Goal: Task Accomplishment & Management: Manage account settings

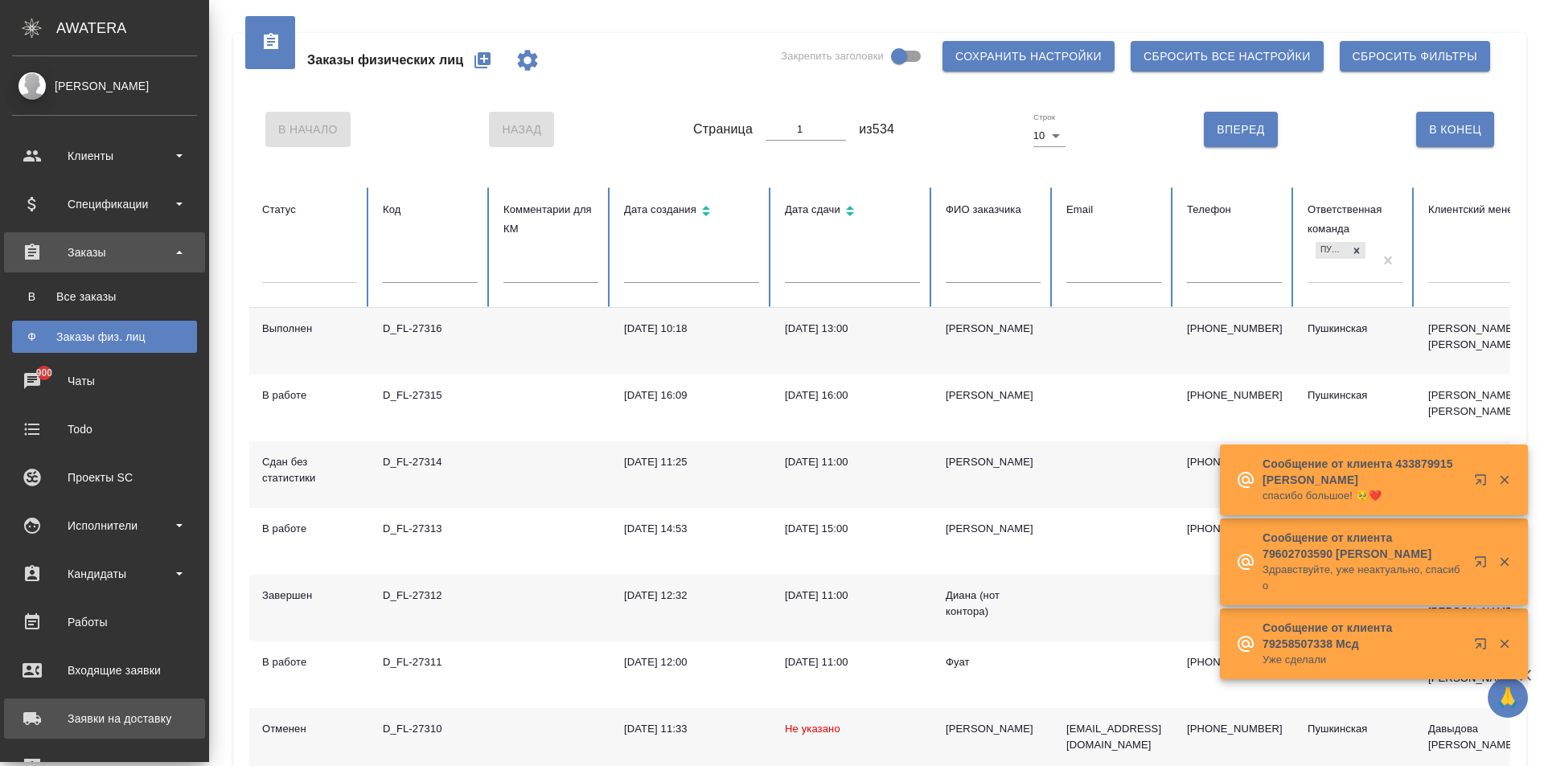
click at [129, 726] on div "Заявки на доставку" at bounding box center [104, 719] width 185 height 24
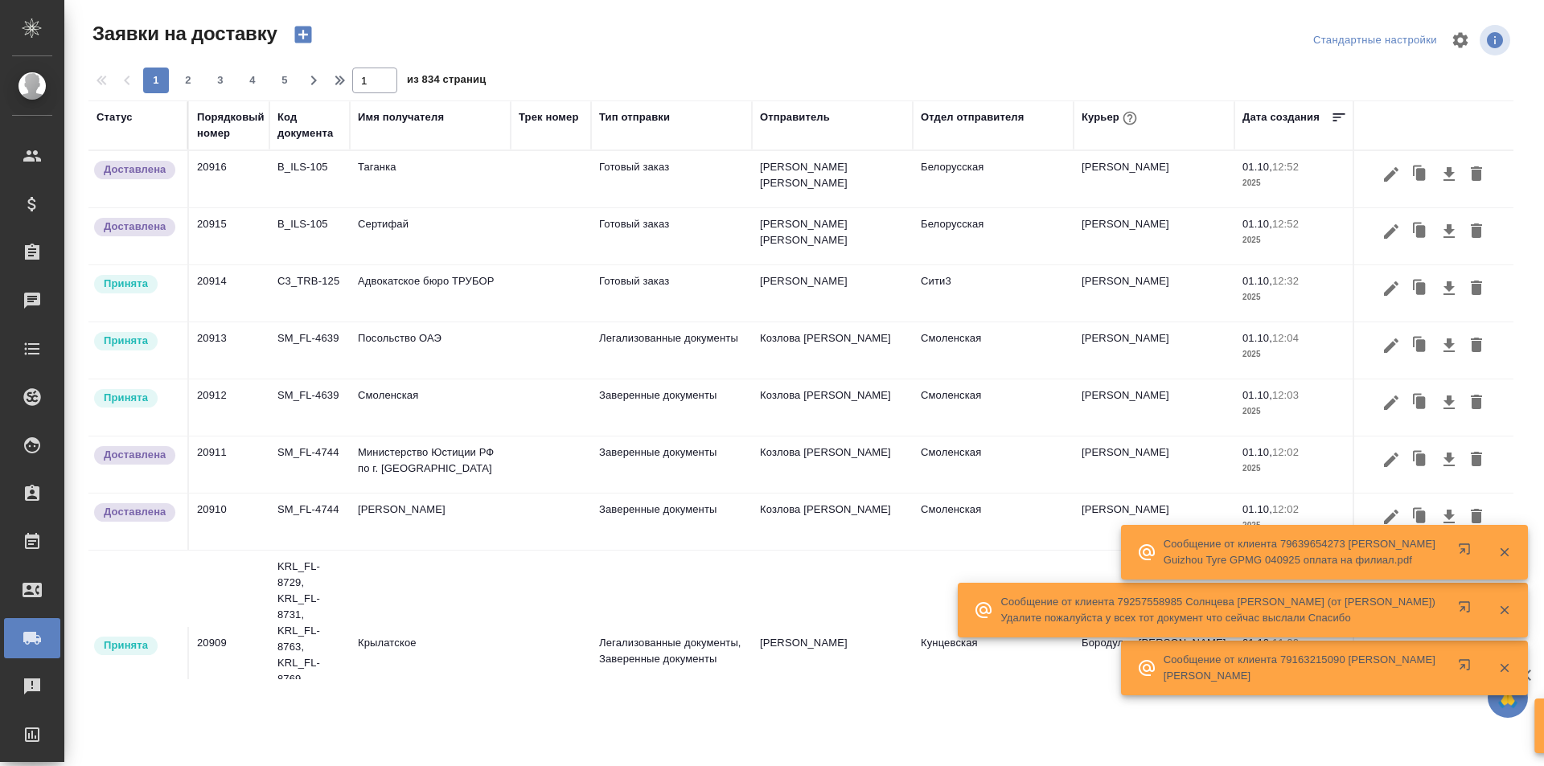
click at [381, 117] on div "Имя получателя" at bounding box center [401, 117] width 86 height 16
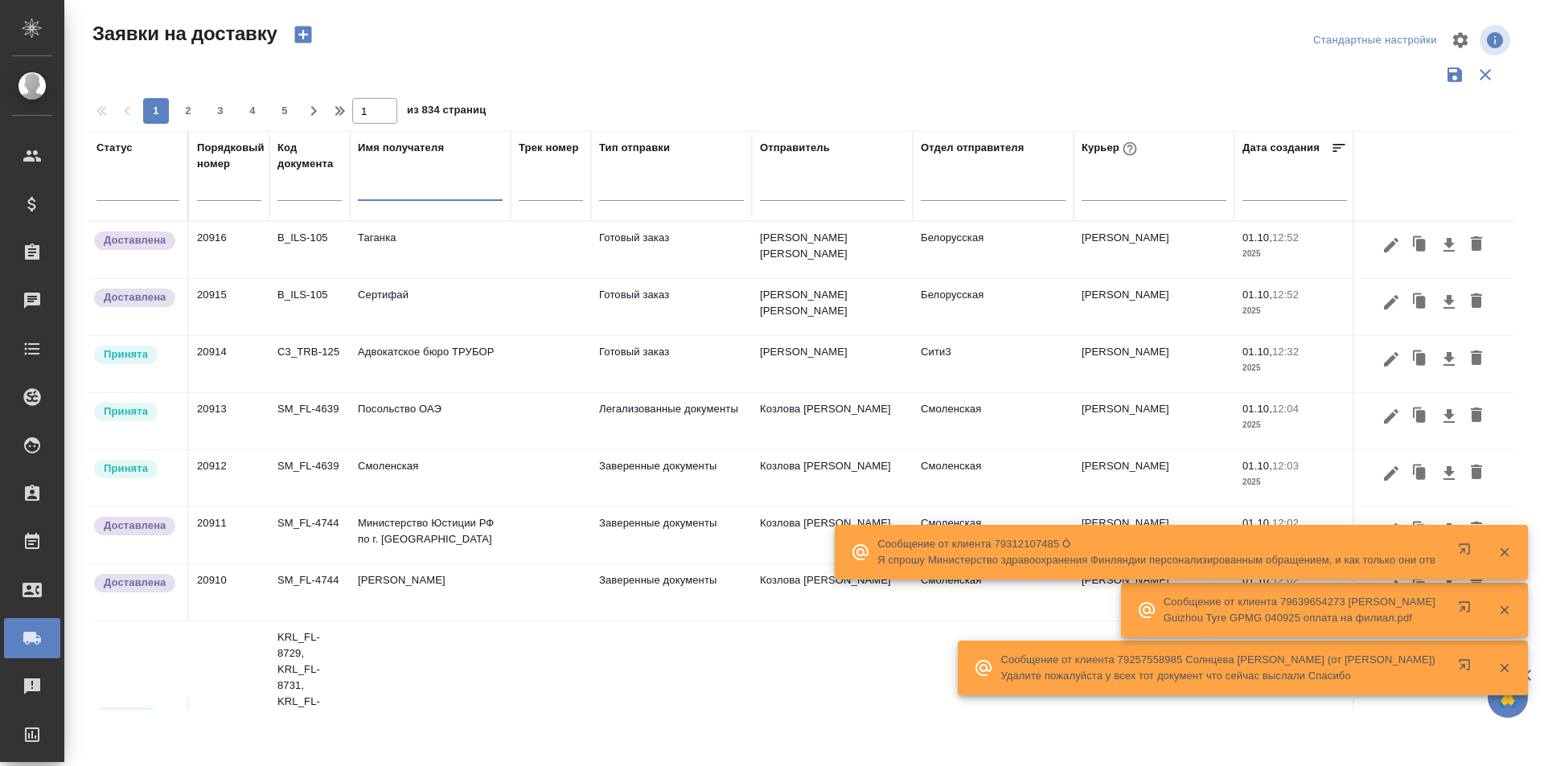
click at [390, 191] on input "text" at bounding box center [430, 190] width 145 height 20
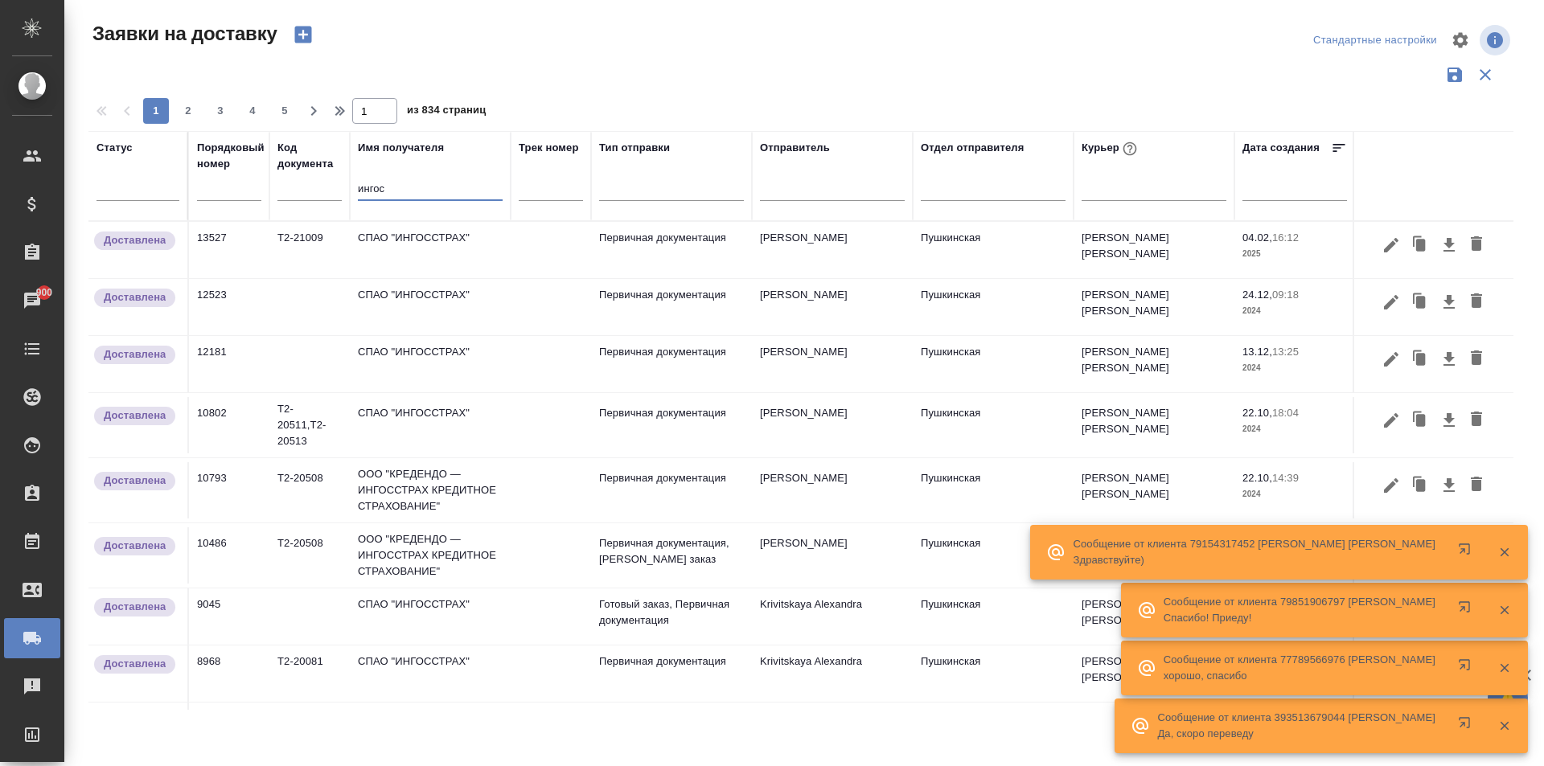
type input "ингос"
click at [428, 252] on td "СПАО "ИНГОССТРАХ"" at bounding box center [430, 250] width 161 height 56
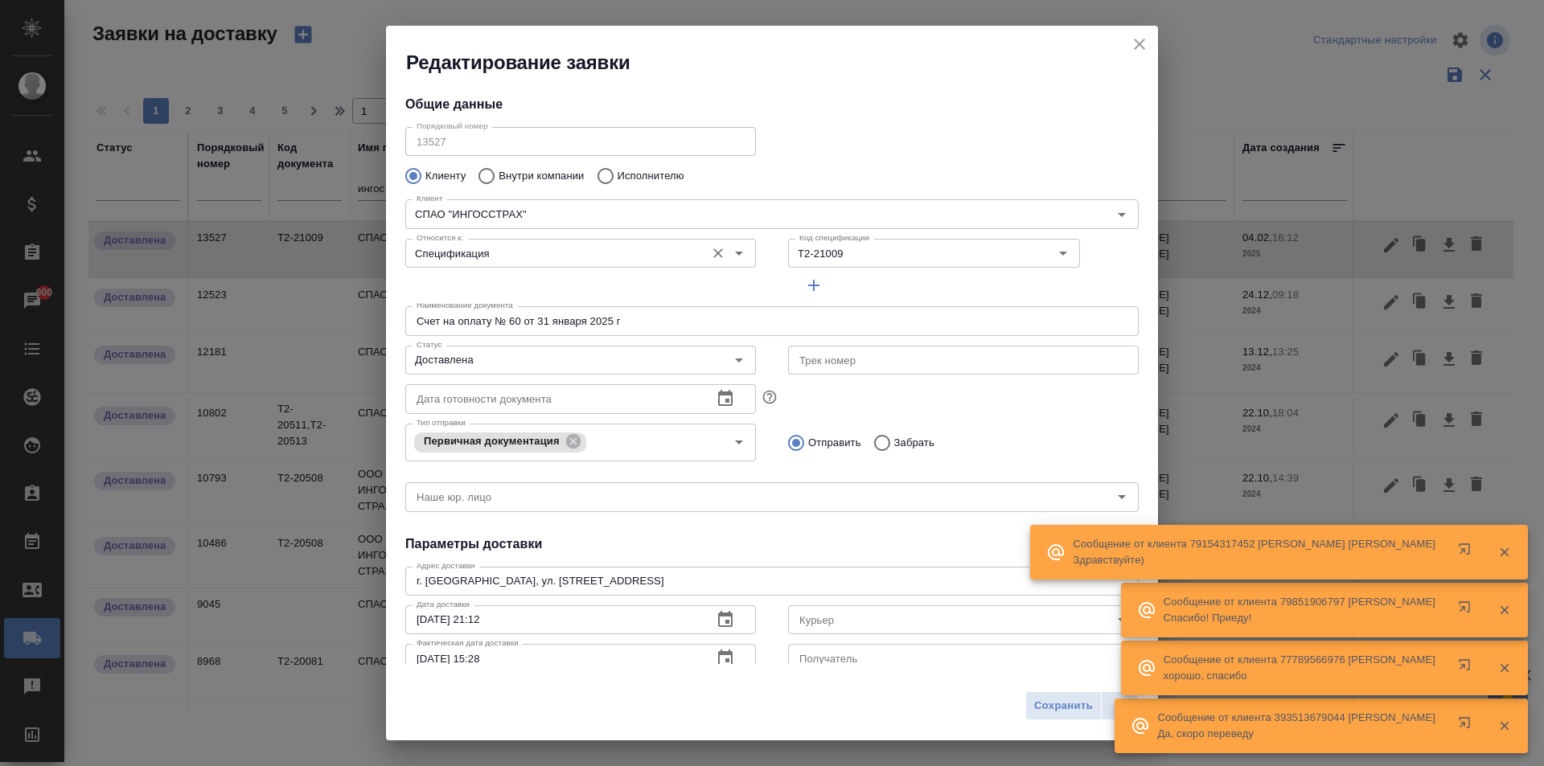
type input "[PERSON_NAME] [PERSON_NAME]"
type input "+ 7 495 729 41 29, вн. 24115"
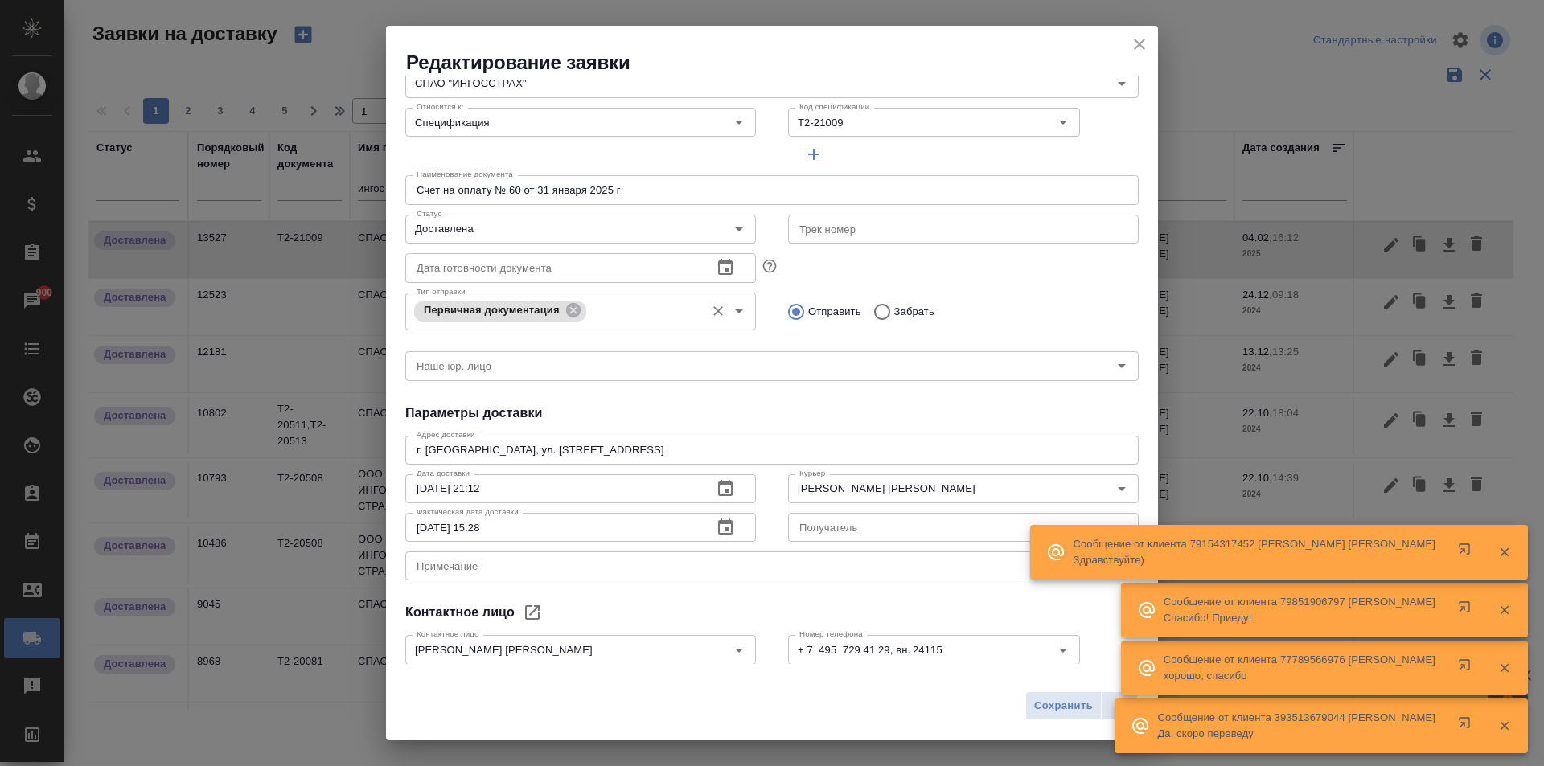
scroll to position [219, 0]
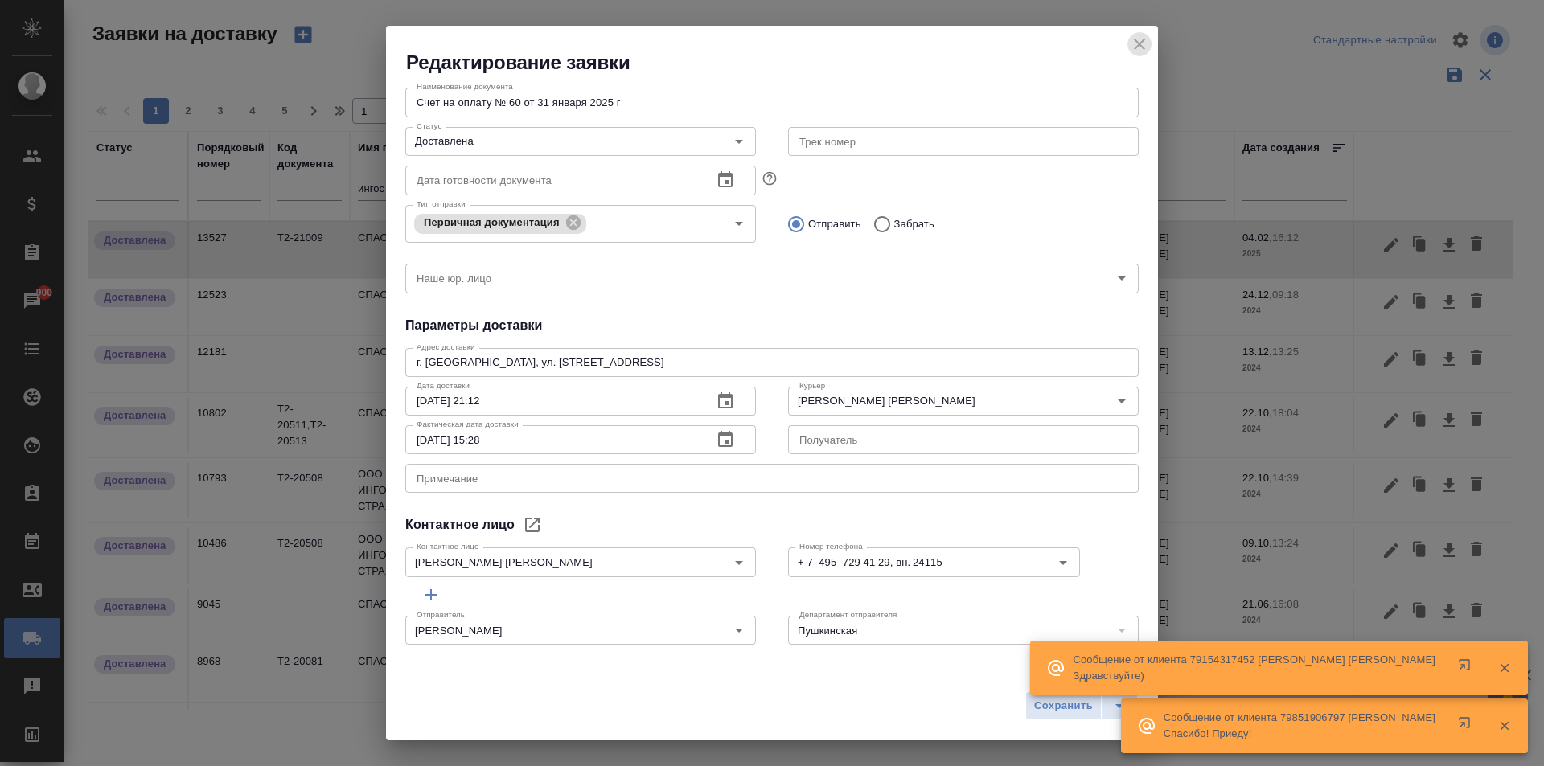
click at [1140, 44] on icon "close" at bounding box center [1139, 44] width 11 height 11
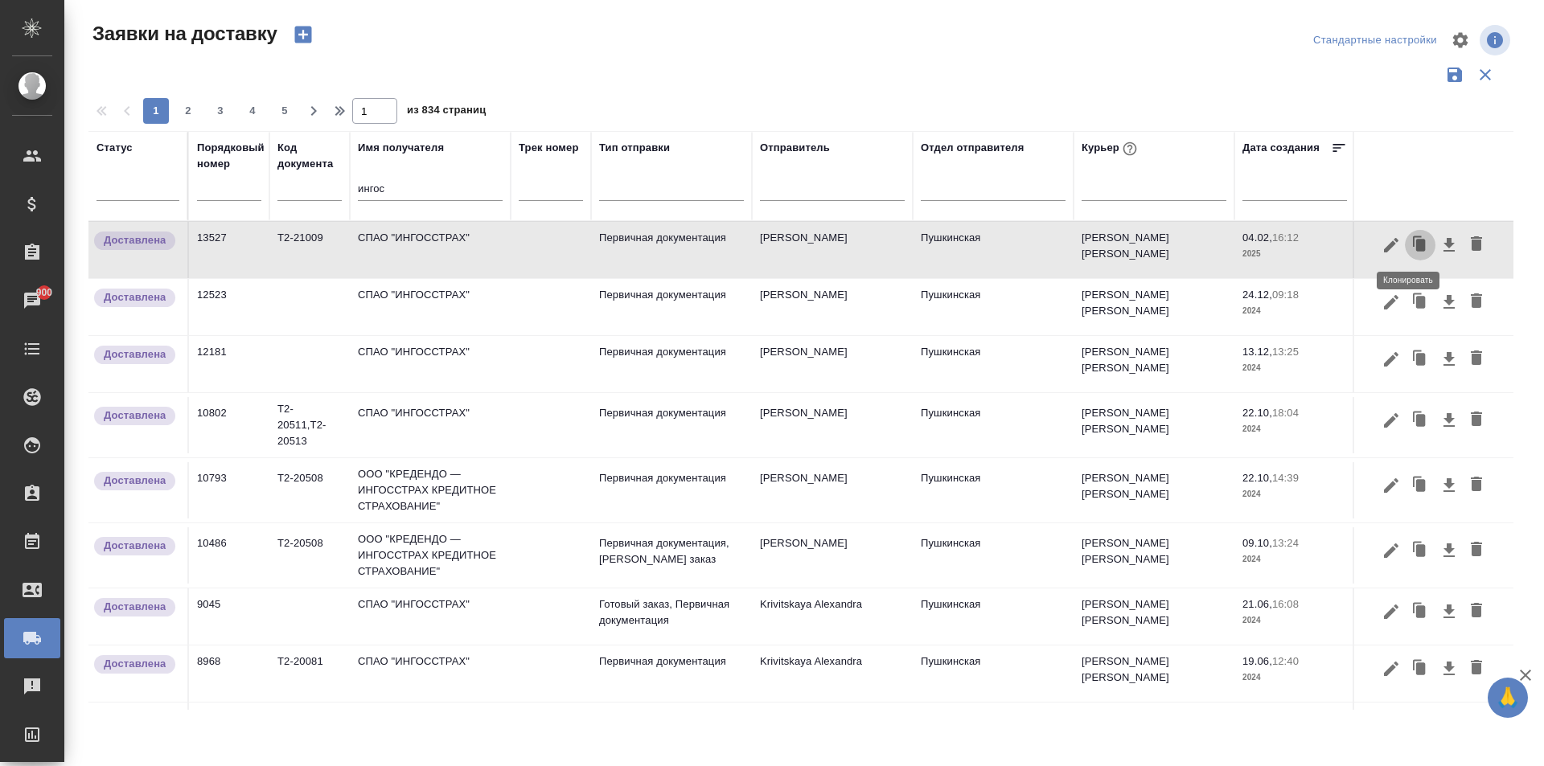
click at [1416, 240] on icon "button" at bounding box center [1421, 245] width 10 height 12
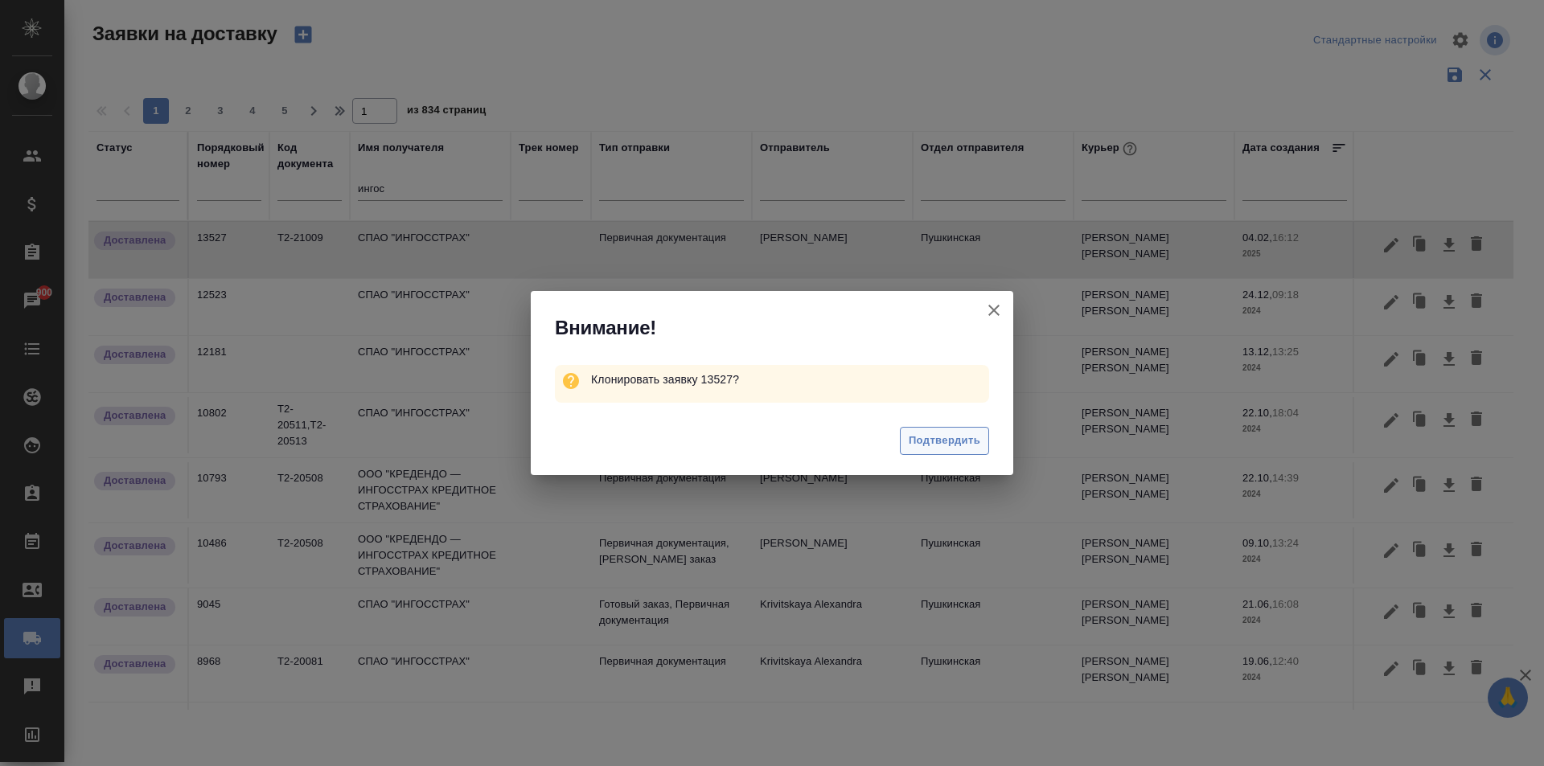
click at [928, 437] on span "Подтвердить" at bounding box center [945, 441] width 72 height 18
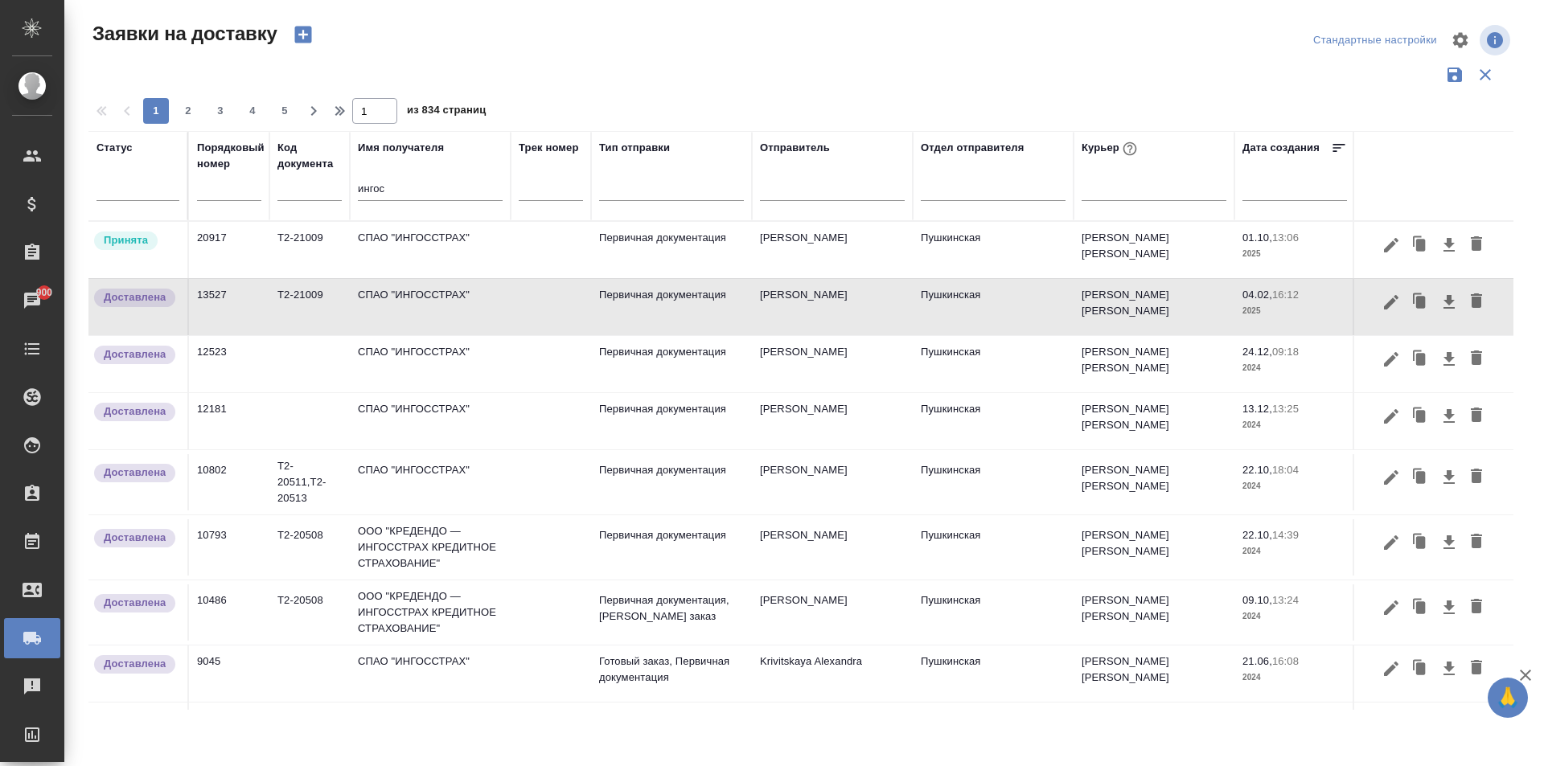
click at [1119, 253] on td "[PERSON_NAME] [PERSON_NAME]" at bounding box center [1154, 250] width 161 height 56
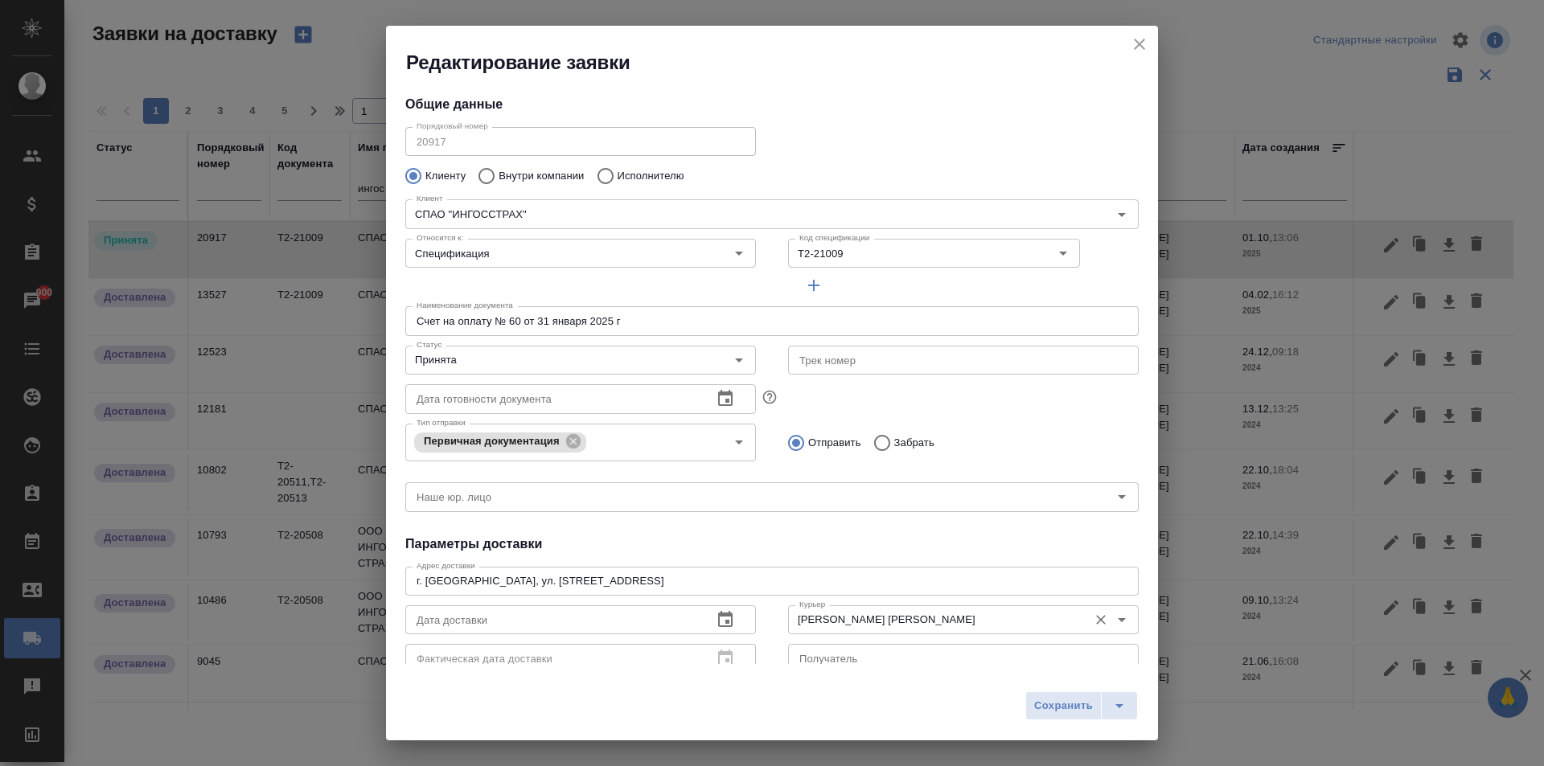
click at [854, 619] on input "[PERSON_NAME] [PERSON_NAME]" at bounding box center [936, 619] width 287 height 19
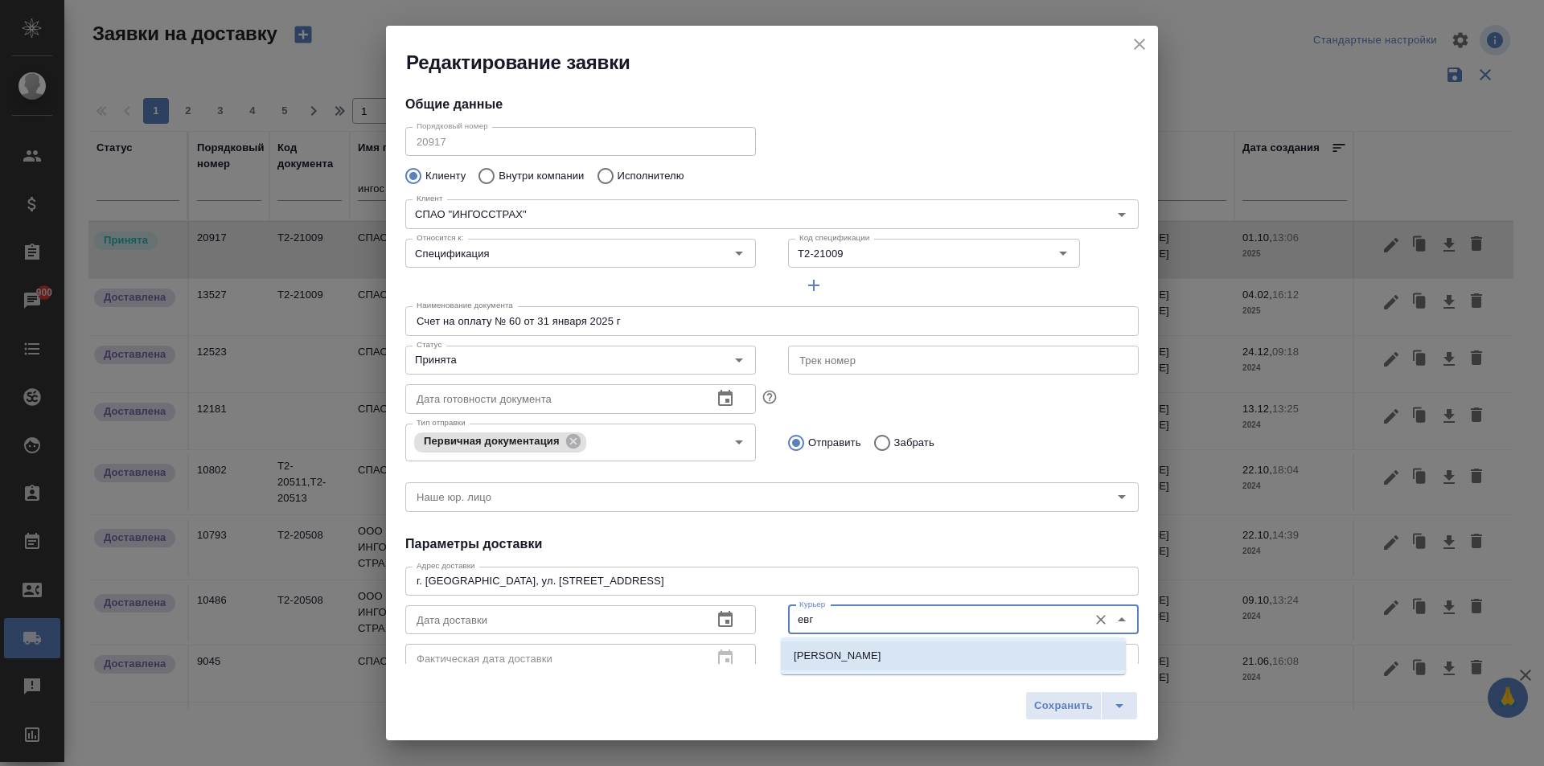
click at [865, 644] on li "[PERSON_NAME]" at bounding box center [953, 656] width 345 height 29
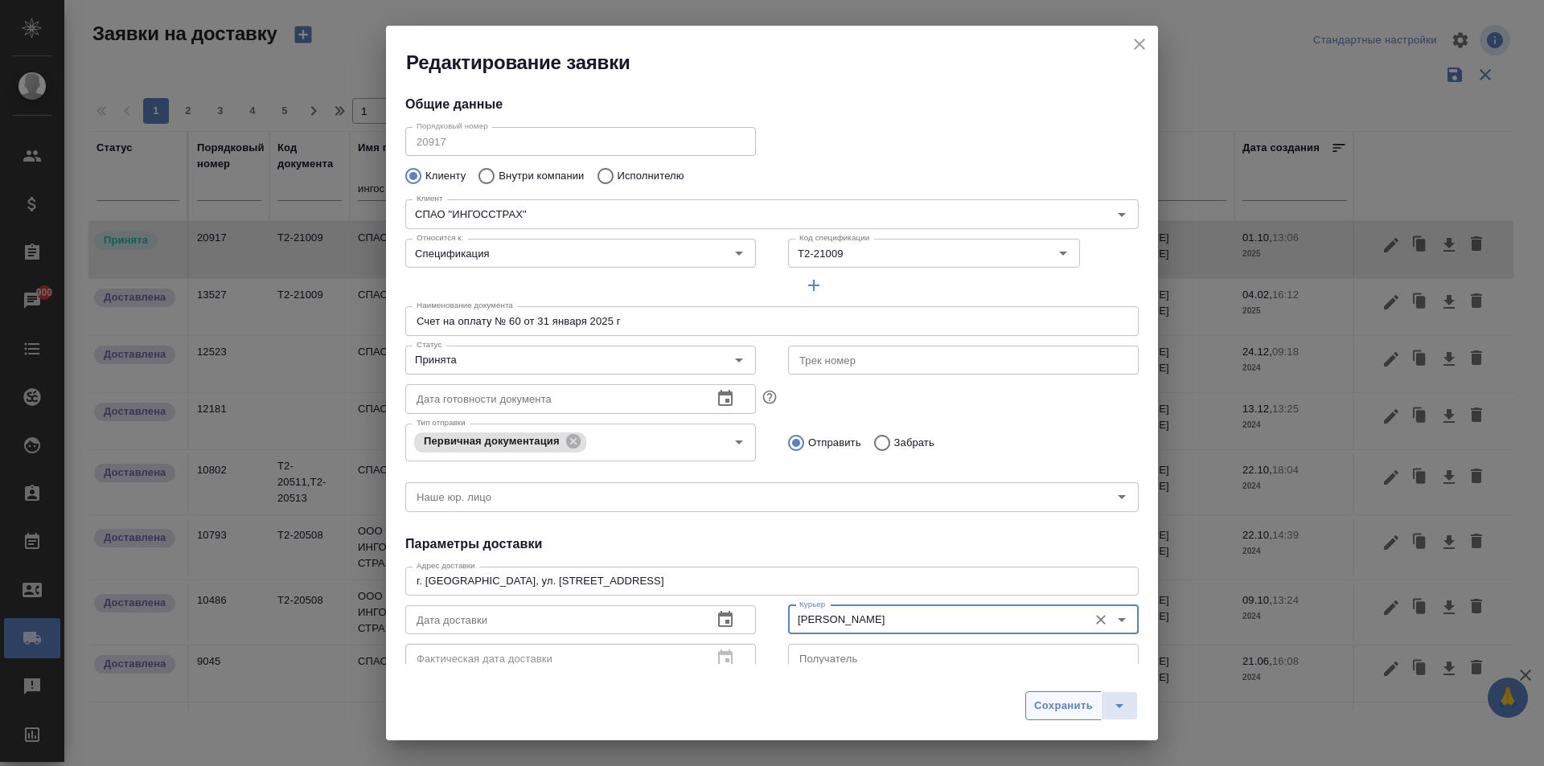
type input "[PERSON_NAME]"
click at [1043, 706] on span "Сохранить" at bounding box center [1063, 706] width 59 height 18
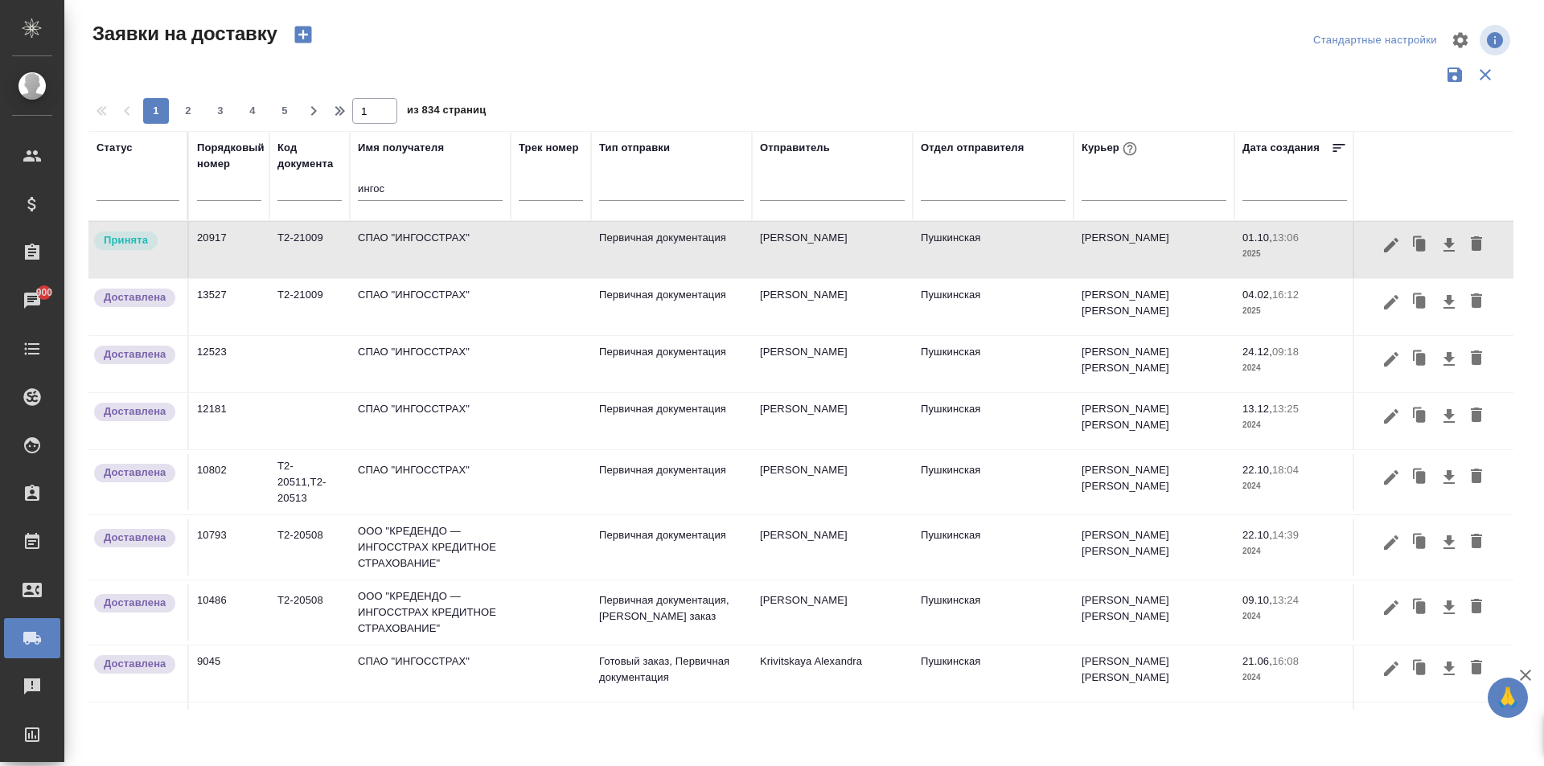
click at [410, 255] on td "СПАО "ИНГОССТРАХ"" at bounding box center [430, 250] width 161 height 56
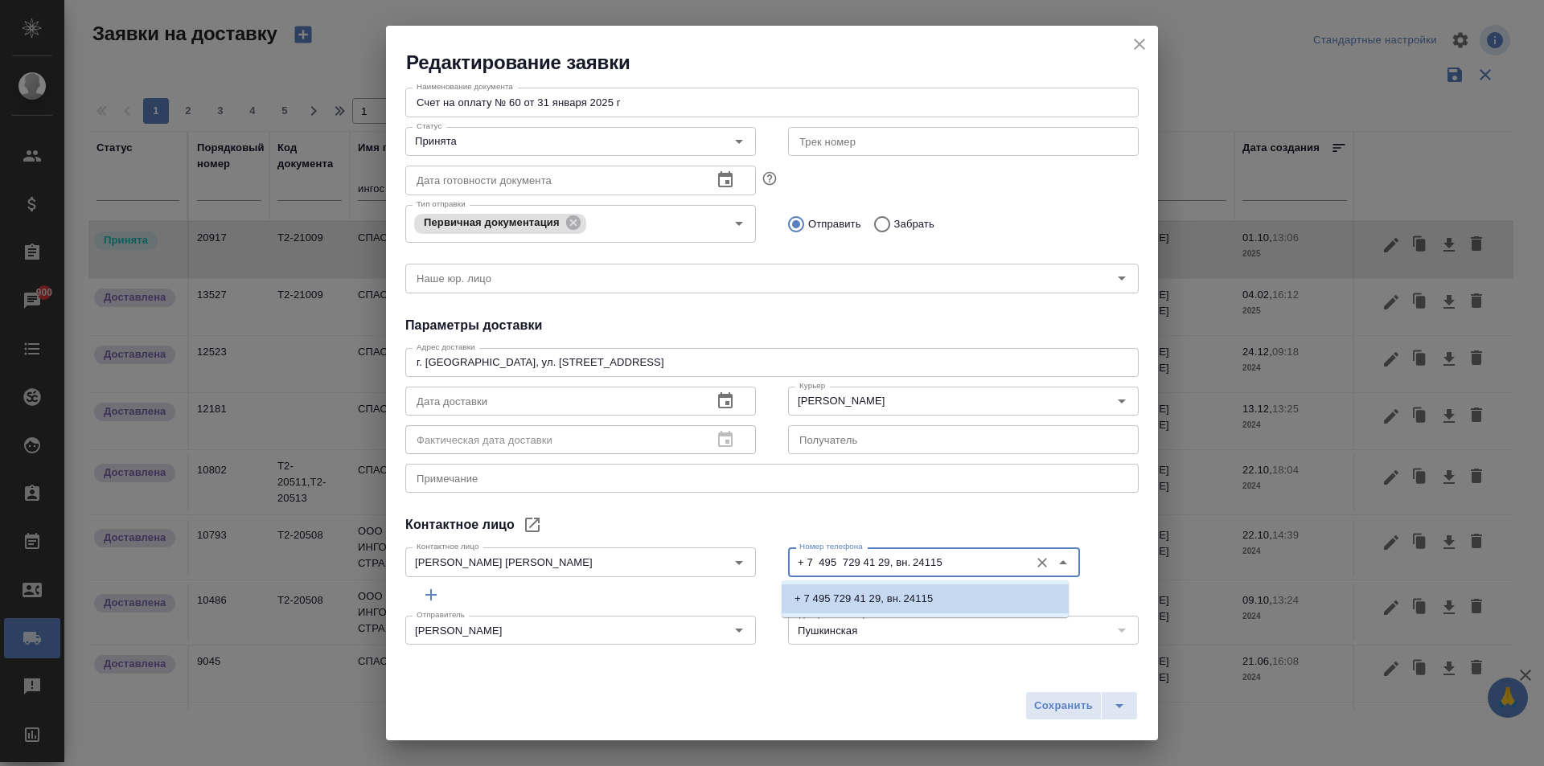
click at [964, 561] on input "+ 7 495 729 41 29, вн. 24115" at bounding box center [907, 561] width 228 height 19
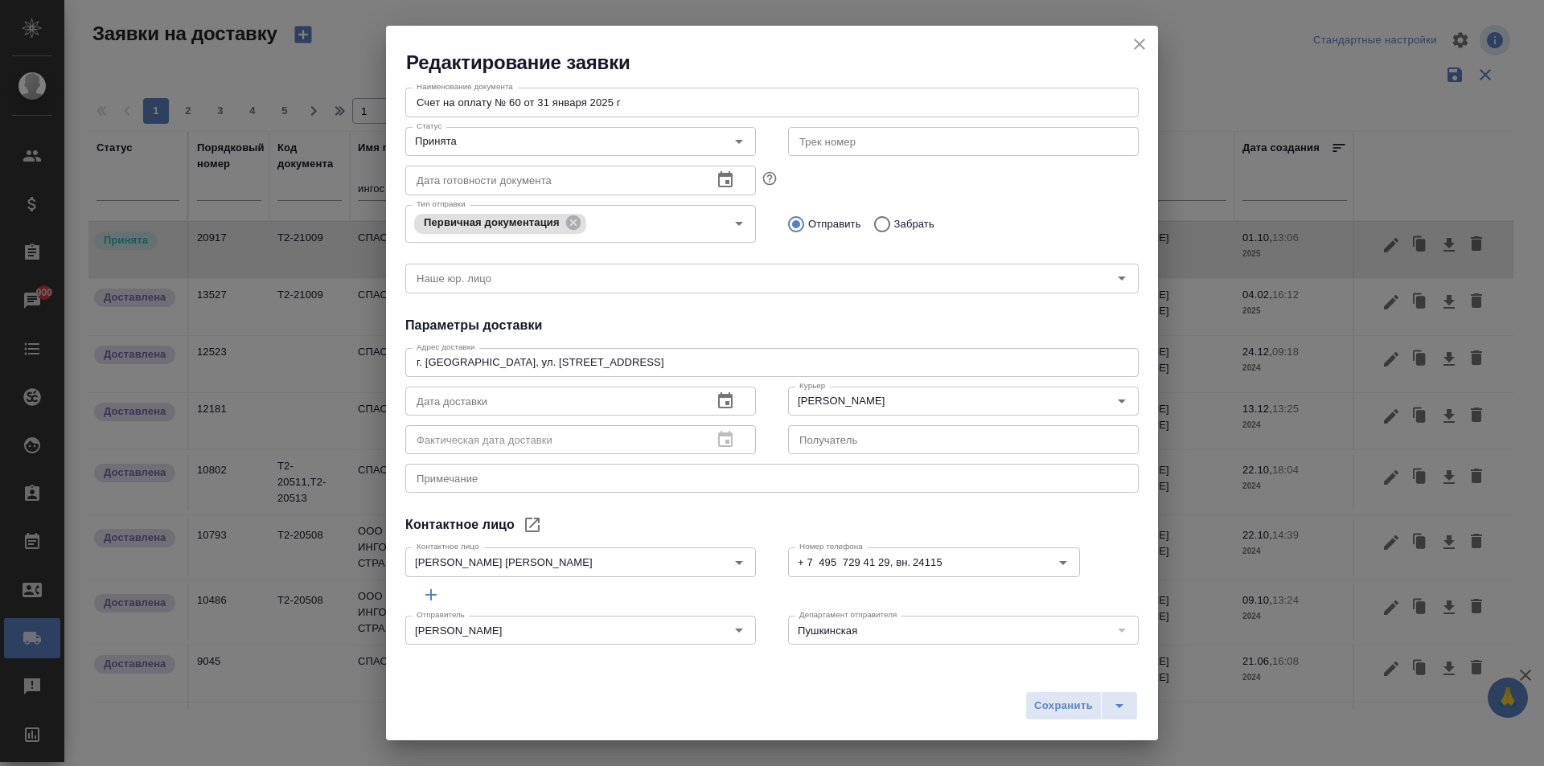
click at [988, 514] on div "Общие данные Порядковый номер 20917 Порядковый номер Клиенту Внутри компании Ис…" at bounding box center [772, 370] width 772 height 589
click at [1143, 43] on icon "close" at bounding box center [1139, 44] width 19 height 19
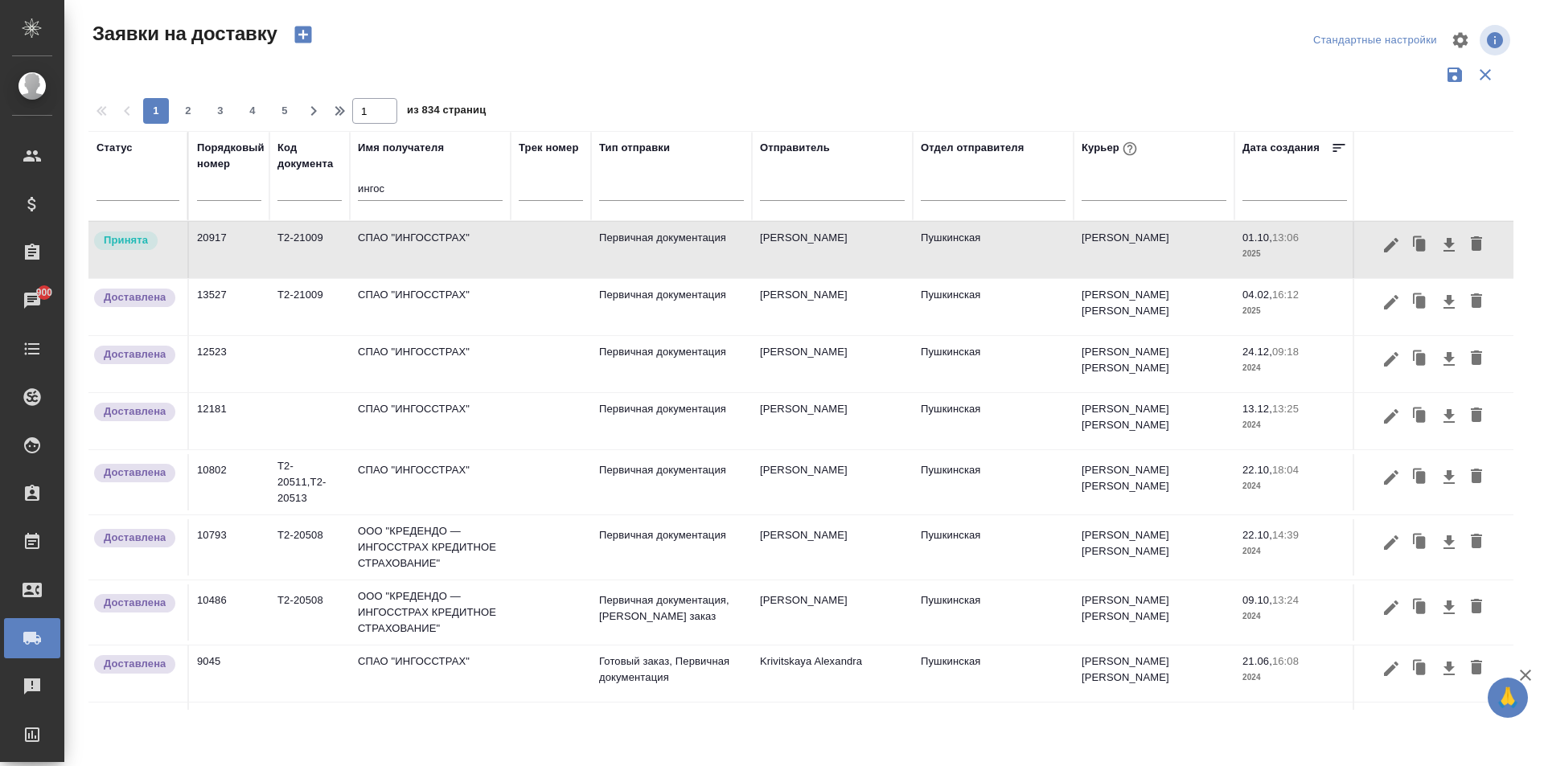
click at [446, 253] on td "СПАО "ИНГОССТРАХ"" at bounding box center [430, 250] width 161 height 56
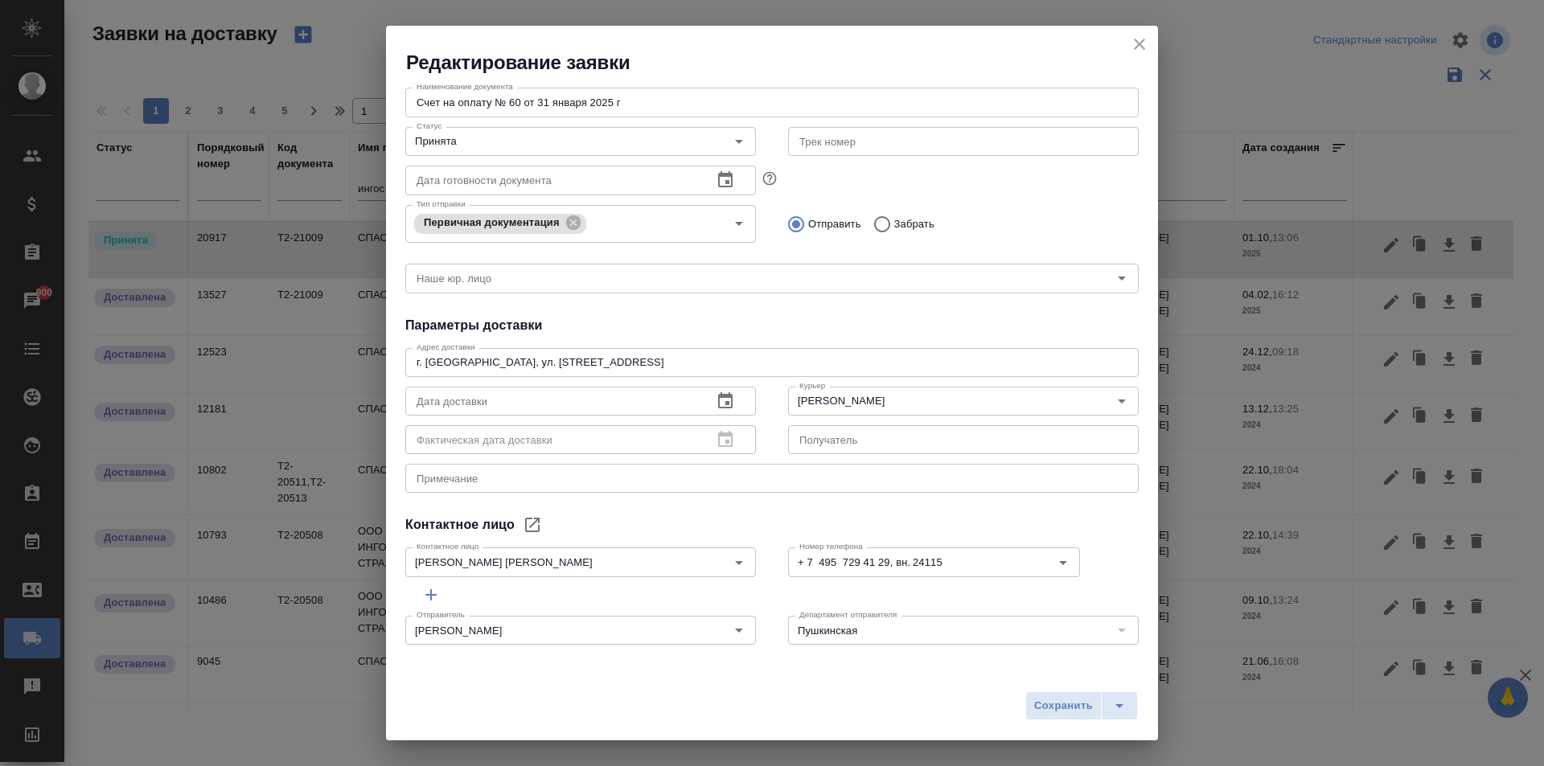
scroll to position [0, 0]
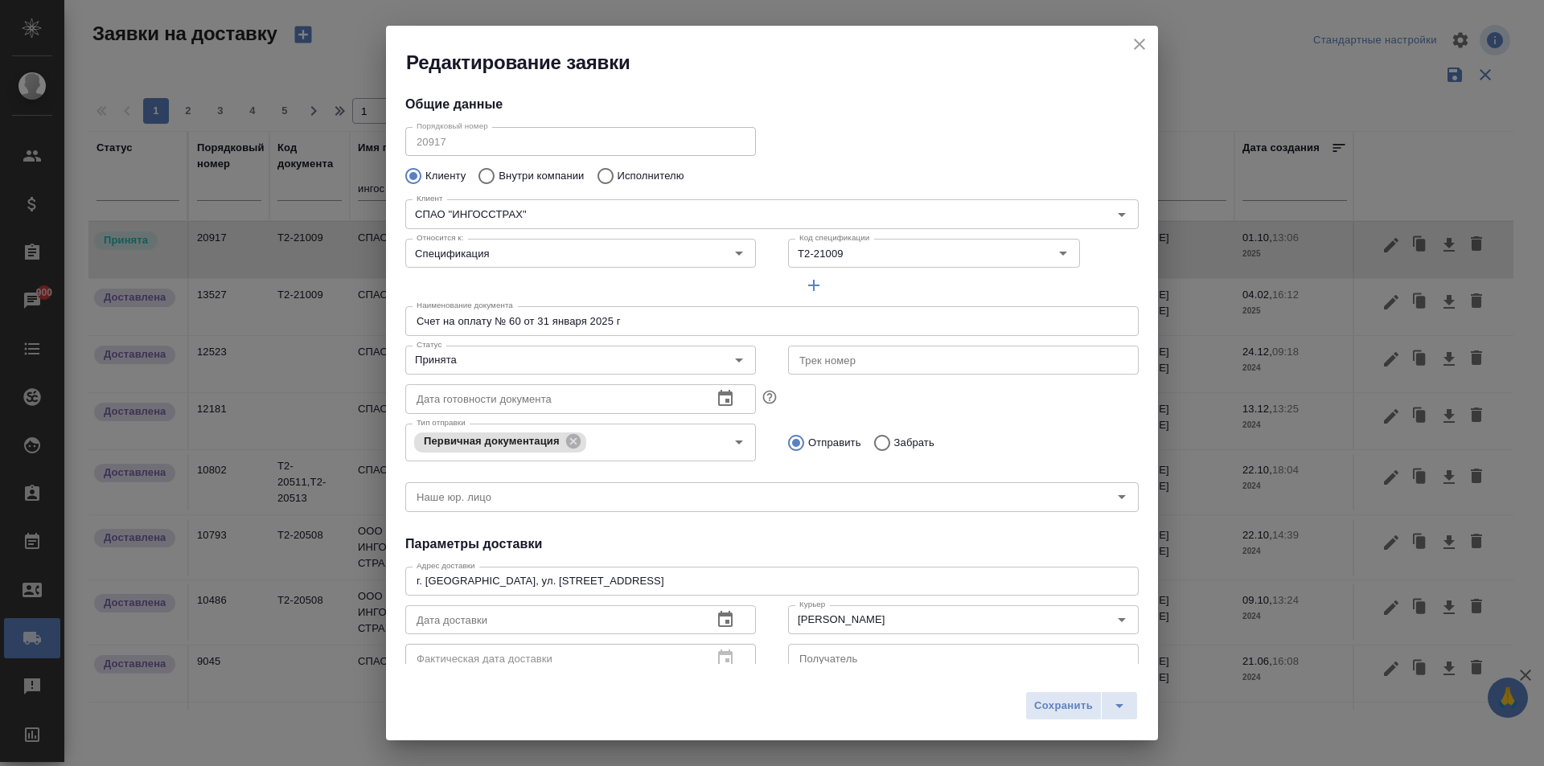
click at [541, 318] on input "Счет на оплату № 60 от 31 января 2025 г" at bounding box center [771, 320] width 733 height 29
drag, startPoint x: 641, startPoint y: 319, endPoint x: 492, endPoint y: 322, distance: 148.8
click at [492, 322] on input "Счет на оплату № 60 от 31 января 2025 г" at bounding box center [771, 320] width 733 height 29
paste input "№ 752 от 30.09.2025"
click at [493, 324] on input "Счет на оплату№ 752 от 30.09.2025" at bounding box center [771, 320] width 733 height 29
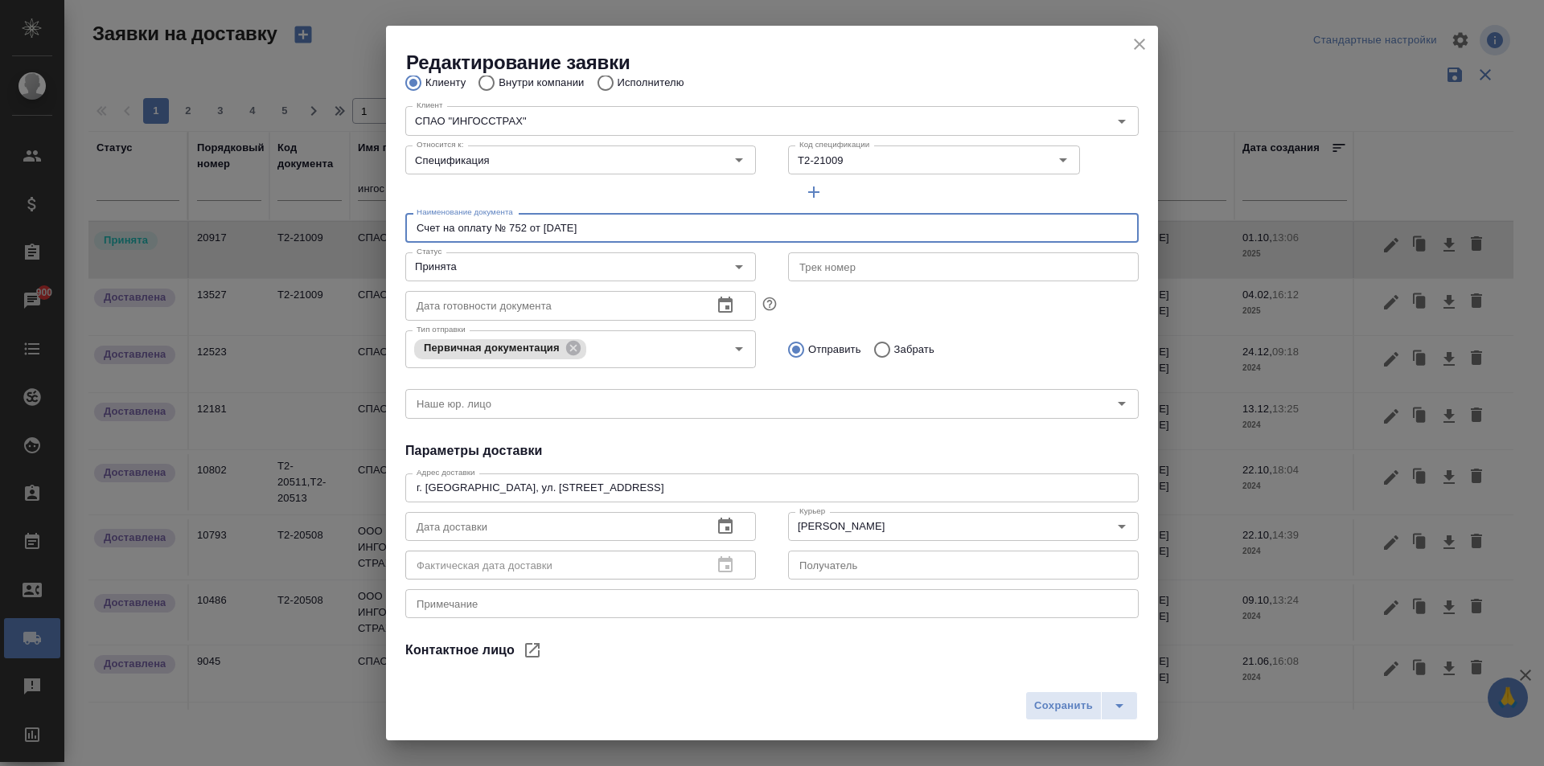
scroll to position [161, 0]
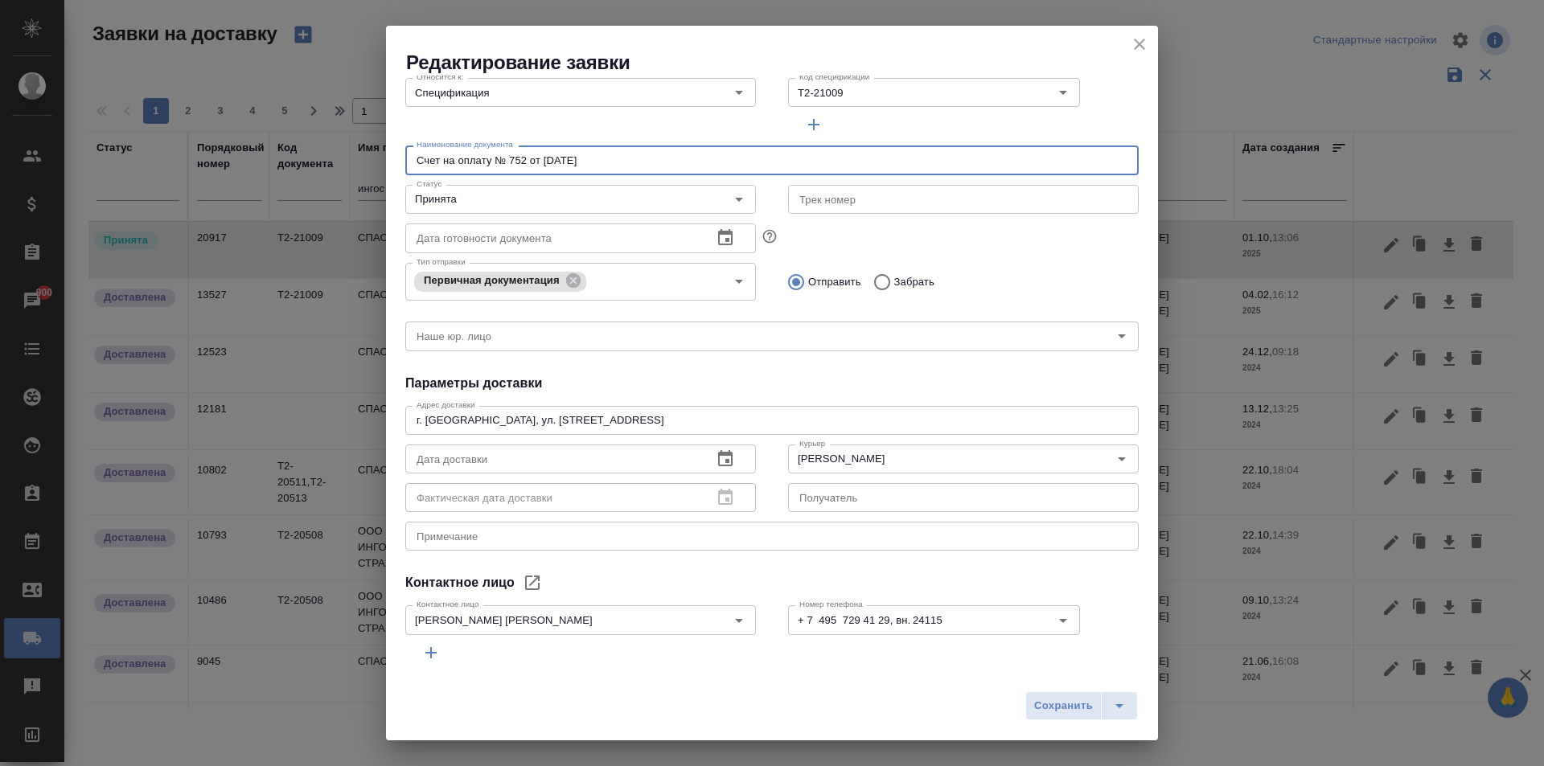
type input "Счет на оплату № 752 от 30.09.2025"
click at [722, 459] on icon "button" at bounding box center [725, 458] width 14 height 16
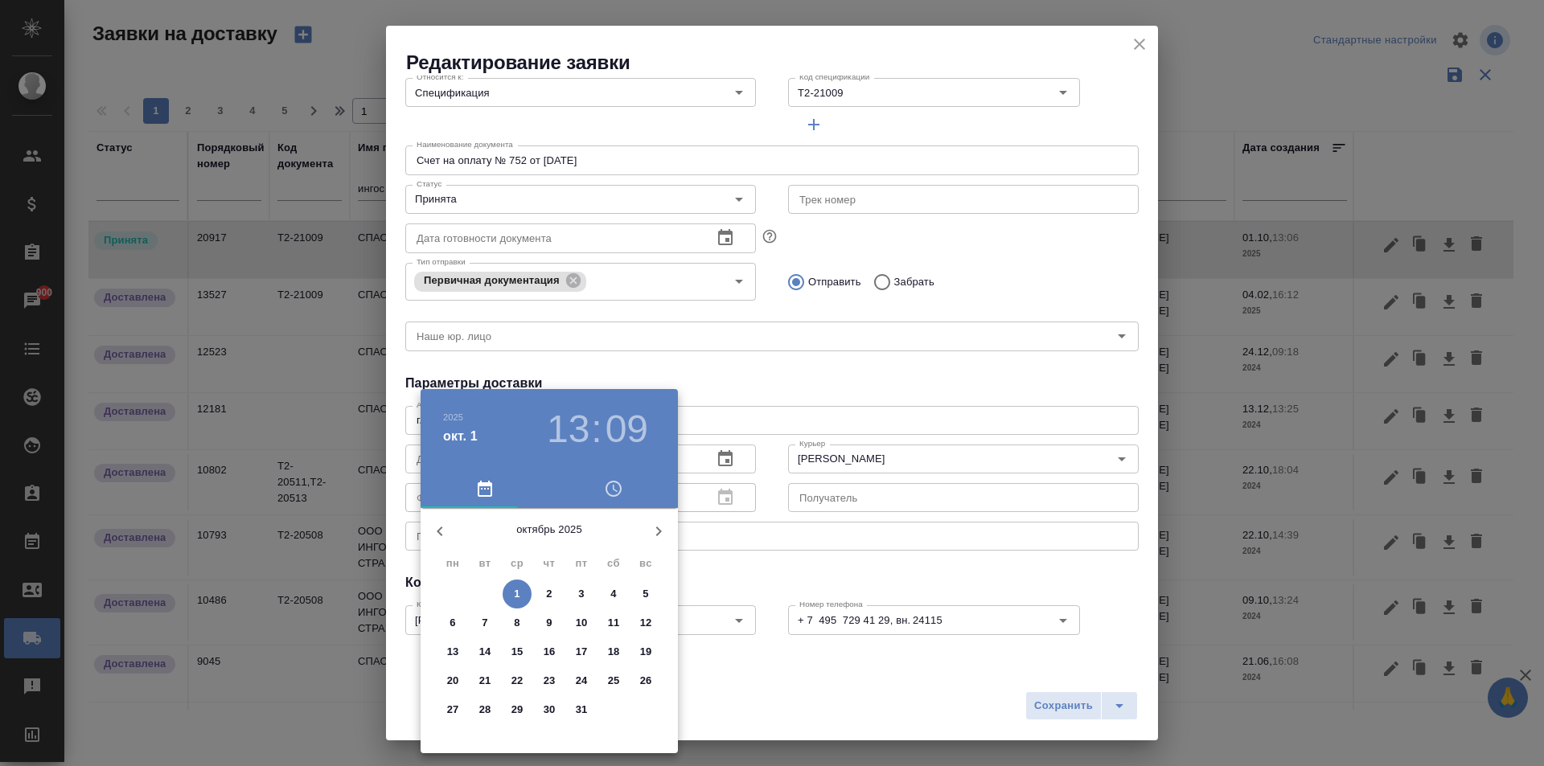
click at [512, 594] on span "1" at bounding box center [517, 594] width 29 height 16
type input "01.10.2025 13:09"
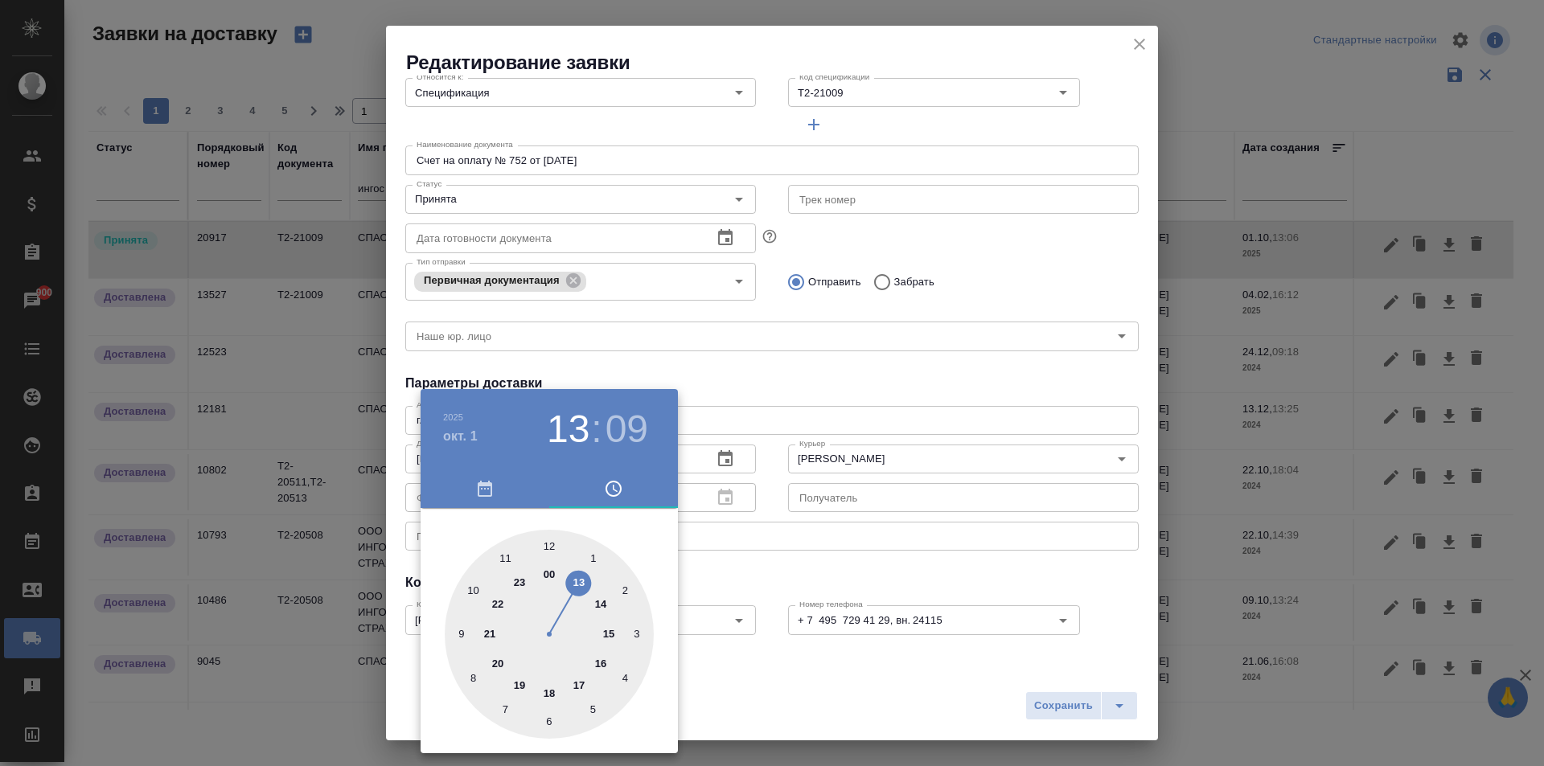
click at [832, 364] on div at bounding box center [772, 383] width 1544 height 766
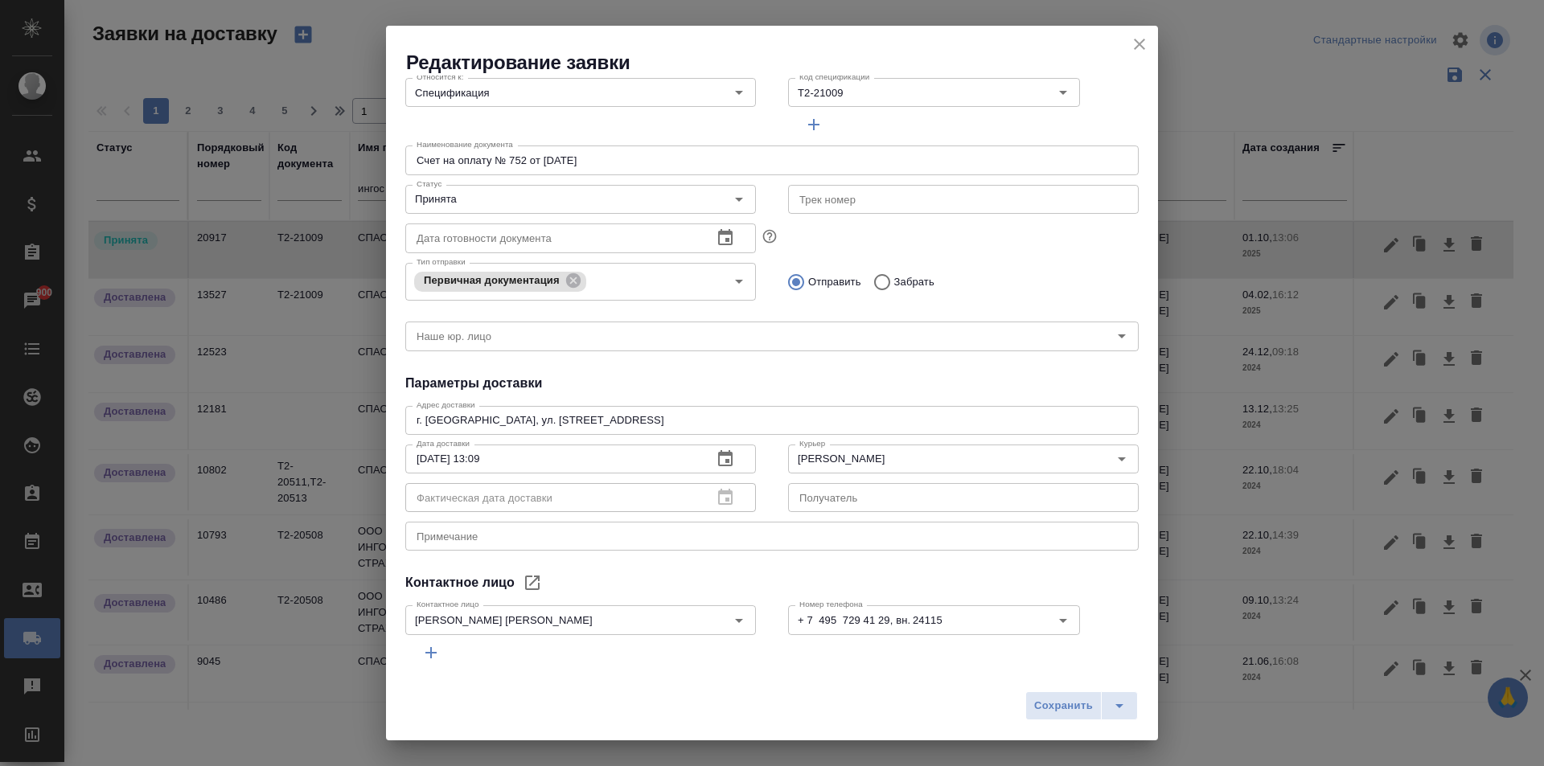
scroll to position [0, 0]
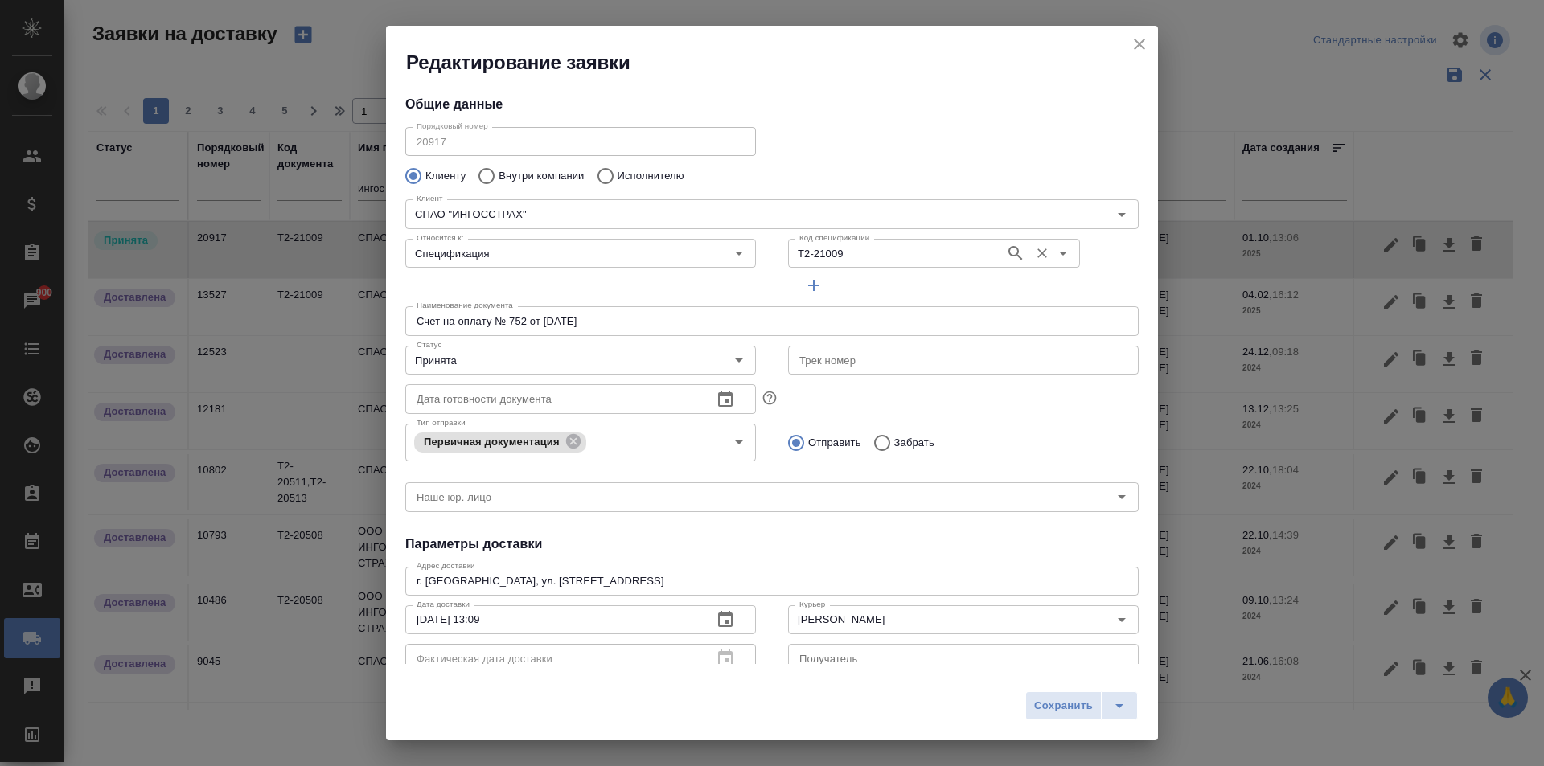
click at [848, 253] on input "Т2-21009" at bounding box center [895, 253] width 204 height 19
click at [923, 256] on input "Код спецификации" at bounding box center [895, 253] width 204 height 19
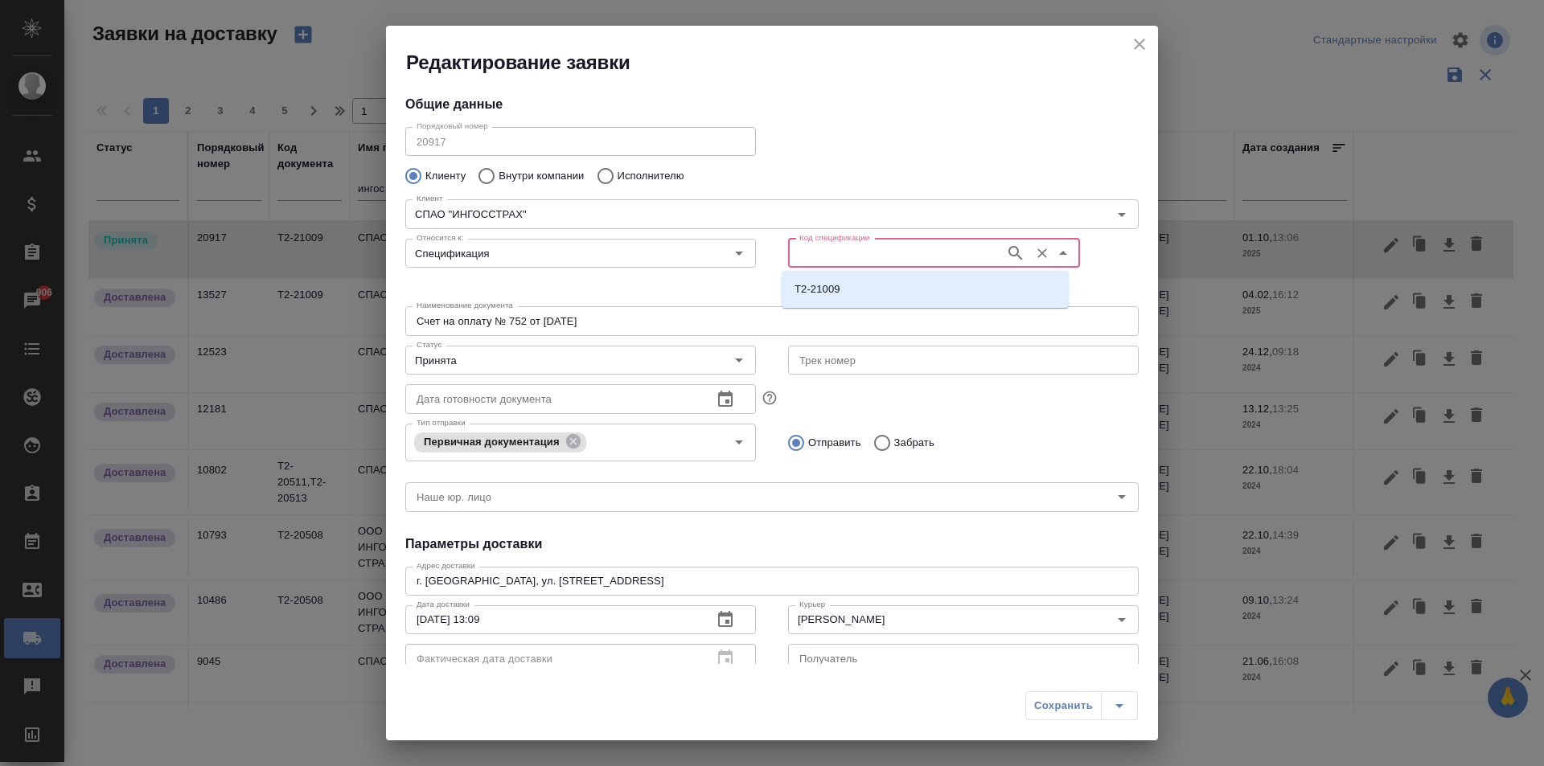
paste input "Т2-21928"
type input "Т2-21928"
click at [863, 290] on li "Т2-21928" at bounding box center [925, 289] width 287 height 29
type input "Т2-21928"
type input "(Т2) ООО "Трактат24""
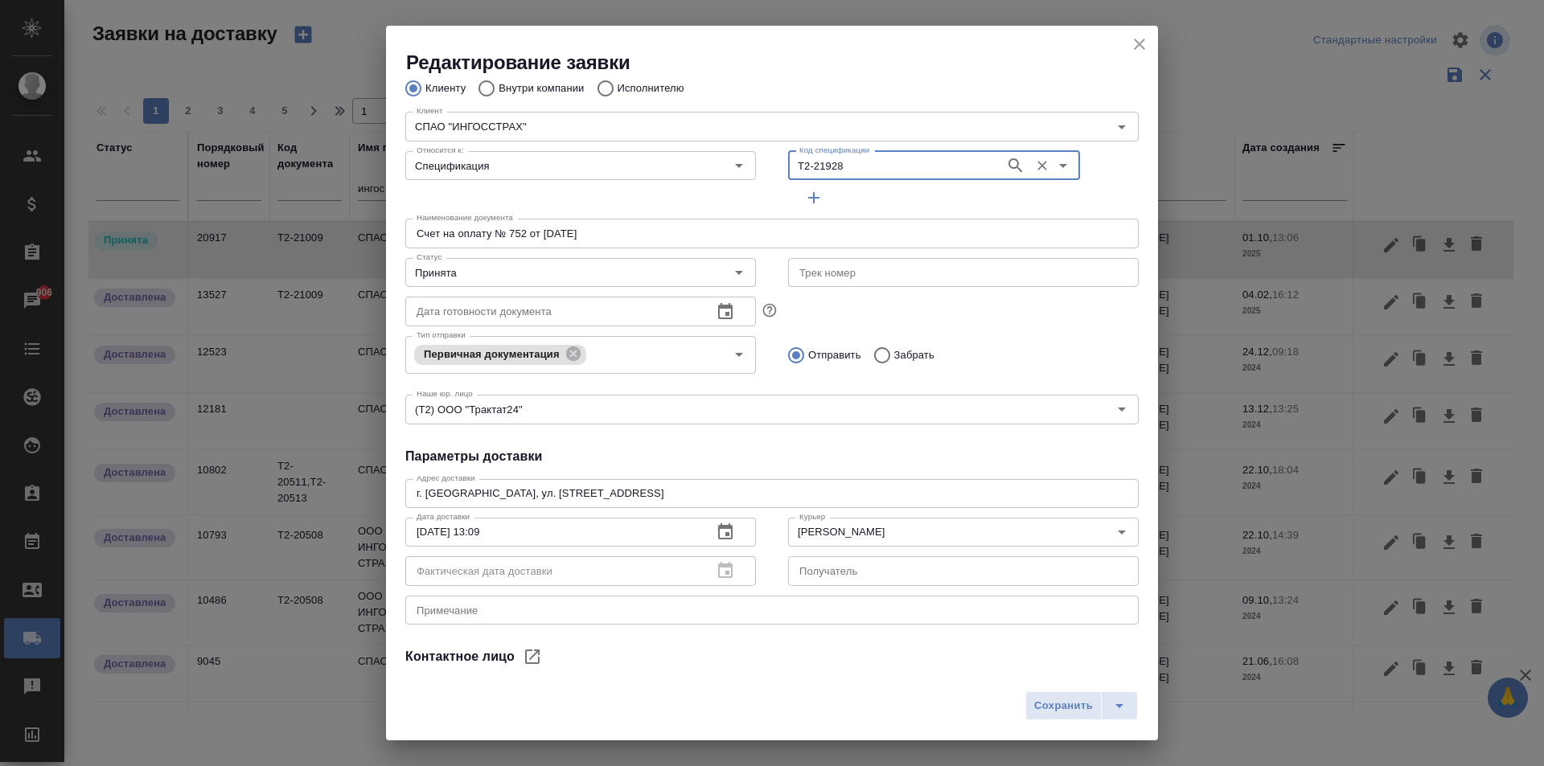
scroll to position [161, 0]
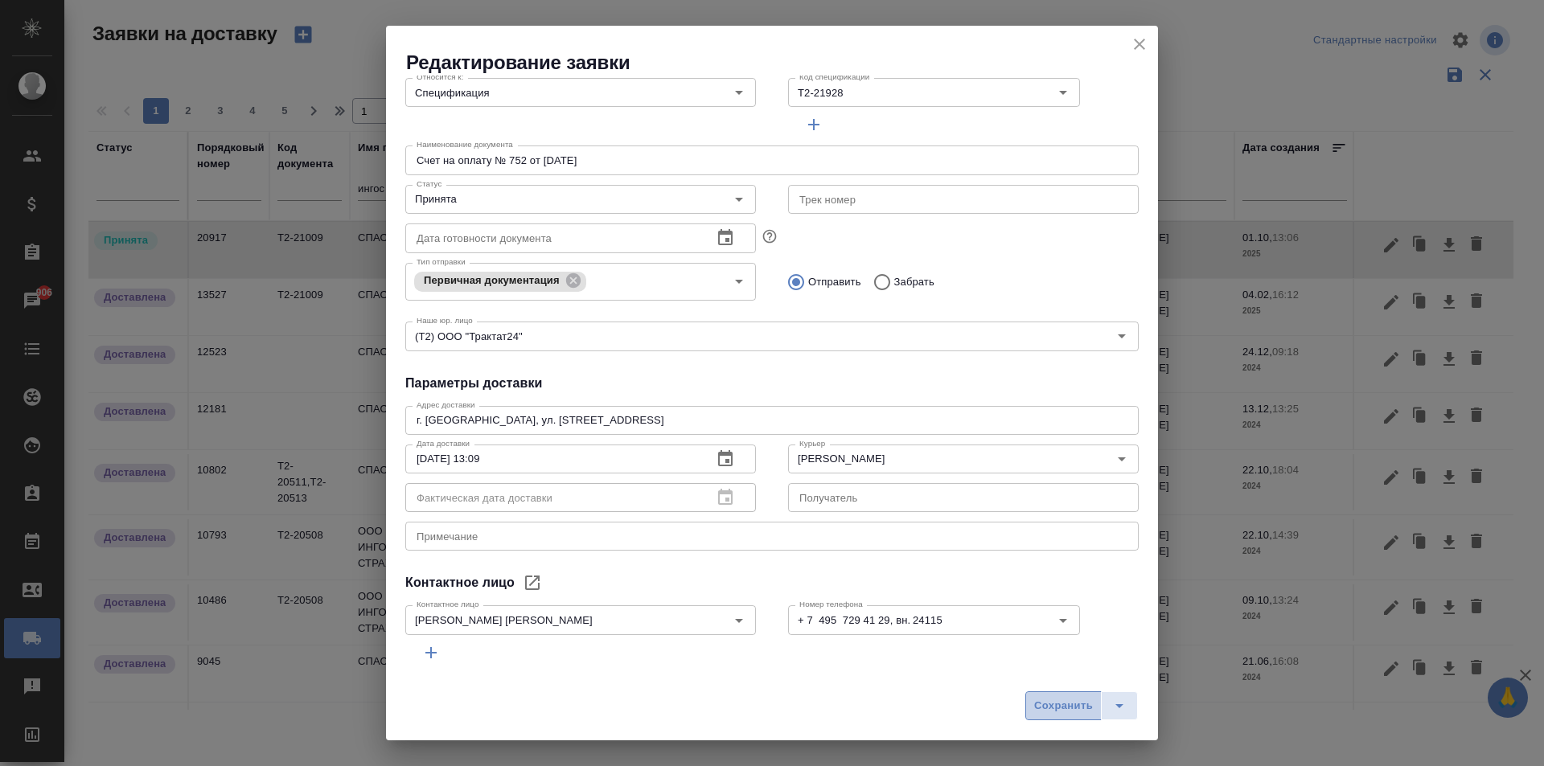
click at [1061, 704] on span "Сохранить" at bounding box center [1063, 706] width 59 height 18
type input "Счет на оплату № 60 от 31 января 2025 г"
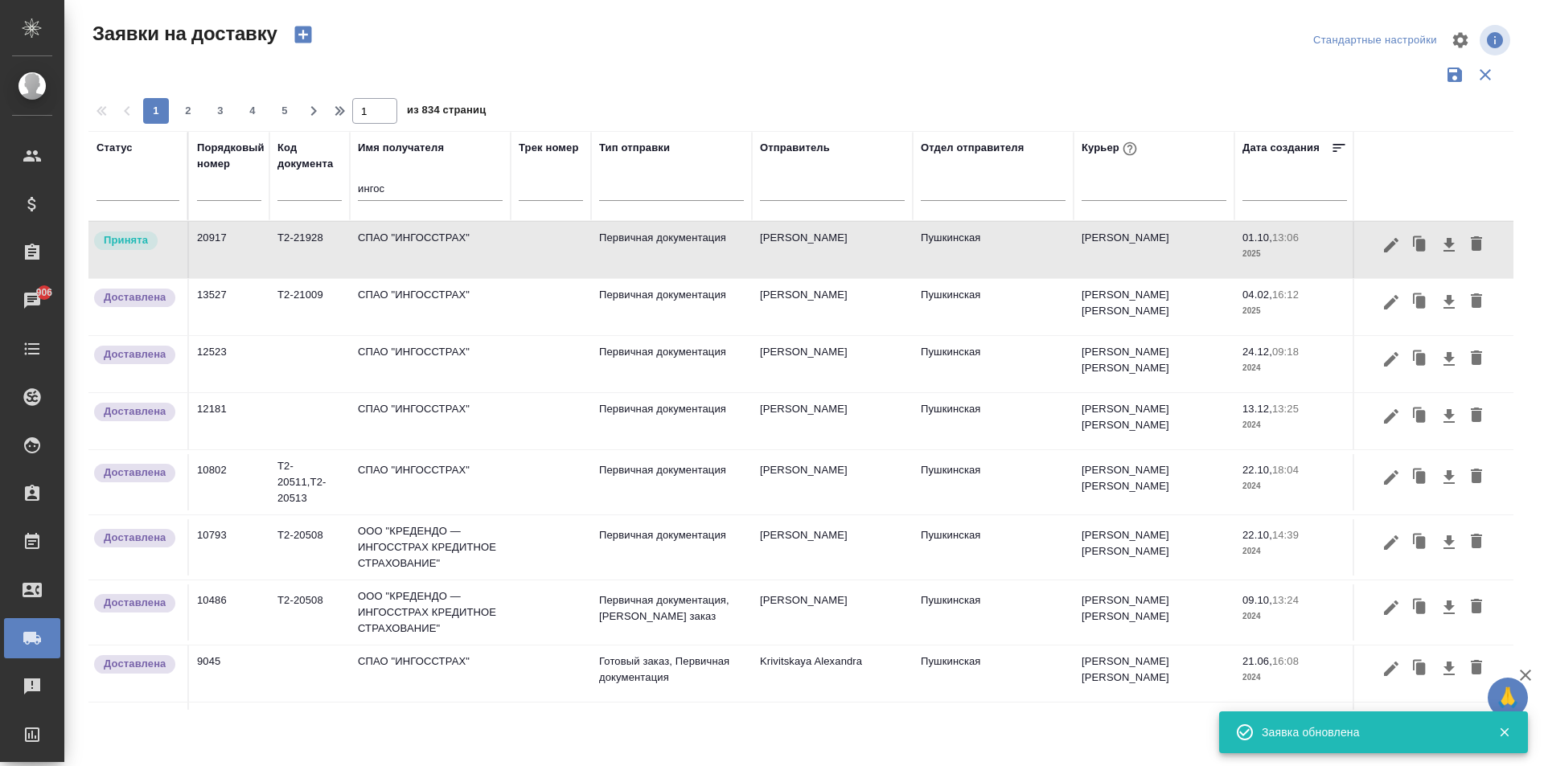
click at [451, 243] on td "СПАО "ИНГОССТРАХ"" at bounding box center [430, 250] width 161 height 56
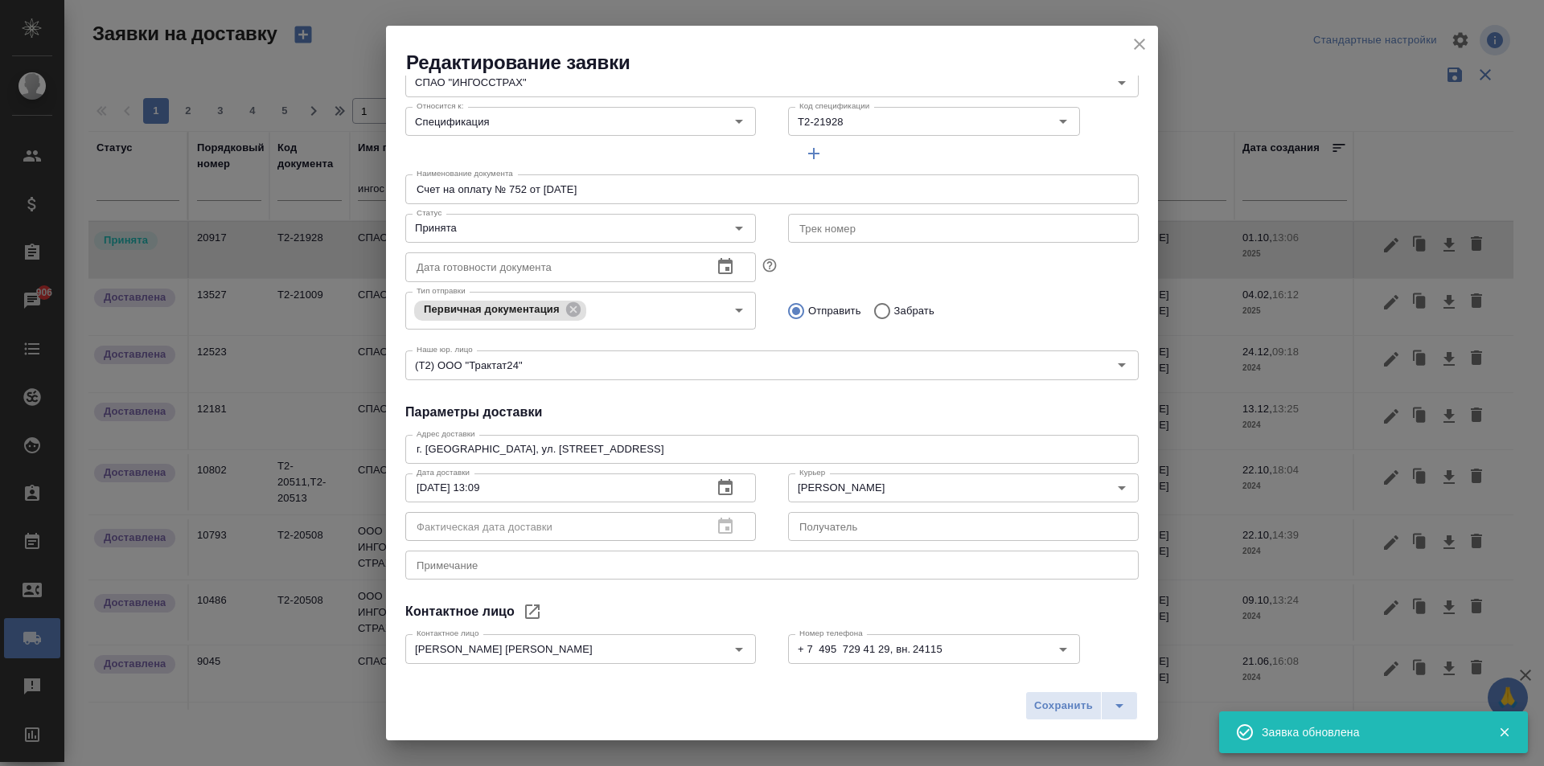
scroll to position [219, 0]
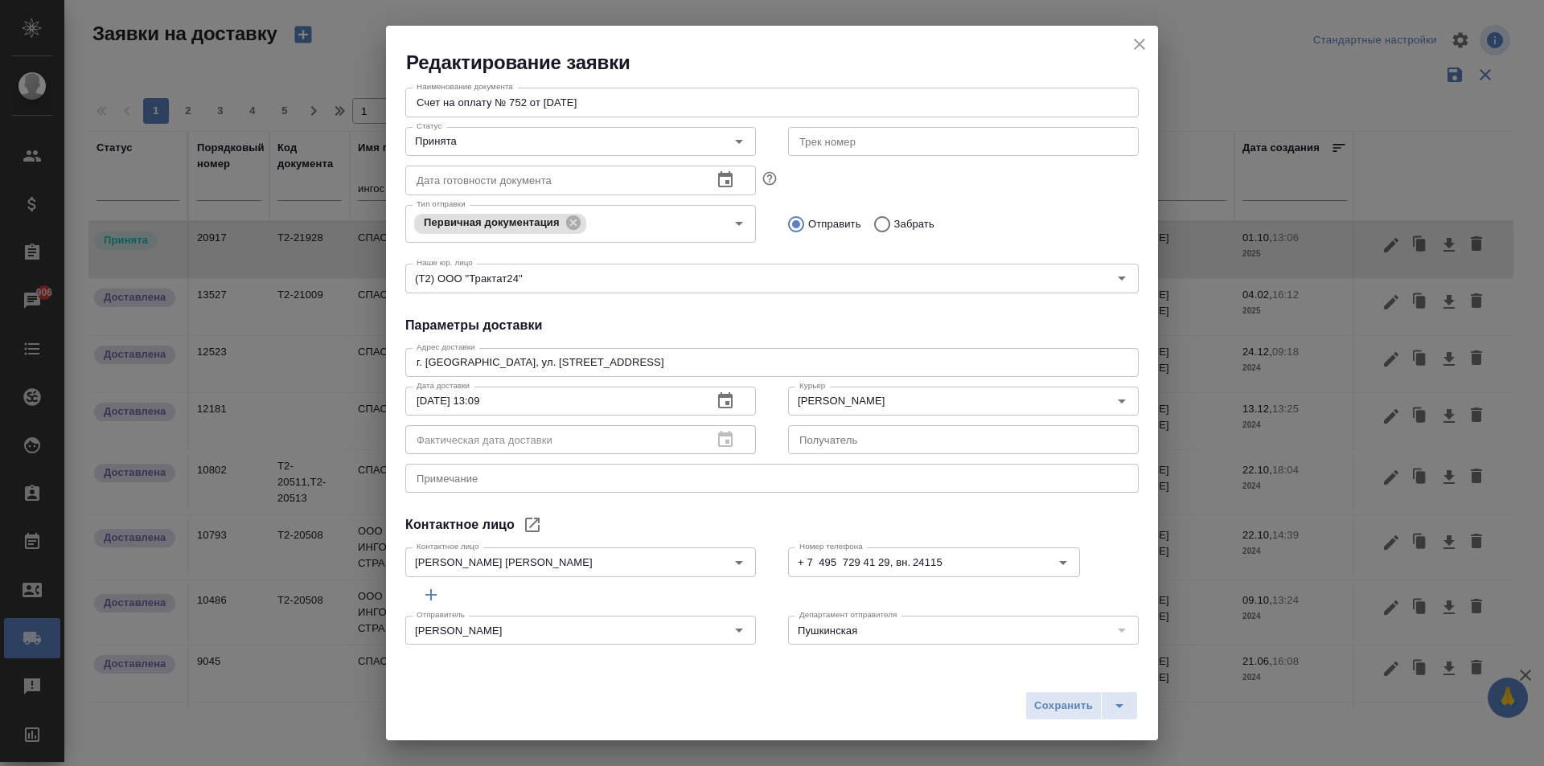
click at [548, 357] on textarea "г. Москва, ул. Рочдельской, дом 15, стр. 35" at bounding box center [772, 362] width 711 height 12
type textarea "г. Москва, ул. Рочдельская, дом 15, стр. 35"
click at [1045, 699] on span "Сохранить" at bounding box center [1063, 706] width 59 height 18
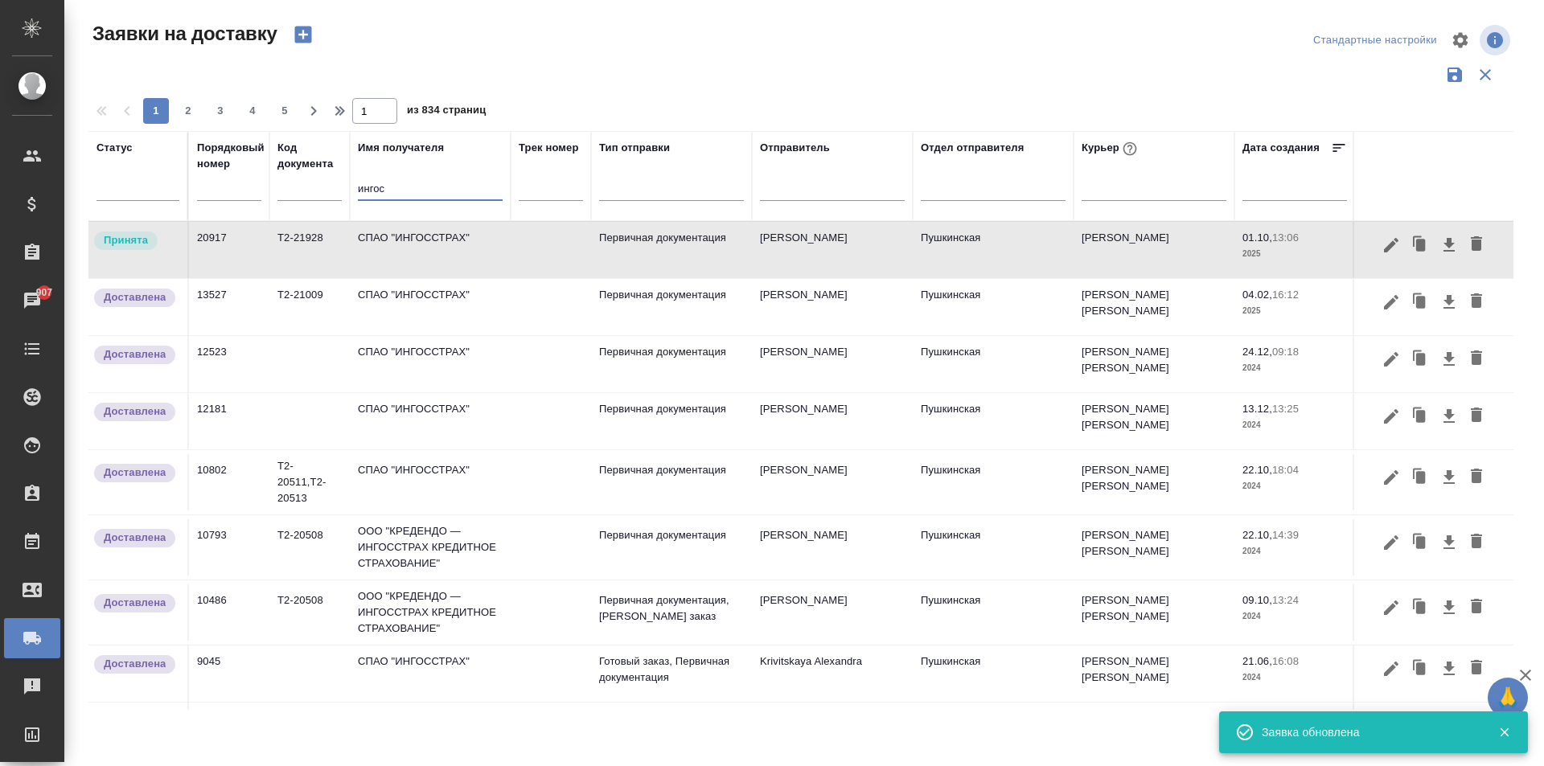
drag, startPoint x: 405, startPoint y: 192, endPoint x: 294, endPoint y: 182, distance: 112.3
click at [294, 182] on tr "Статус Порядковый номер Код документа Имя получателя ингос Трек номер Тип отпра…" at bounding box center [922, 176] width 1669 height 90
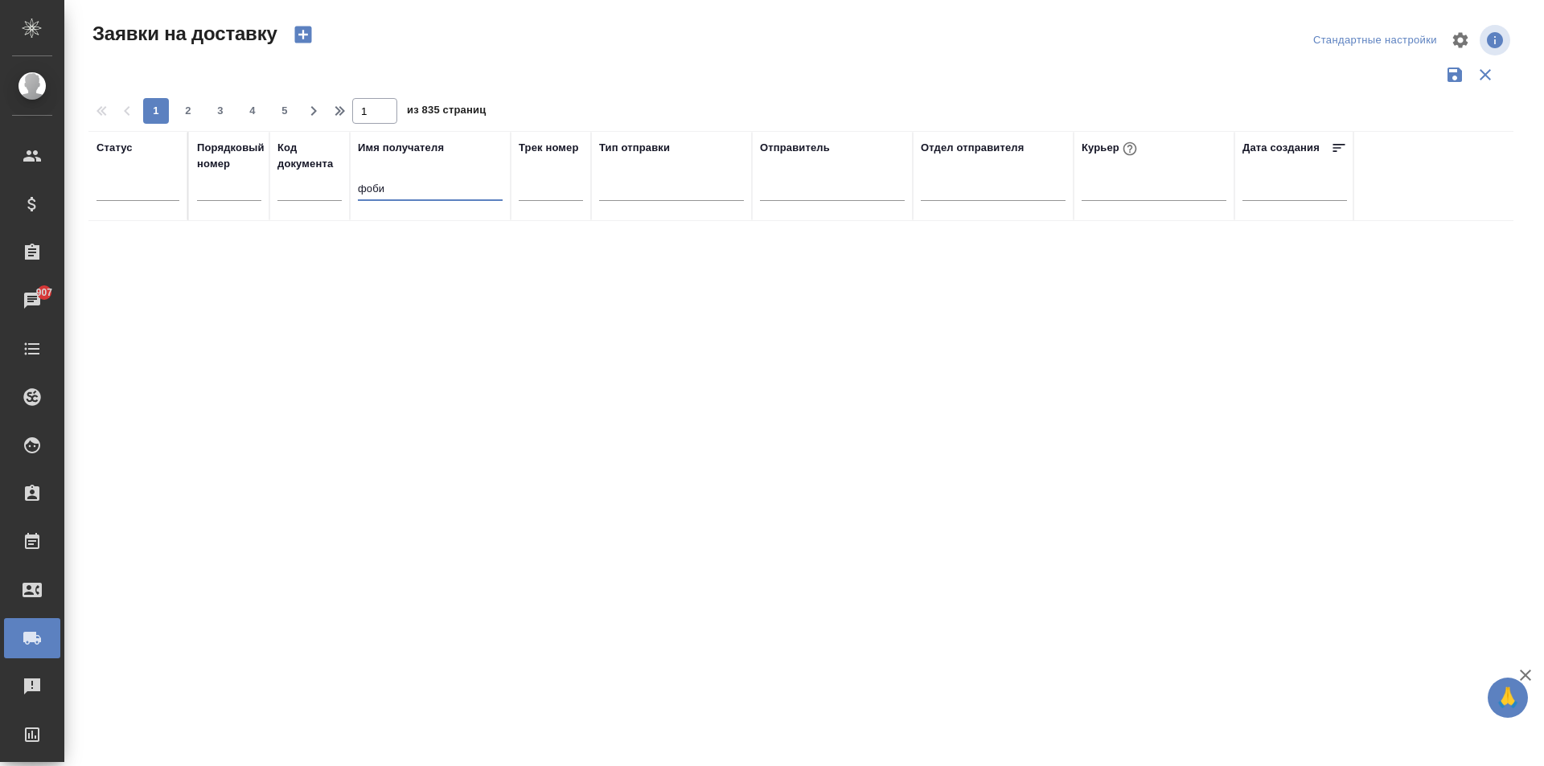
click at [376, 189] on input "фоби" at bounding box center [430, 190] width 145 height 20
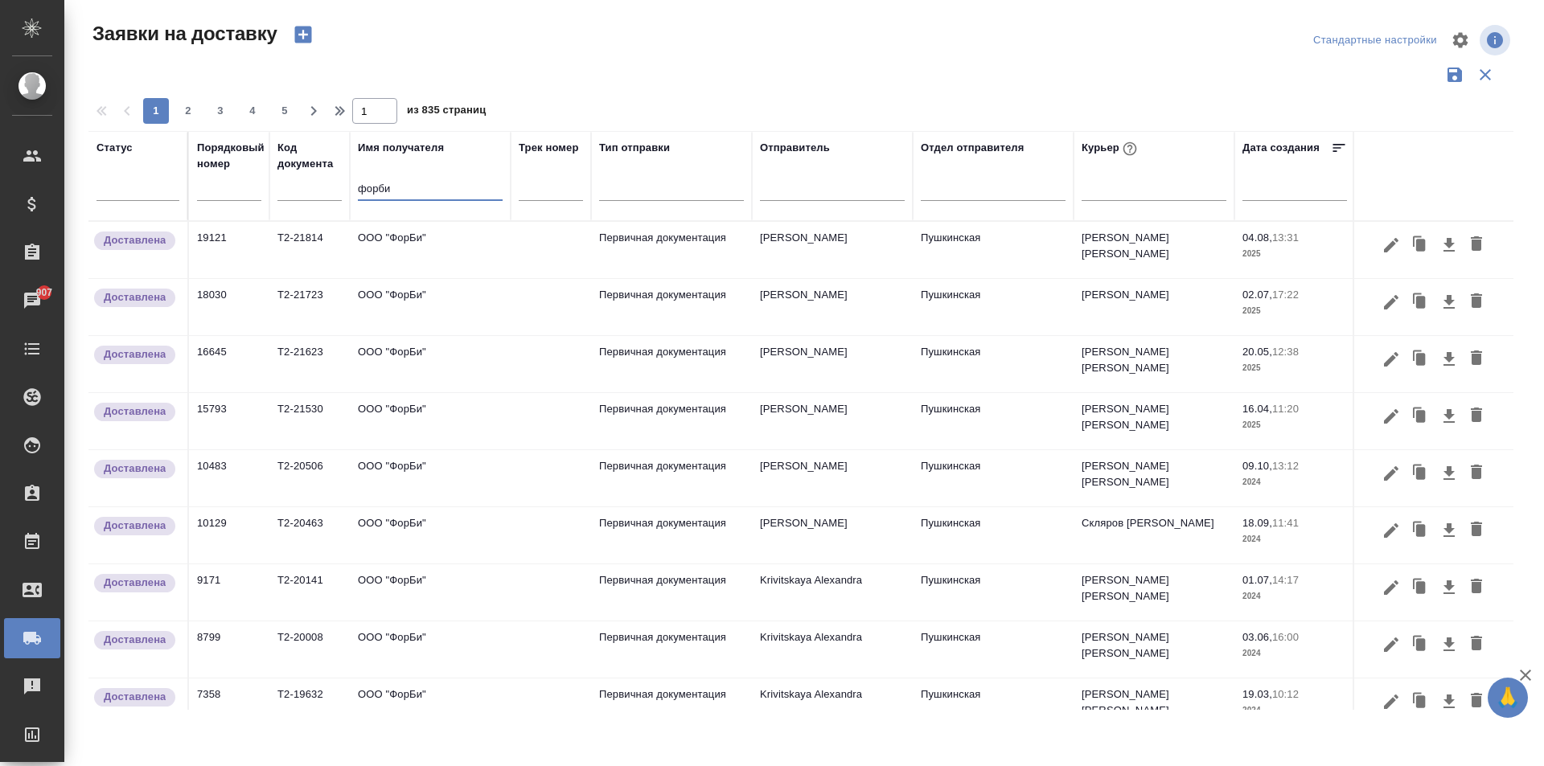
type input "форби"
click at [426, 253] on td "ООО "ФорБи"" at bounding box center [430, 250] width 161 height 56
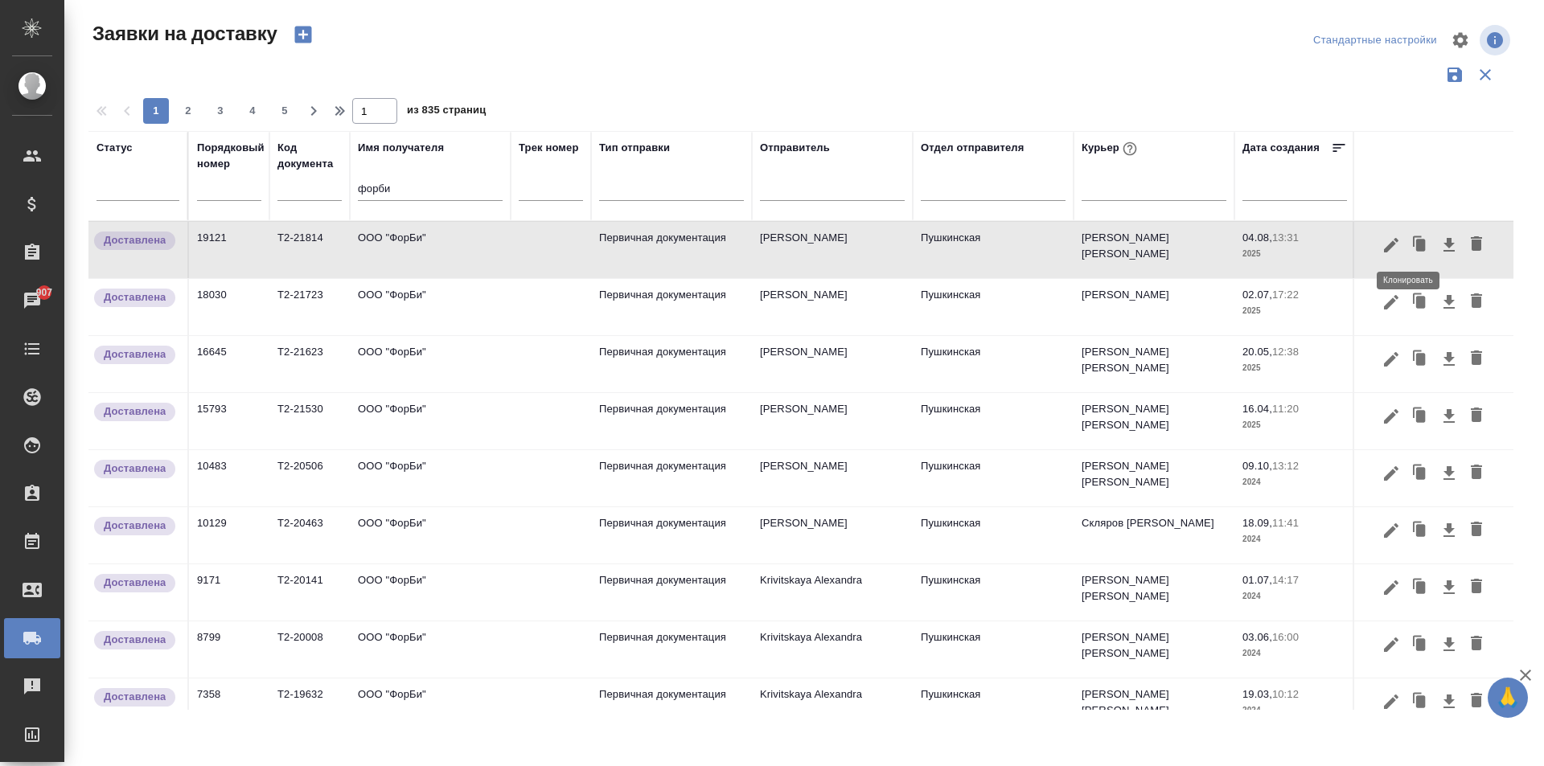
click at [1409, 241] on icon "button" at bounding box center [1420, 245] width 23 height 23
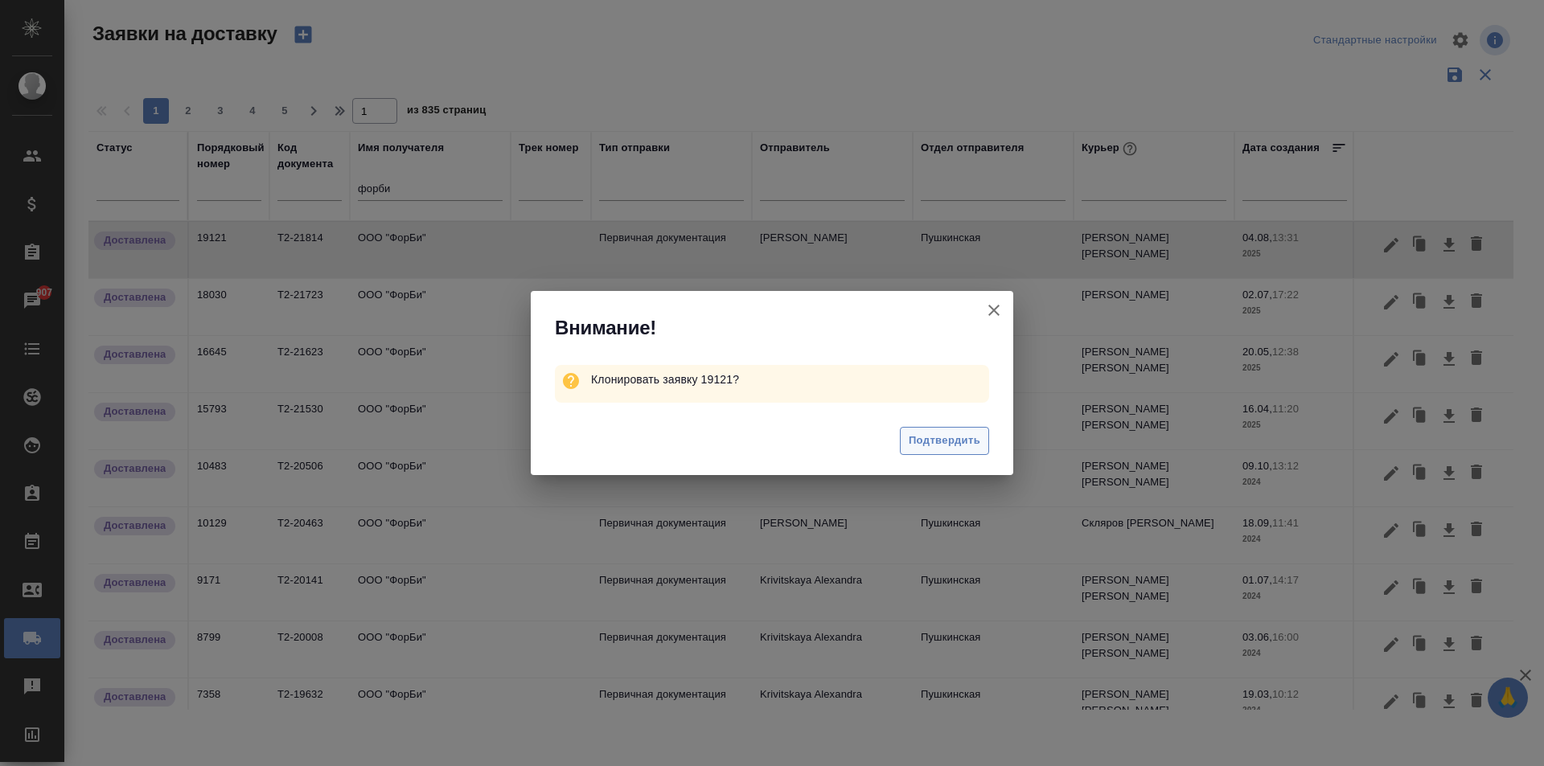
click at [939, 442] on span "Подтвердить" at bounding box center [945, 441] width 72 height 18
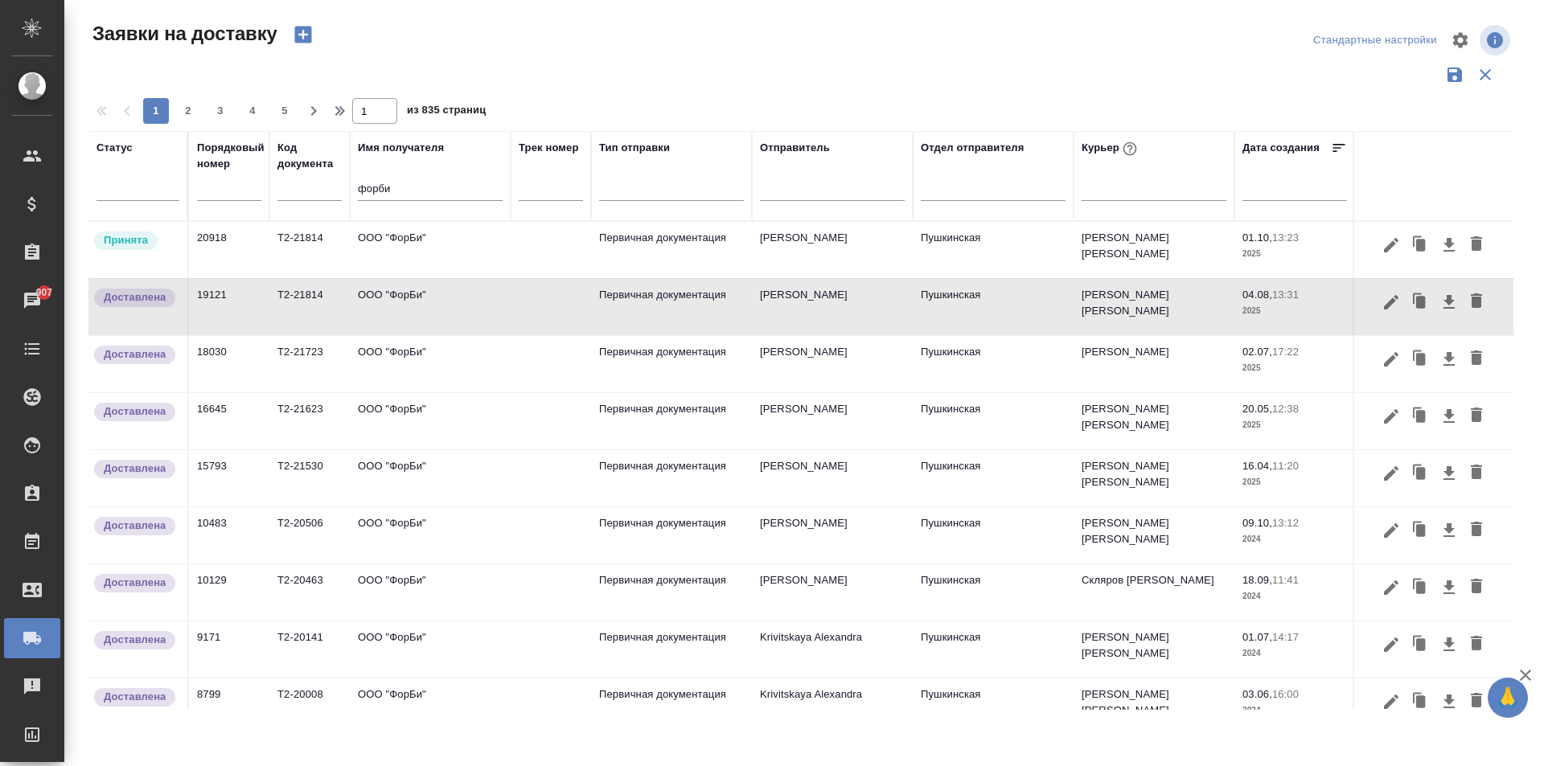
click at [405, 314] on td "ООО "ФорБи"" at bounding box center [430, 307] width 161 height 56
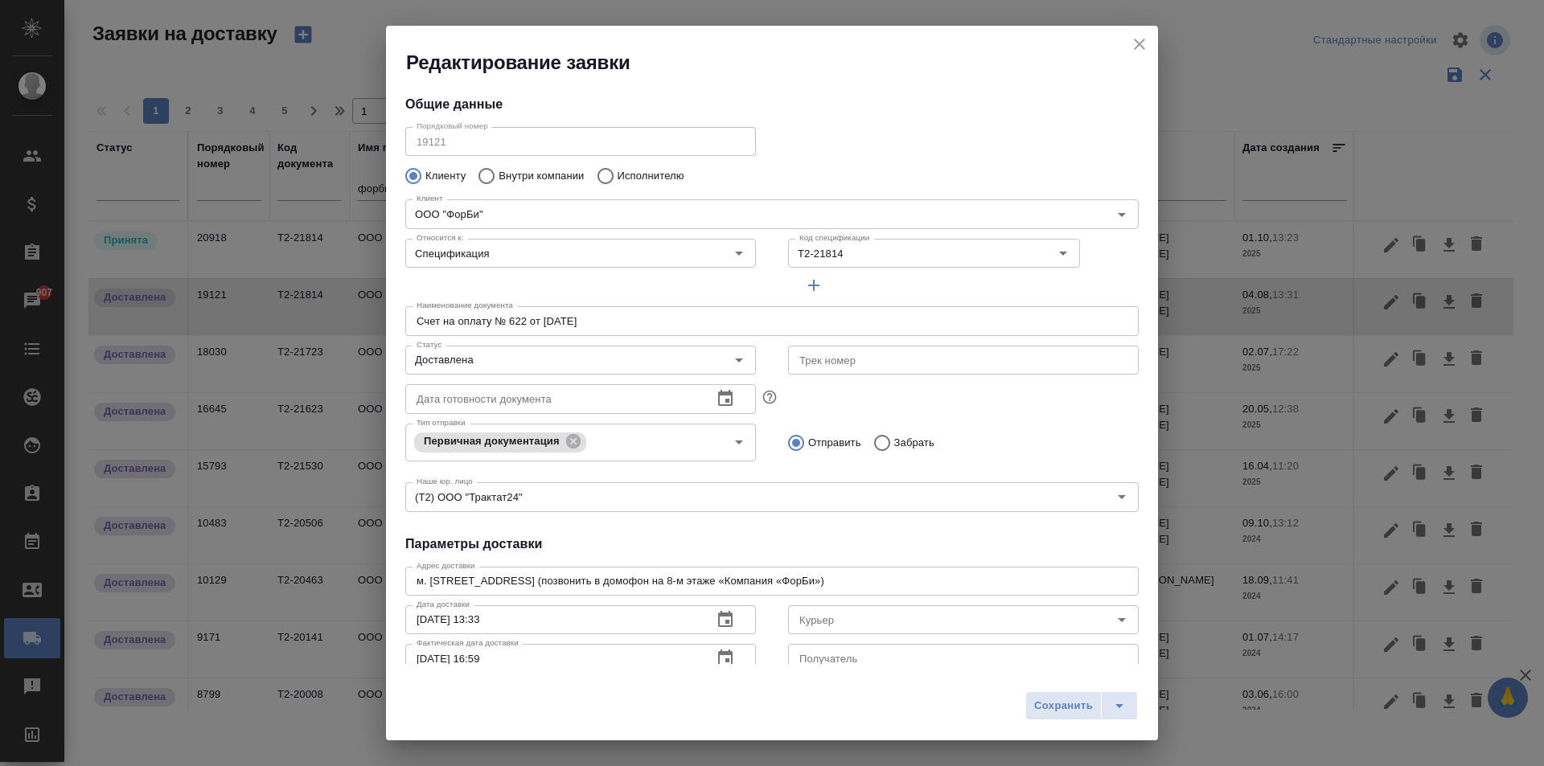
type input "Коноплева Татьяна"
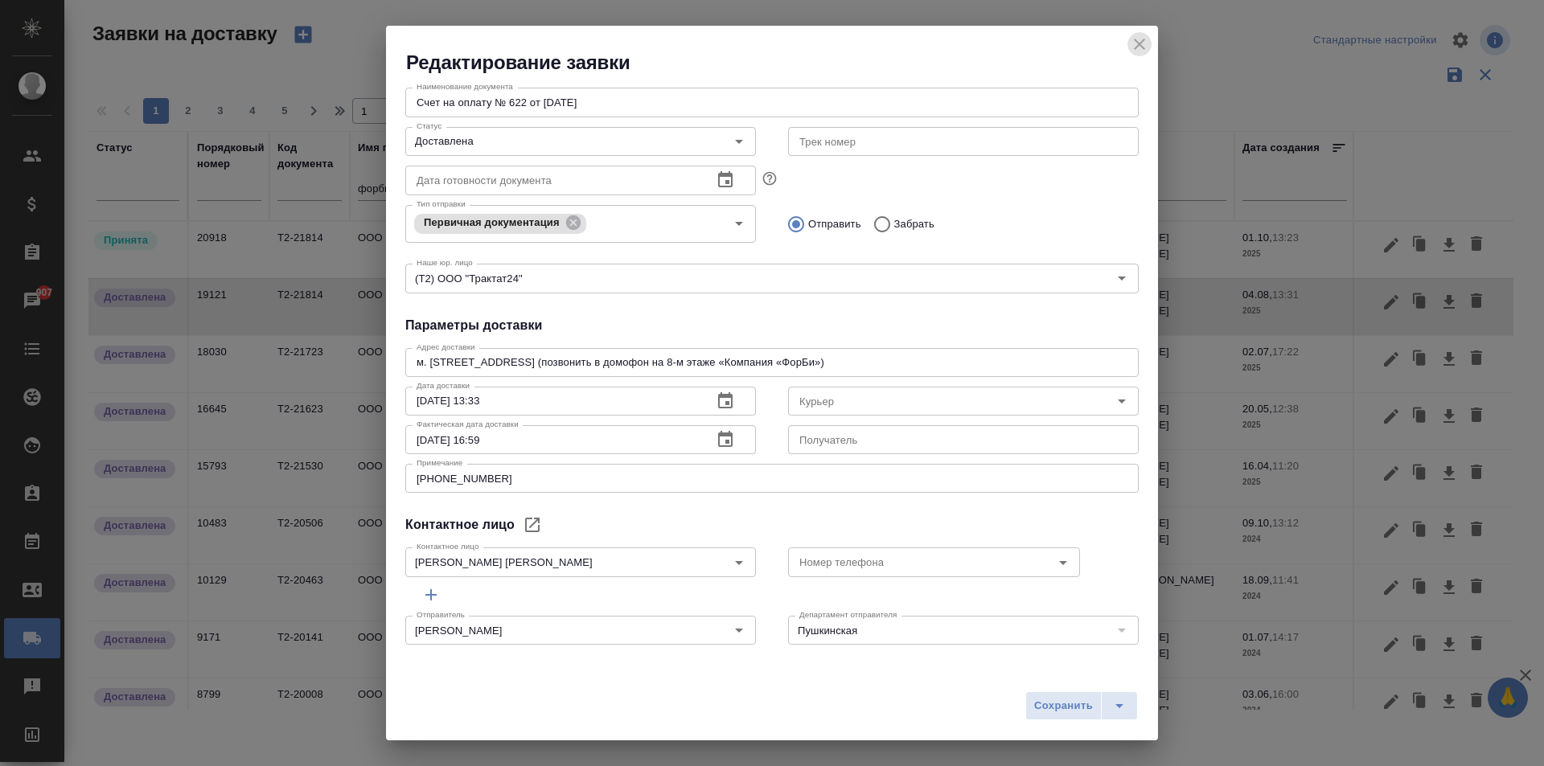
click at [1145, 47] on icon "close" at bounding box center [1139, 44] width 19 height 19
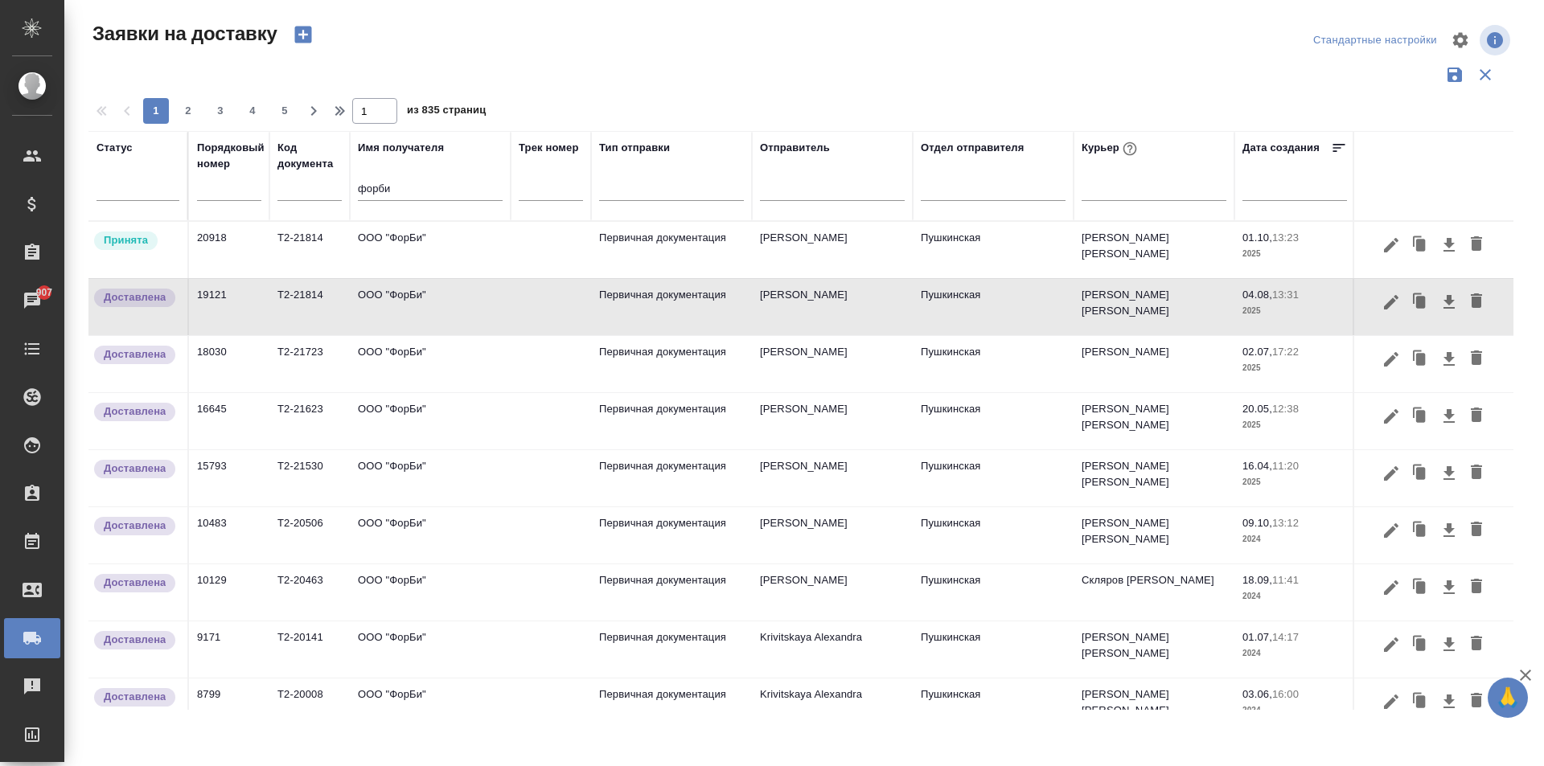
click at [415, 372] on td "ООО "ФорБи"" at bounding box center [430, 364] width 161 height 56
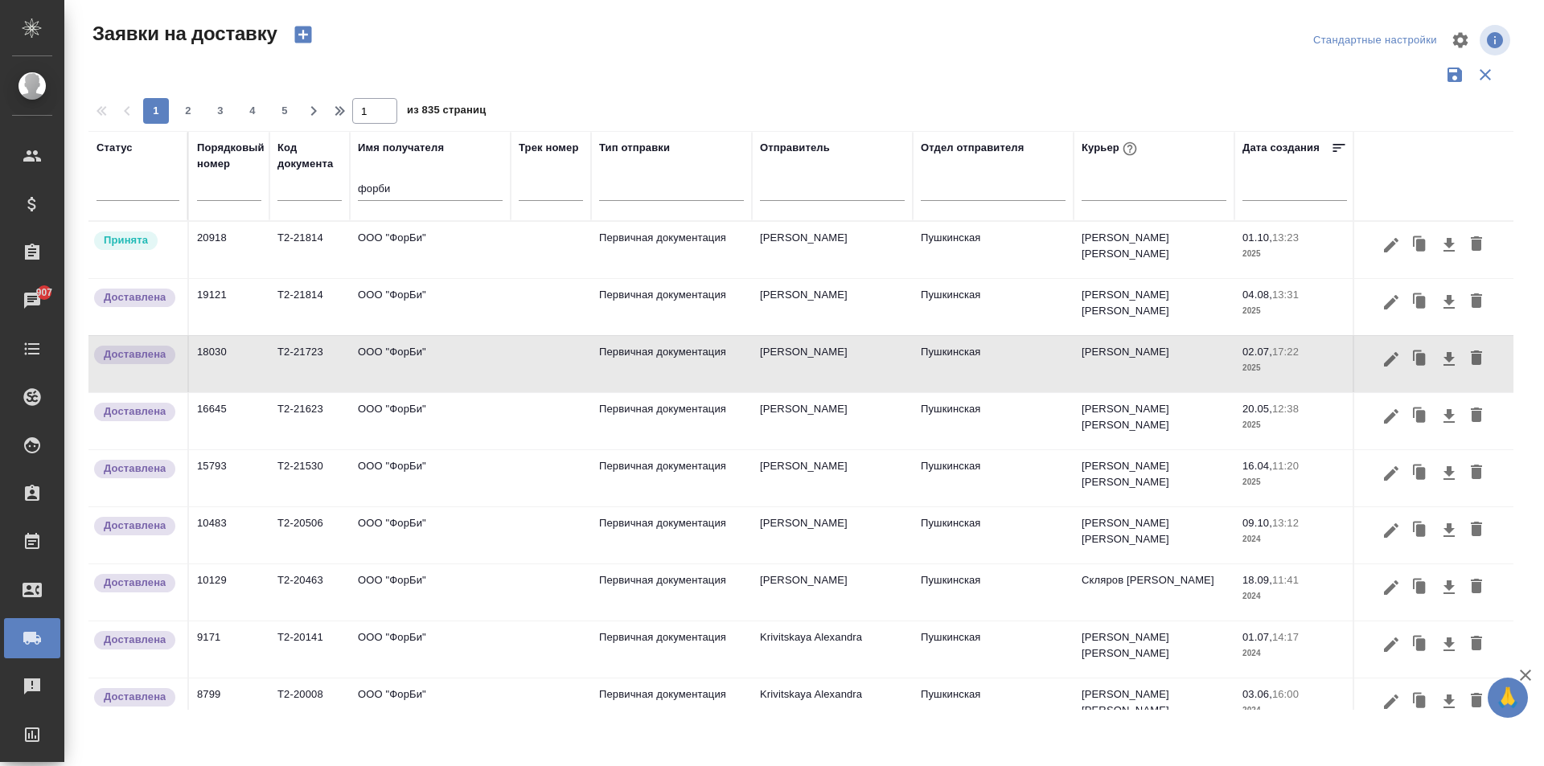
click at [415, 372] on td "ООО "ФорБи"" at bounding box center [430, 364] width 161 height 56
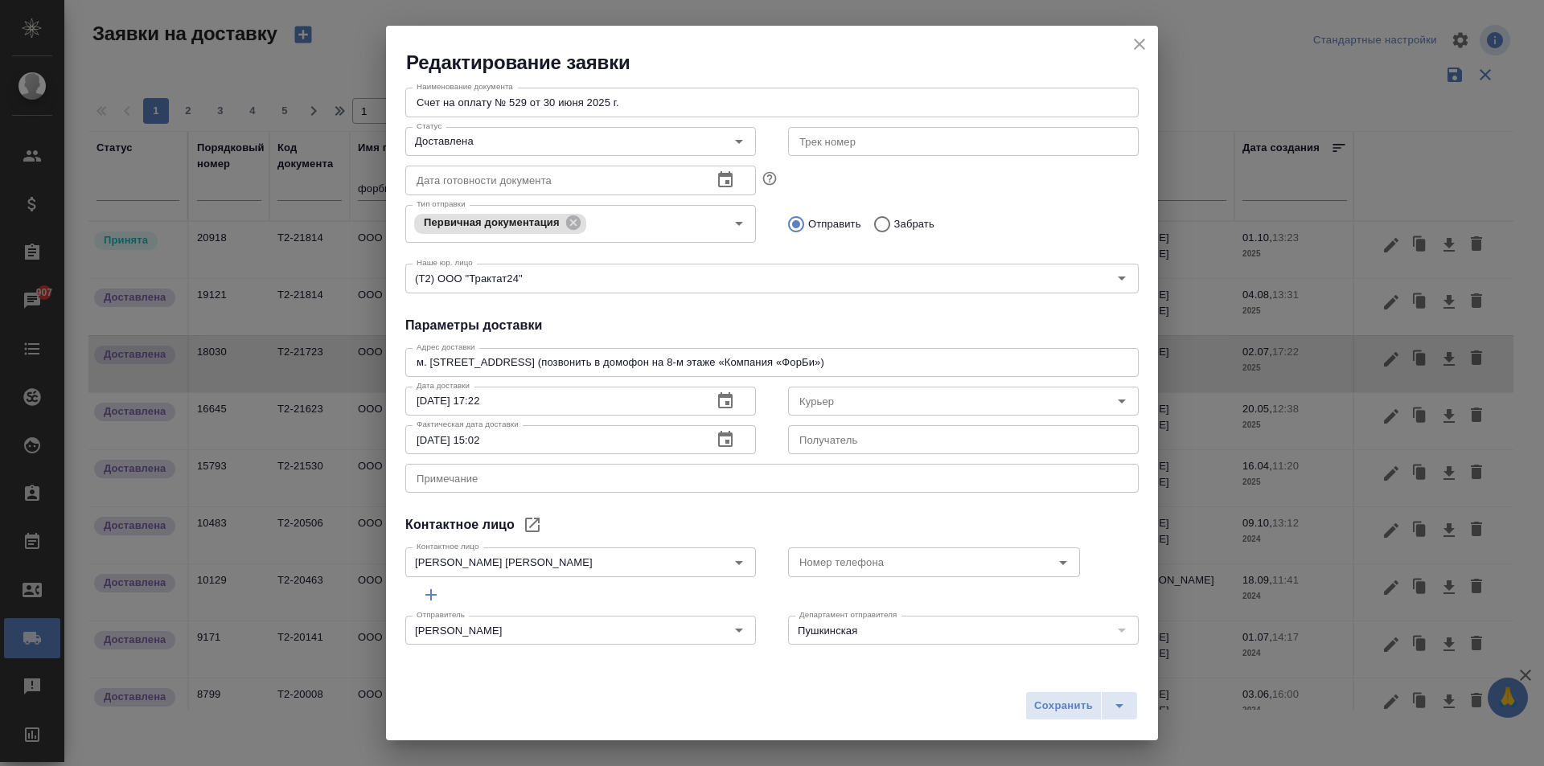
click at [1135, 50] on icon "close" at bounding box center [1139, 44] width 19 height 19
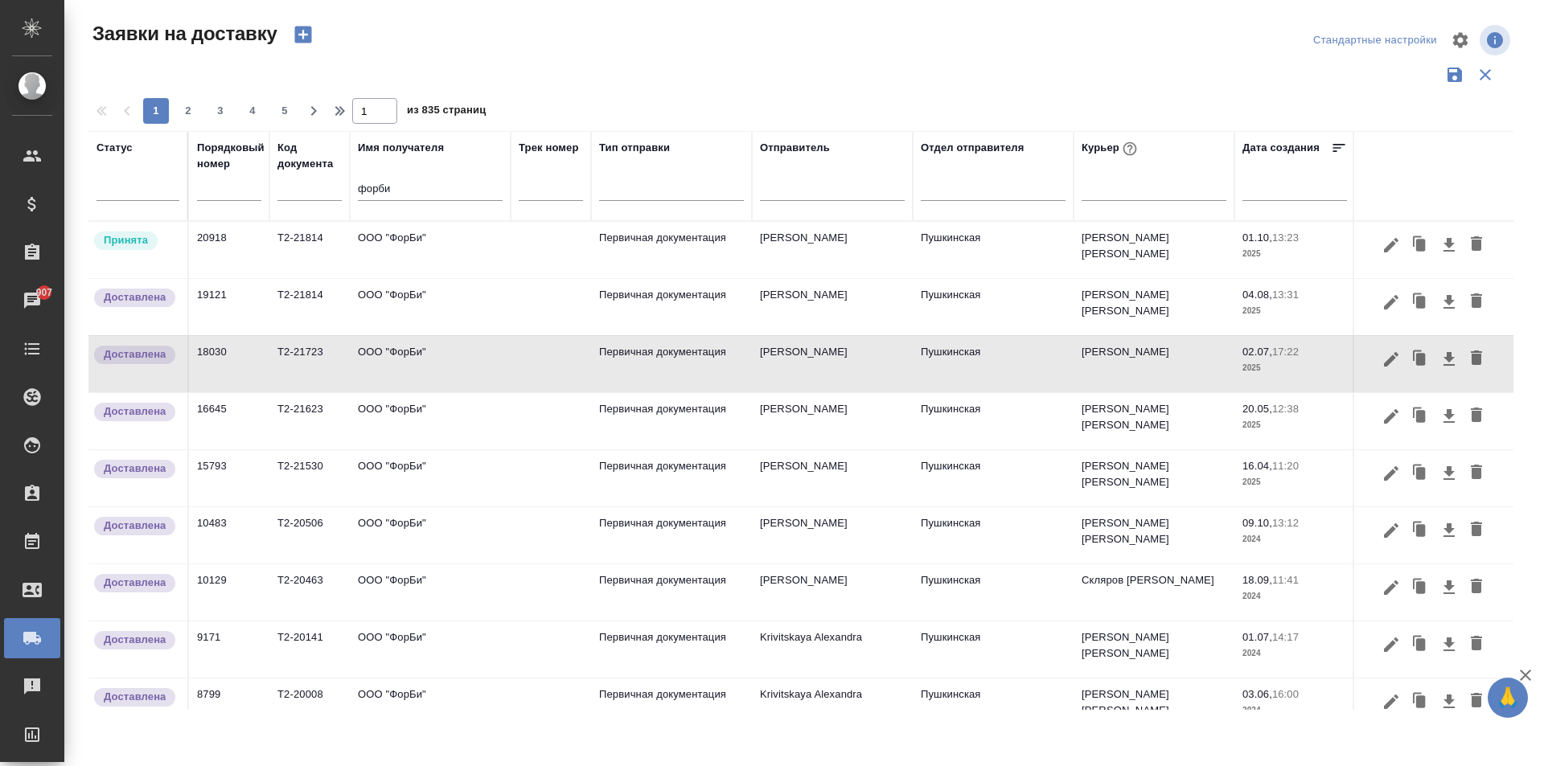
click at [401, 417] on td "ООО "ФорБи"" at bounding box center [430, 421] width 161 height 56
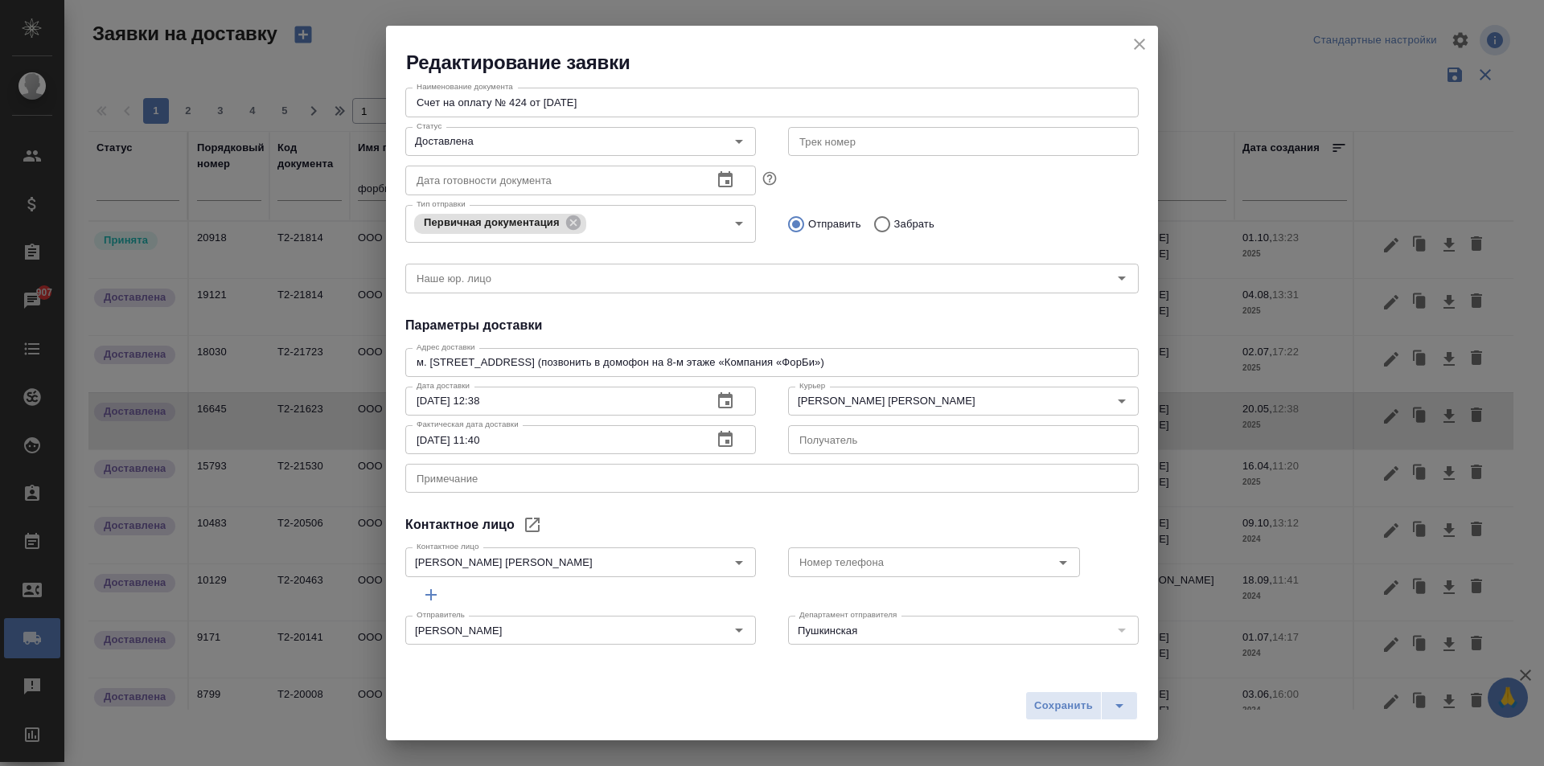
click at [1145, 44] on icon "close" at bounding box center [1139, 44] width 19 height 19
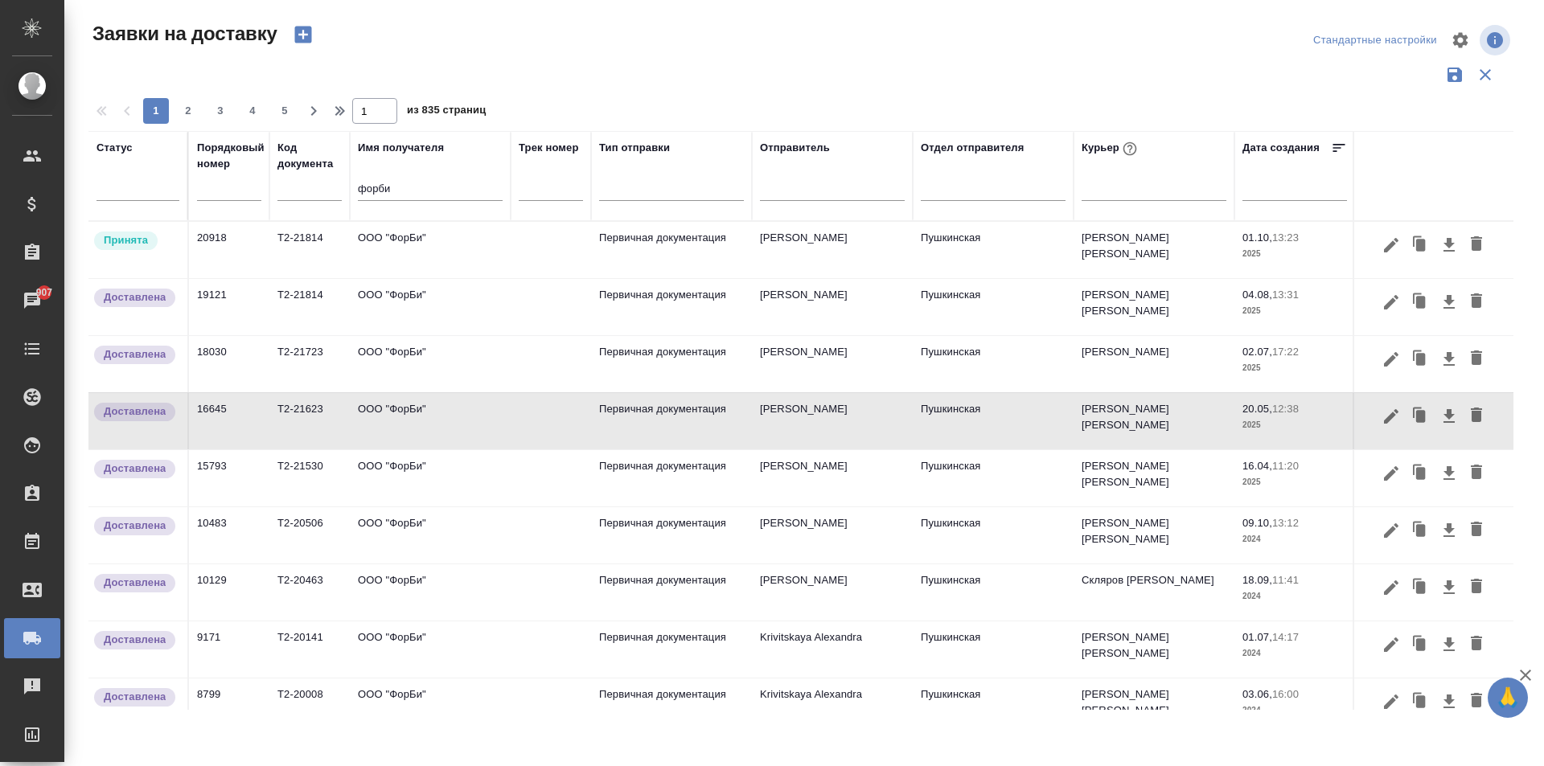
click at [413, 250] on td "ООО "ФорБи"" at bounding box center [430, 250] width 161 height 56
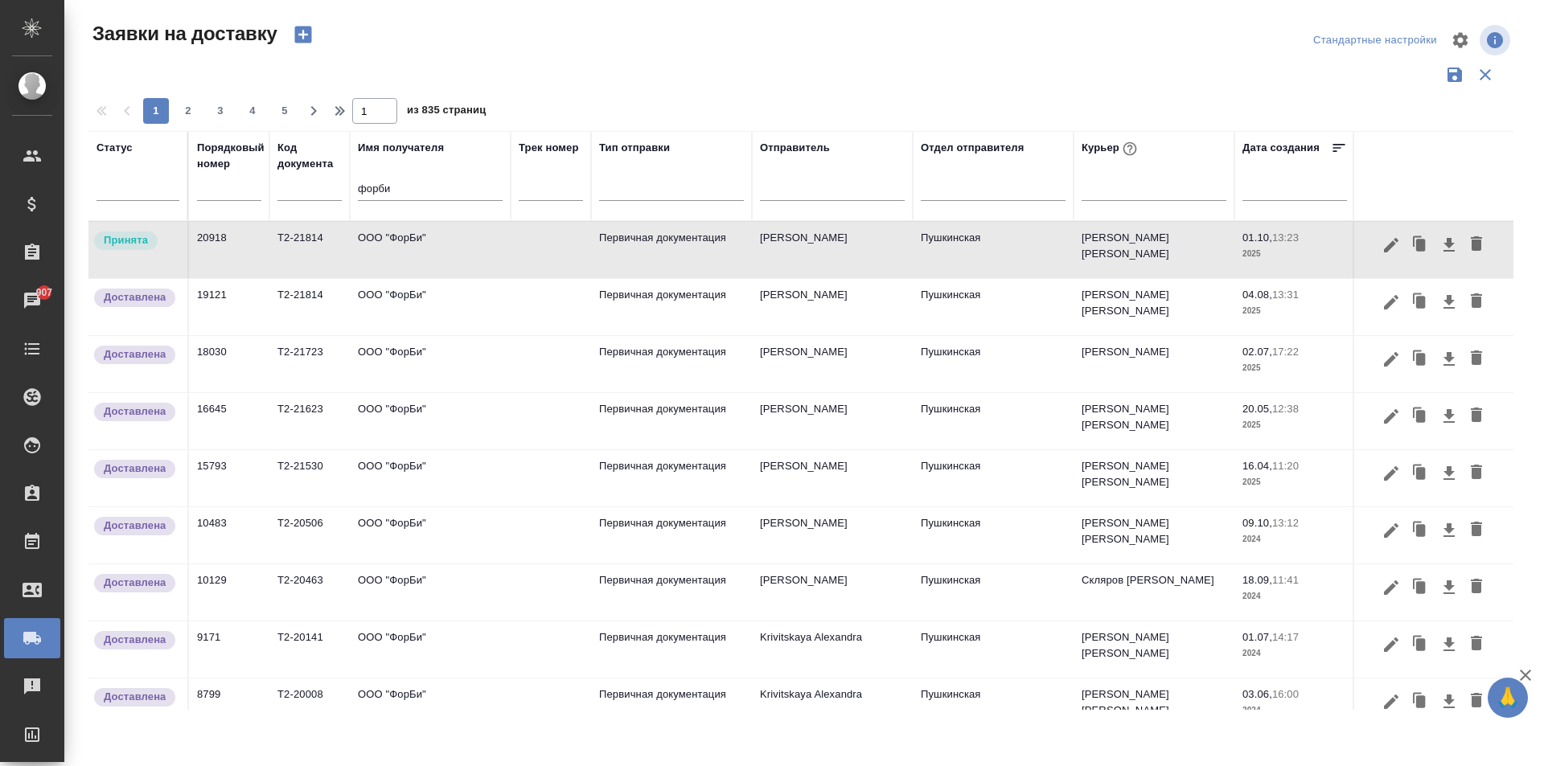
click at [413, 250] on td "ООО "ФорБи"" at bounding box center [430, 250] width 161 height 56
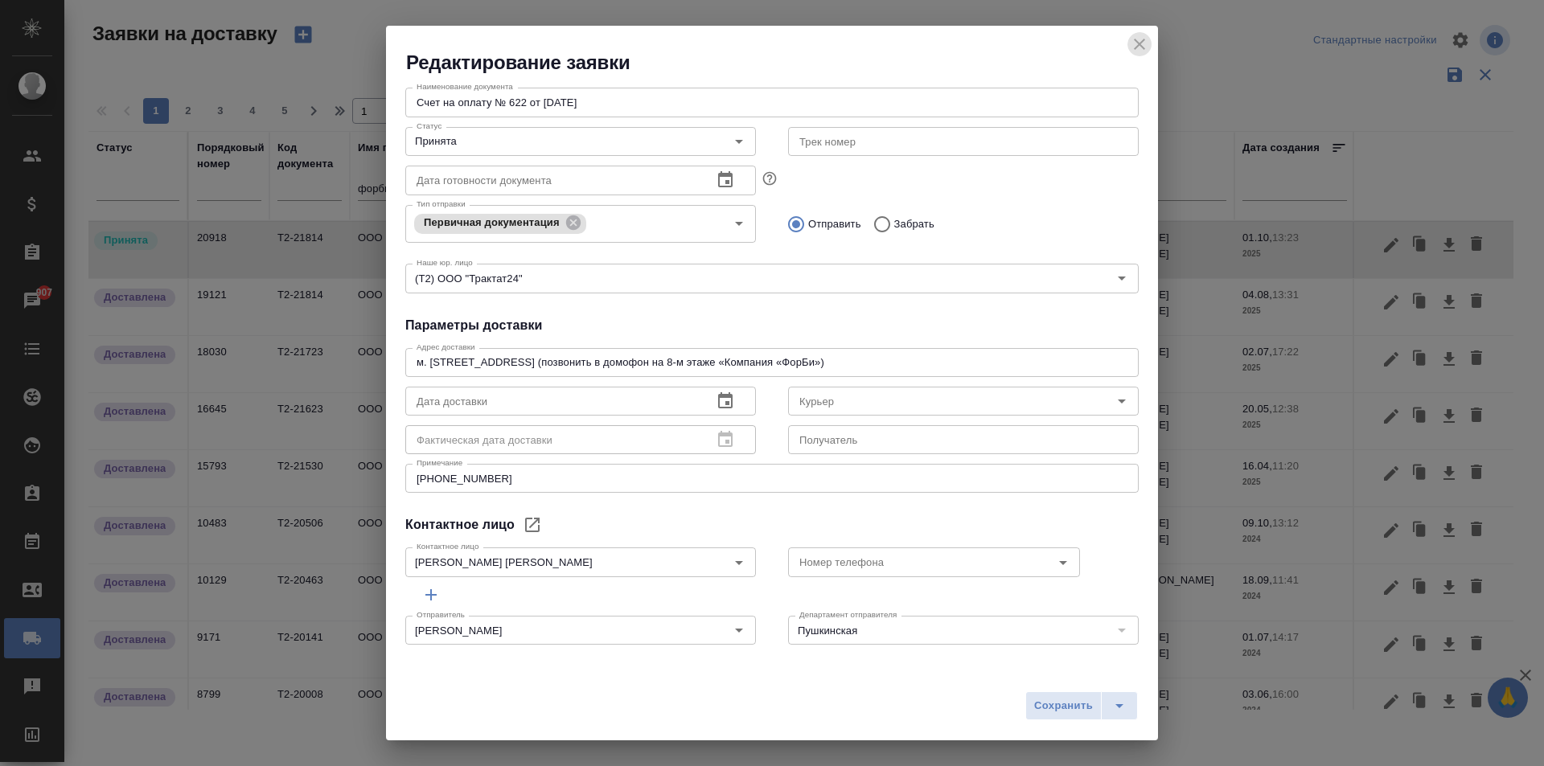
click at [1142, 44] on icon "close" at bounding box center [1139, 44] width 19 height 19
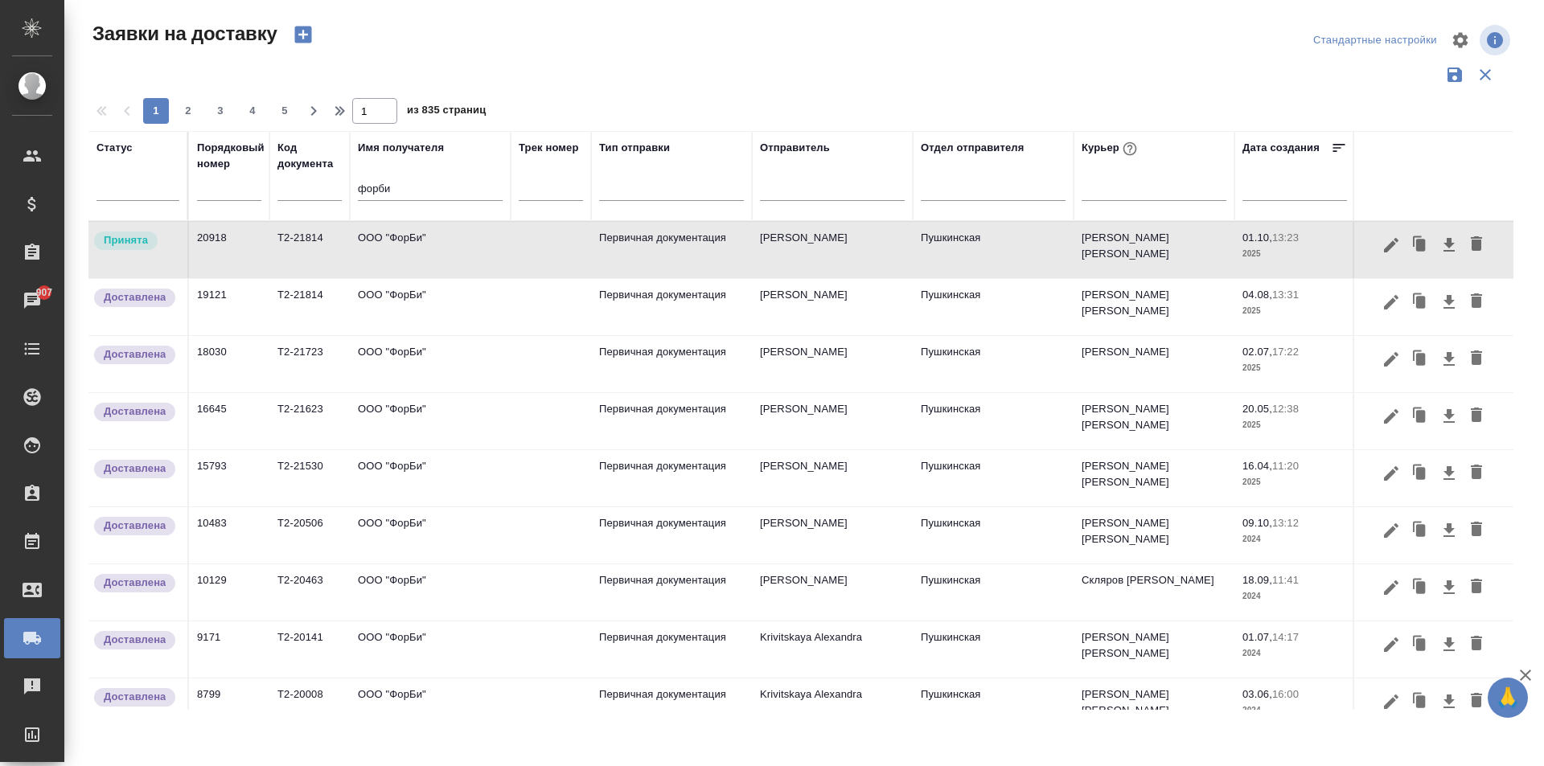
click at [438, 321] on td "ООО "ФорБи"" at bounding box center [430, 307] width 161 height 56
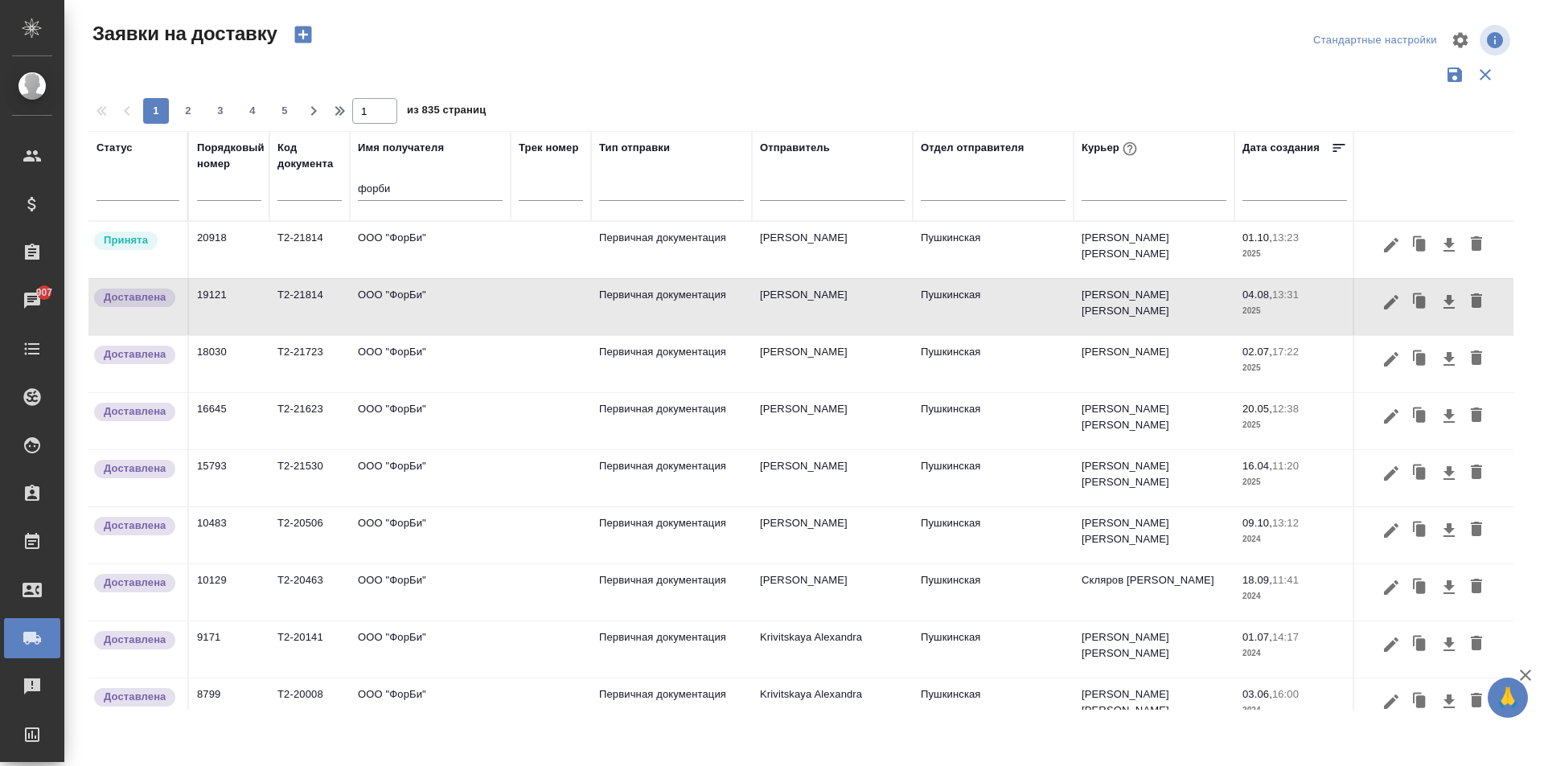
click at [438, 321] on td "ООО "ФорБи"" at bounding box center [430, 307] width 161 height 56
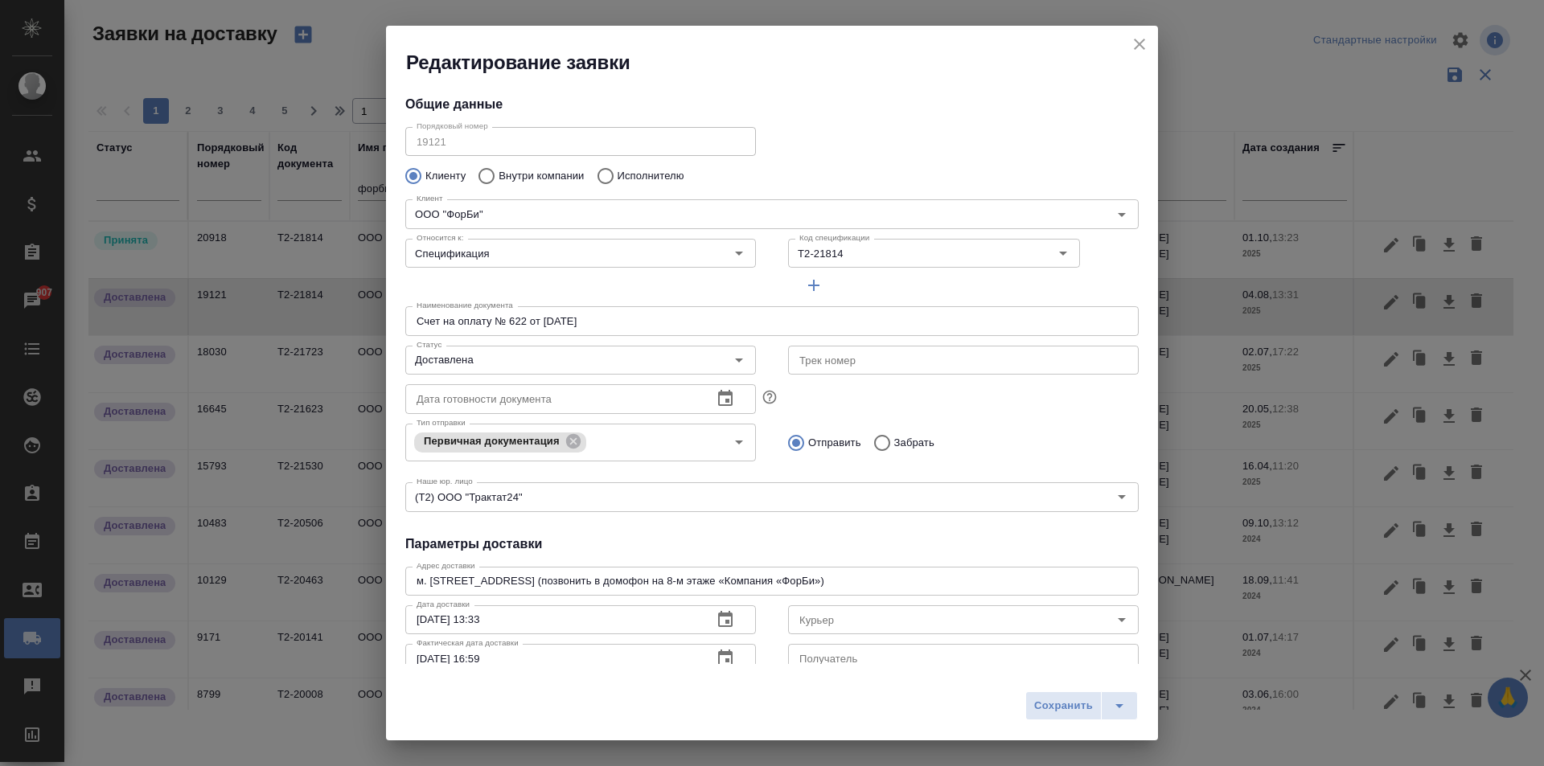
click at [1145, 45] on icon "close" at bounding box center [1139, 44] width 19 height 19
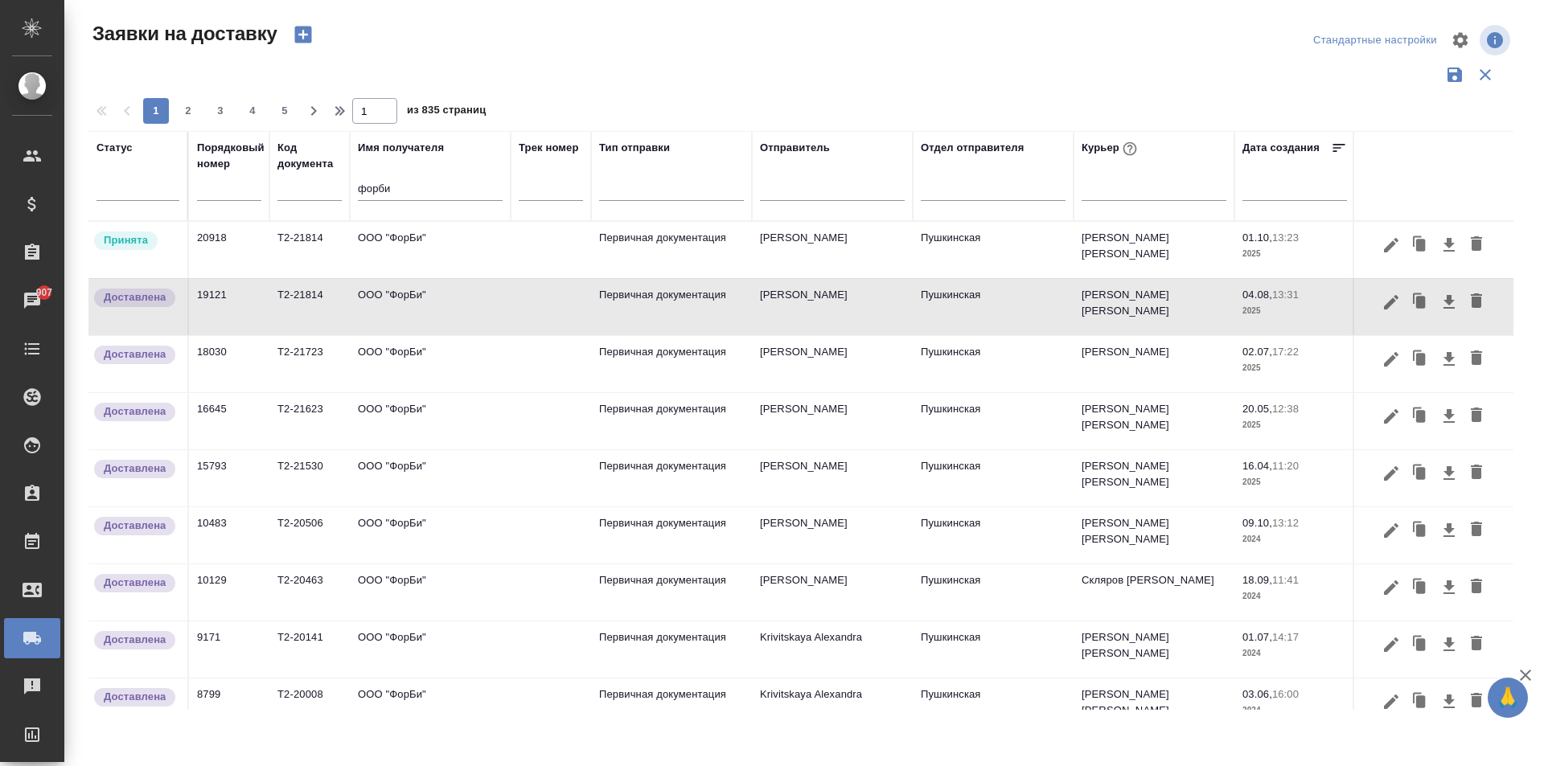
click at [450, 362] on td "ООО "ФорБи"" at bounding box center [430, 364] width 161 height 56
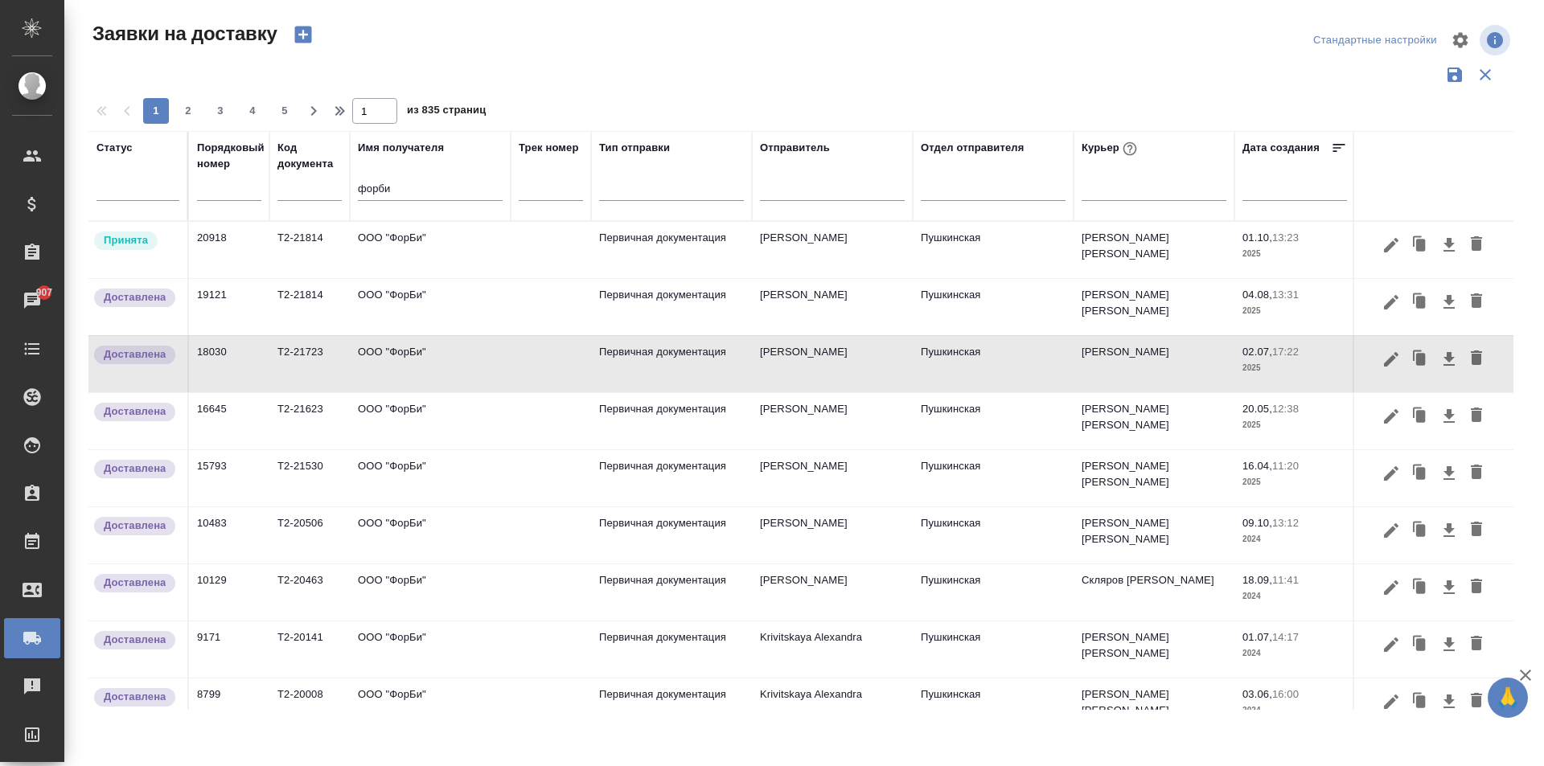
click at [450, 362] on td "ООО "ФорБи"" at bounding box center [430, 364] width 161 height 56
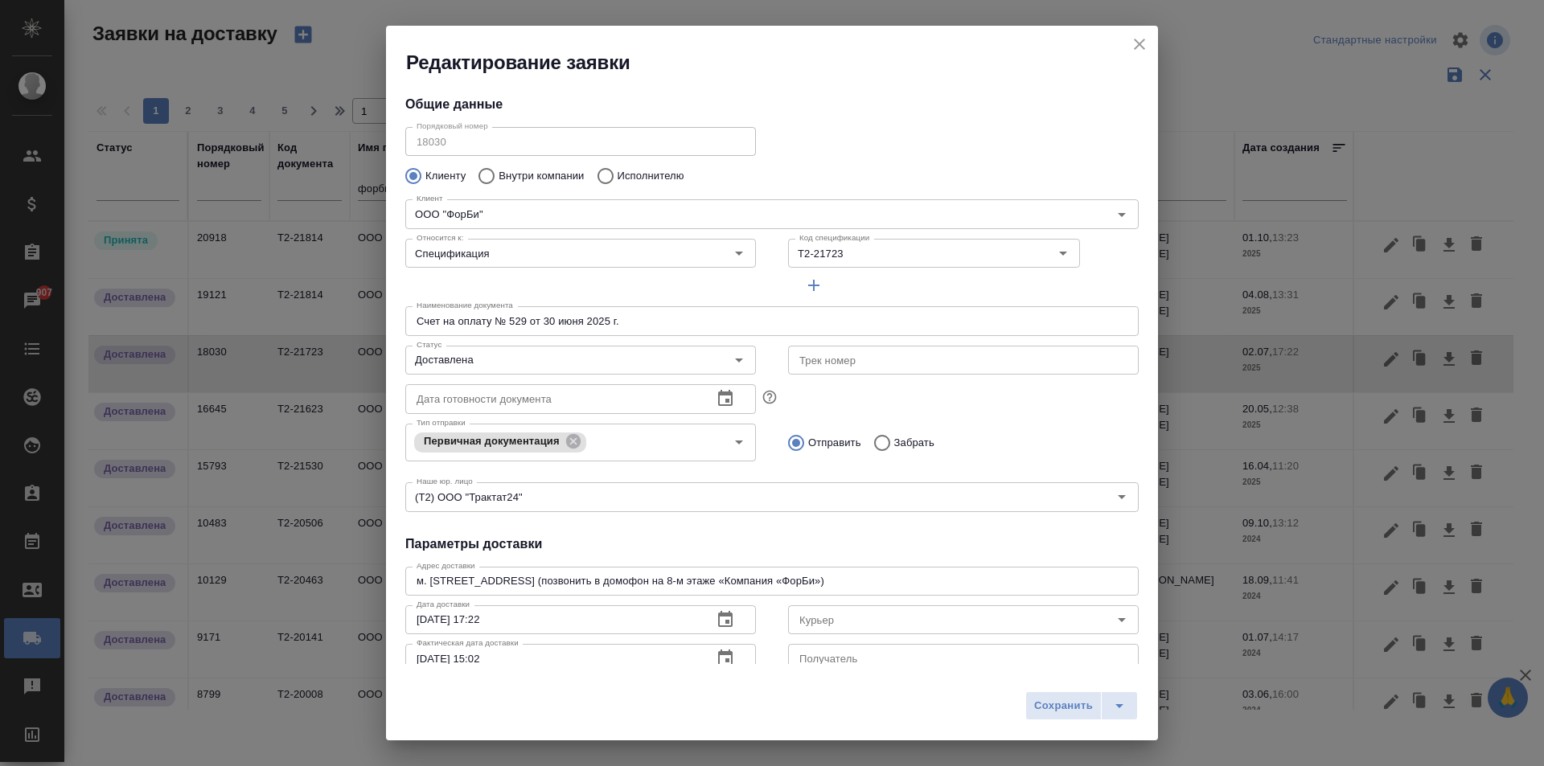
click at [1144, 36] on icon "close" at bounding box center [1139, 44] width 19 height 19
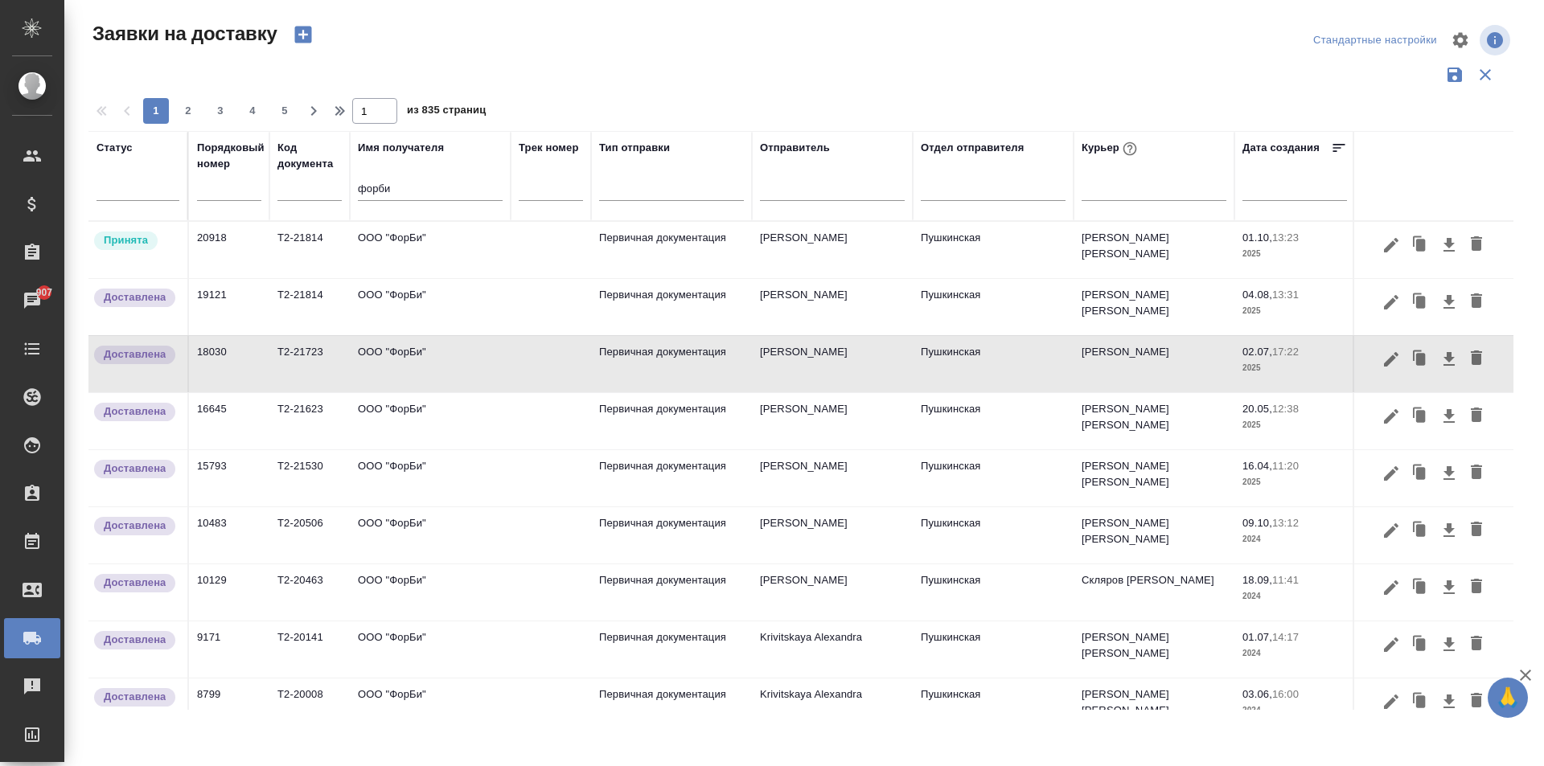
click at [409, 248] on td "ООО "ФорБи"" at bounding box center [430, 250] width 161 height 56
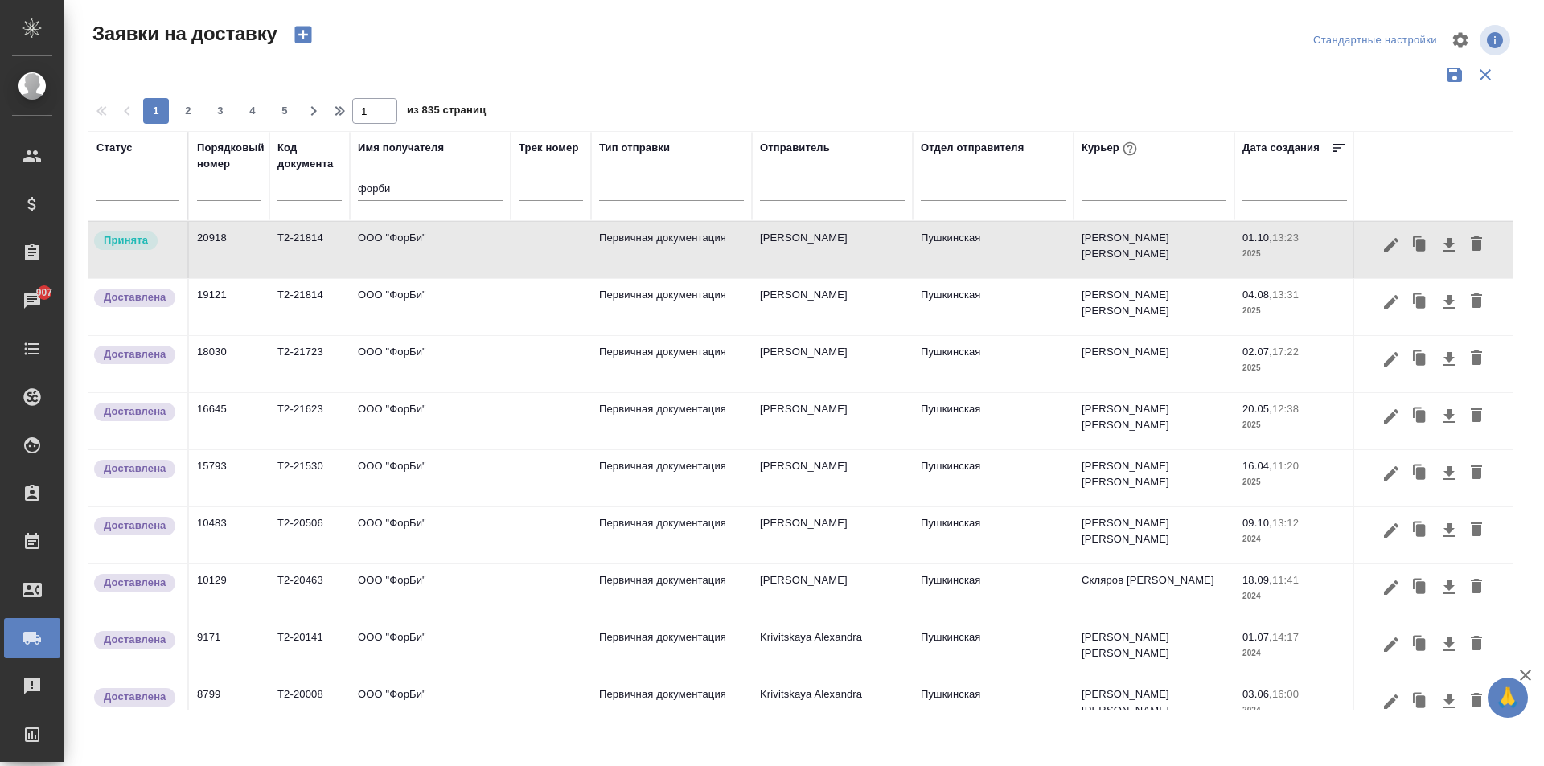
click at [409, 248] on td "ООО "ФорБи"" at bounding box center [430, 250] width 161 height 56
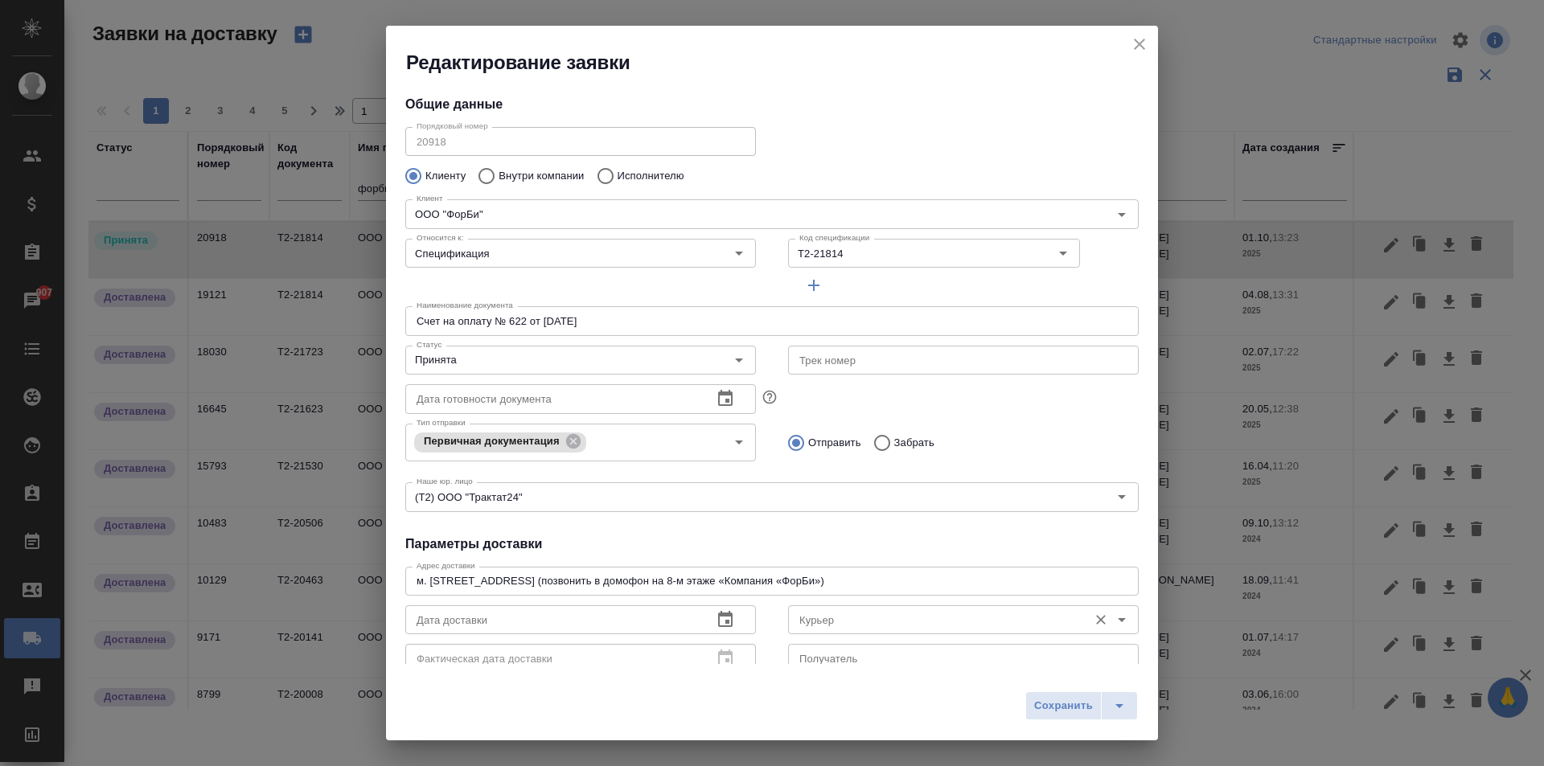
click at [826, 626] on input "Курьер" at bounding box center [936, 619] width 287 height 19
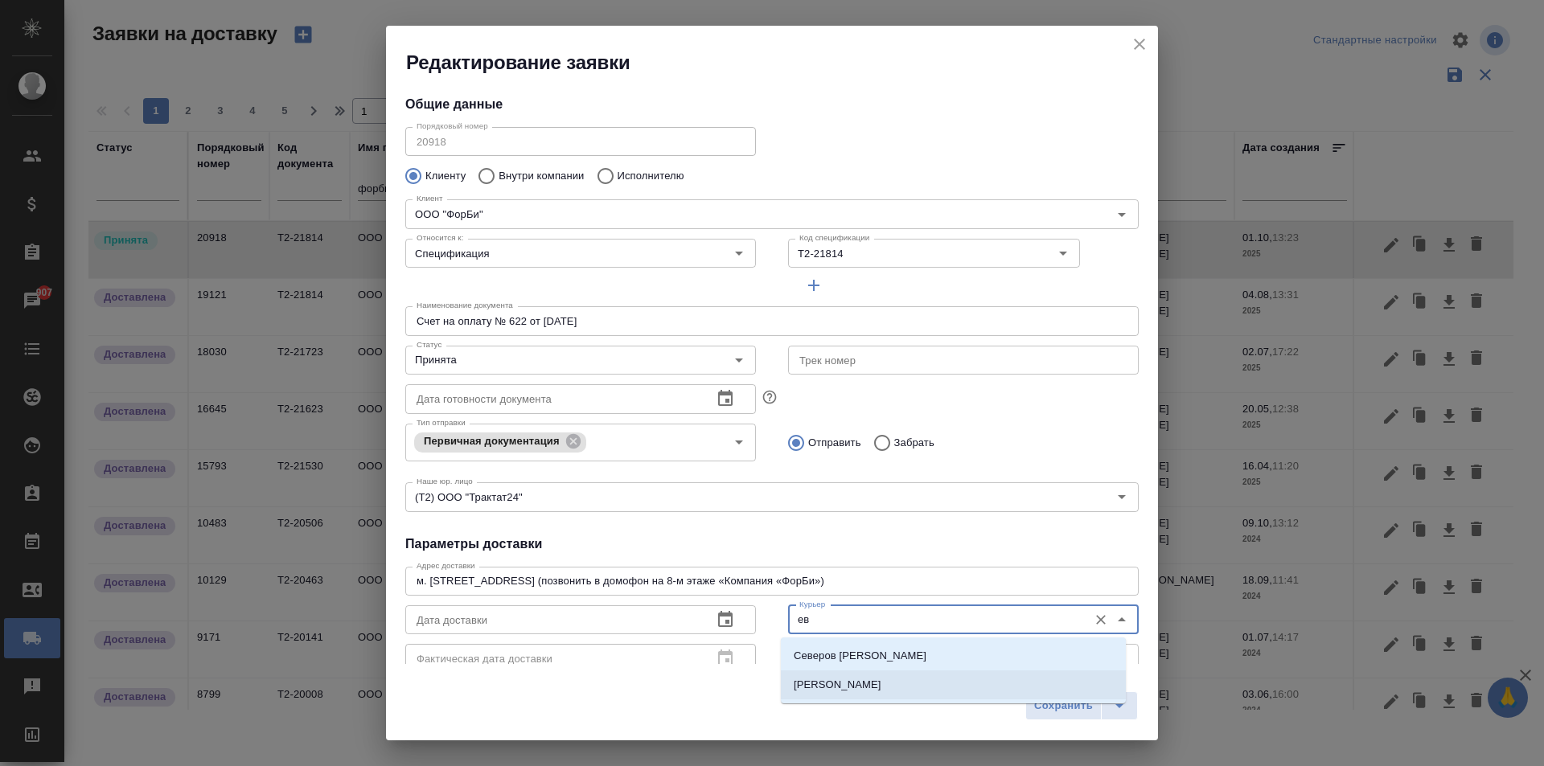
click at [837, 684] on p "[PERSON_NAME]" at bounding box center [838, 685] width 88 height 16
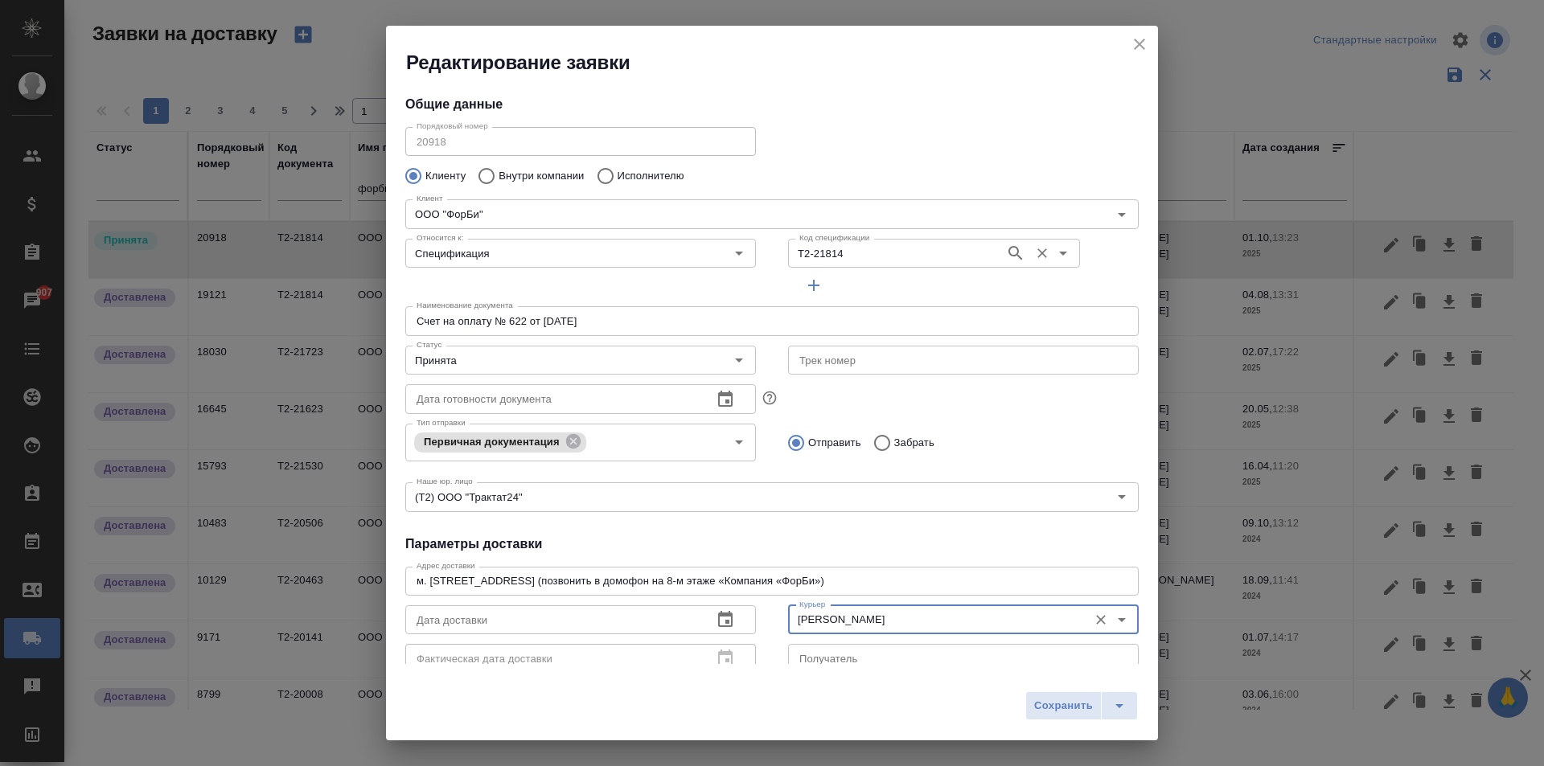
type input "[PERSON_NAME]"
click at [852, 257] on input "Т2-21814" at bounding box center [895, 253] width 204 height 19
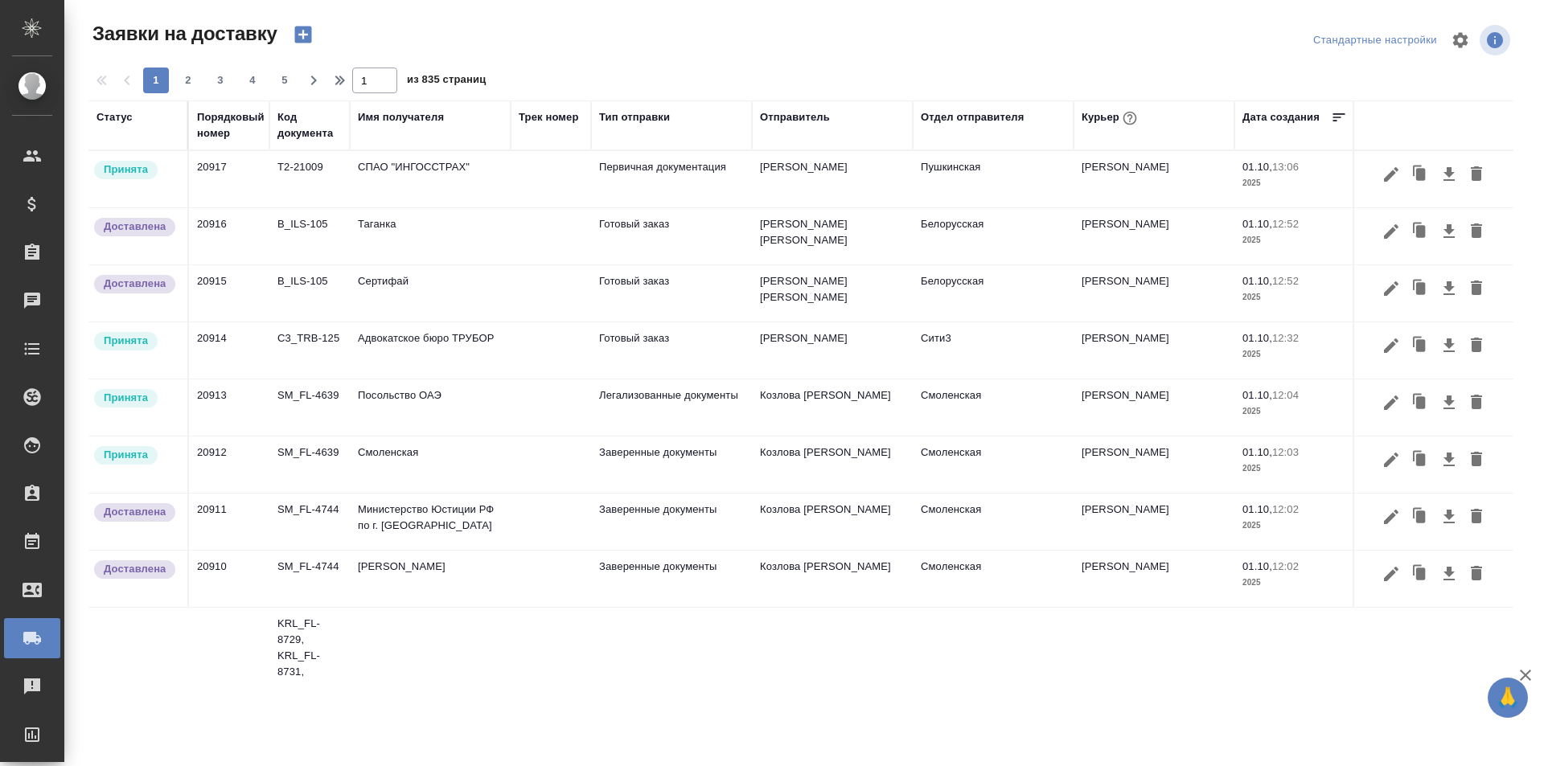
click at [423, 169] on td "СПАО "ИНГОССТРАХ"" at bounding box center [430, 179] width 161 height 56
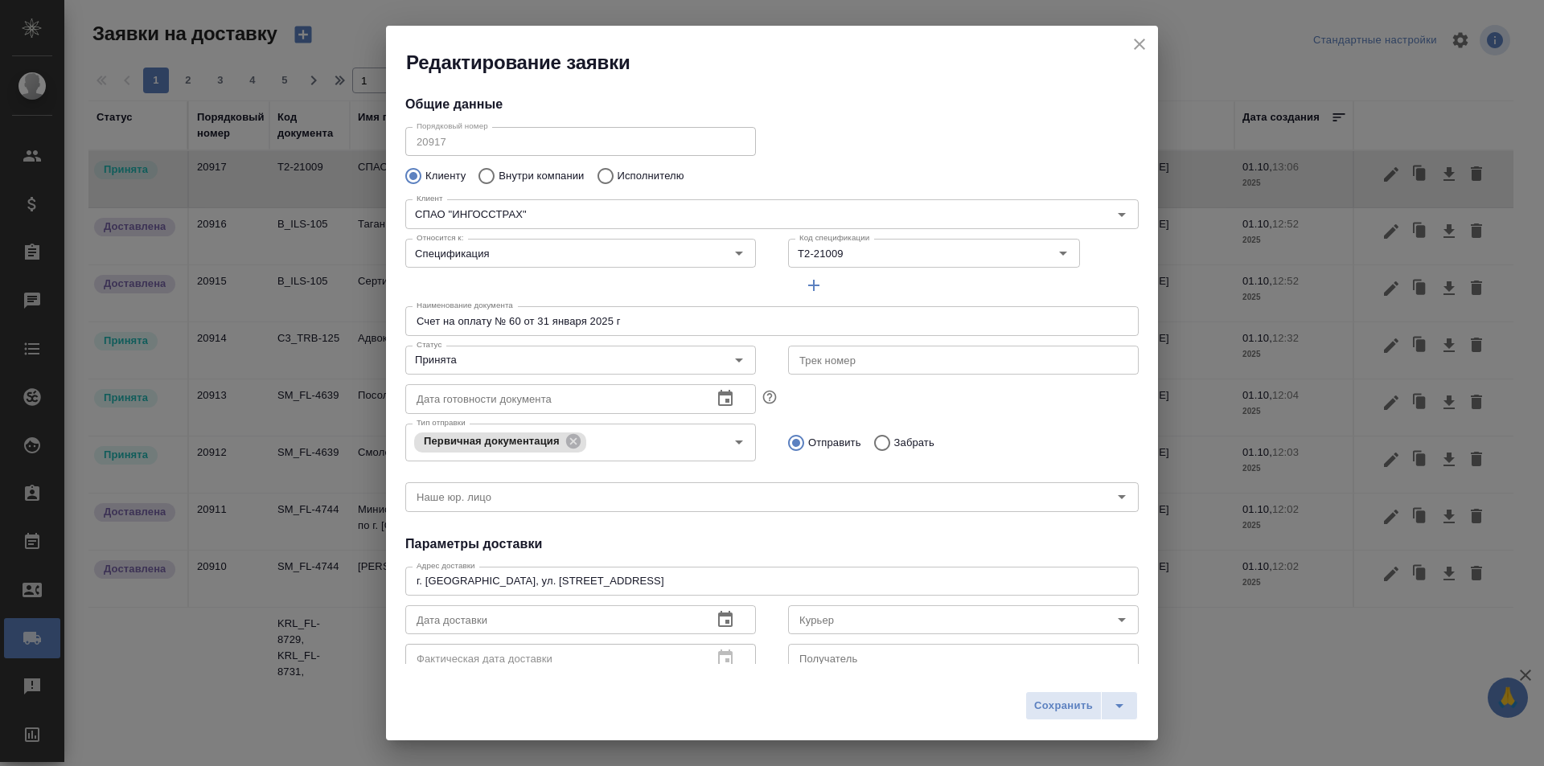
type input "Долгова Татьяна"
type input "+ 7 495 729 41 29, вн. 24115"
type input "Иванова Евгения"
click at [1141, 46] on icon "close" at bounding box center [1139, 44] width 11 height 11
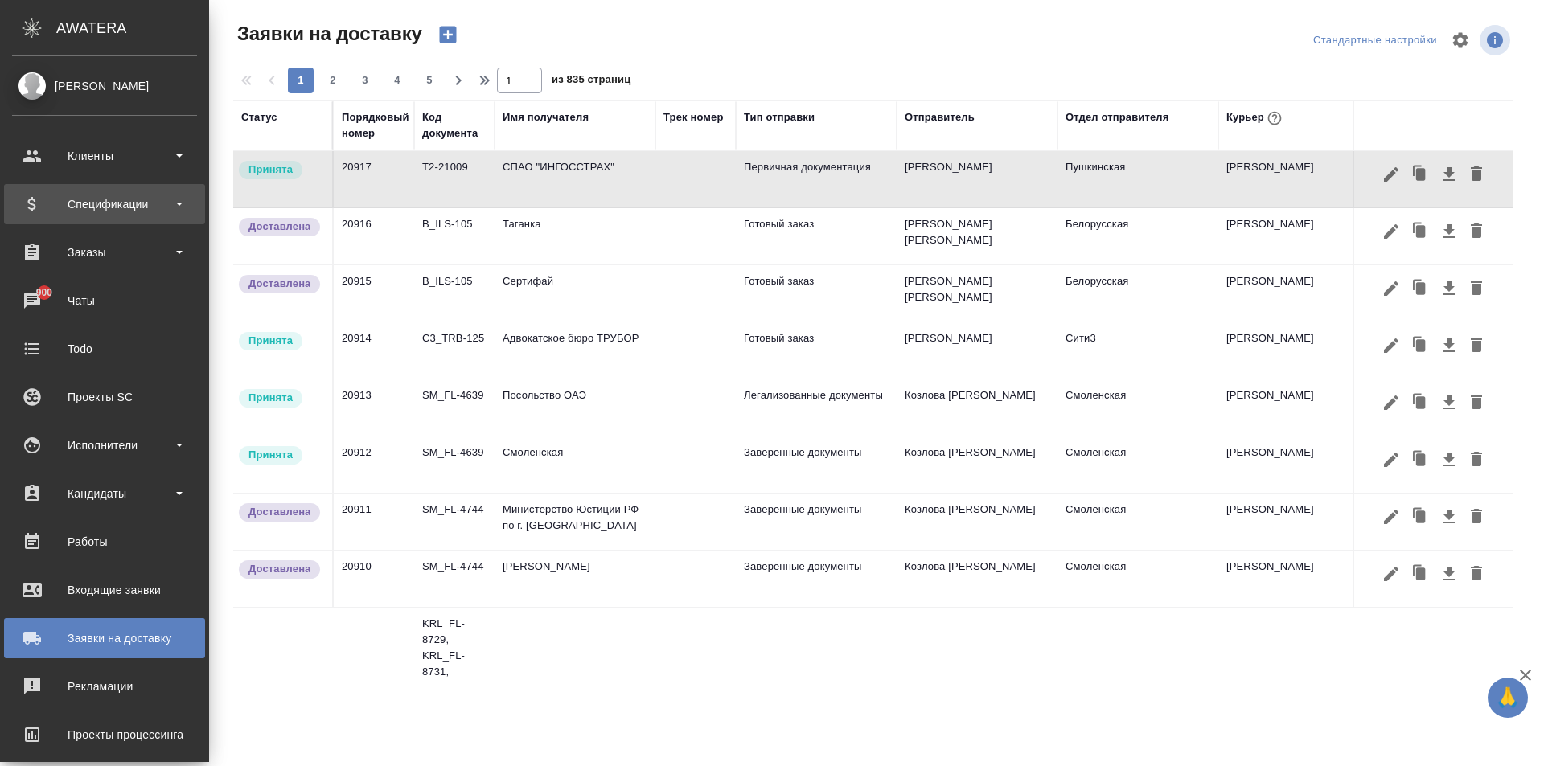
click at [23, 205] on div "Спецификации" at bounding box center [104, 204] width 185 height 24
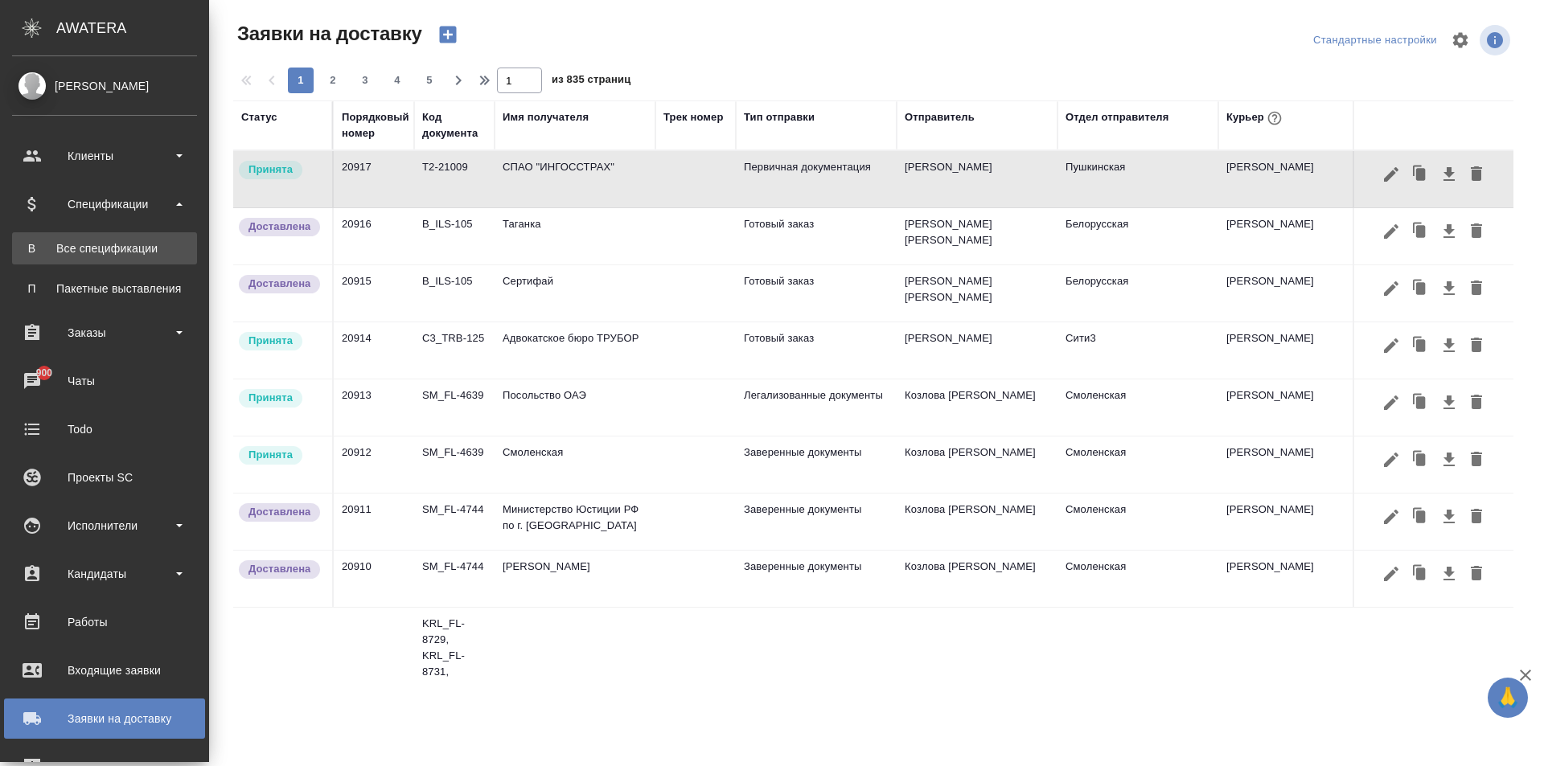
click at [86, 253] on div "Все спецификации" at bounding box center [104, 248] width 169 height 16
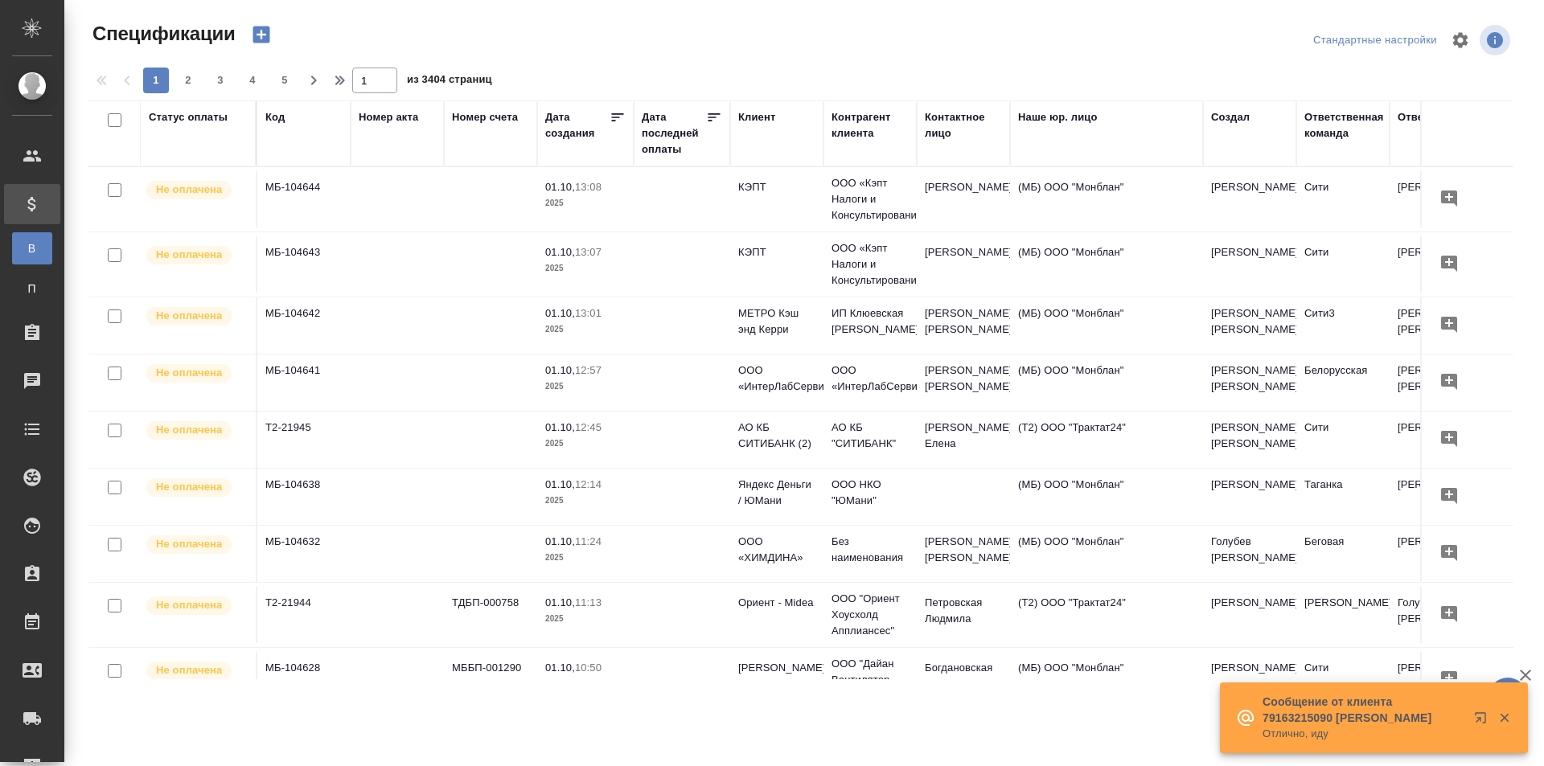
click at [400, 122] on div "Номер акта" at bounding box center [389, 117] width 60 height 16
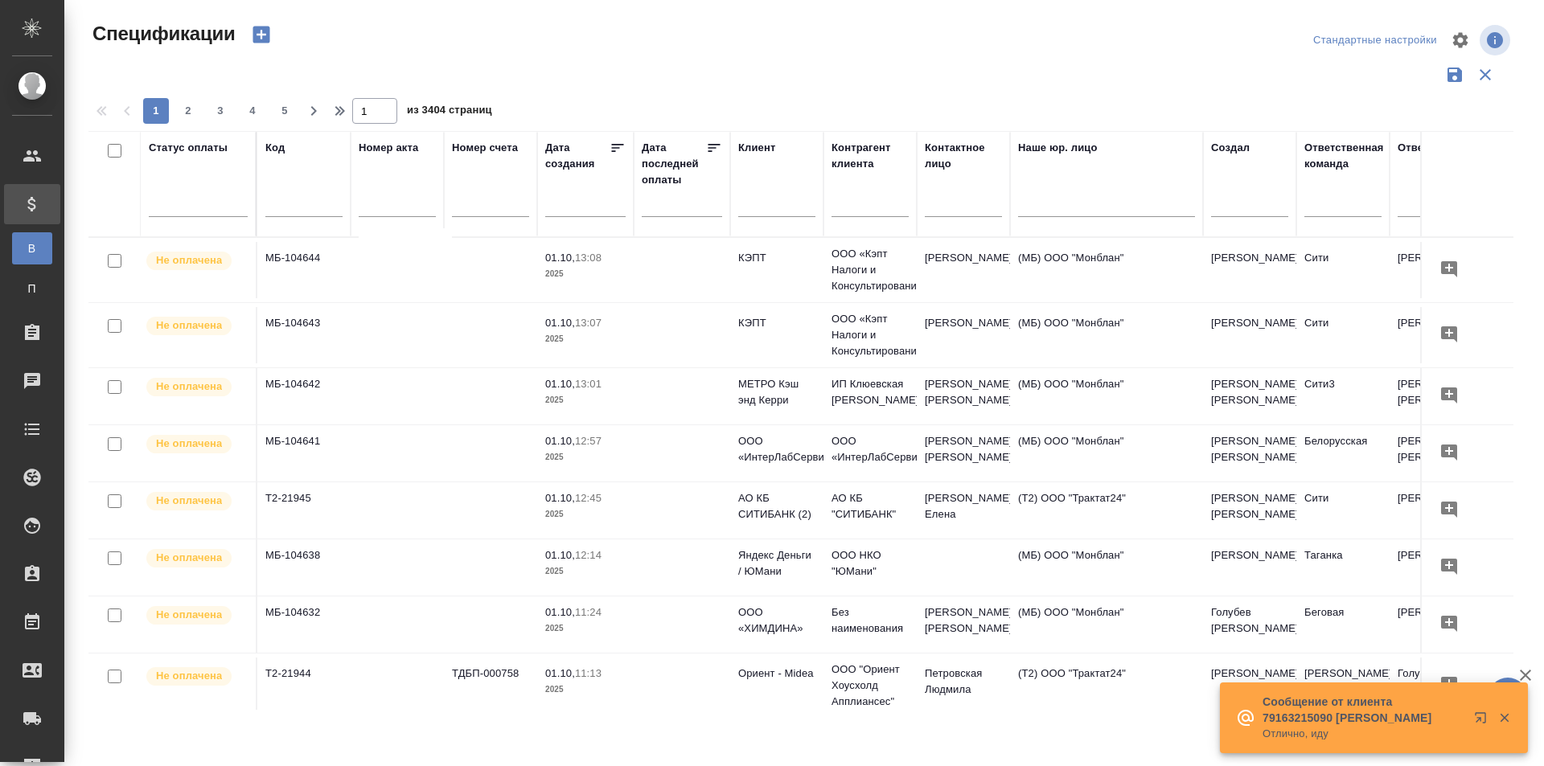
click at [480, 144] on div "Номер счета" at bounding box center [485, 148] width 66 height 16
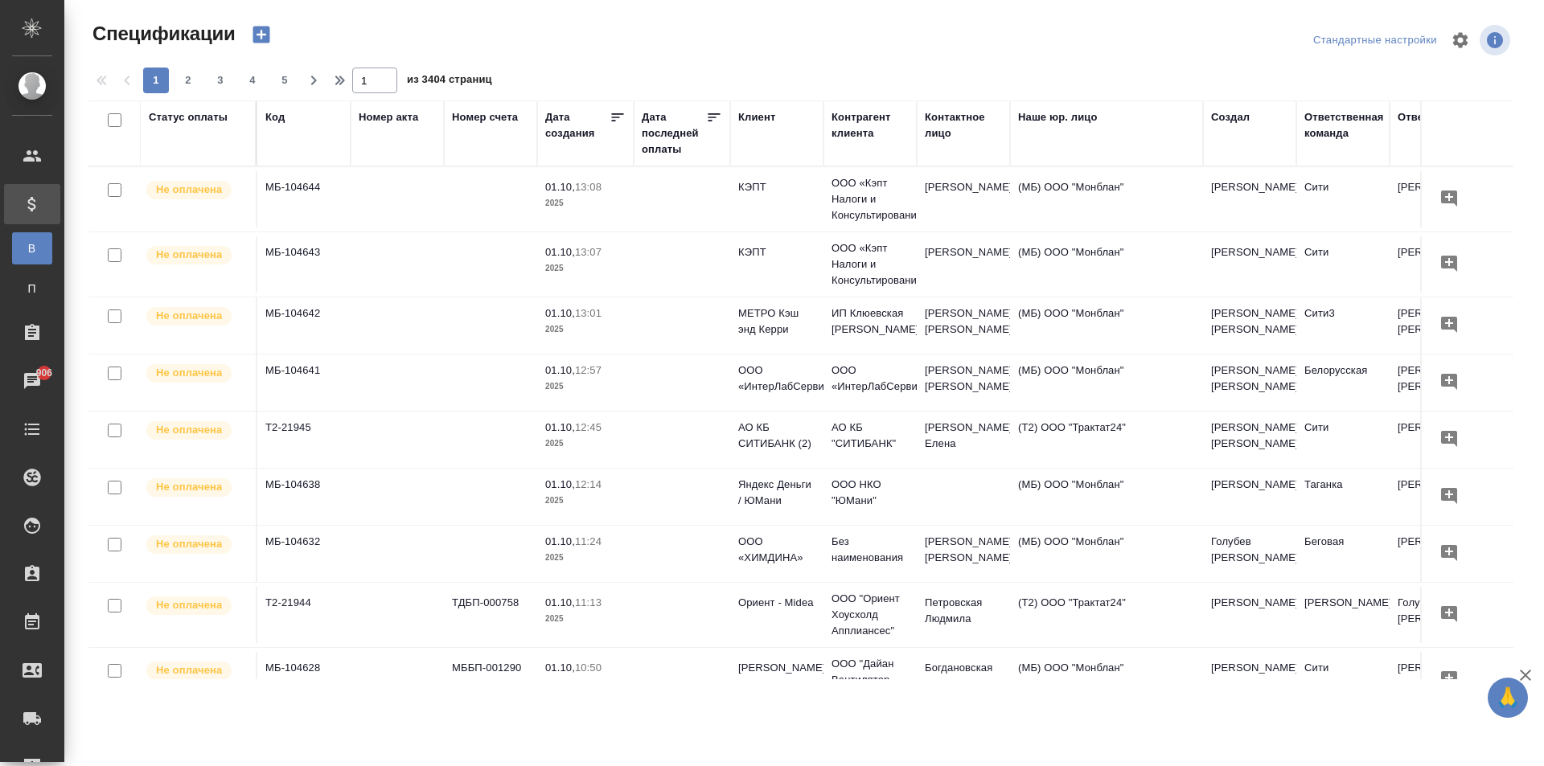
click at [497, 114] on div "Номер счета" at bounding box center [485, 117] width 66 height 16
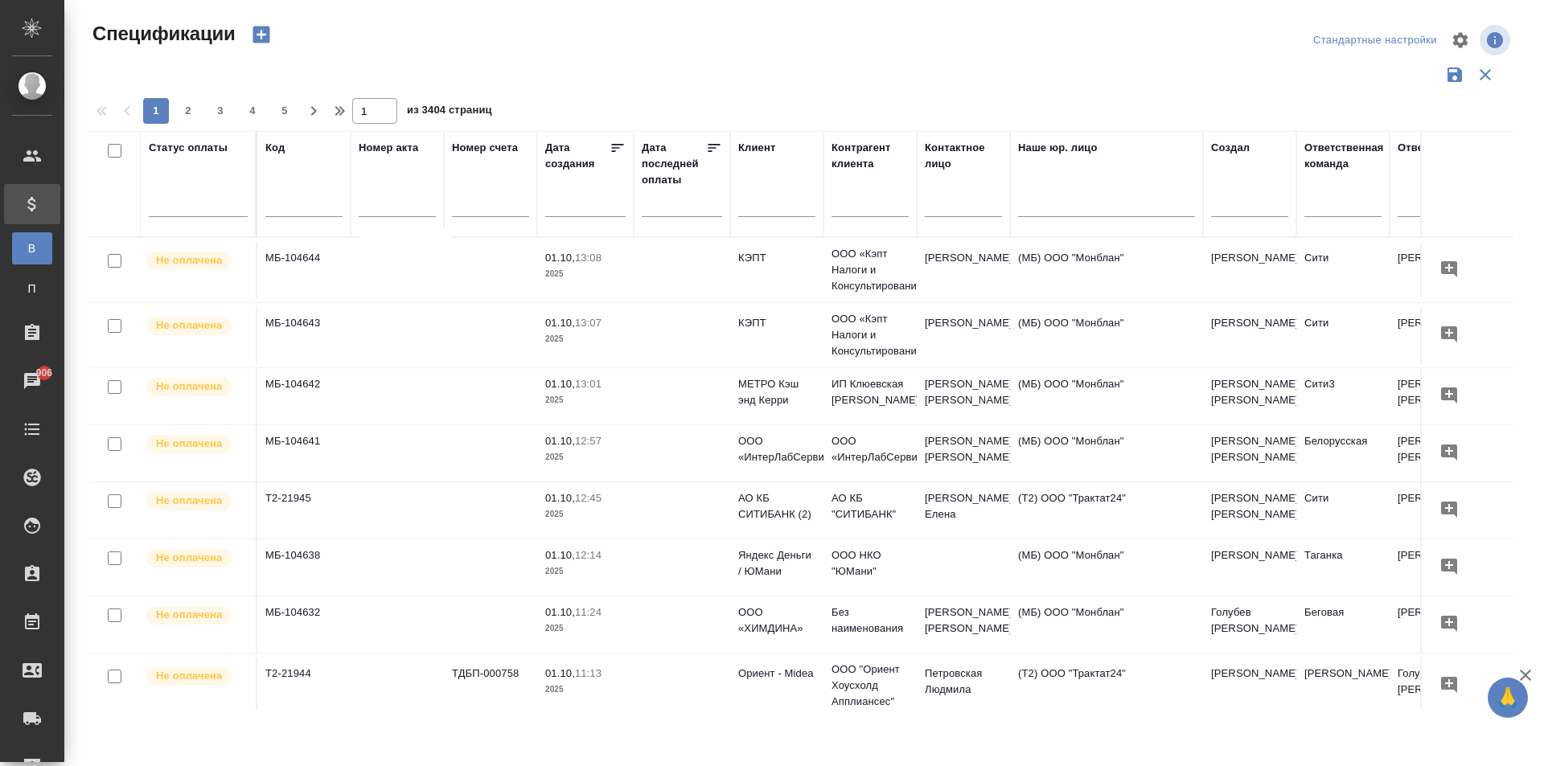
click at [475, 207] on input "text" at bounding box center [490, 206] width 77 height 20
type input "752"
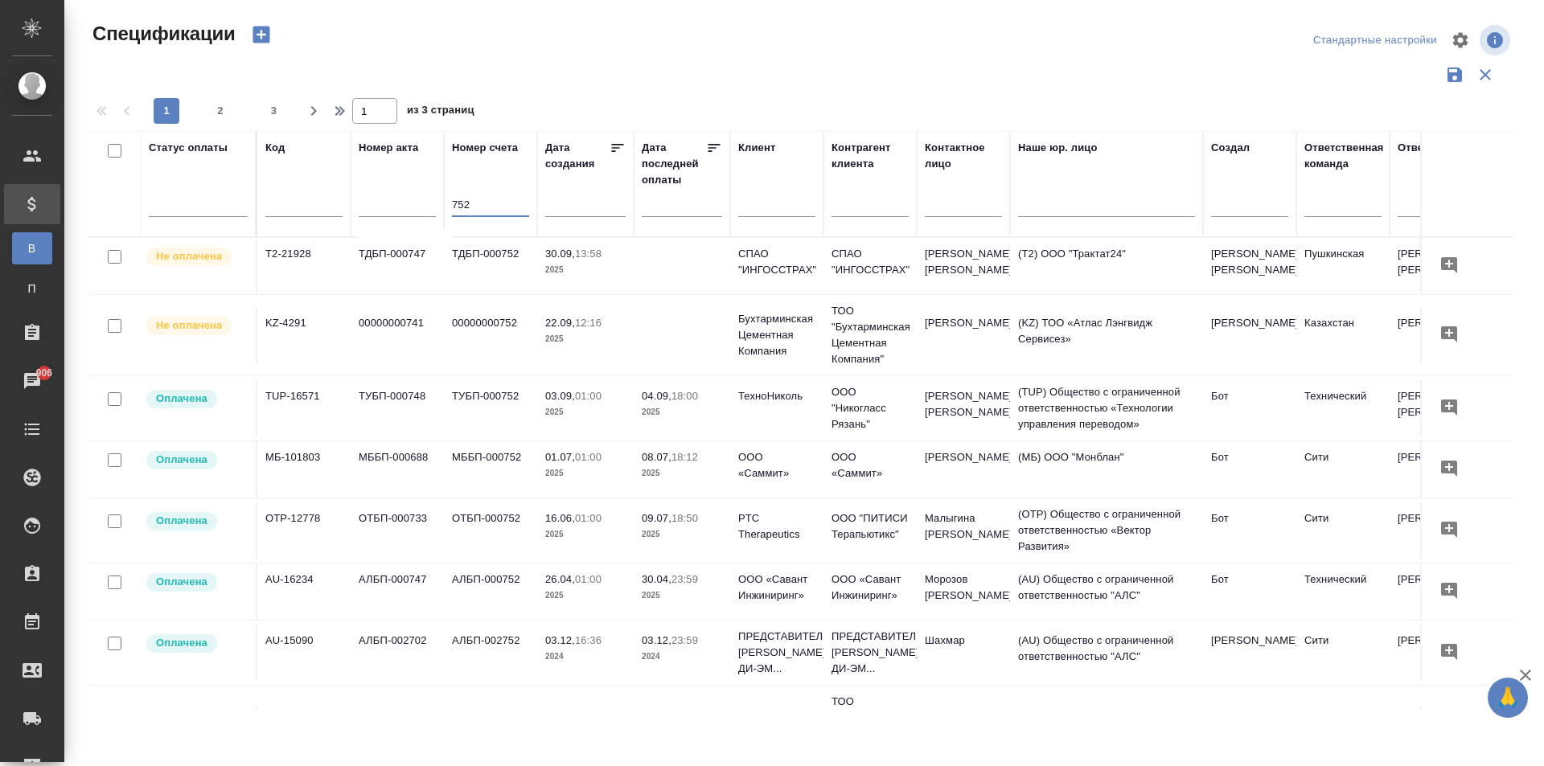
click at [583, 251] on p "13:58" at bounding box center [588, 254] width 27 height 12
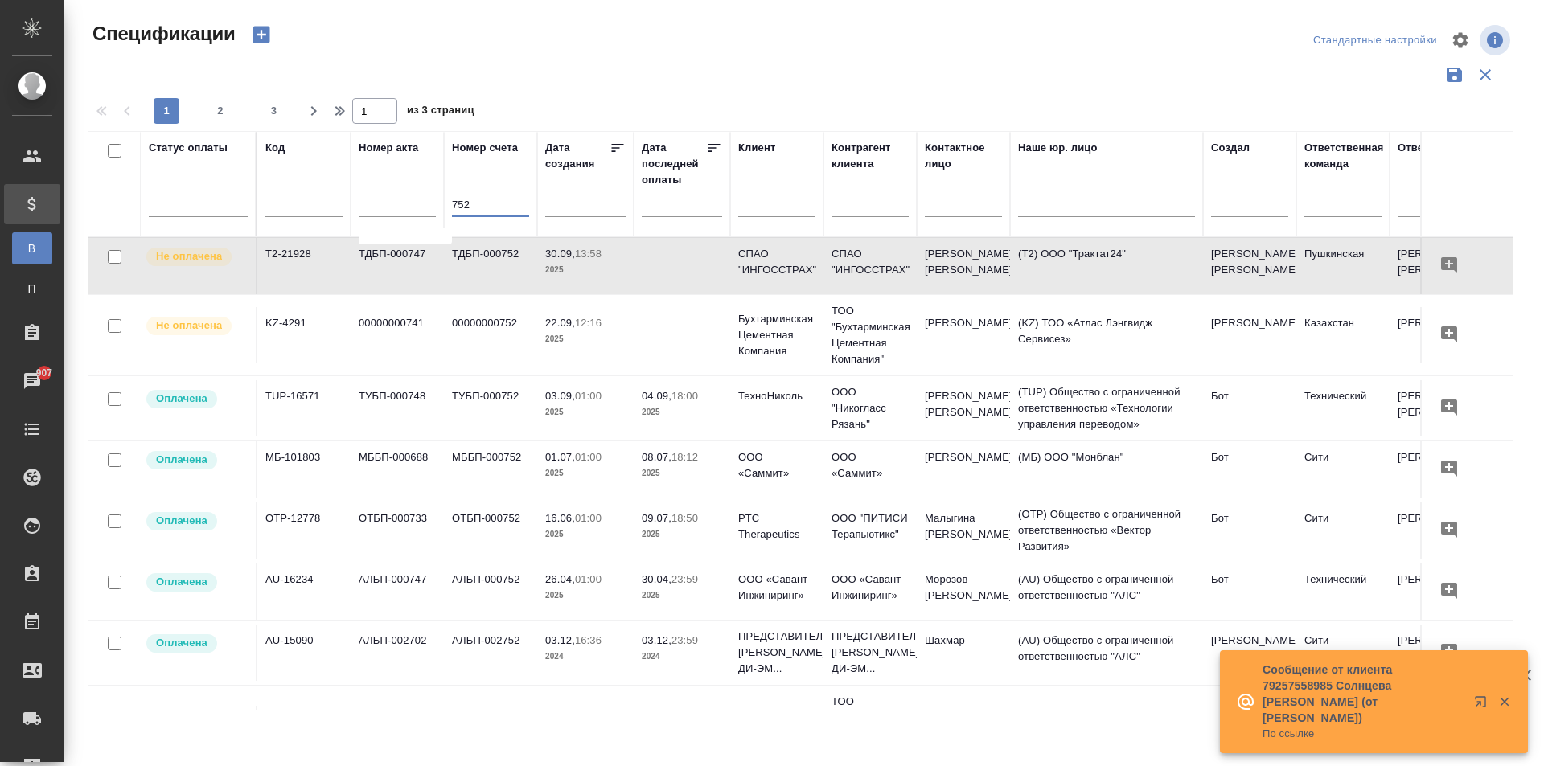
drag, startPoint x: 484, startPoint y: 210, endPoint x: 415, endPoint y: 210, distance: 69.2
click at [415, 210] on tr "Статус оплаты Код Номер акта Номер счета 752 Дата создания Дата последней оплат…" at bounding box center [1132, 184] width 2088 height 106
type input "4"
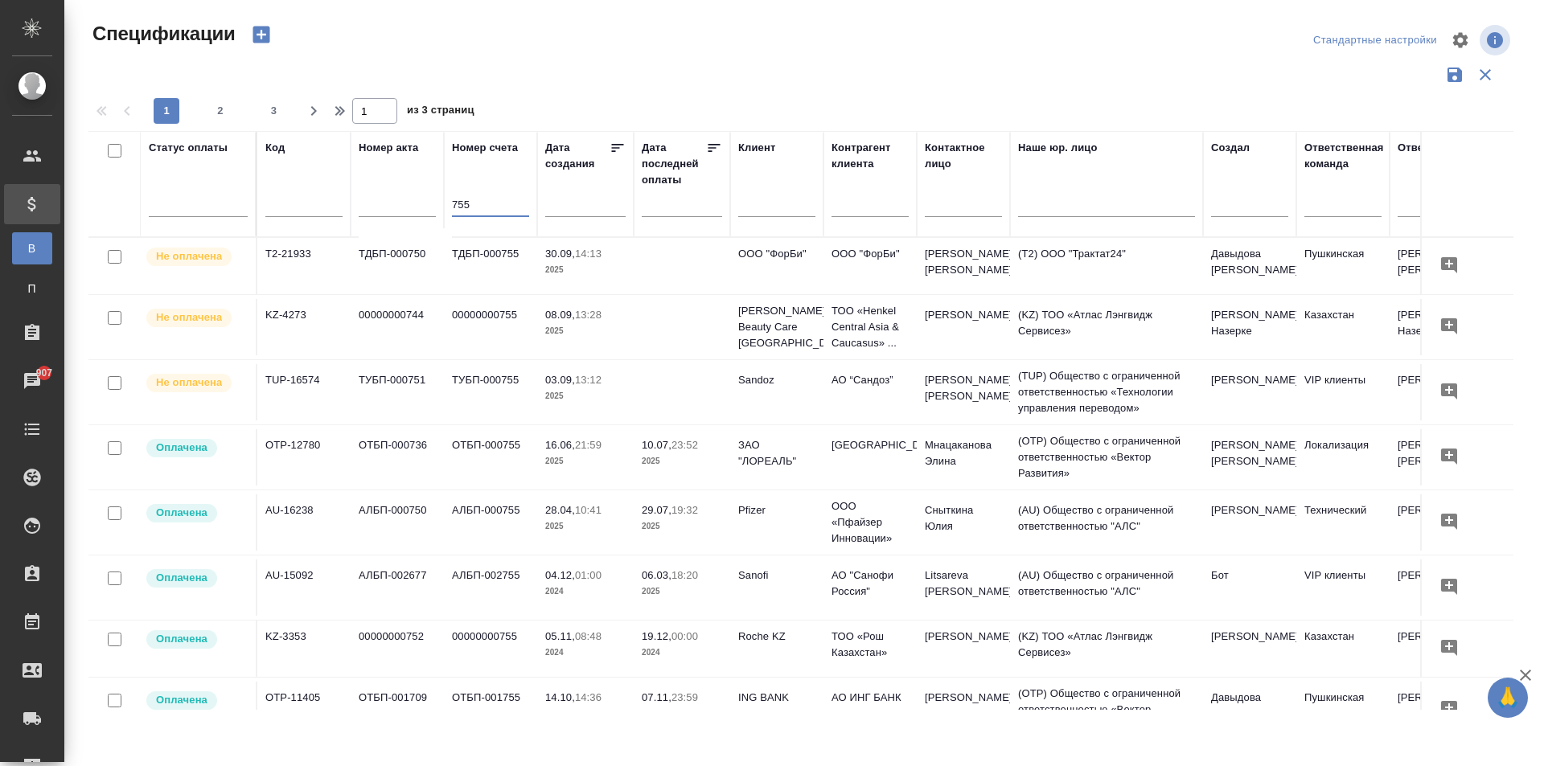
click at [571, 255] on p "30.09," at bounding box center [560, 254] width 30 height 12
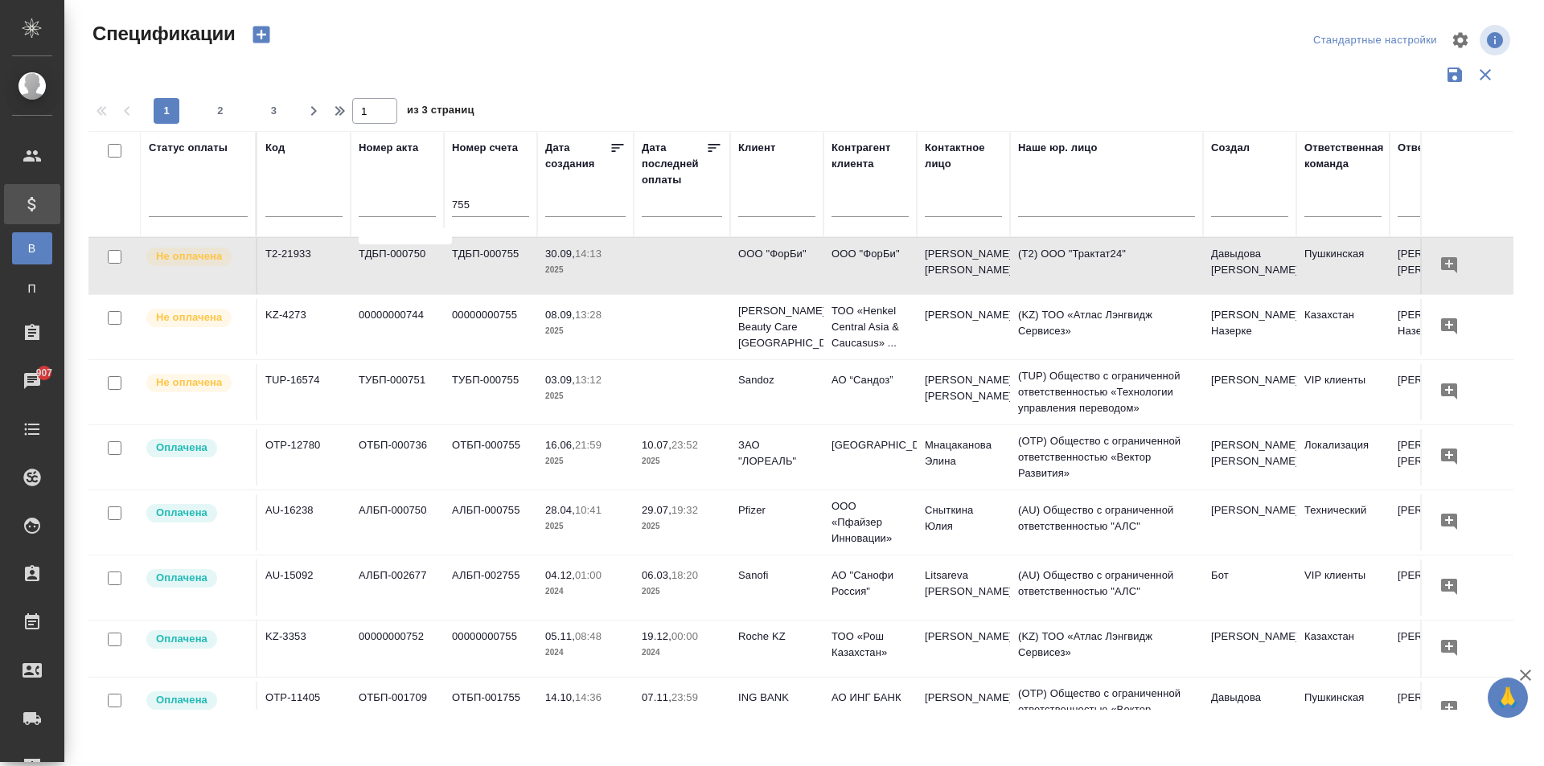
drag, startPoint x: 410, startPoint y: 200, endPoint x: 389, endPoint y: 200, distance: 20.9
click at [402, 200] on tr "Статус оплаты Код Номер акта Номер счета 755 Дата создания Дата последней оплат…" at bounding box center [1132, 184] width 2088 height 106
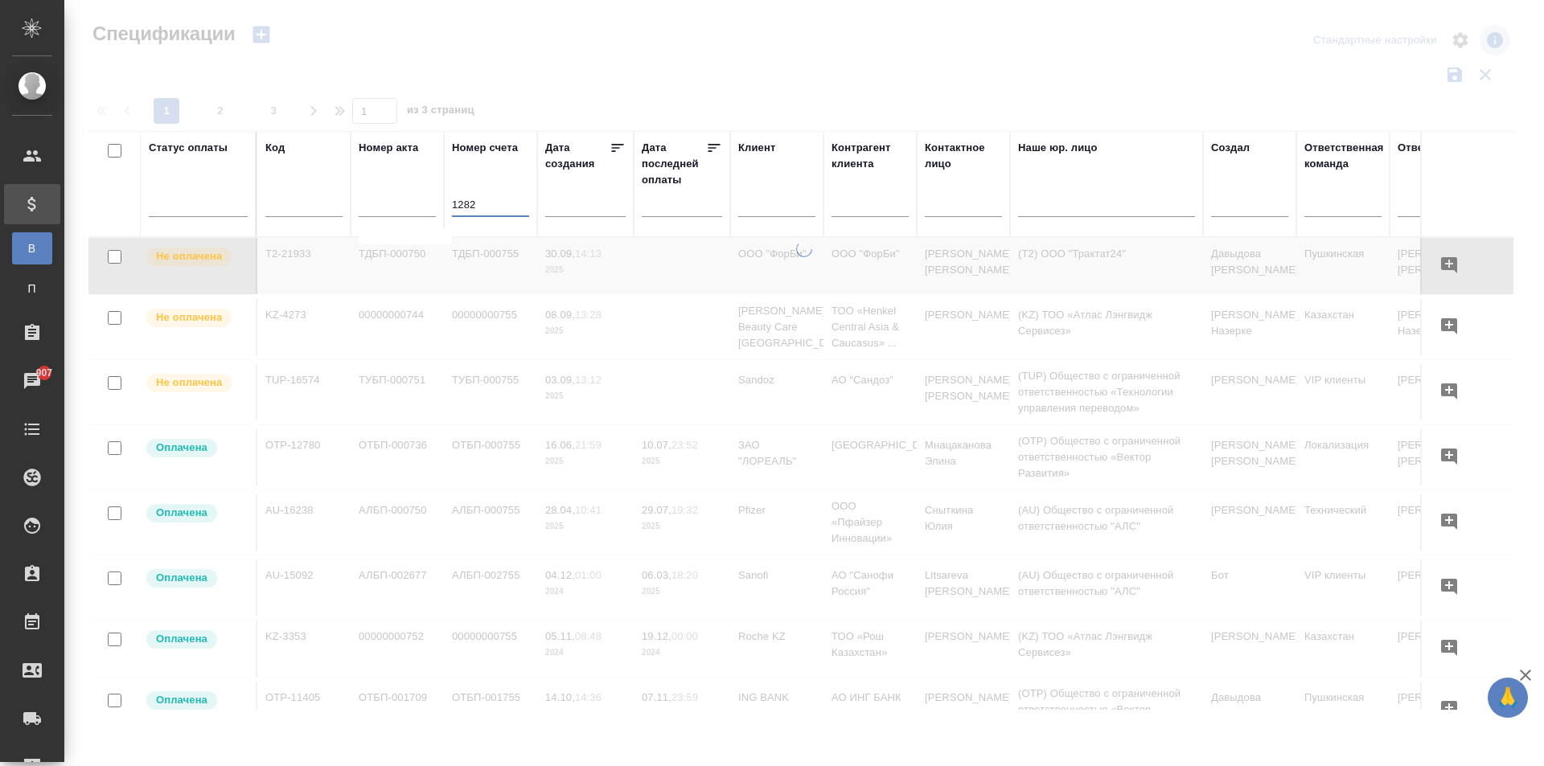
type input "1282"
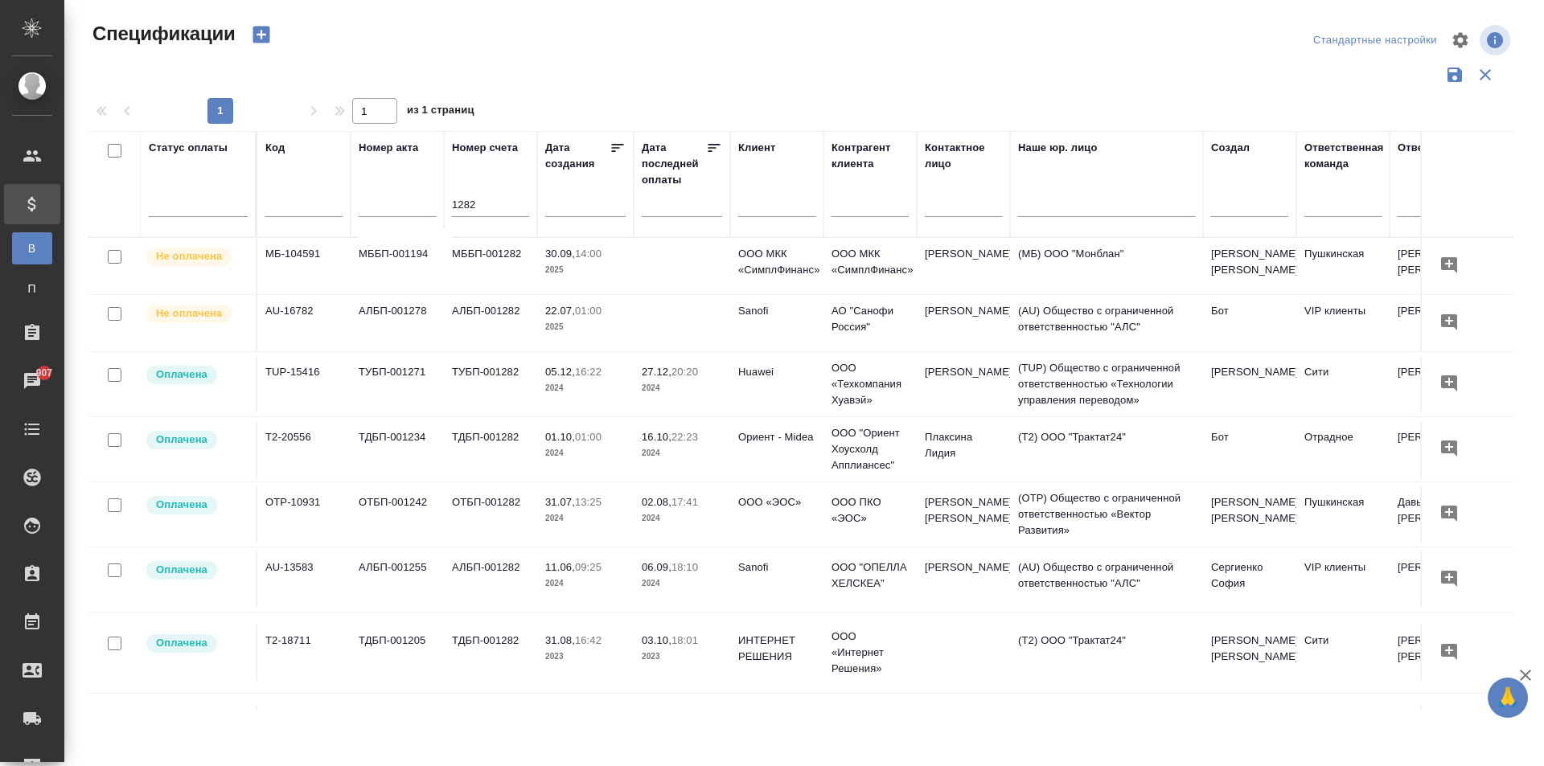
click at [520, 259] on td "МББП-001282" at bounding box center [490, 266] width 93 height 56
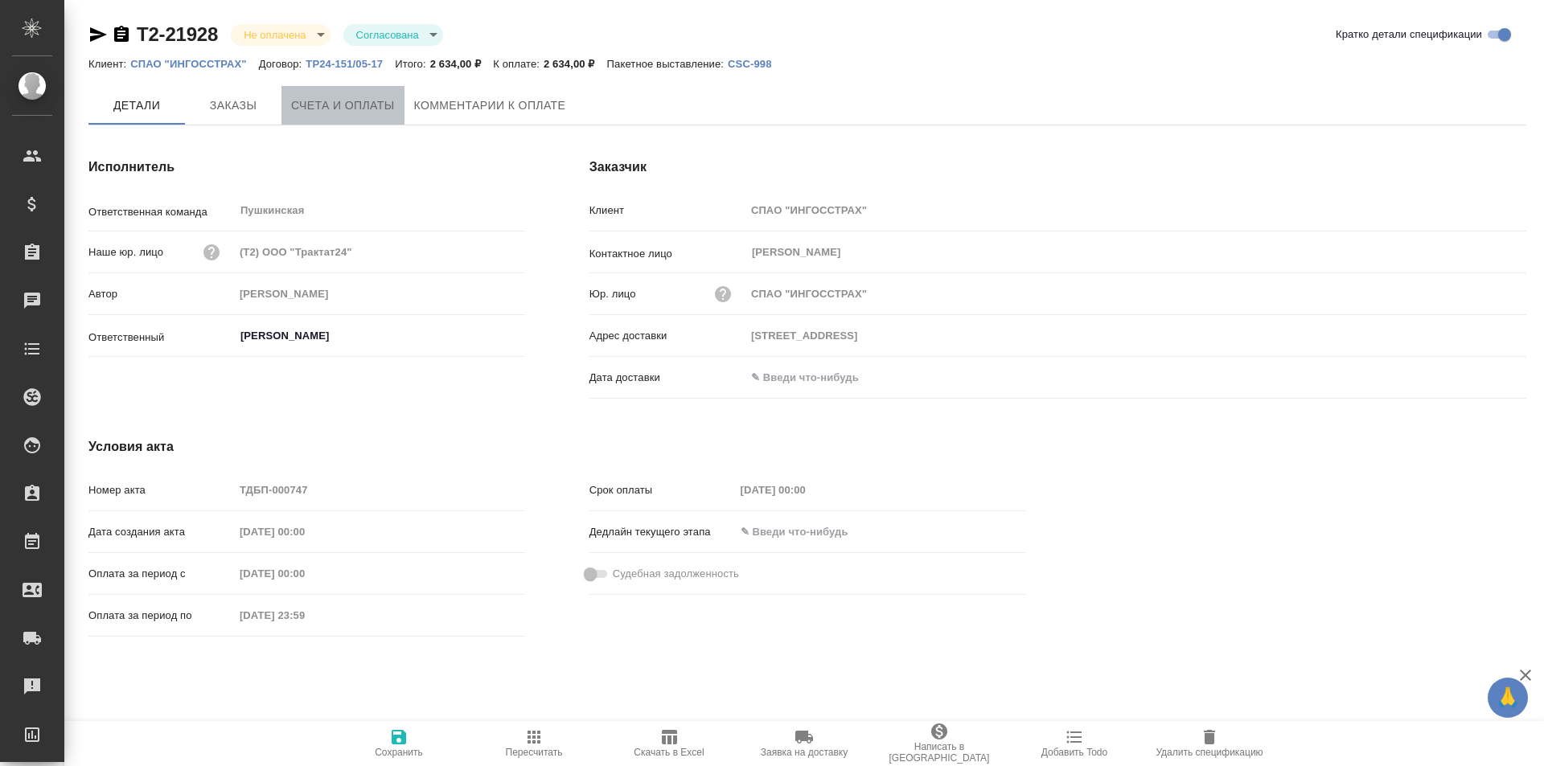
click at [358, 96] on span "Счета и оплаты" at bounding box center [343, 106] width 104 height 20
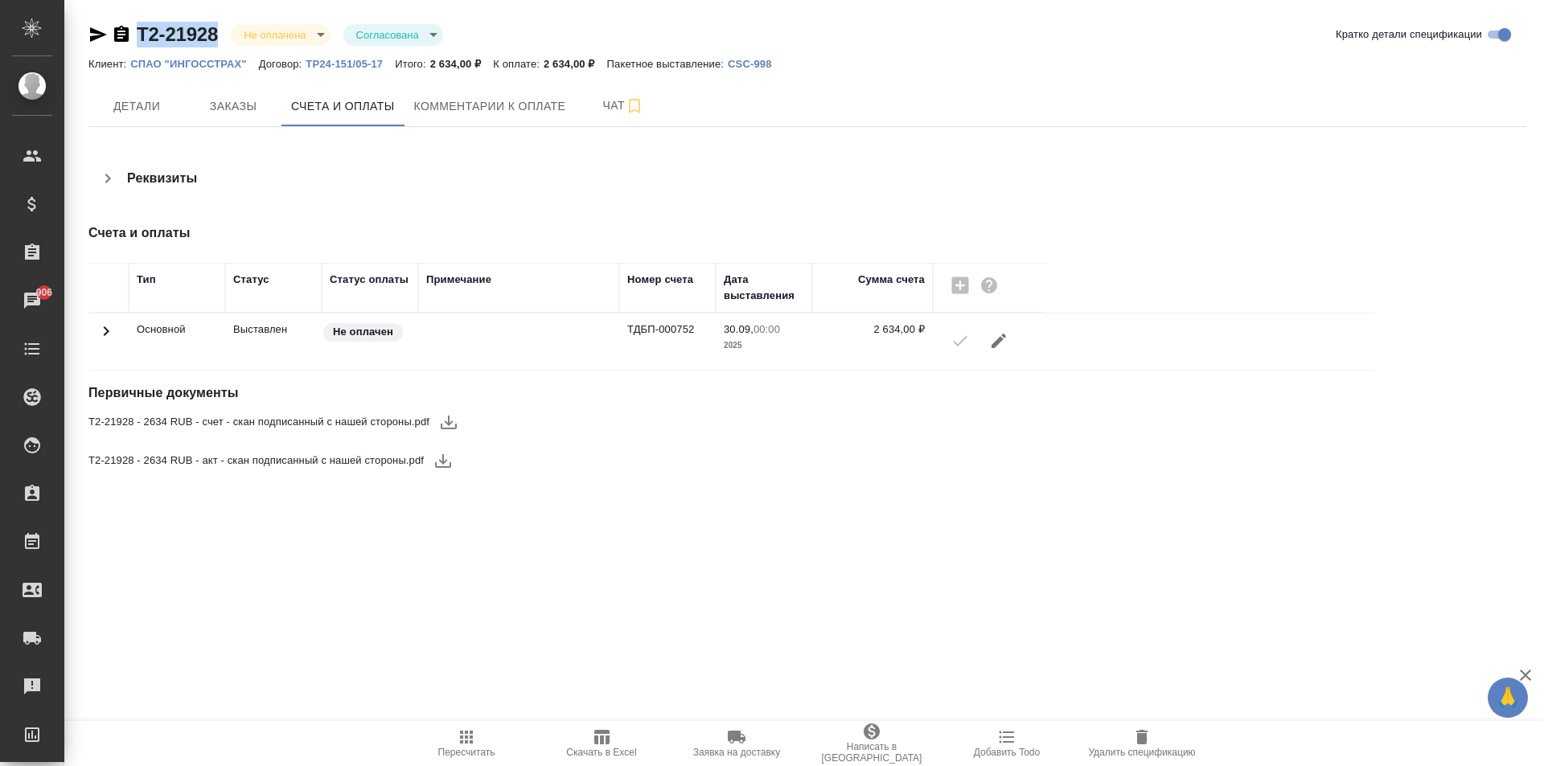
drag, startPoint x: 220, startPoint y: 30, endPoint x: 139, endPoint y: 39, distance: 80.9
click at [126, 32] on div "Т2-21928 Не оплачена notPayed Согласована approved" at bounding box center [265, 35] width 355 height 26
copy link "Т2-21928"
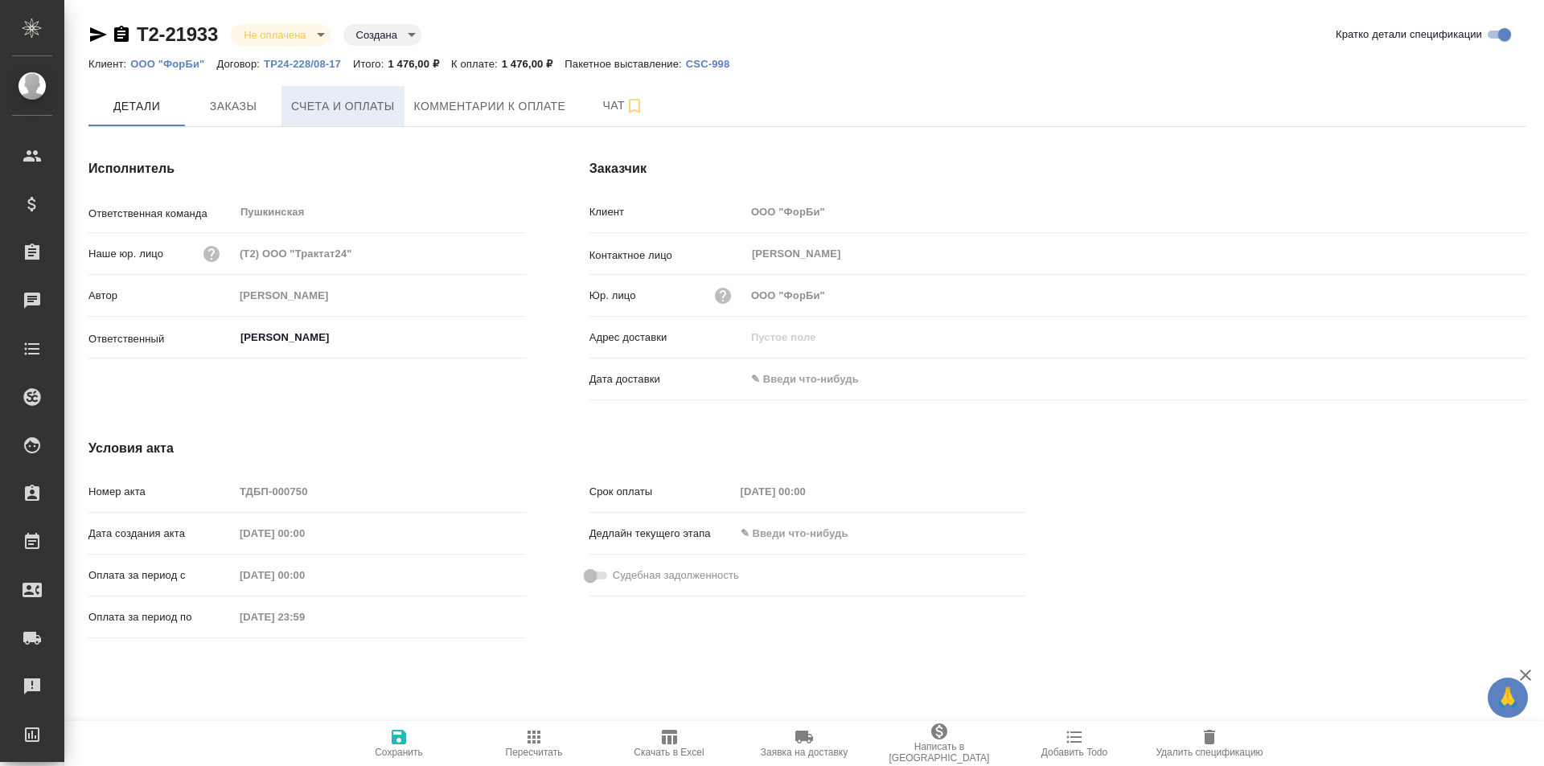
click at [332, 109] on span "Счета и оплаты" at bounding box center [343, 107] width 104 height 20
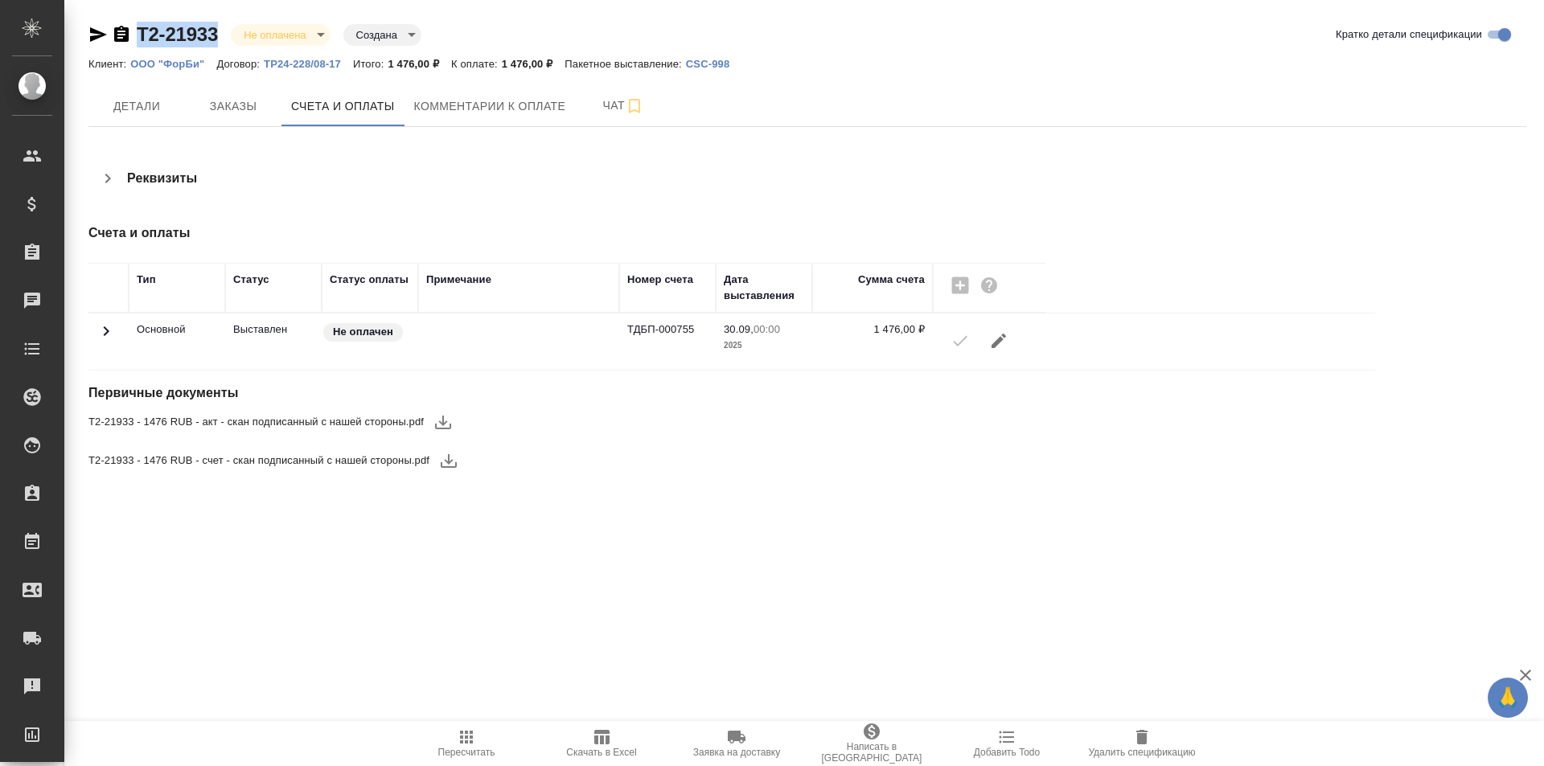
drag, startPoint x: 221, startPoint y: 33, endPoint x: 88, endPoint y: 21, distance: 133.2
click at [88, 21] on div "Т2-21933 Не оплачена notPayed Создана created Кратко детали спецификации Клиент…" at bounding box center [808, 260] width 1456 height 521
copy link "Т2-21933"
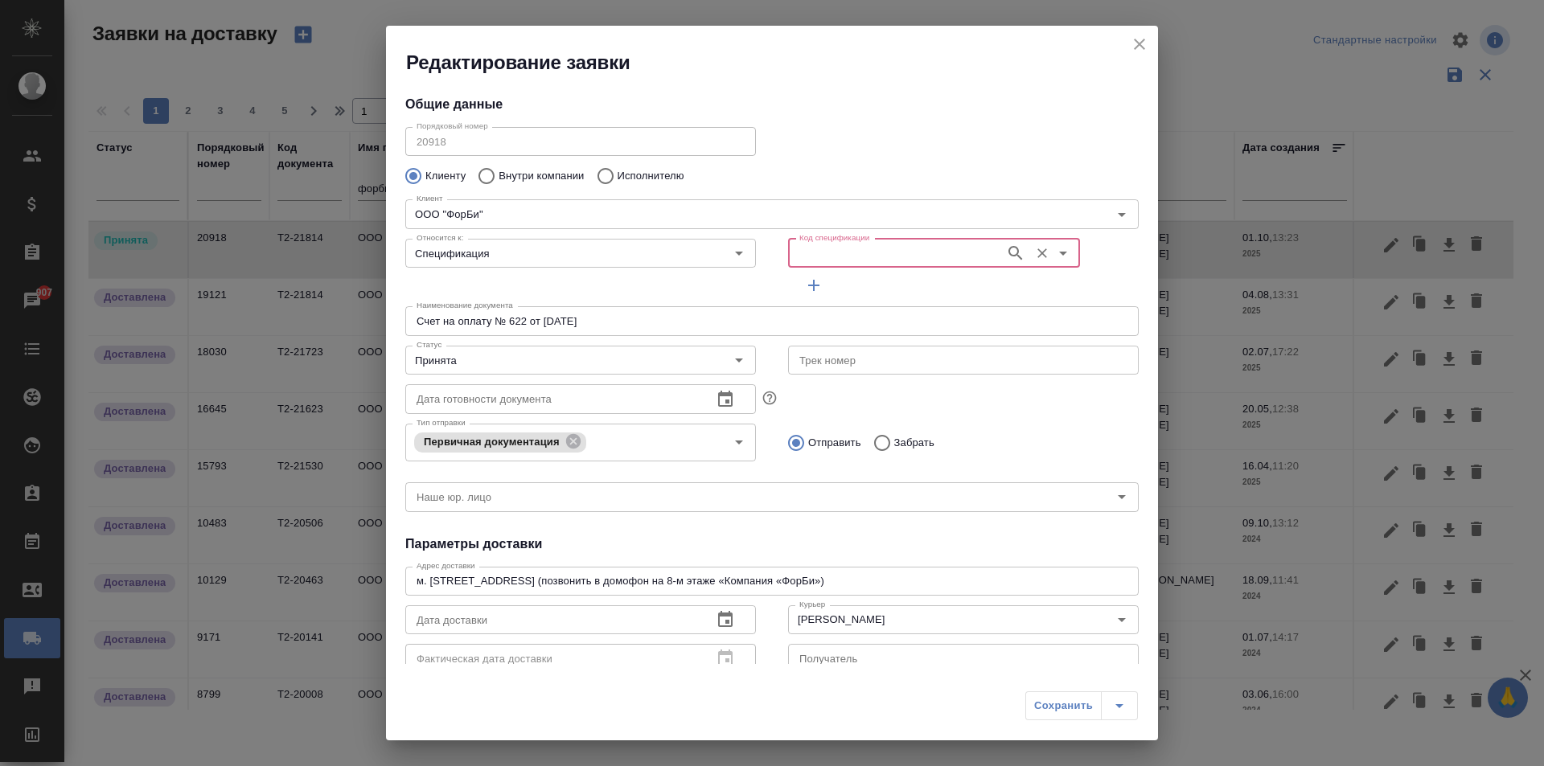
click at [816, 251] on input "Код спецификации" at bounding box center [895, 253] width 204 height 19
type input "Т2-21933"
click at [819, 290] on p "Т2-21933" at bounding box center [818, 289] width 46 height 16
type input "Т2-21933"
type input "(Т2) ООО "Трактат24""
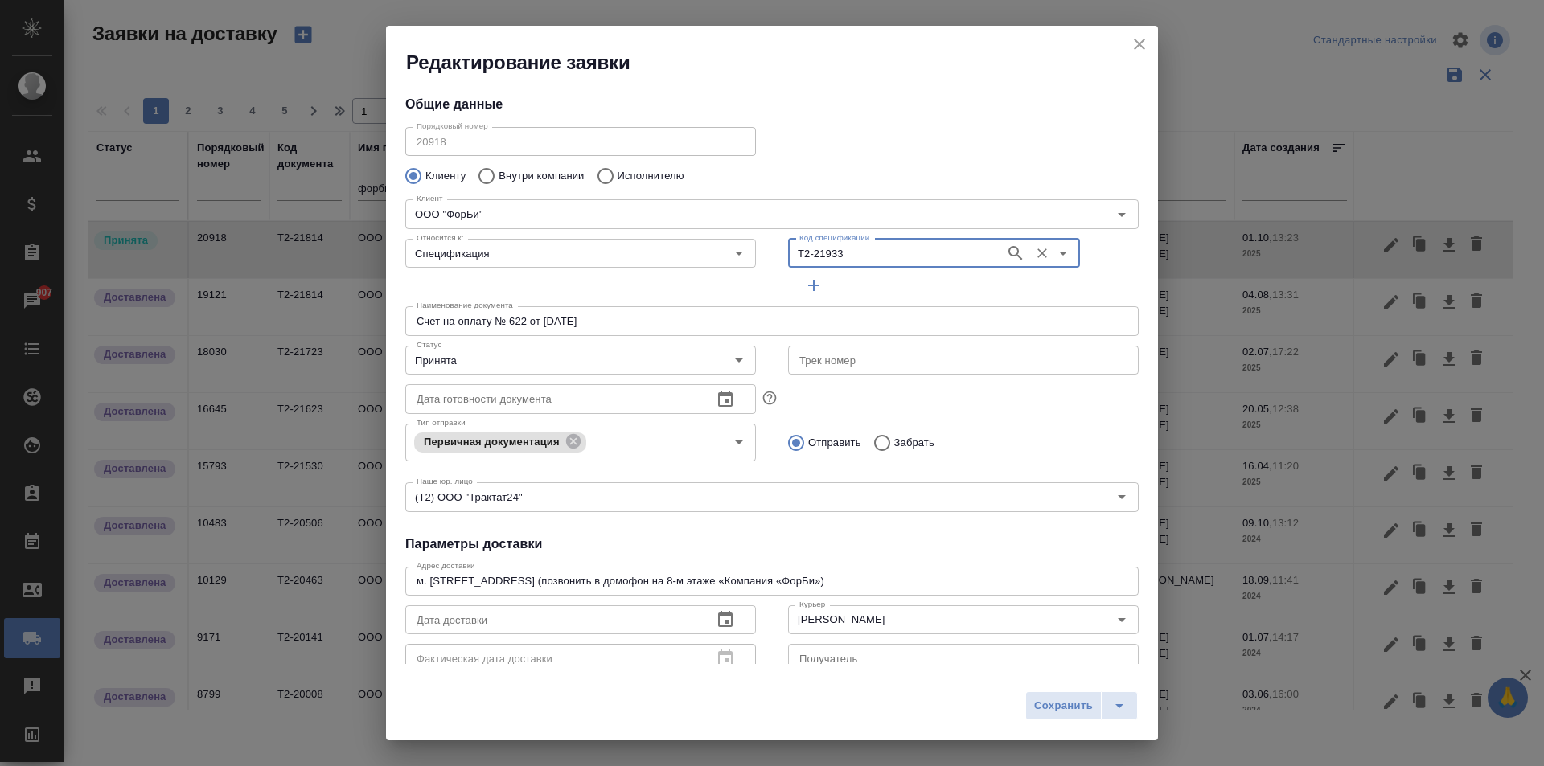
click at [524, 324] on input "Счет на оплату № 622 от 31.07.2025" at bounding box center [771, 320] width 733 height 29
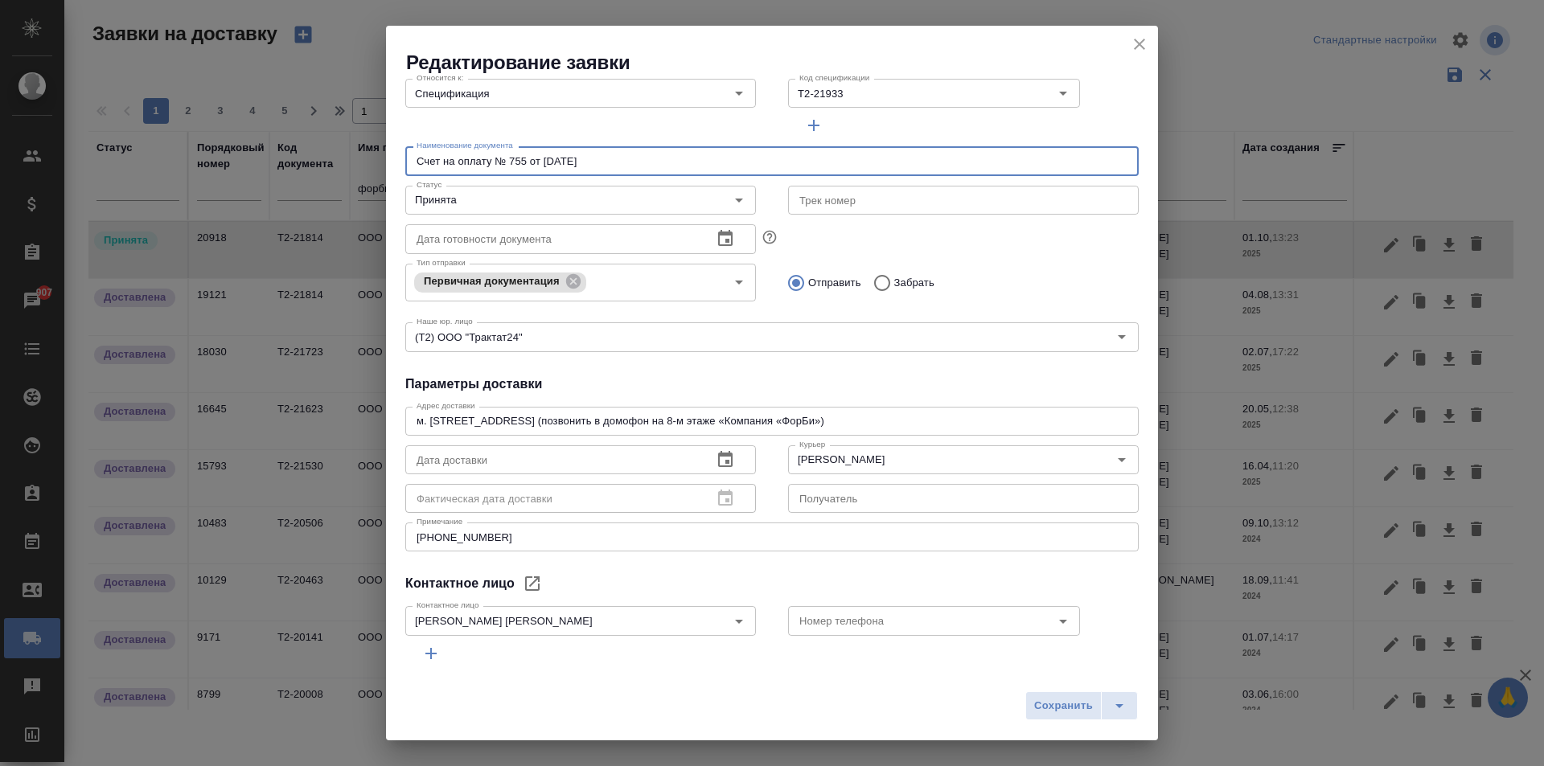
scroll to position [161, 0]
type input "Счет на оплату № 755 от 30.09.2025"
click at [723, 460] on icon "button" at bounding box center [725, 458] width 14 height 16
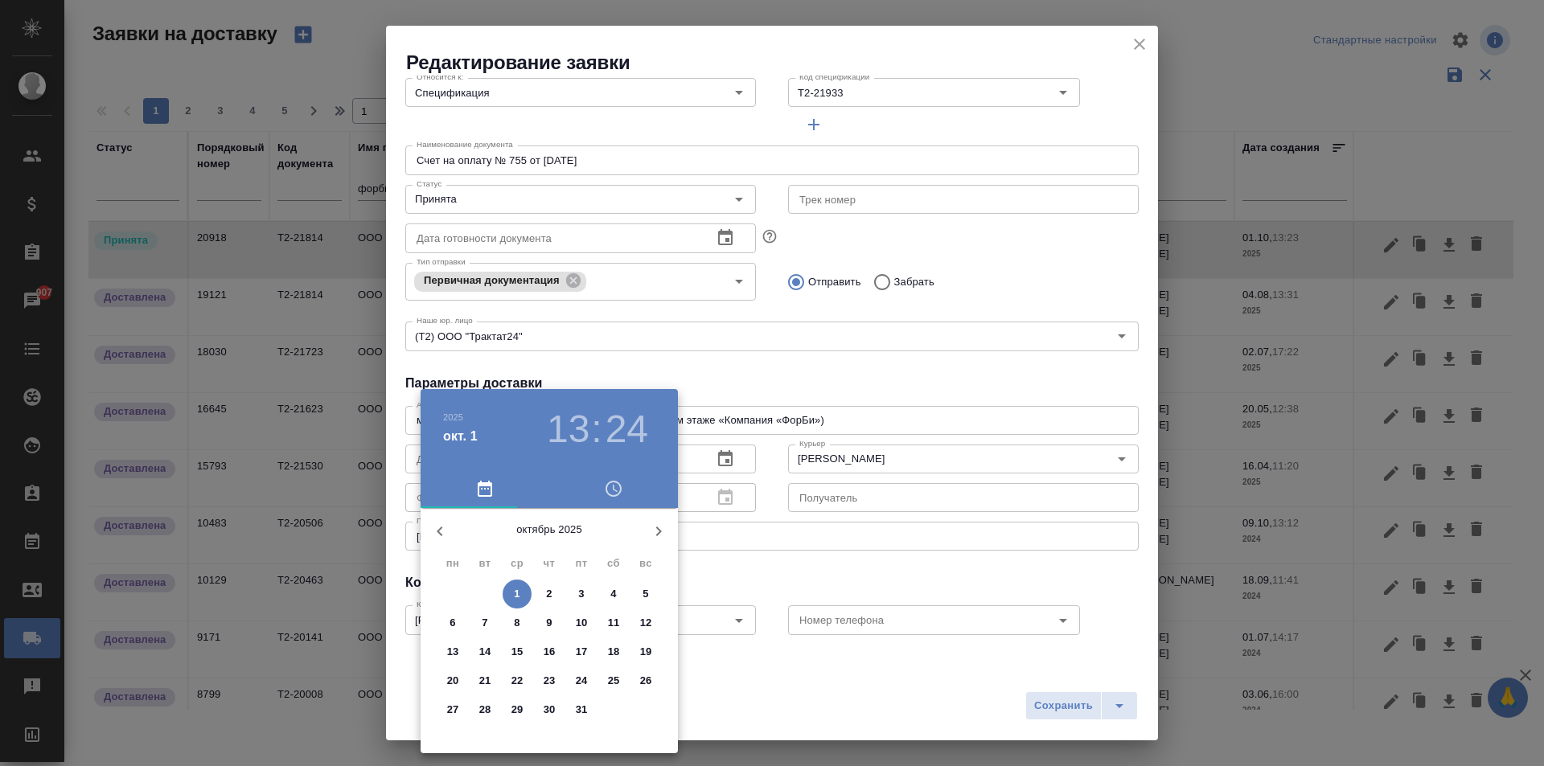
click at [524, 589] on span "1" at bounding box center [517, 594] width 29 height 16
type input "01.10.2025 13:24"
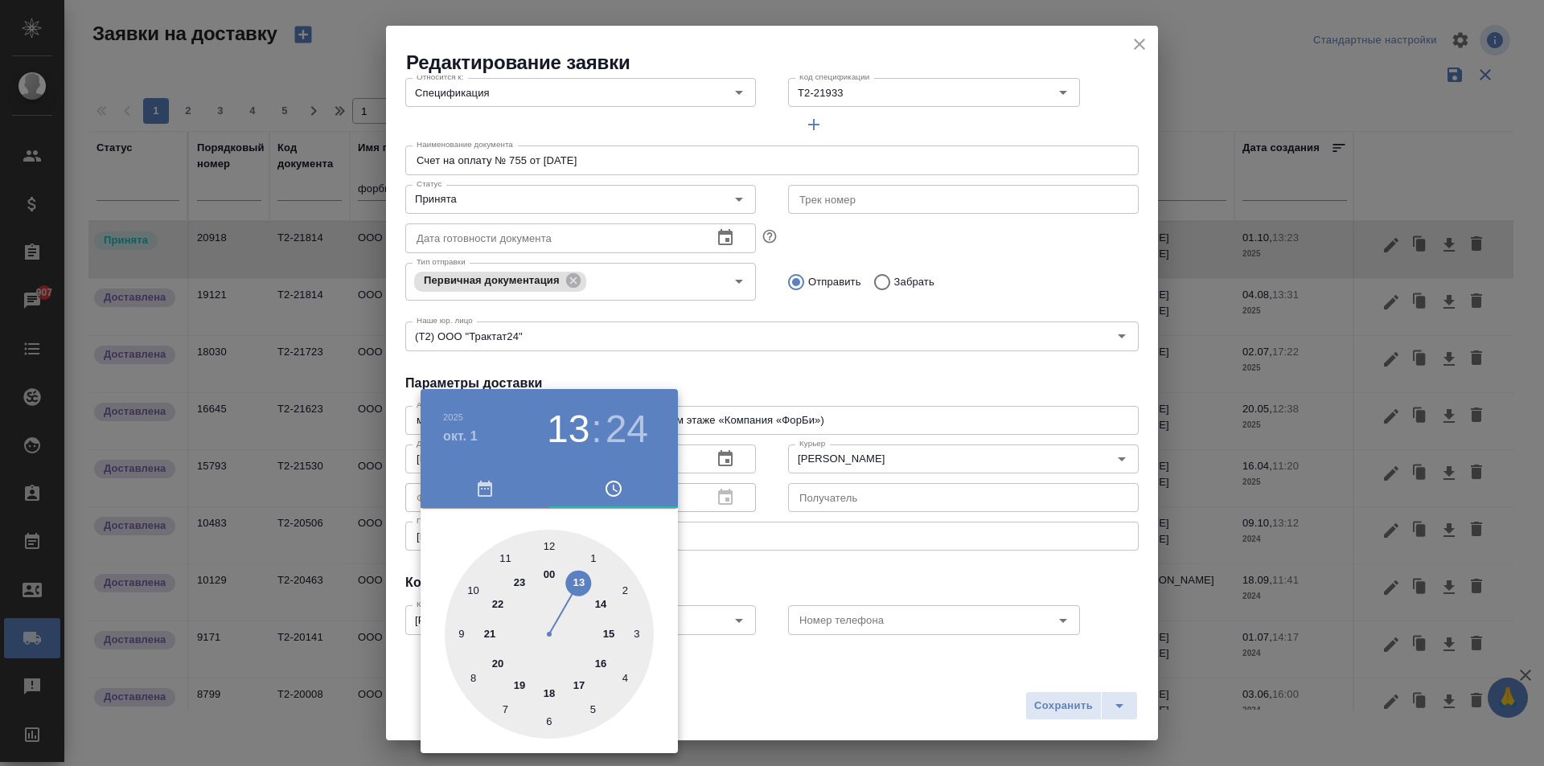
click at [765, 573] on div at bounding box center [772, 383] width 1544 height 766
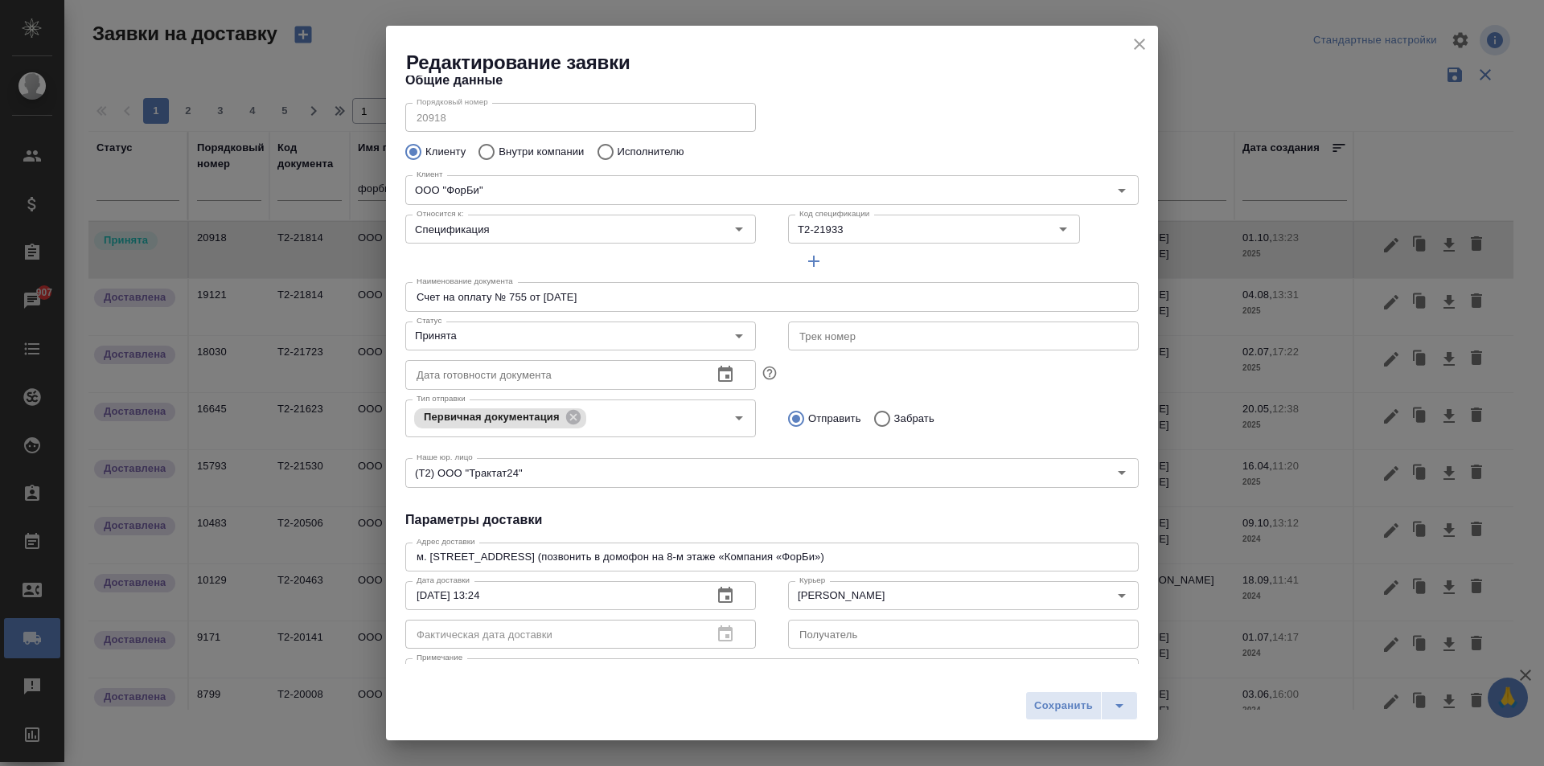
scroll to position [0, 0]
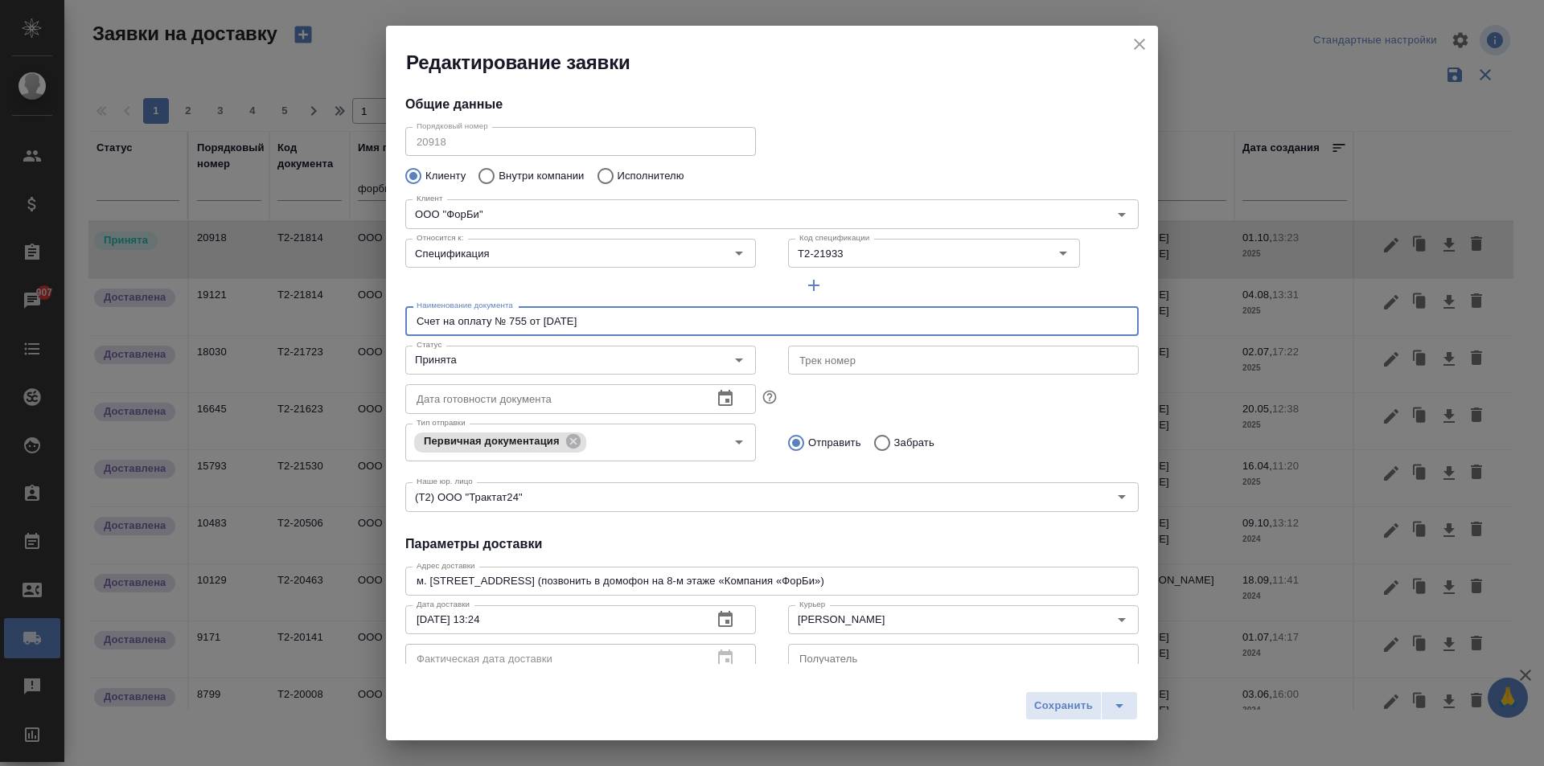
click at [526, 321] on input "Счет на оплату № 755 от 30.09.2025" at bounding box center [771, 320] width 733 height 29
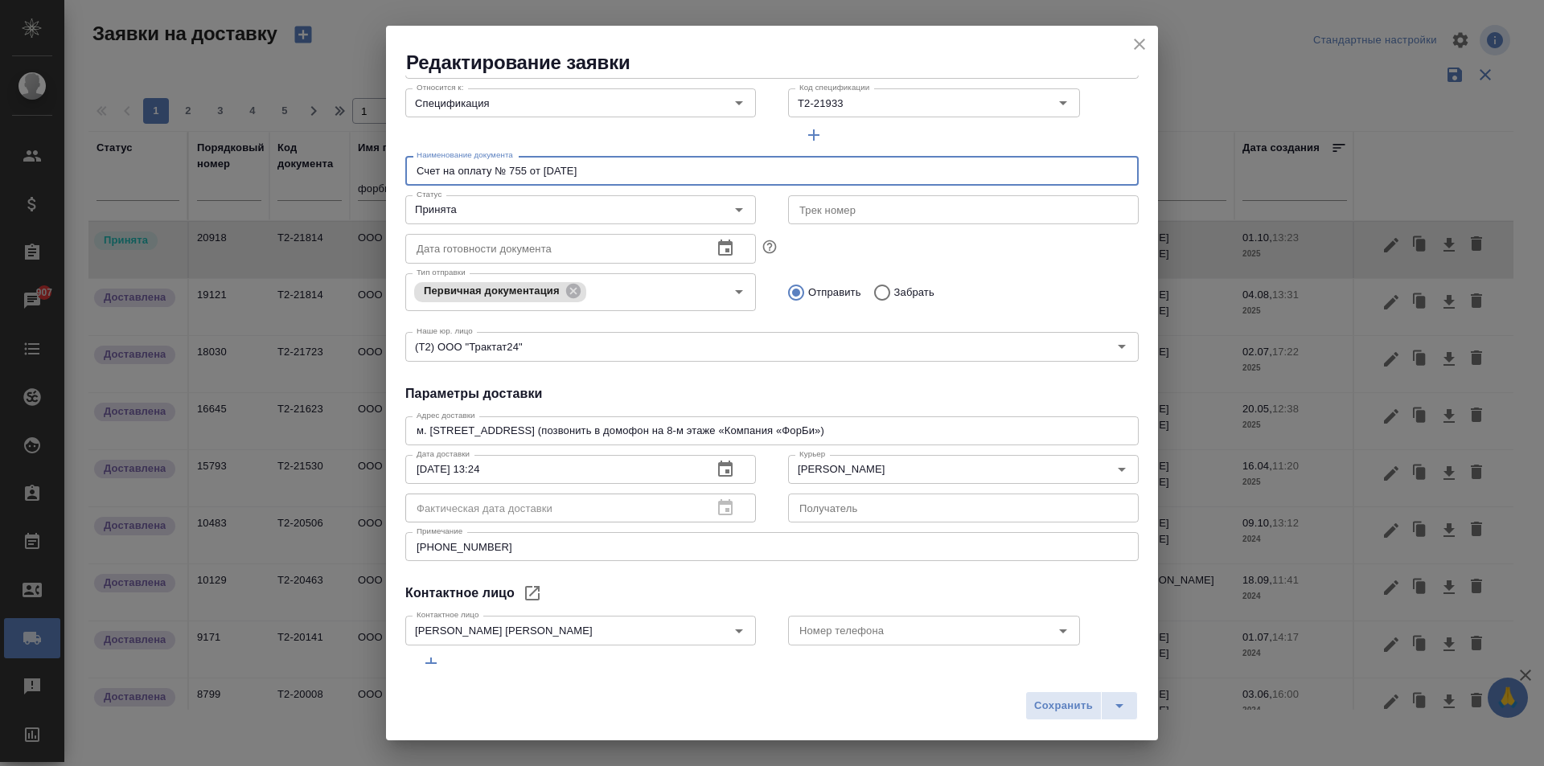
scroll to position [219, 0]
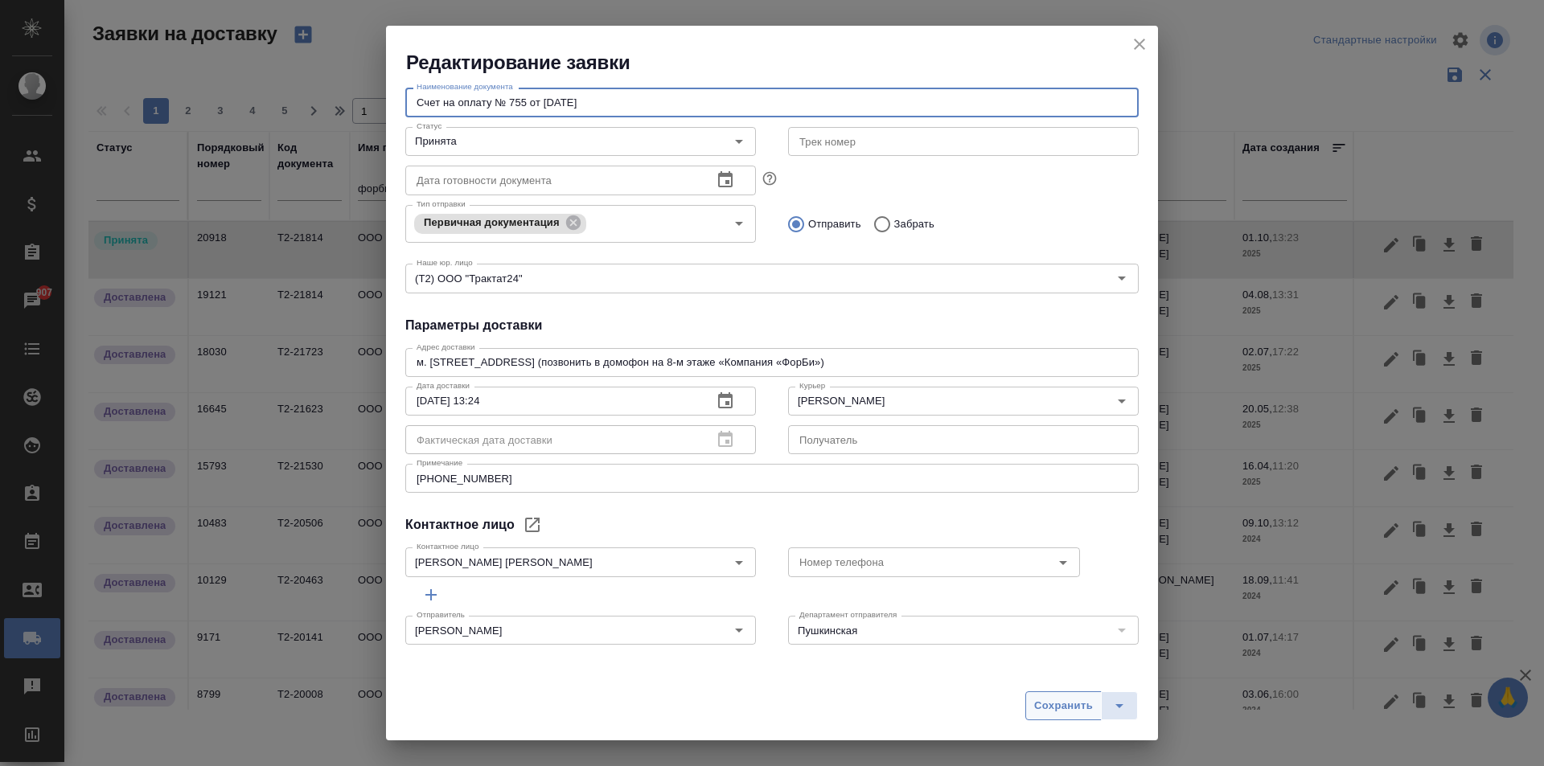
click at [1049, 707] on span "Сохранить" at bounding box center [1063, 706] width 59 height 18
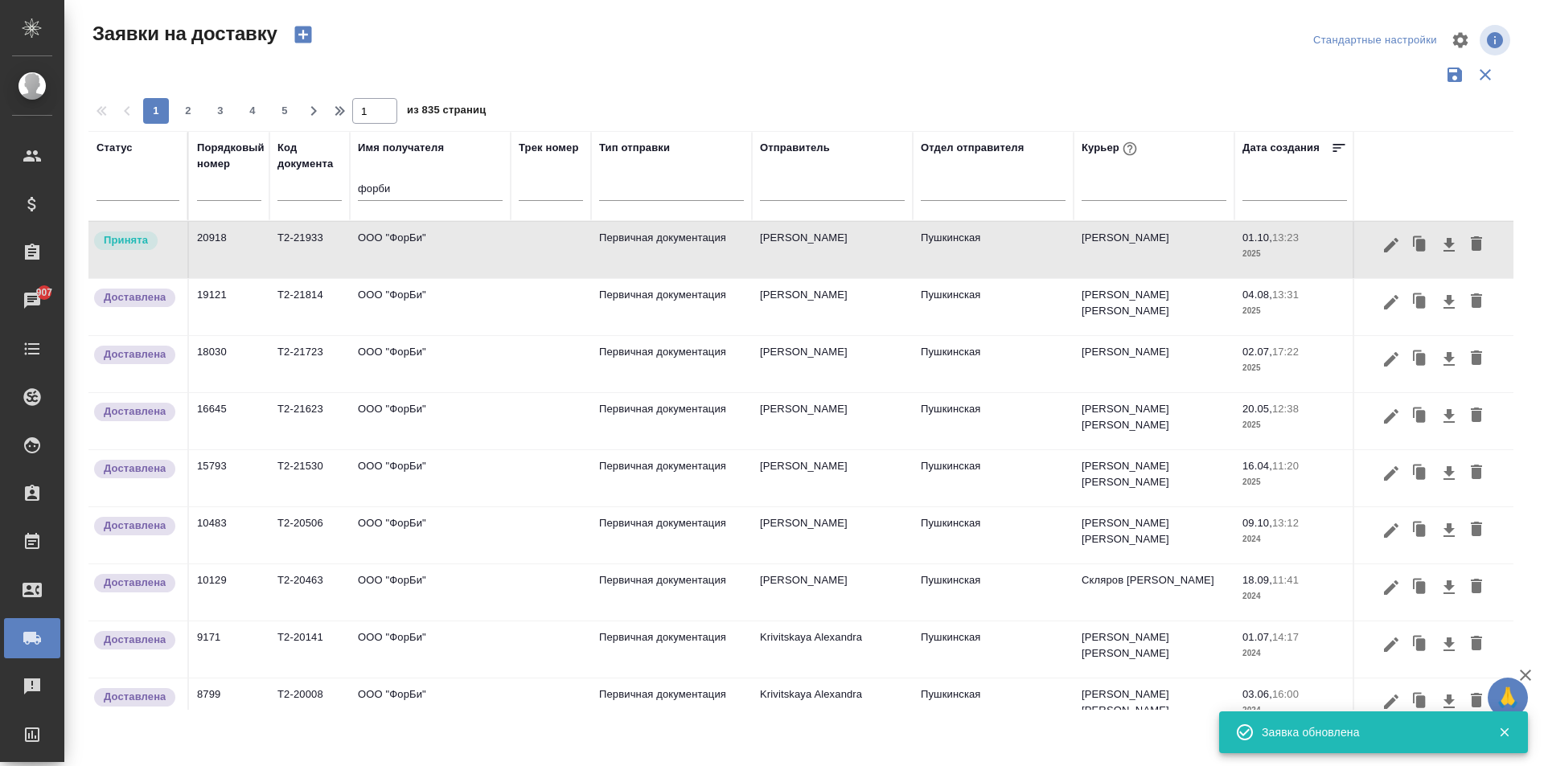
click at [388, 257] on td "ООО "ФорБи"" at bounding box center [430, 250] width 161 height 56
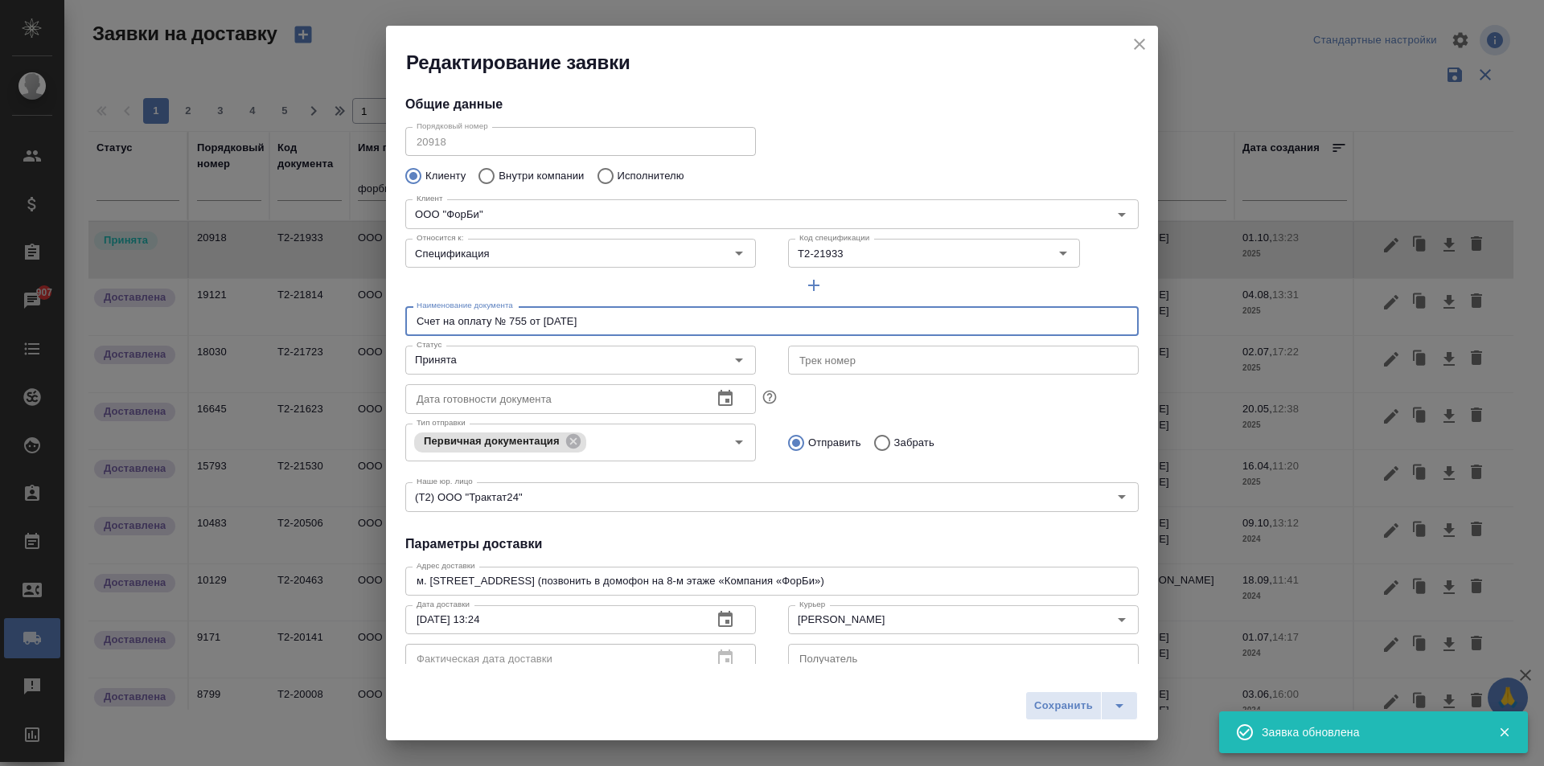
drag, startPoint x: 603, startPoint y: 323, endPoint x: 288, endPoint y: 329, distance: 315.3
click at [288, 329] on div "Редактирование заявки Общие данные Порядковый номер 20918 Порядковый номер Клие…" at bounding box center [772, 383] width 1544 height 766
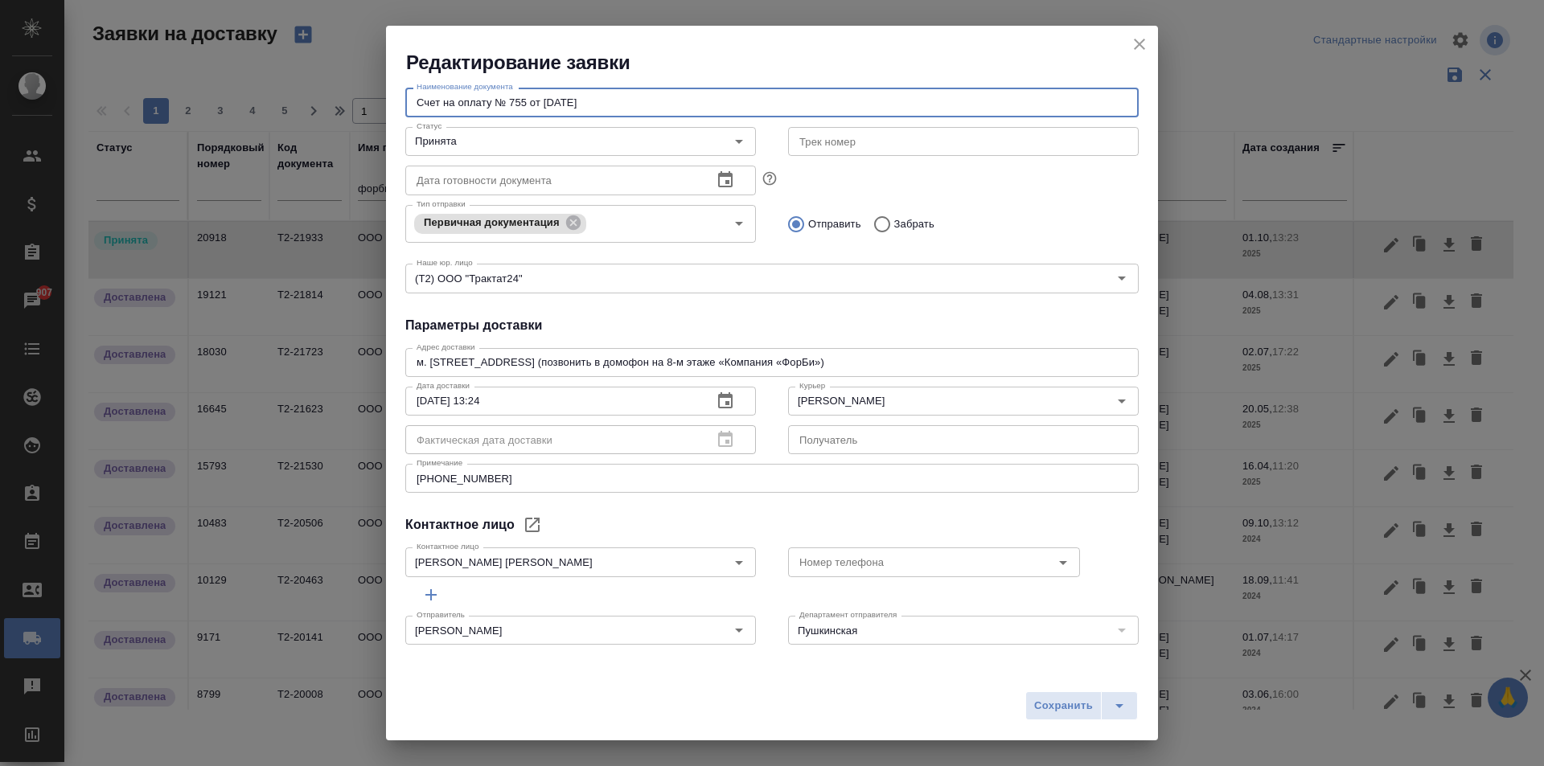
click at [1140, 47] on icon "close" at bounding box center [1139, 44] width 19 height 19
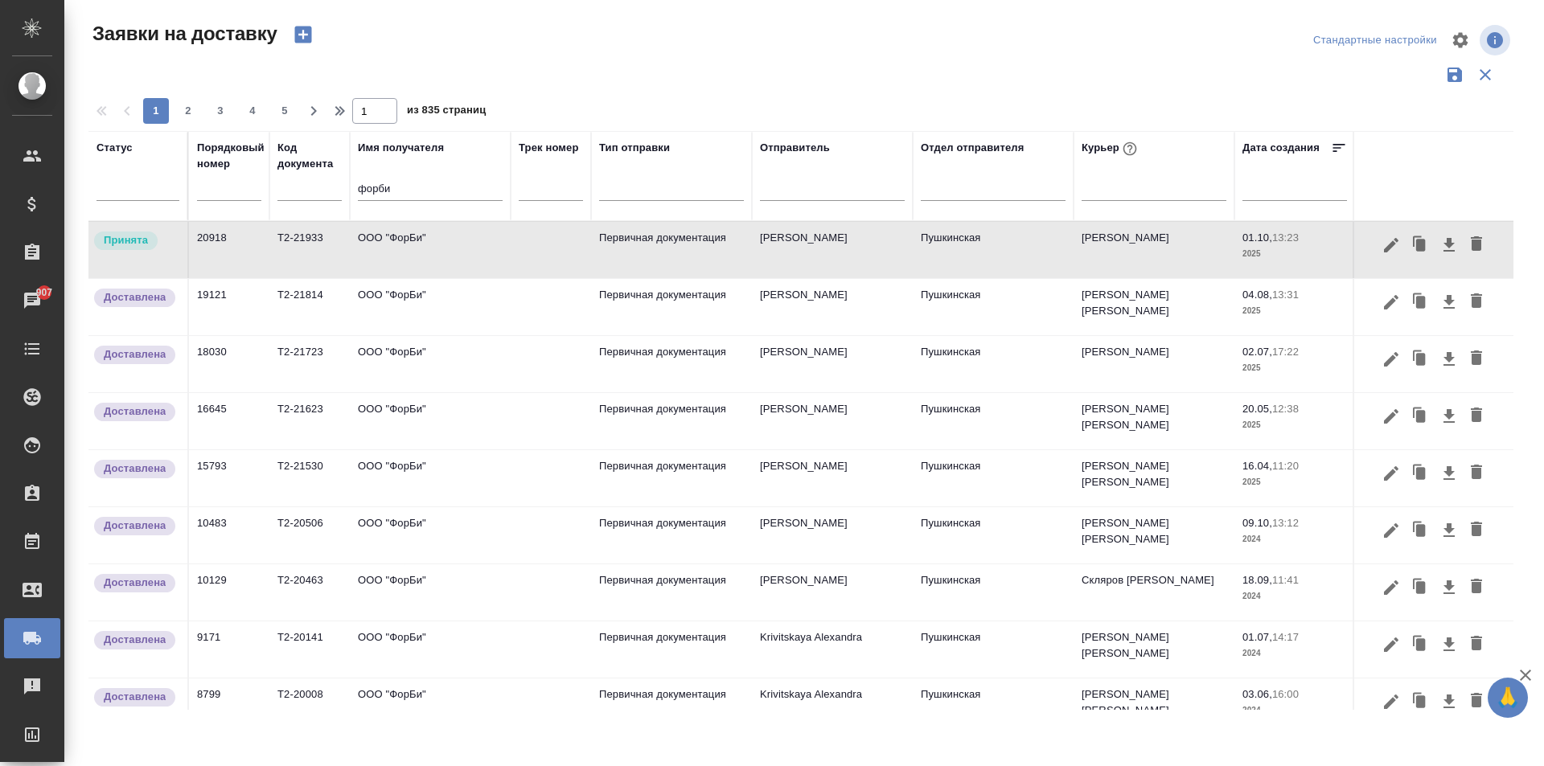
click at [408, 186] on input "форби" at bounding box center [430, 190] width 145 height 20
type input "ф"
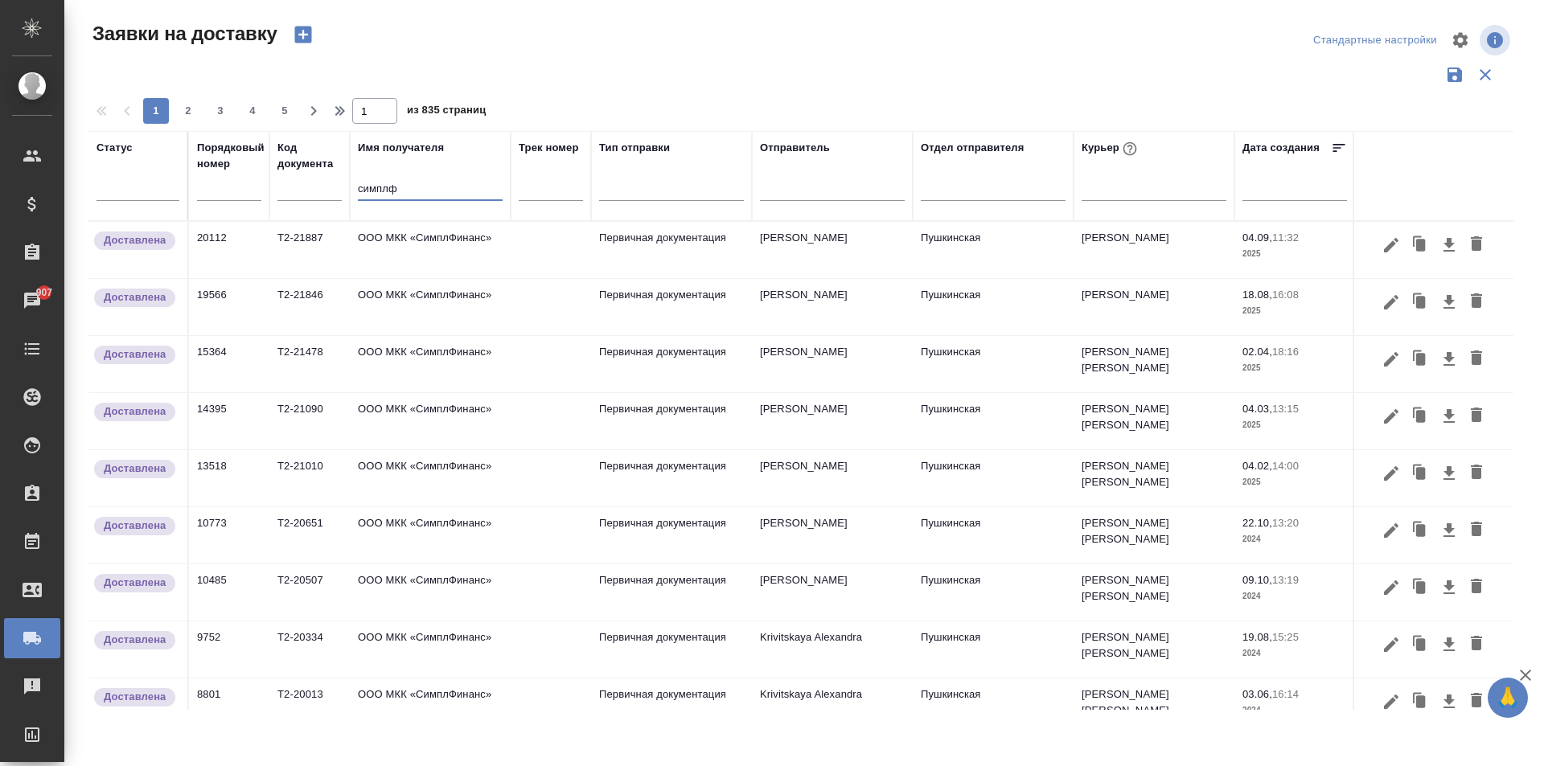
type input "симплф"
click at [440, 254] on td "ООО МКК «СимплФинанс»" at bounding box center [430, 250] width 161 height 56
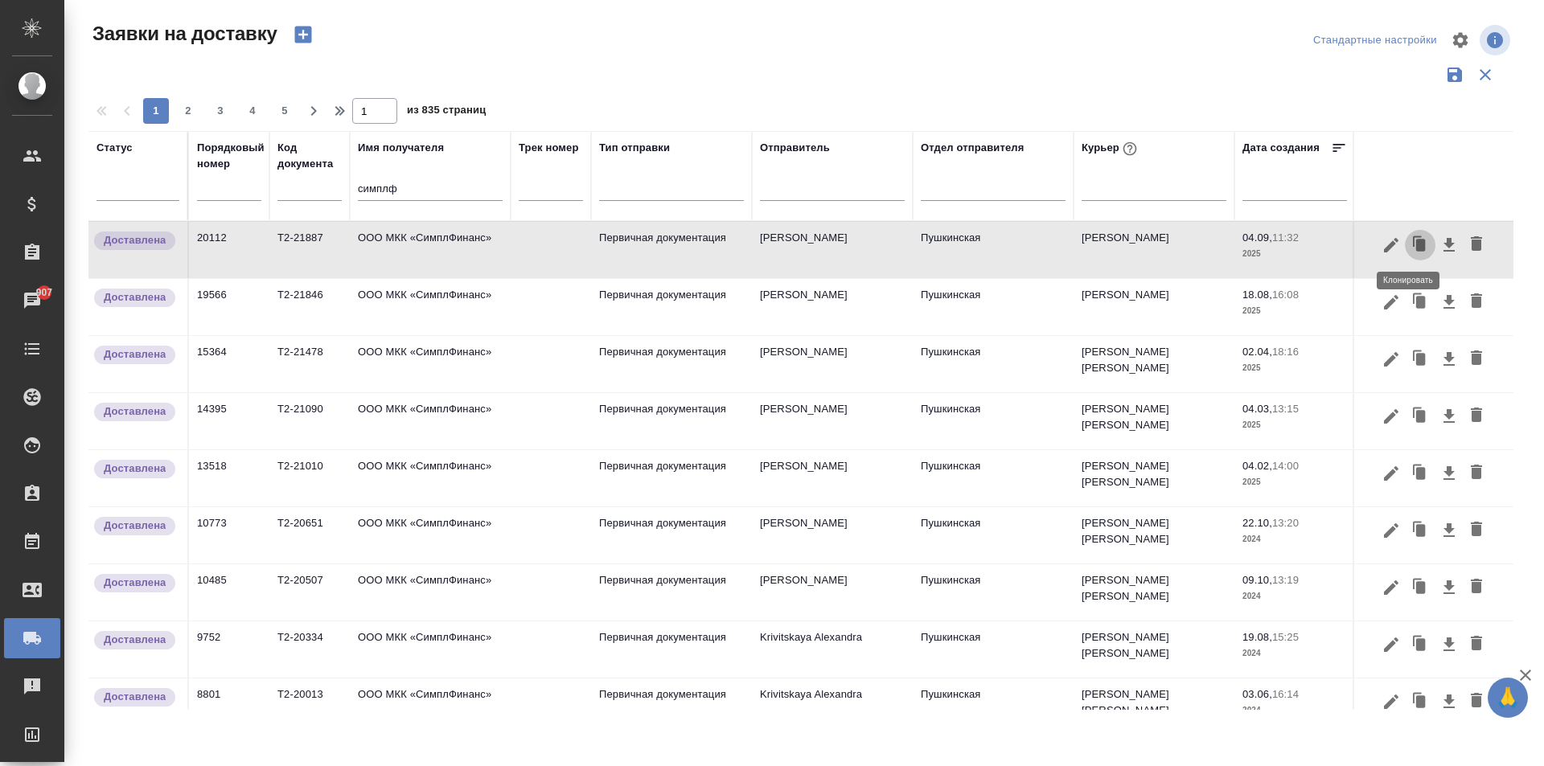
click at [1416, 244] on icon "button" at bounding box center [1421, 245] width 10 height 12
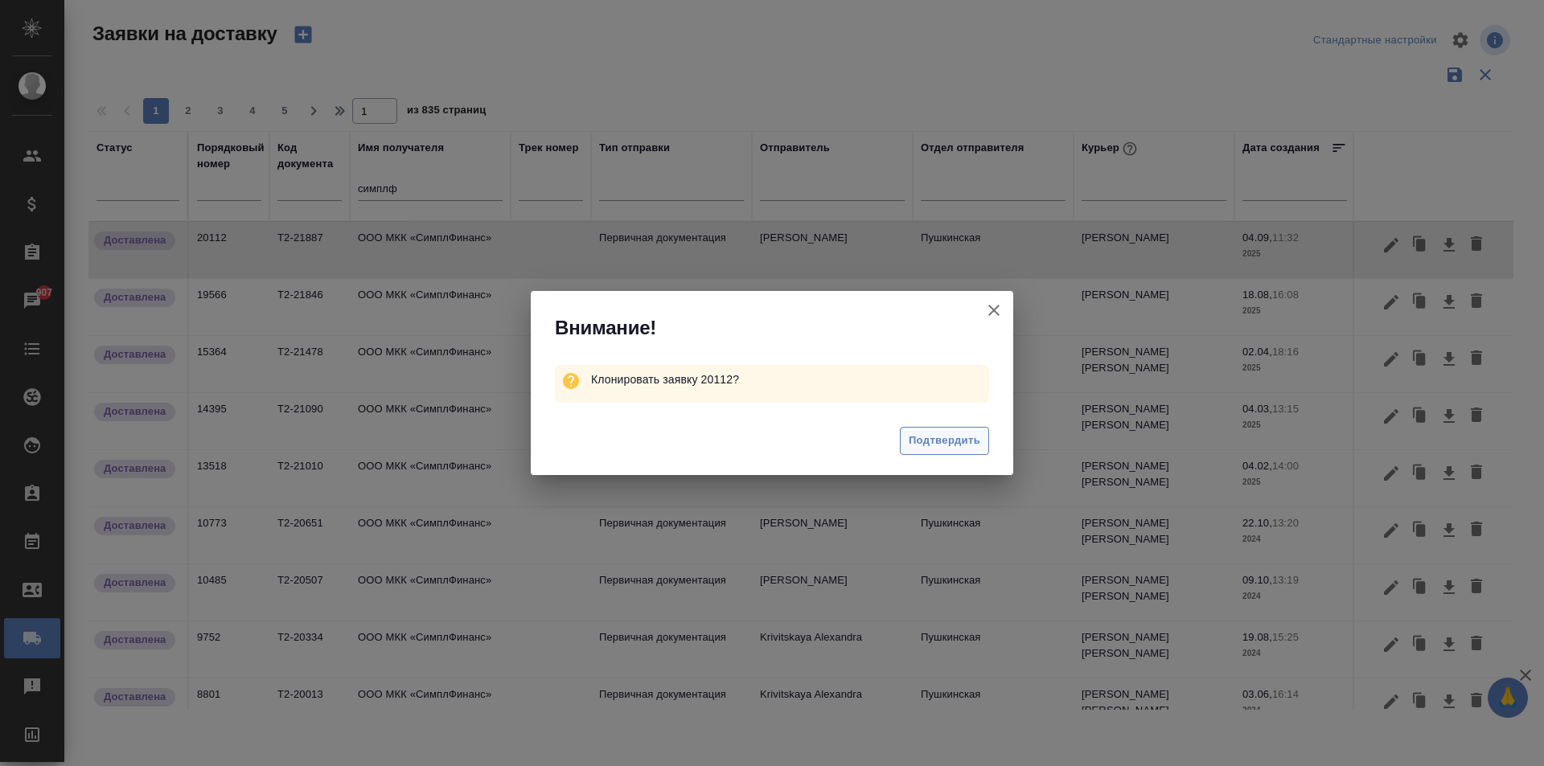
click at [936, 437] on span "Подтвердить" at bounding box center [945, 441] width 72 height 18
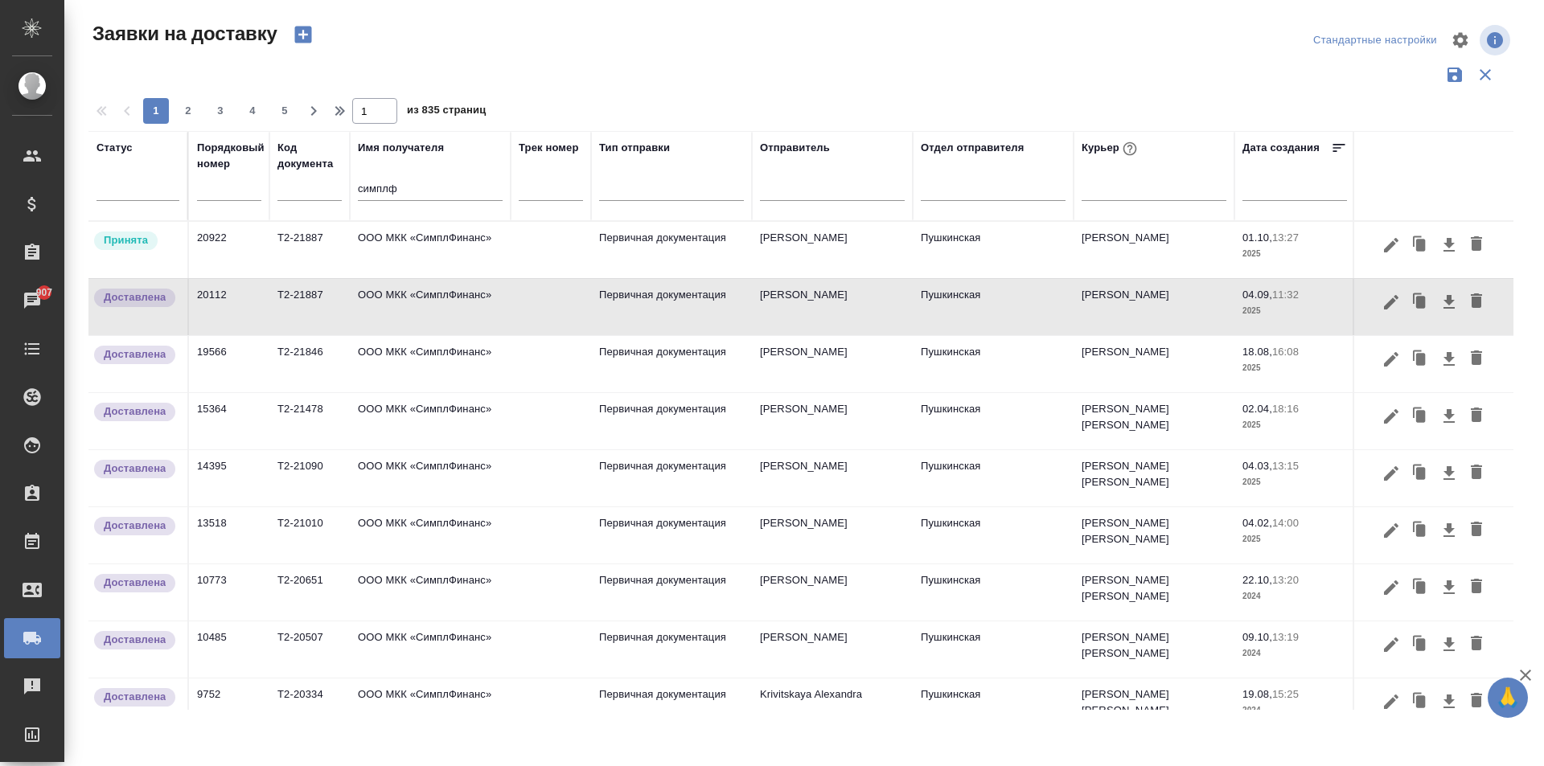
click at [387, 233] on td "ООО МКК «СимплФинанс»" at bounding box center [430, 250] width 161 height 56
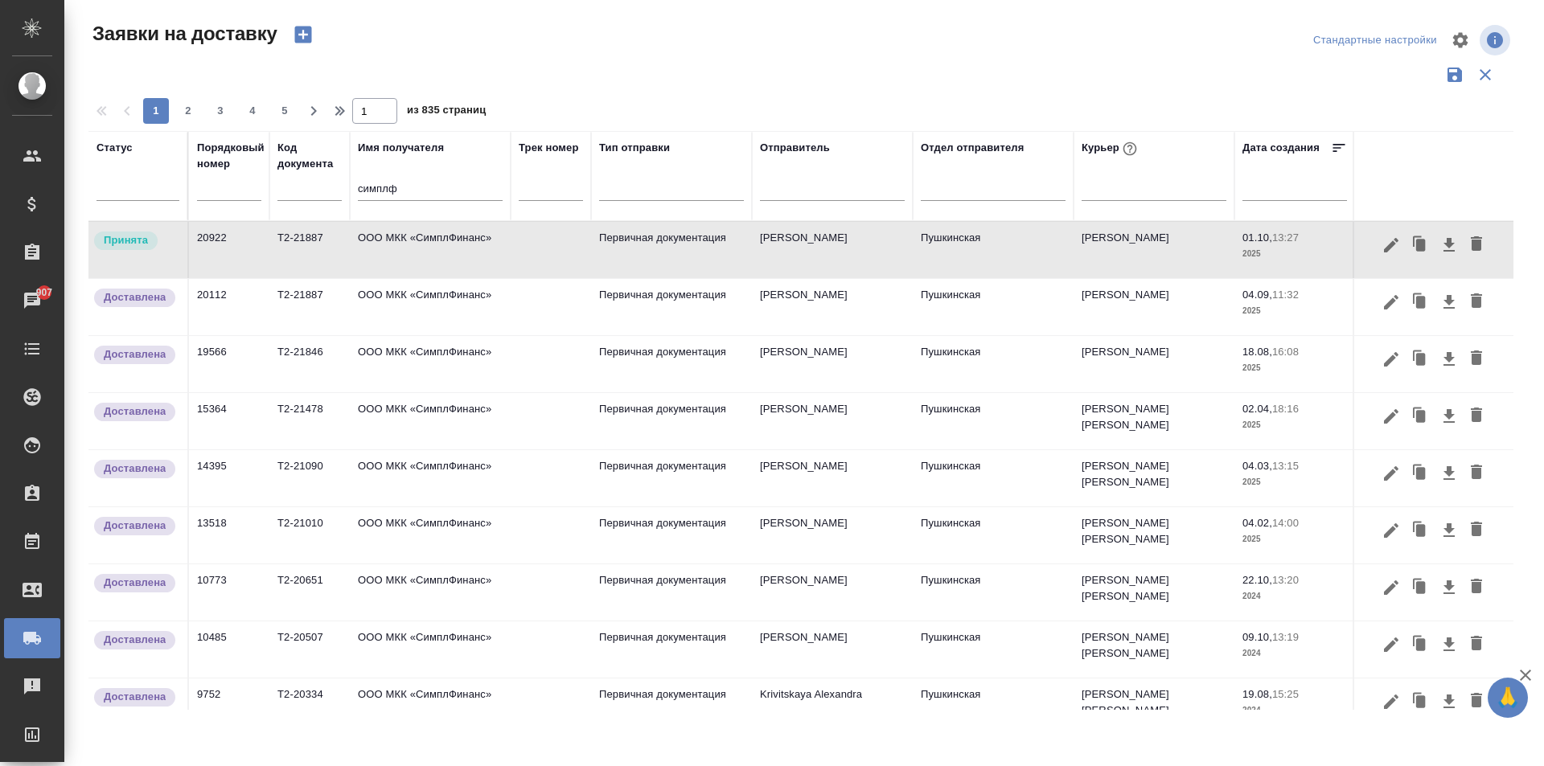
click at [387, 233] on td "ООО МКК «СимплФинанс»" at bounding box center [430, 250] width 161 height 56
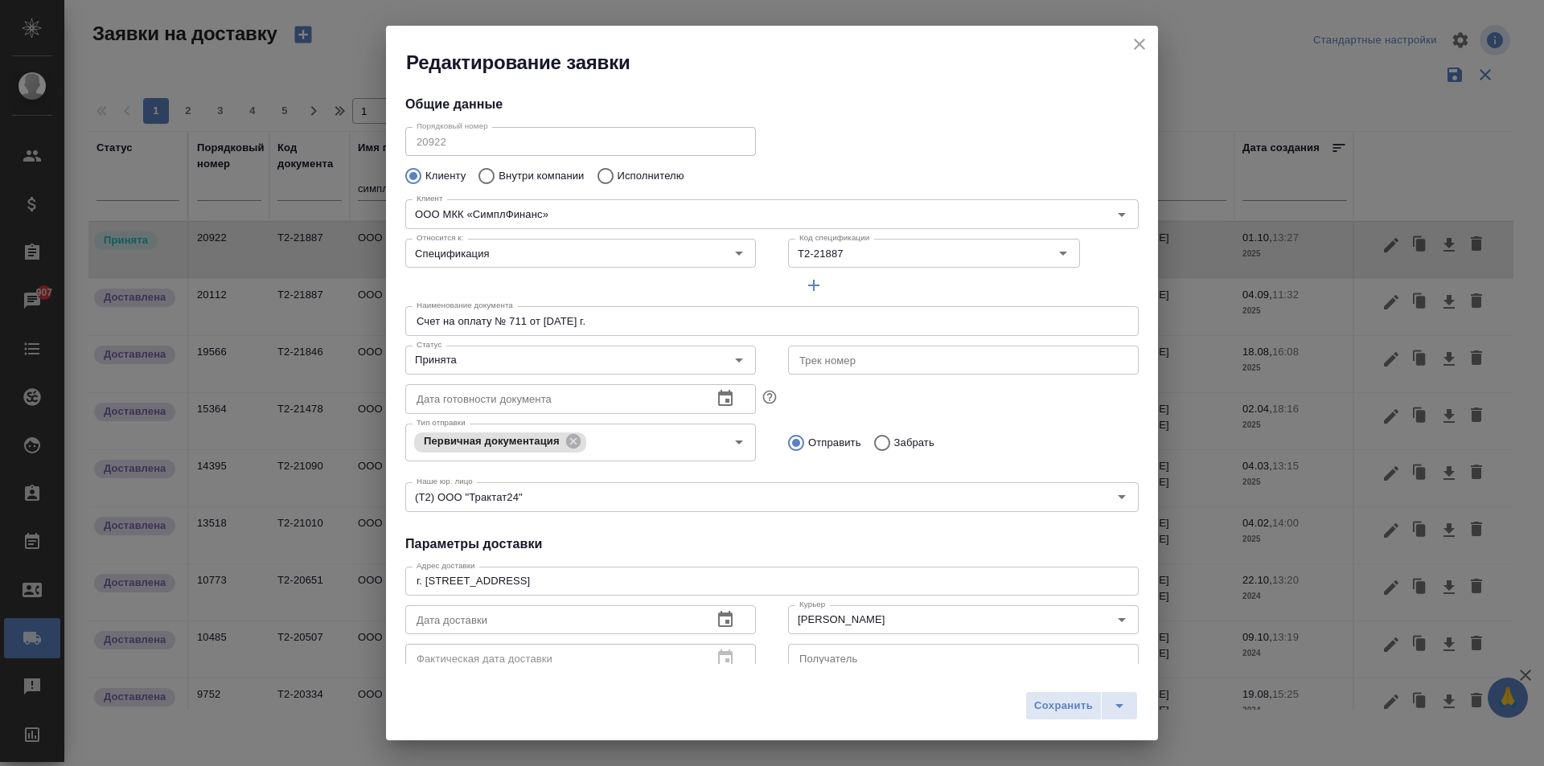
type input "[PERSON_NAME]"
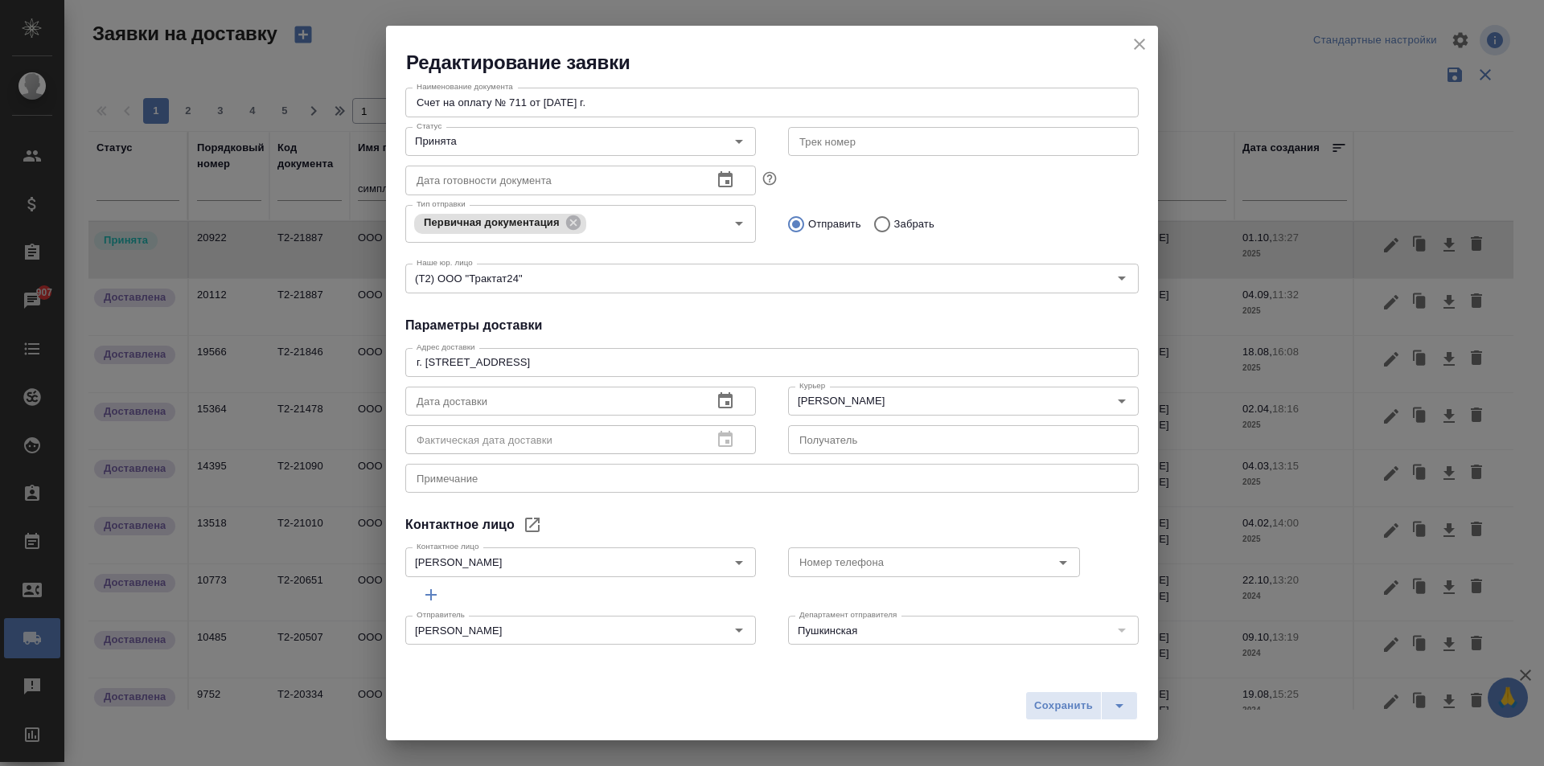
click at [716, 400] on icon "button" at bounding box center [725, 401] width 19 height 19
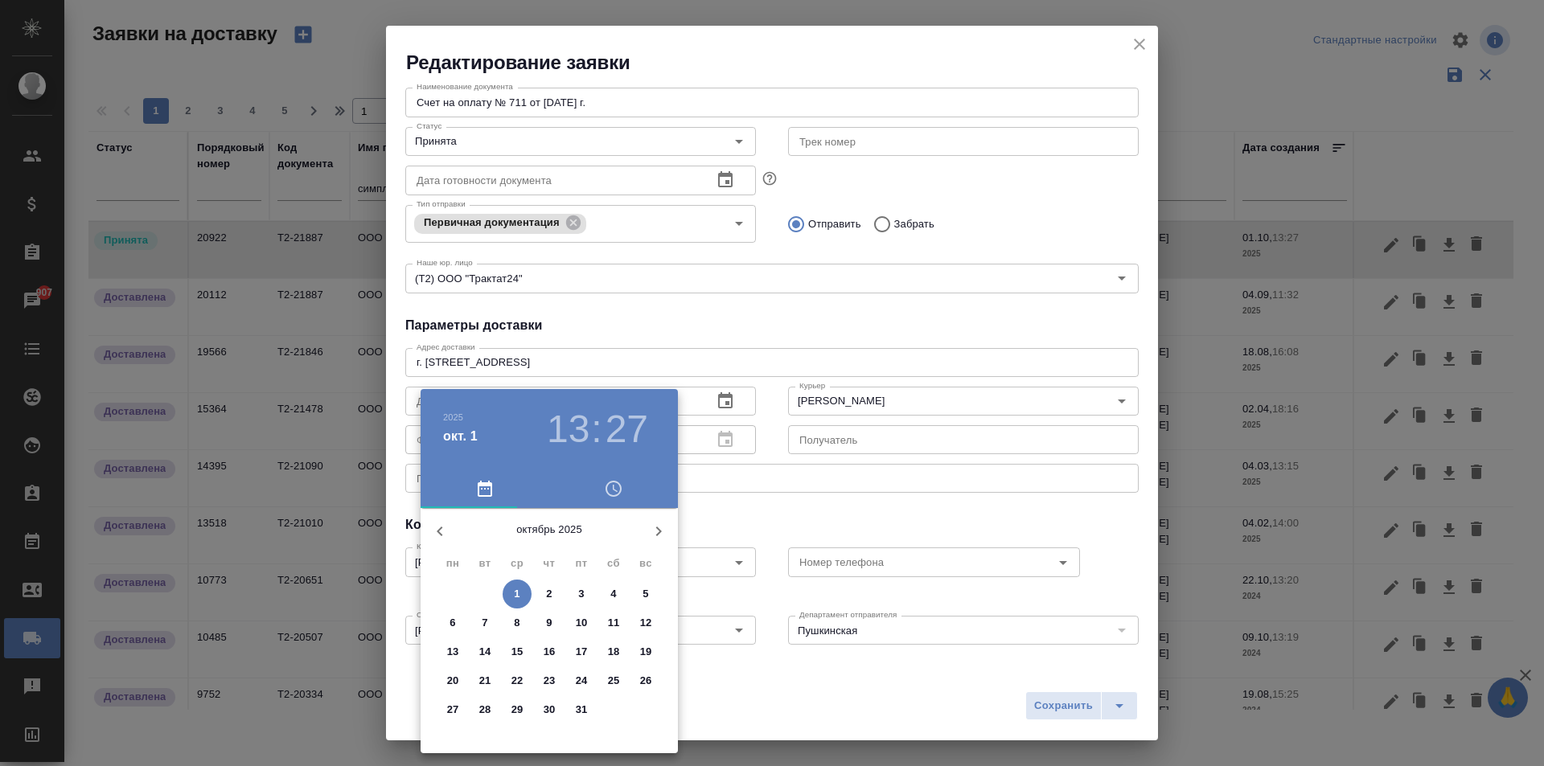
click at [517, 593] on p "1" at bounding box center [517, 594] width 6 height 16
type input "[DATE] 13:27"
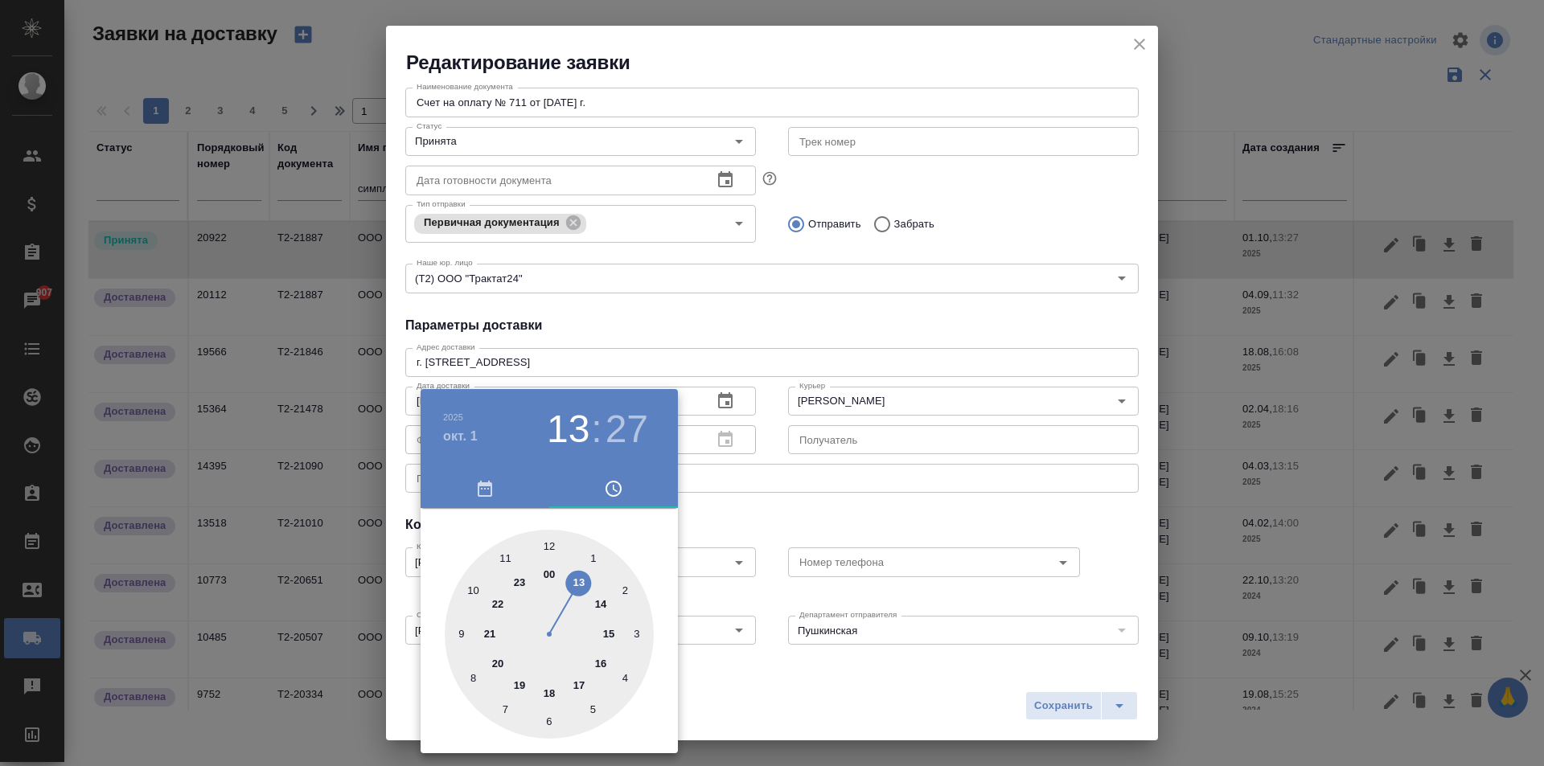
click at [992, 686] on div at bounding box center [772, 383] width 1544 height 766
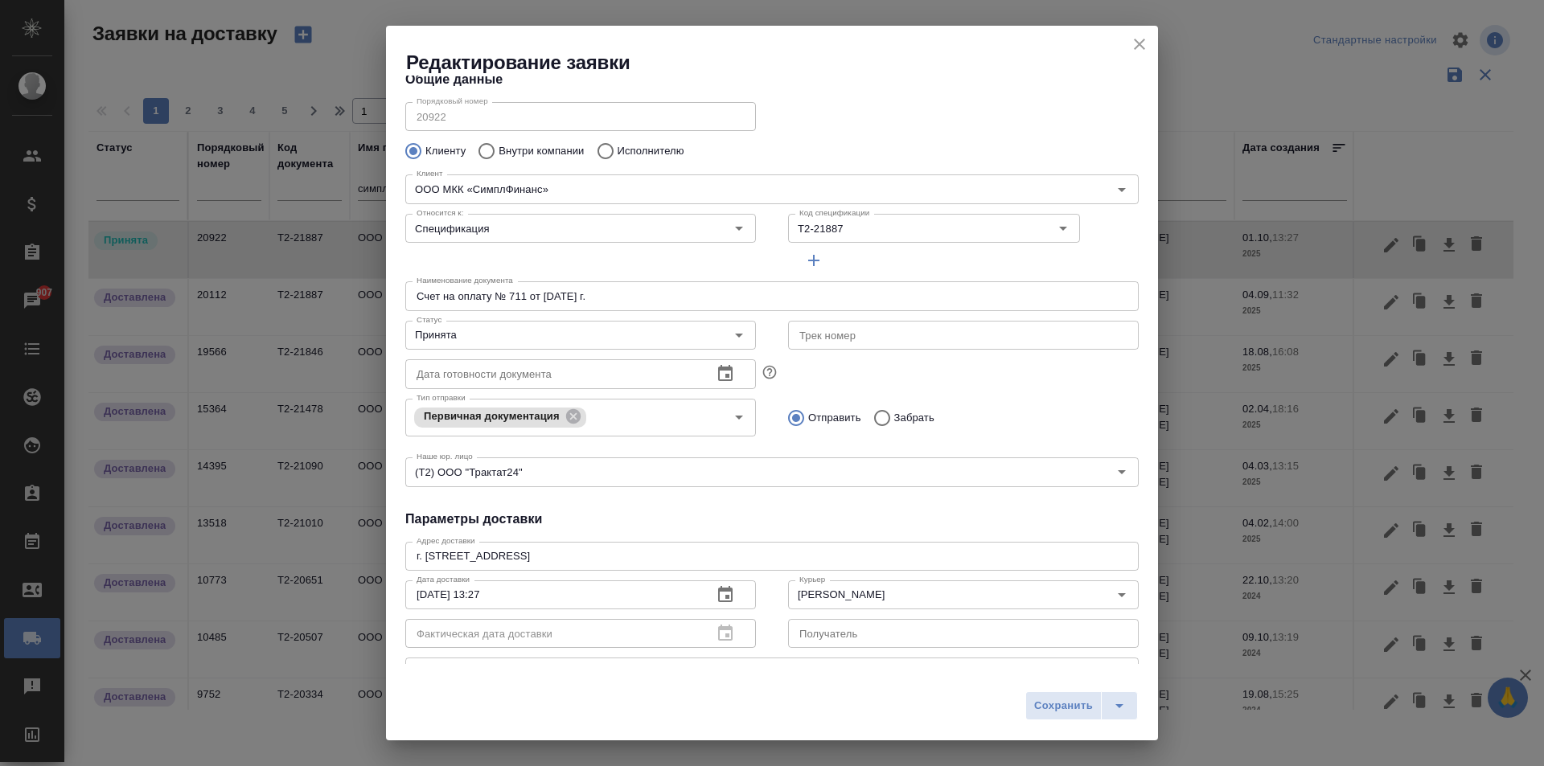
scroll to position [0, 0]
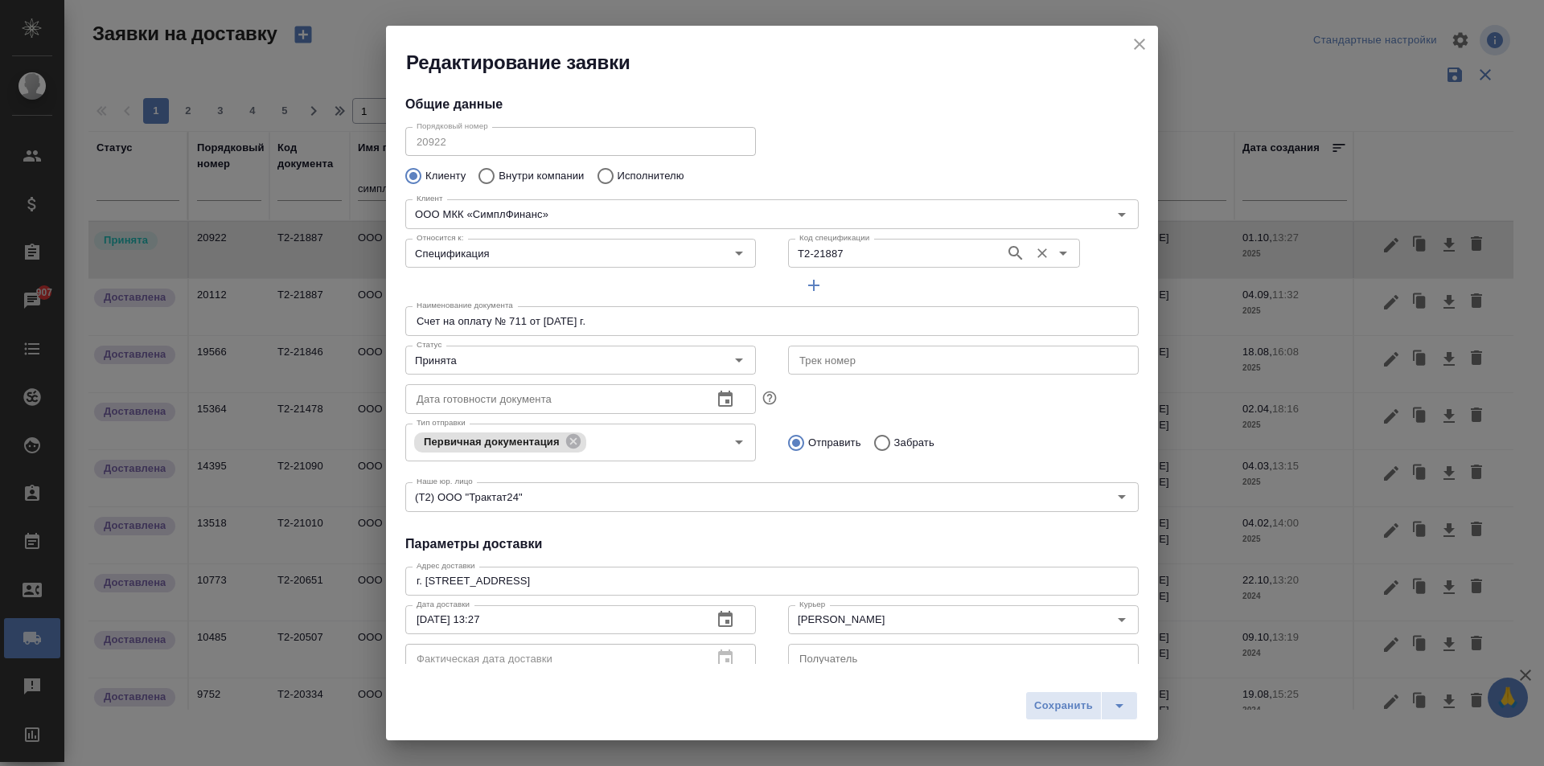
click at [852, 257] on input "Т2-21887" at bounding box center [895, 253] width 204 height 19
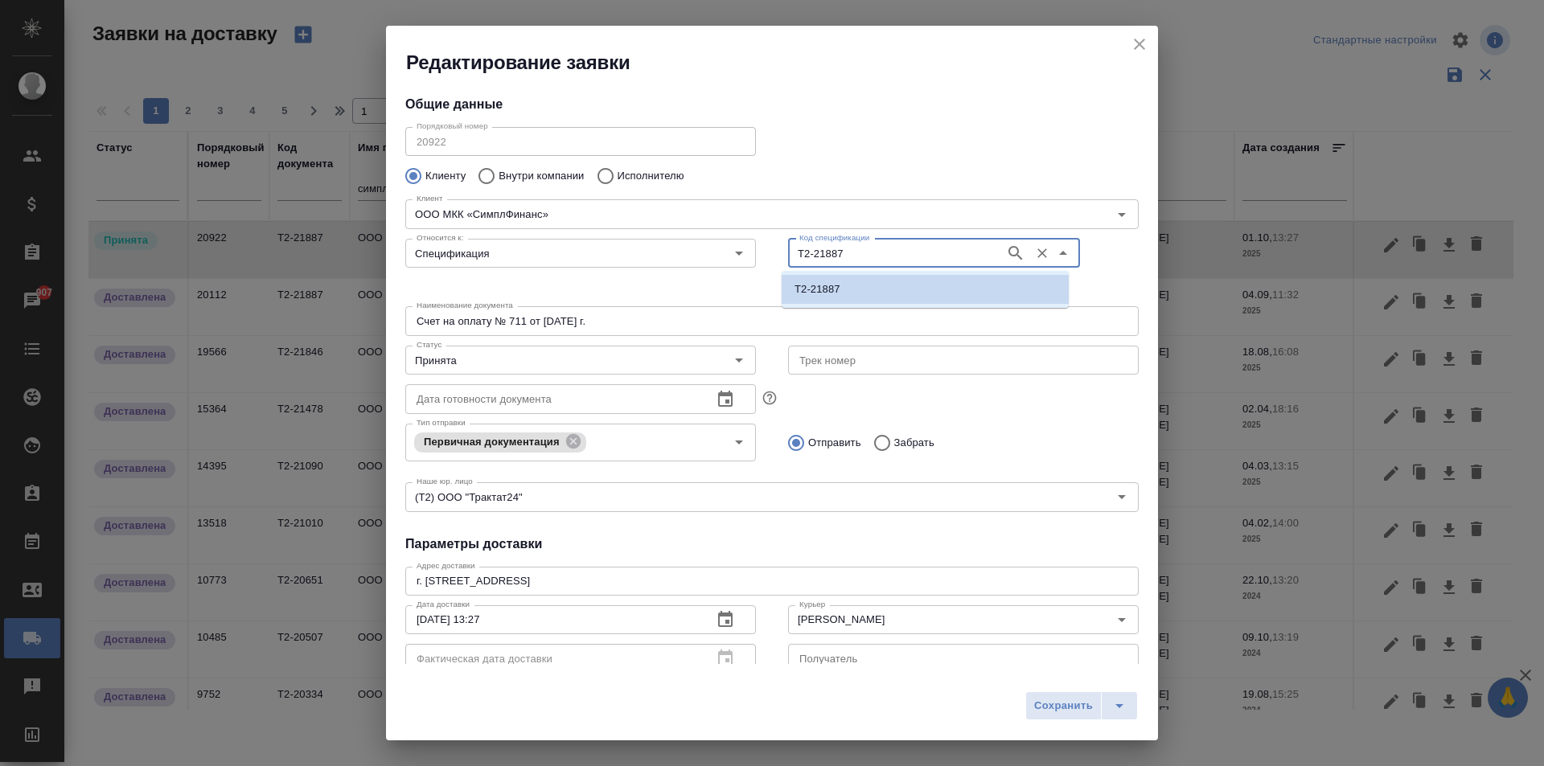
type input "м"
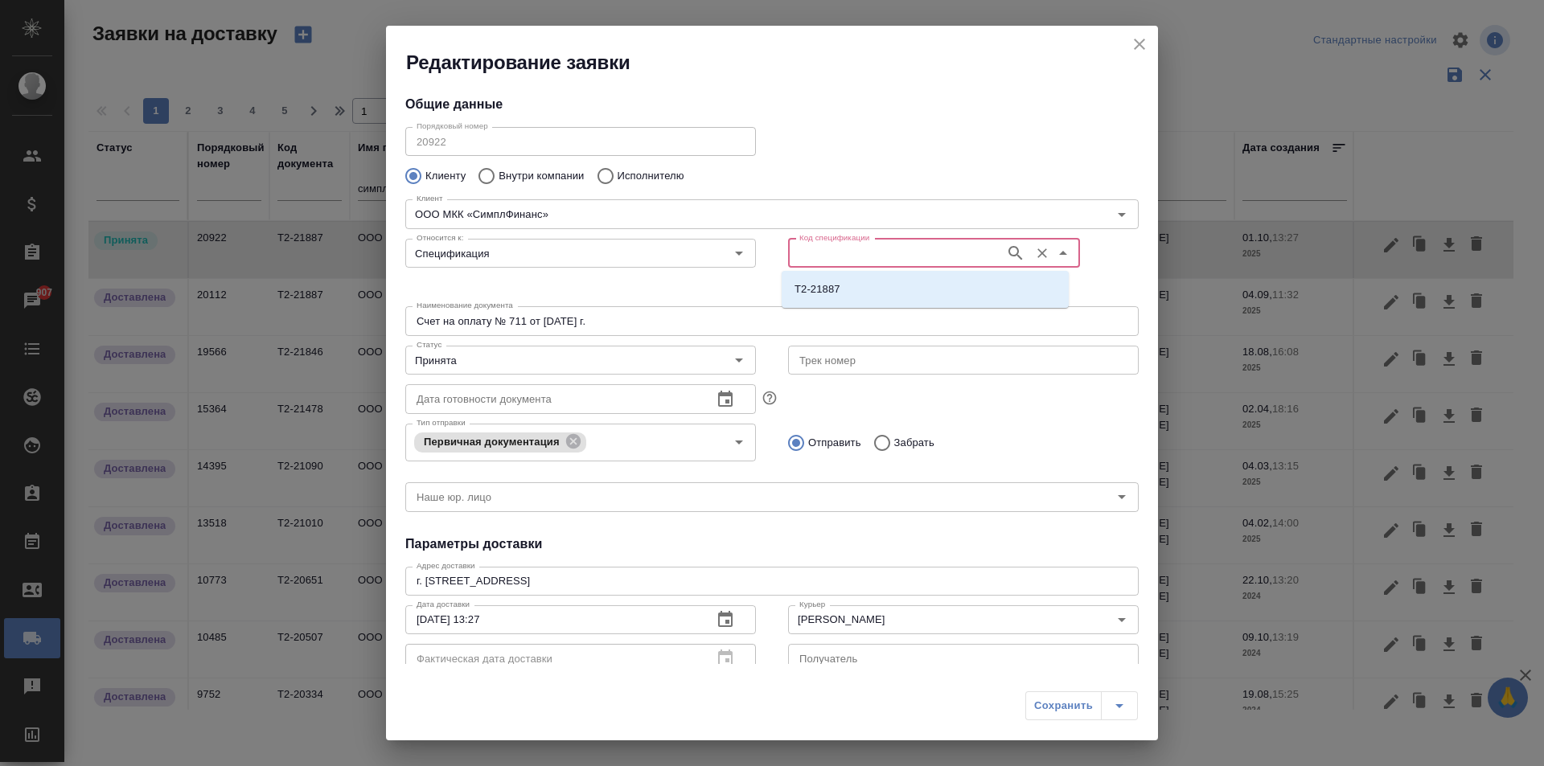
paste input "МБ-104591"
type input "МБ-104591"
click at [824, 296] on p "МБ-104591" at bounding box center [822, 289] width 55 height 16
type input "МБ-104591"
type input "(МБ) ООО "Монблан""
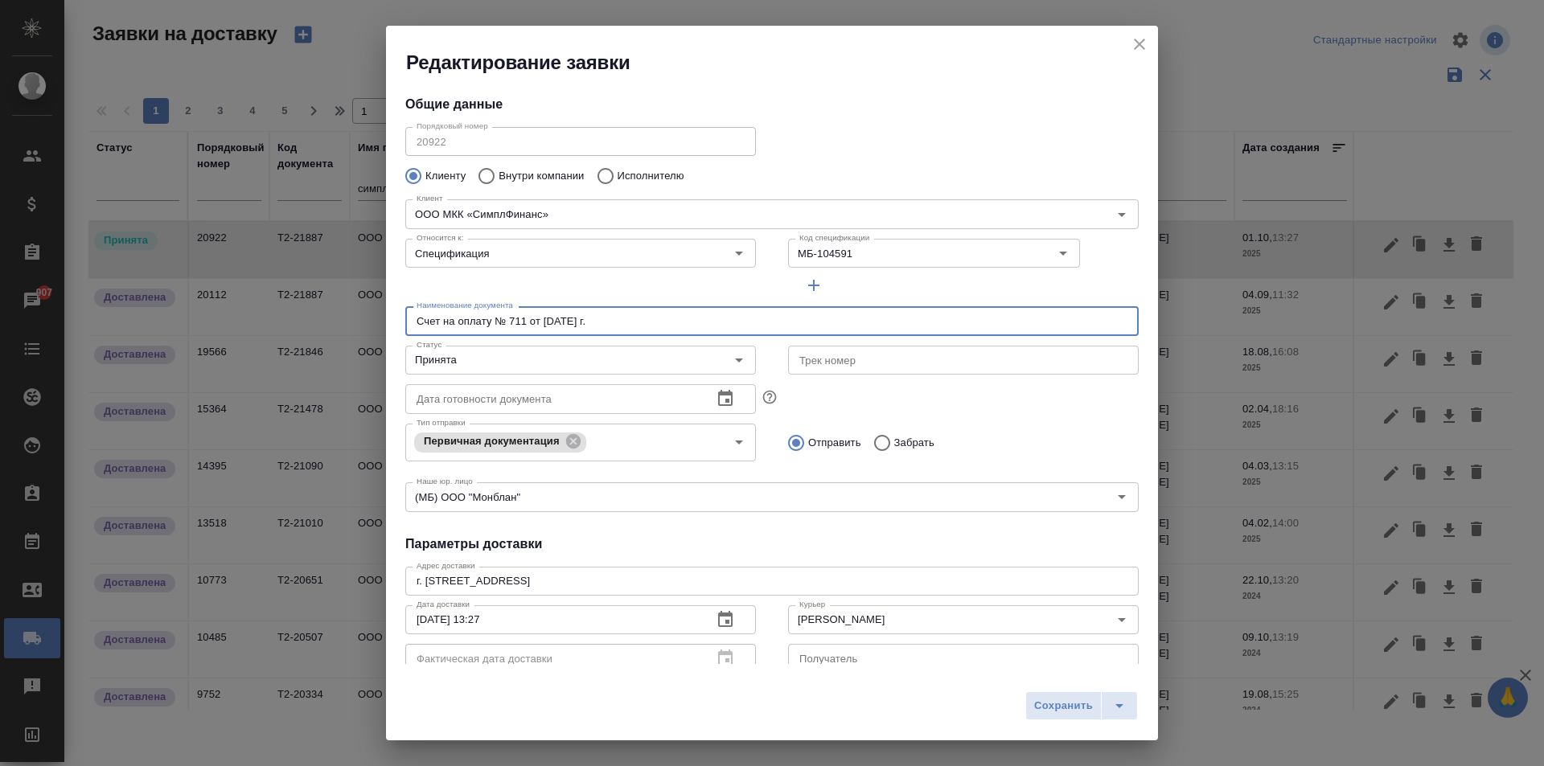
drag, startPoint x: 508, startPoint y: 322, endPoint x: 521, endPoint y: 327, distance: 14.0
click at [521, 327] on input "Счет на оплату № 711 от [DATE]" at bounding box center [771, 320] width 733 height 29
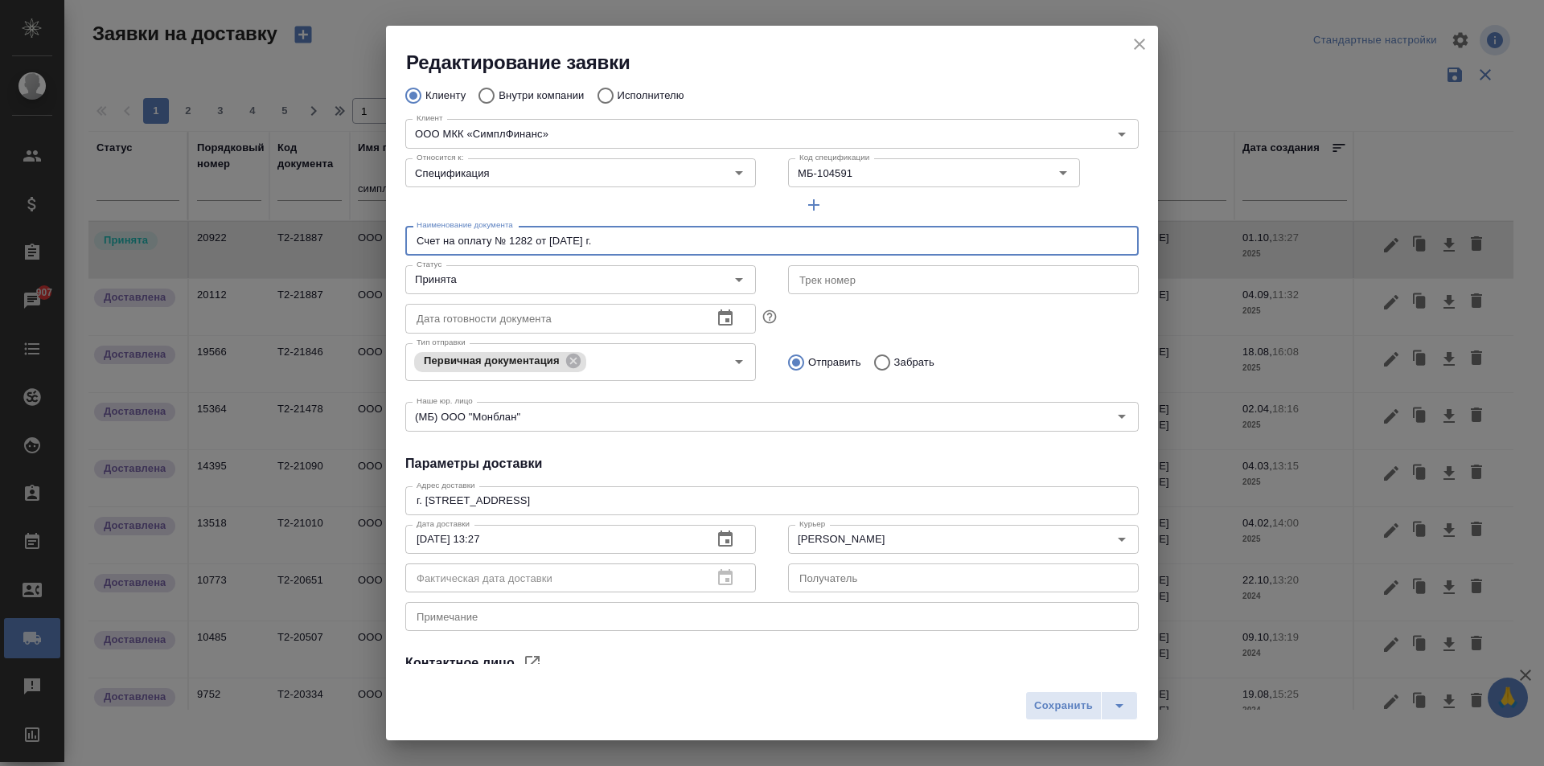
scroll to position [219, 0]
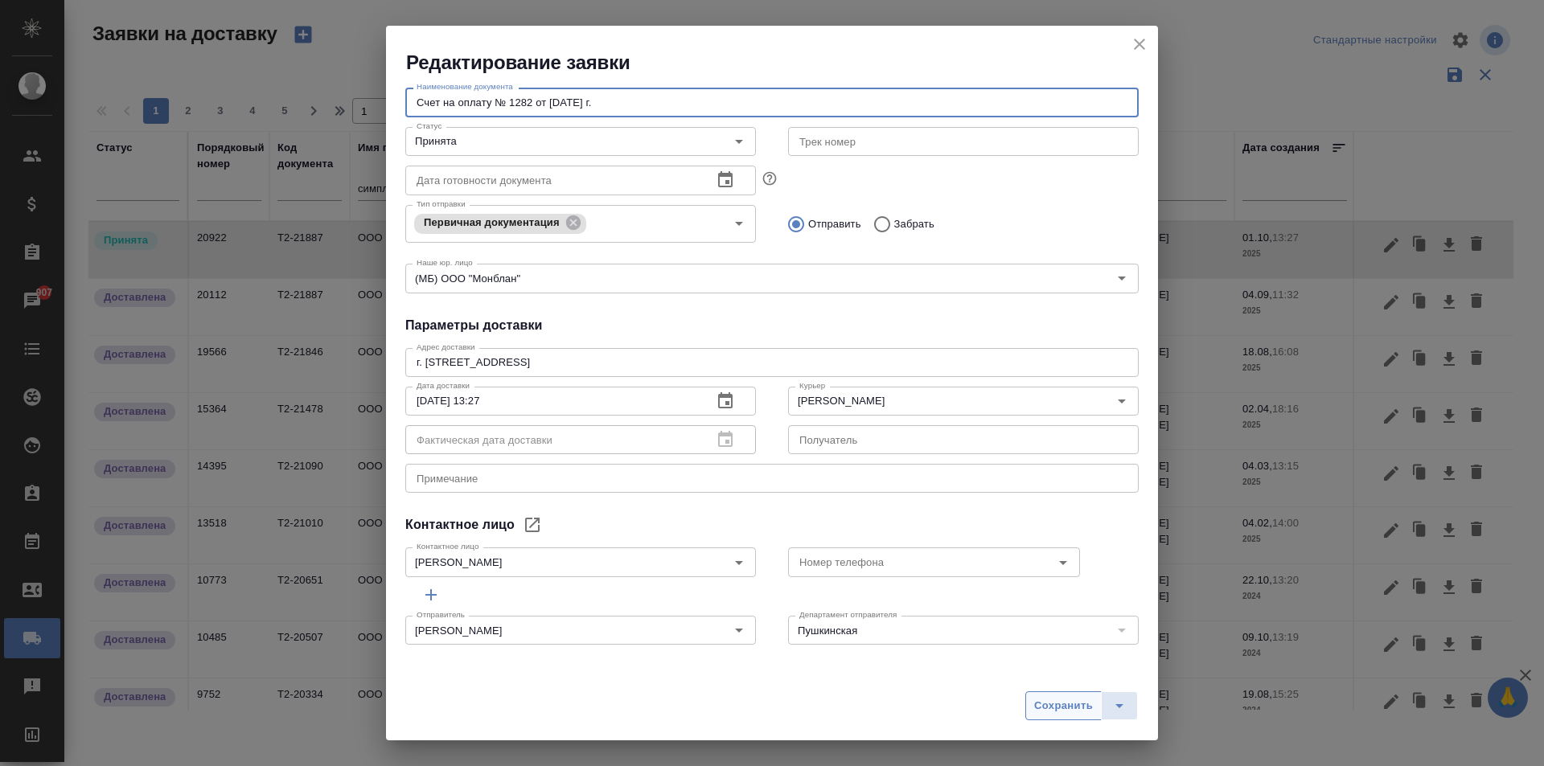
type input "Счет на оплату № 1282 от [DATE]"
click at [1036, 703] on span "Сохранить" at bounding box center [1063, 706] width 59 height 18
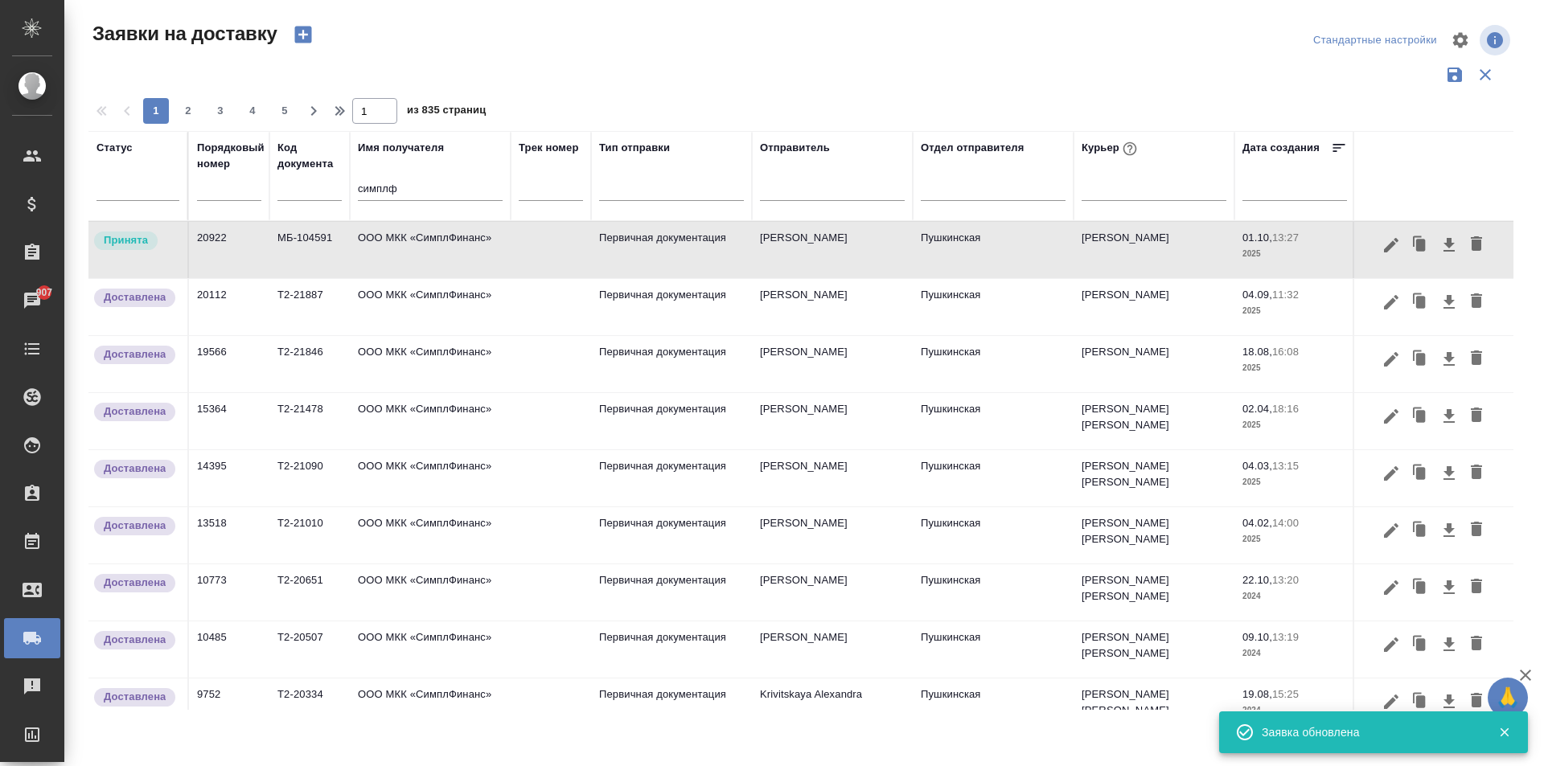
click at [444, 260] on td "ООО МКК «СимплФинанс»" at bounding box center [430, 250] width 161 height 56
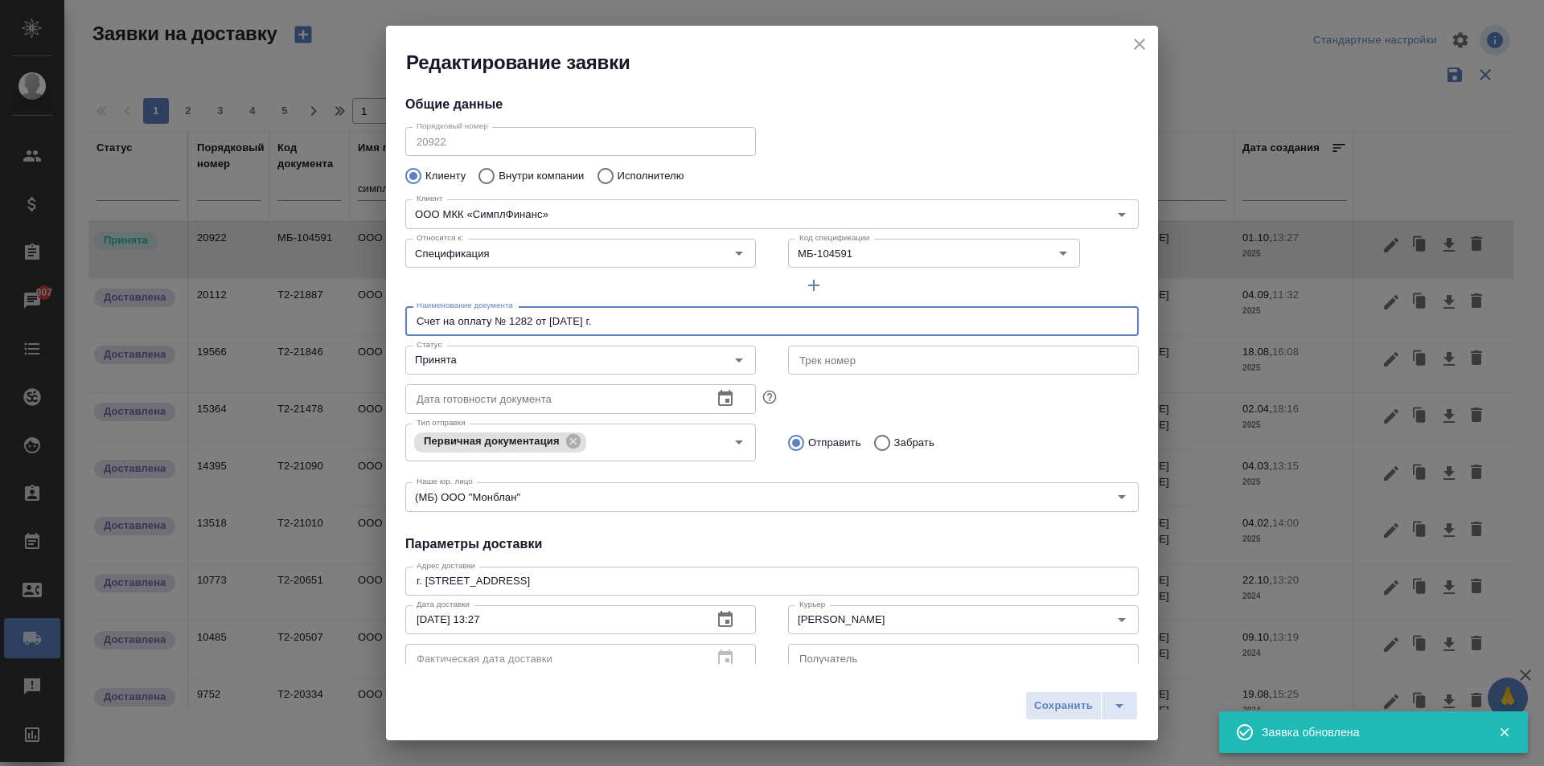
drag, startPoint x: 631, startPoint y: 323, endPoint x: 366, endPoint y: 323, distance: 264.6
click at [362, 322] on div "Редактирование заявки Общие данные Порядковый номер 20922 Порядковый номер Клие…" at bounding box center [772, 383] width 1544 height 766
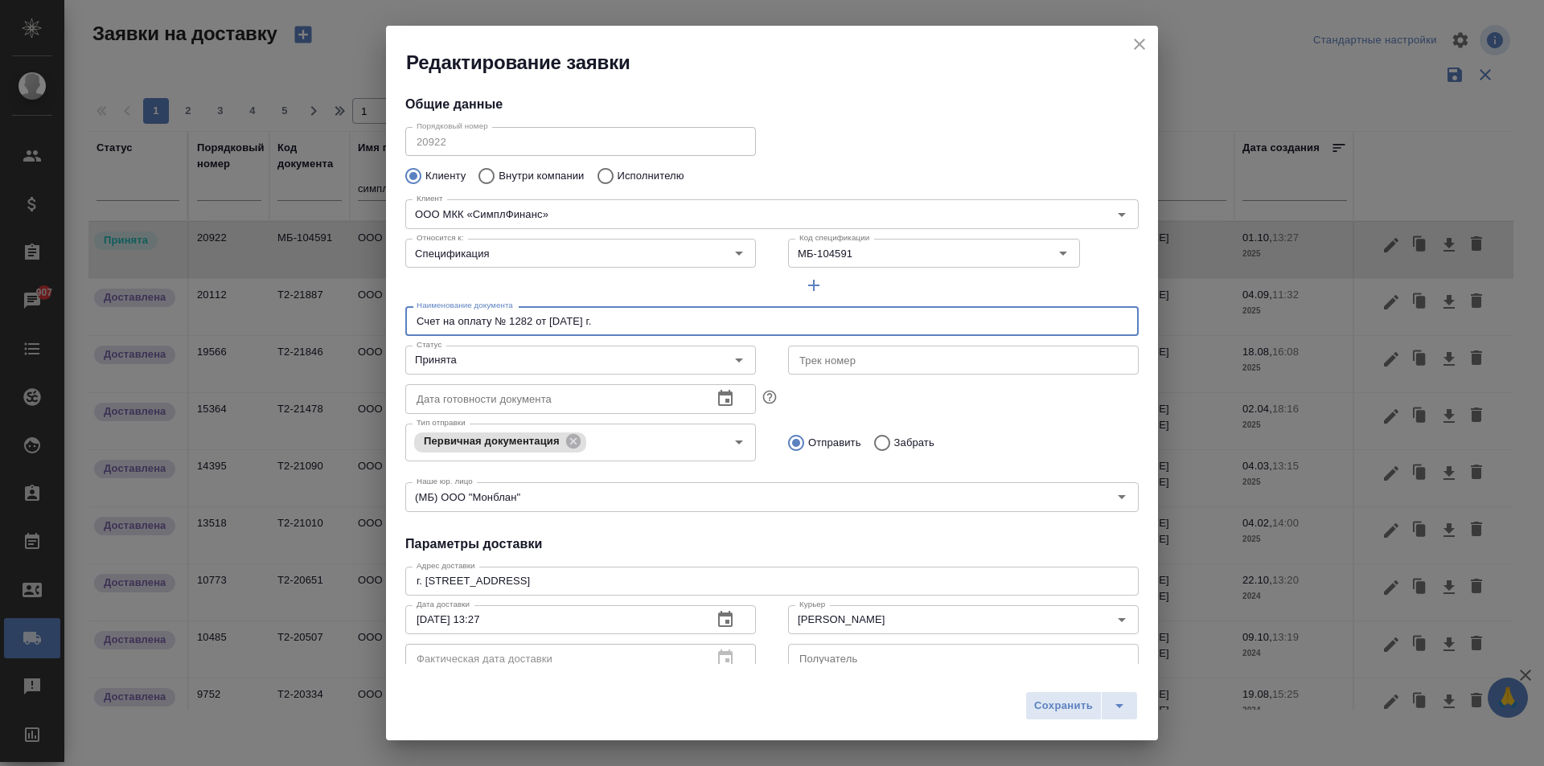
click at [1140, 44] on icon "close" at bounding box center [1139, 44] width 11 height 11
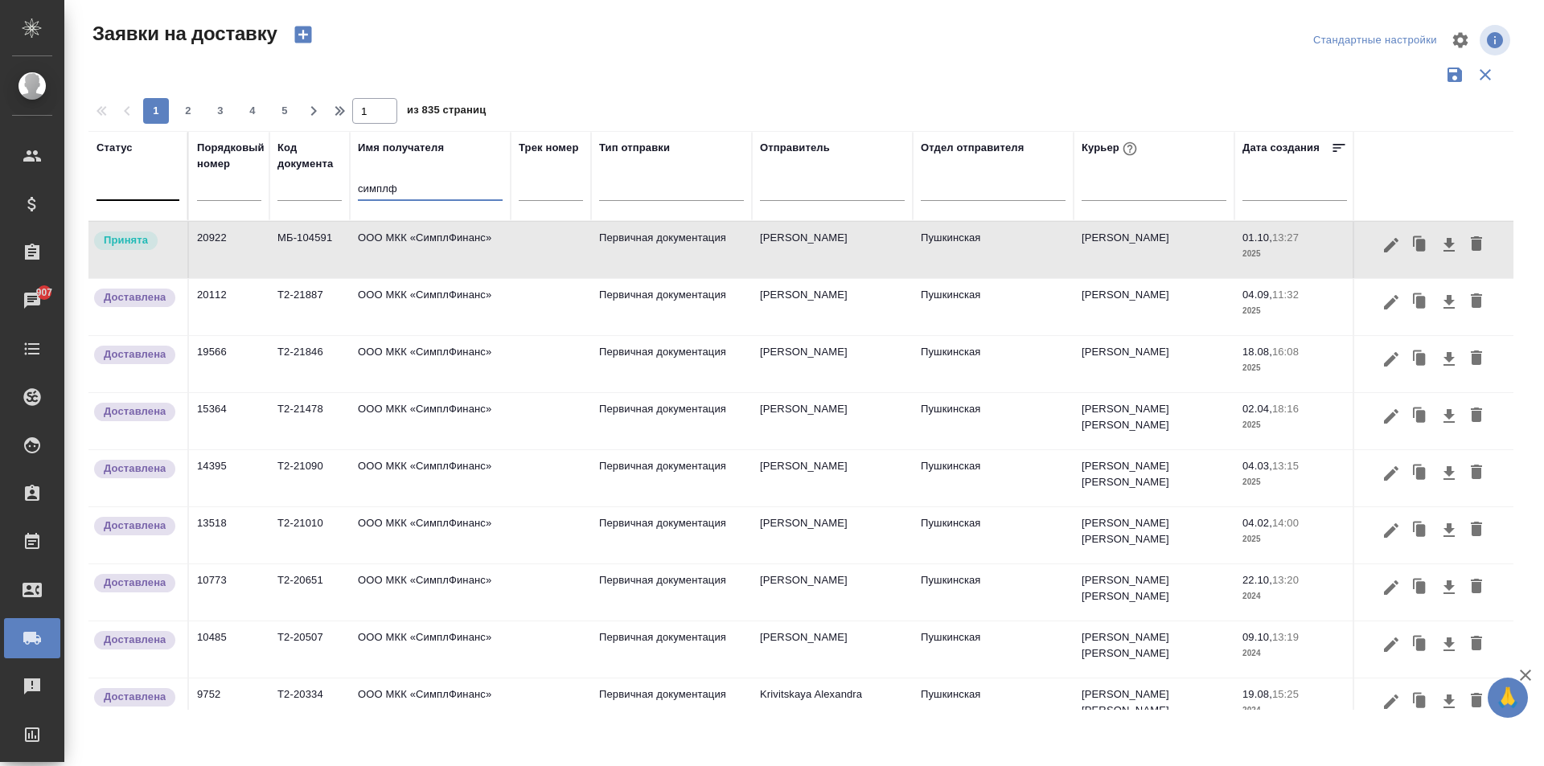
drag, startPoint x: 409, startPoint y: 195, endPoint x: 166, endPoint y: 197, distance: 242.9
click at [186, 197] on tr "Статус Порядковый номер Код документа Имя получателя симплф Трек номер Тип отпр…" at bounding box center [922, 176] width 1669 height 90
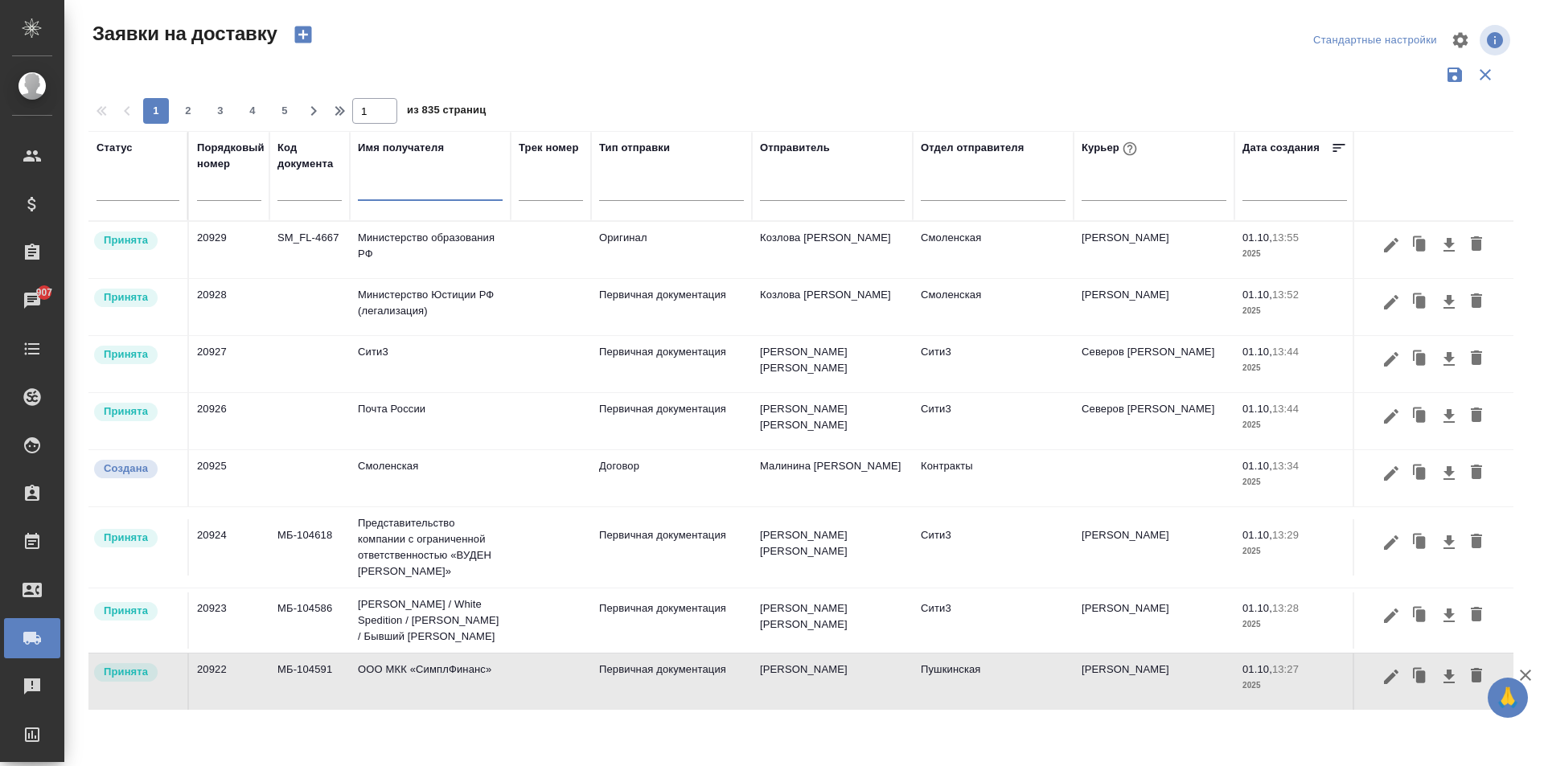
click at [373, 186] on input "text" at bounding box center [430, 190] width 145 height 20
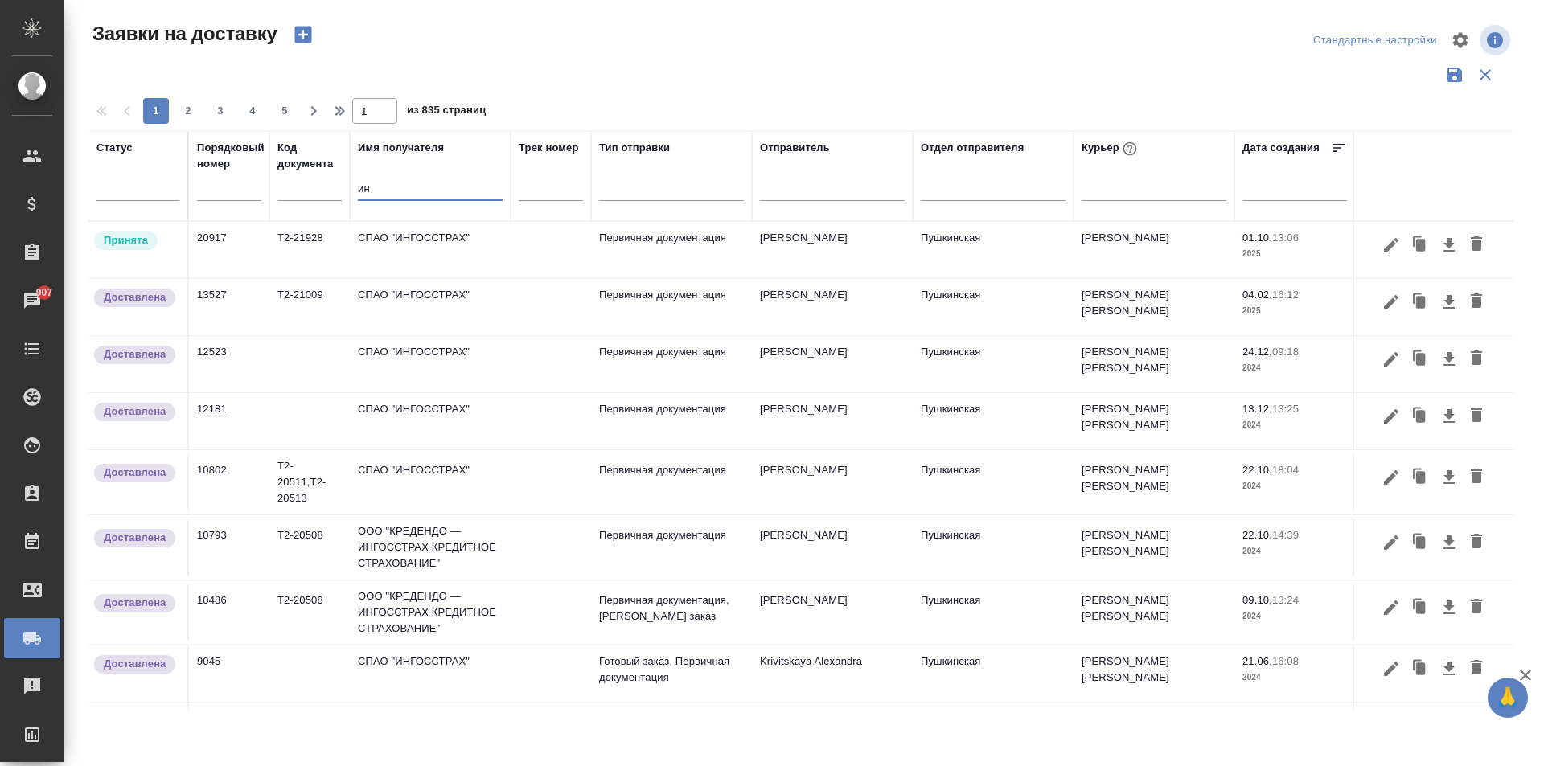
type input "и"
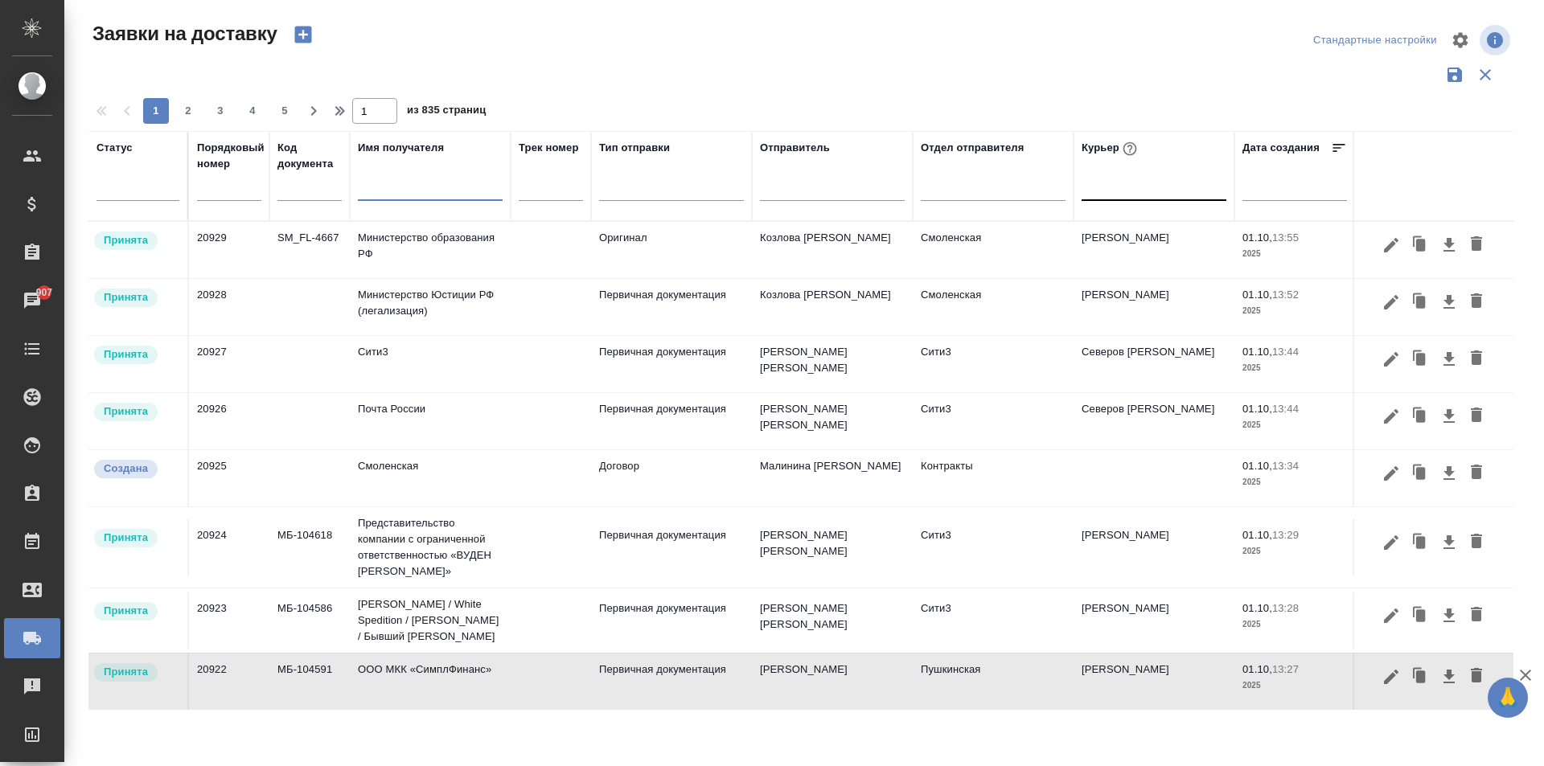
click at [1128, 187] on div at bounding box center [1154, 184] width 145 height 23
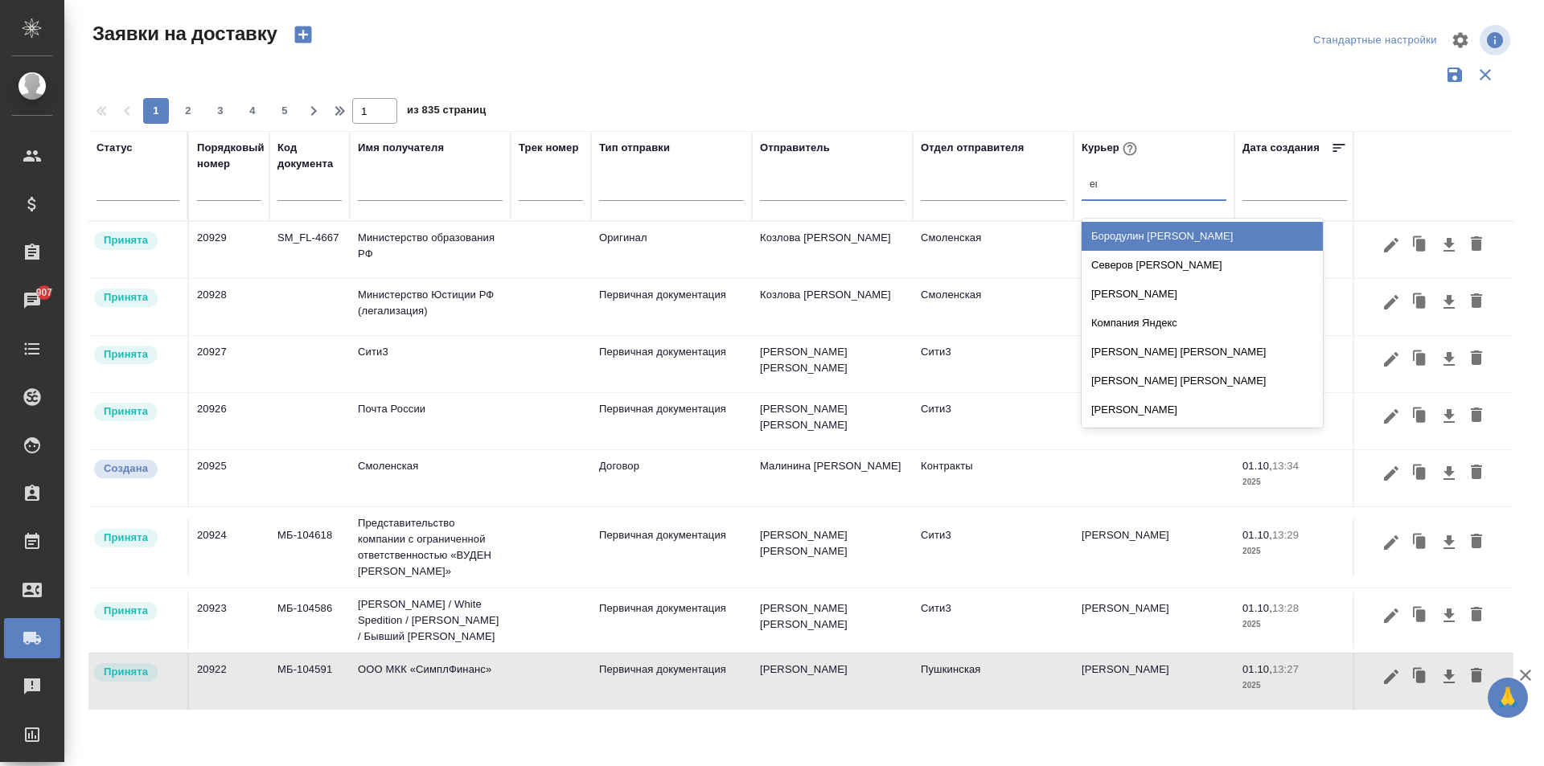
type input "евг"
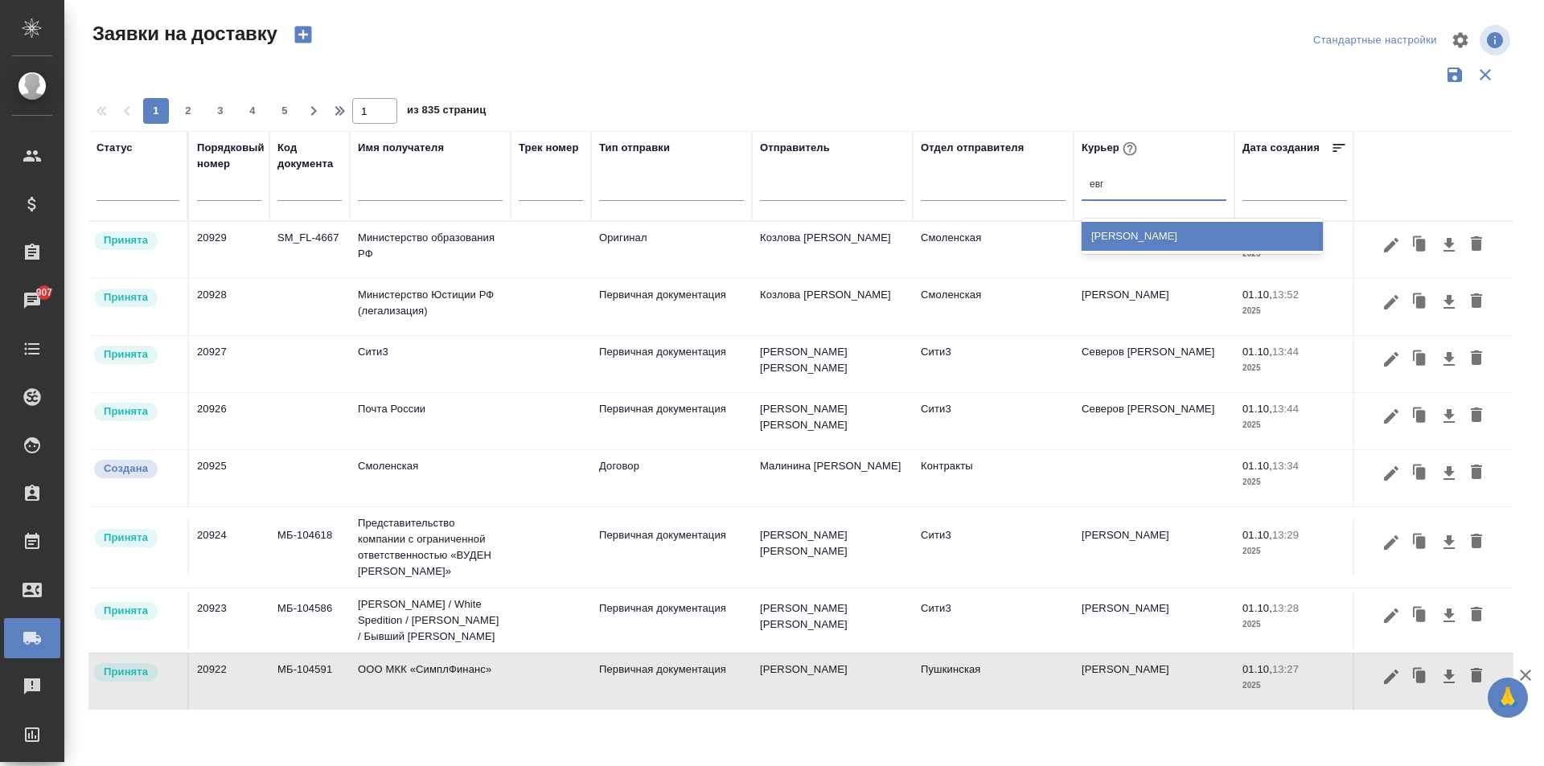
click at [1130, 234] on div "[PERSON_NAME]" at bounding box center [1202, 236] width 241 height 29
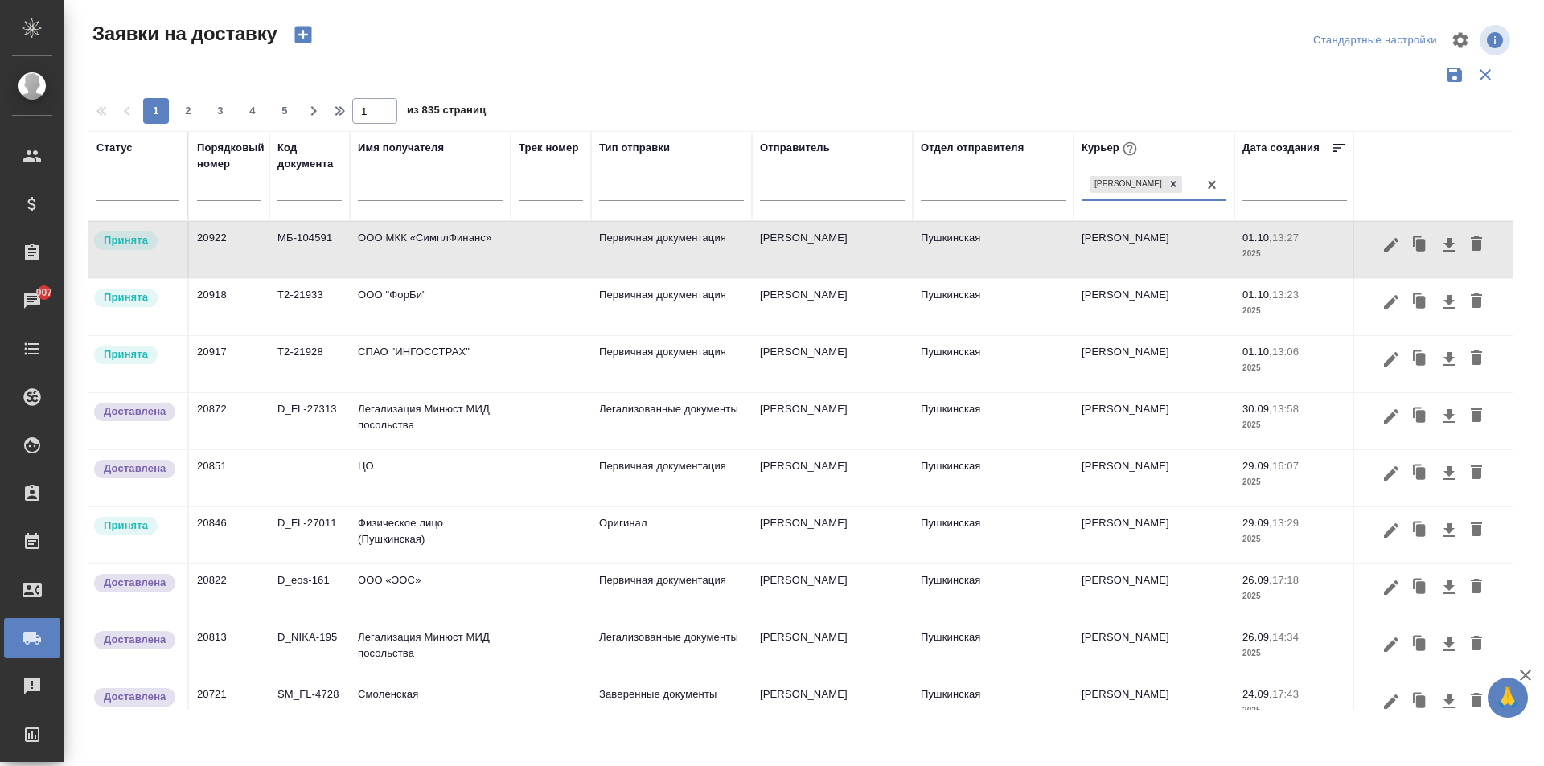
click at [469, 547] on td "Физическое лицо (Пушкинская)" at bounding box center [430, 535] width 161 height 56
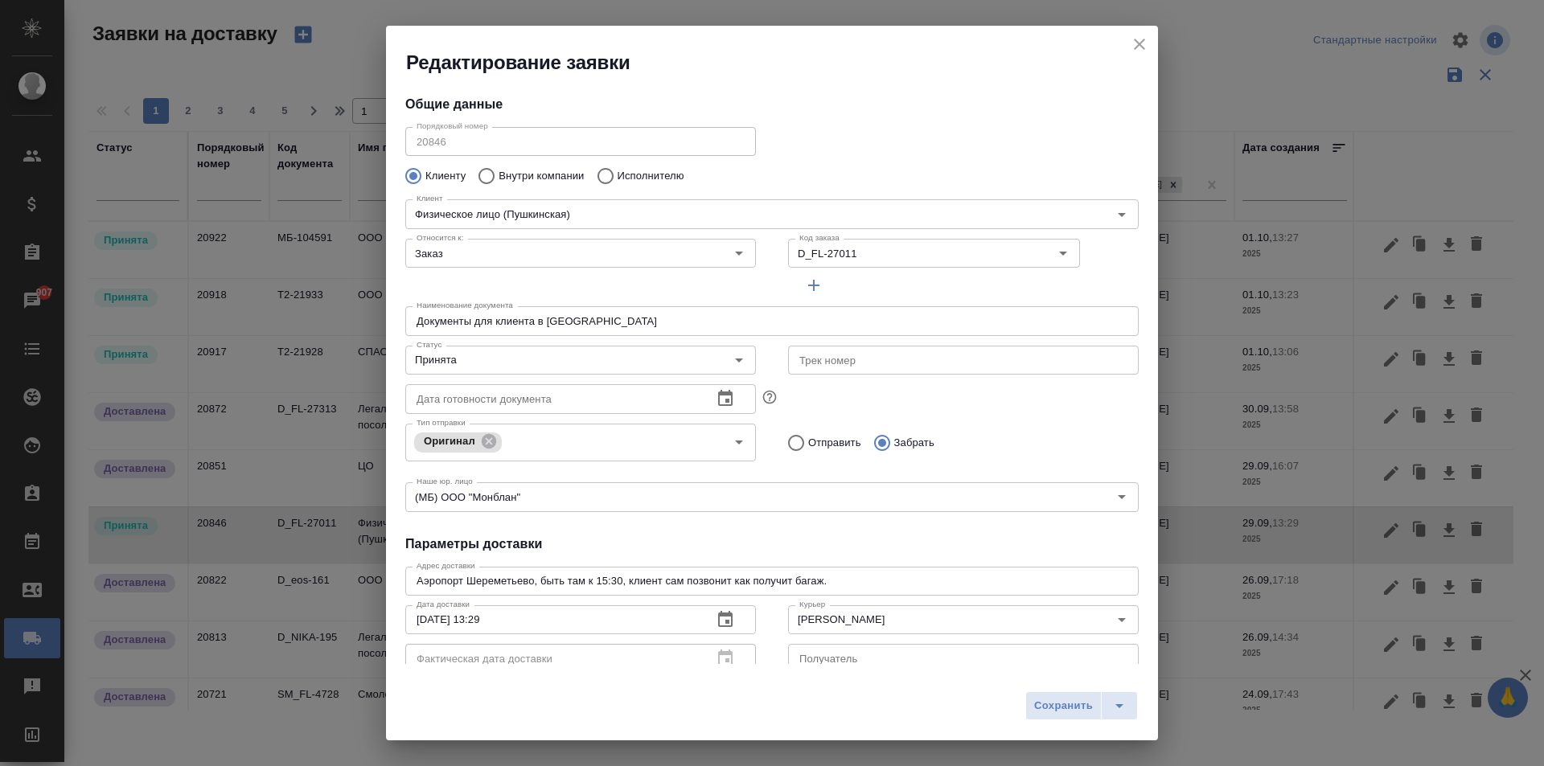
type input "[PERSON_NAME]"
type input "Редькин Евгений"
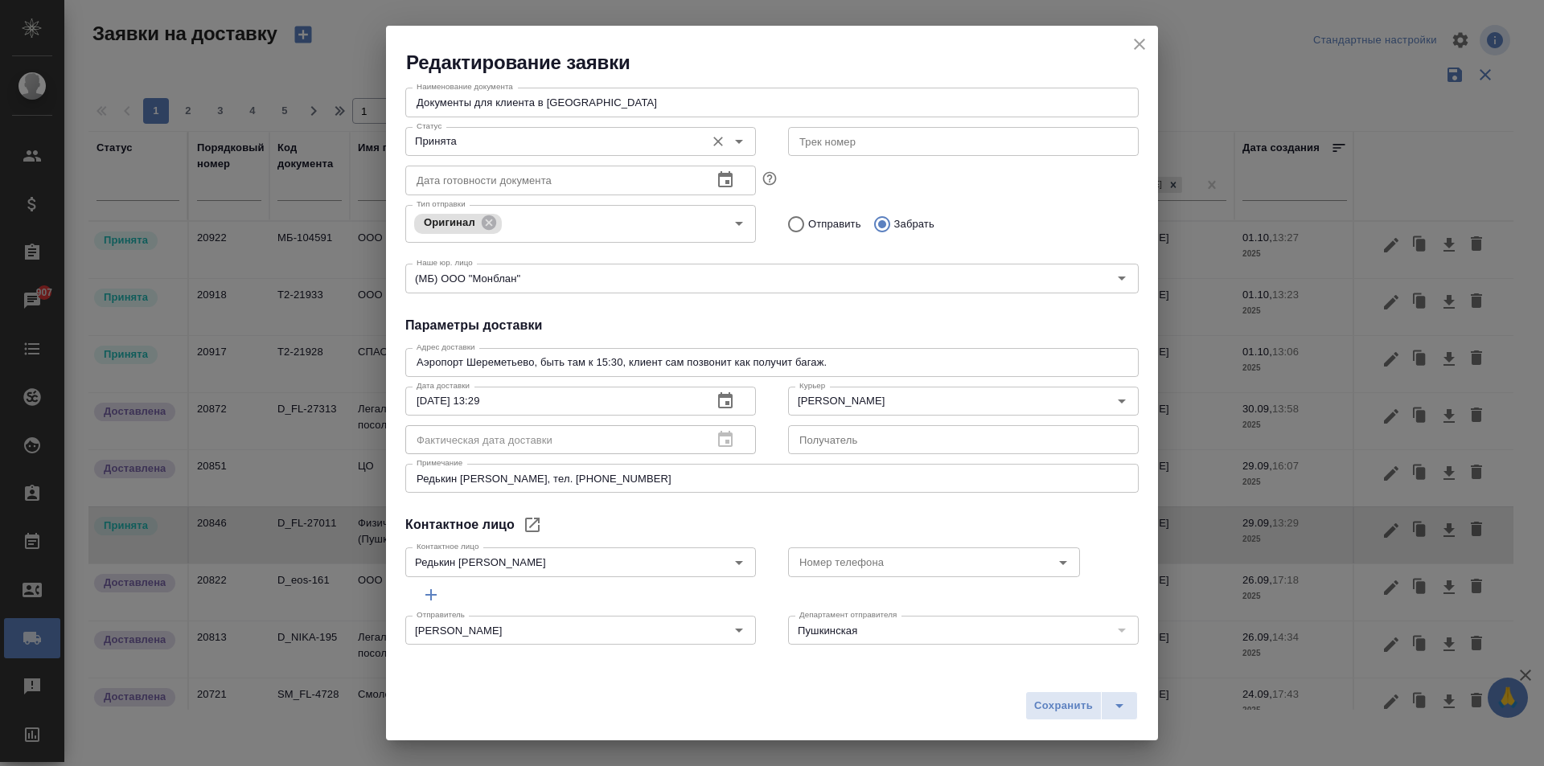
click at [539, 132] on input "Принята" at bounding box center [553, 141] width 287 height 19
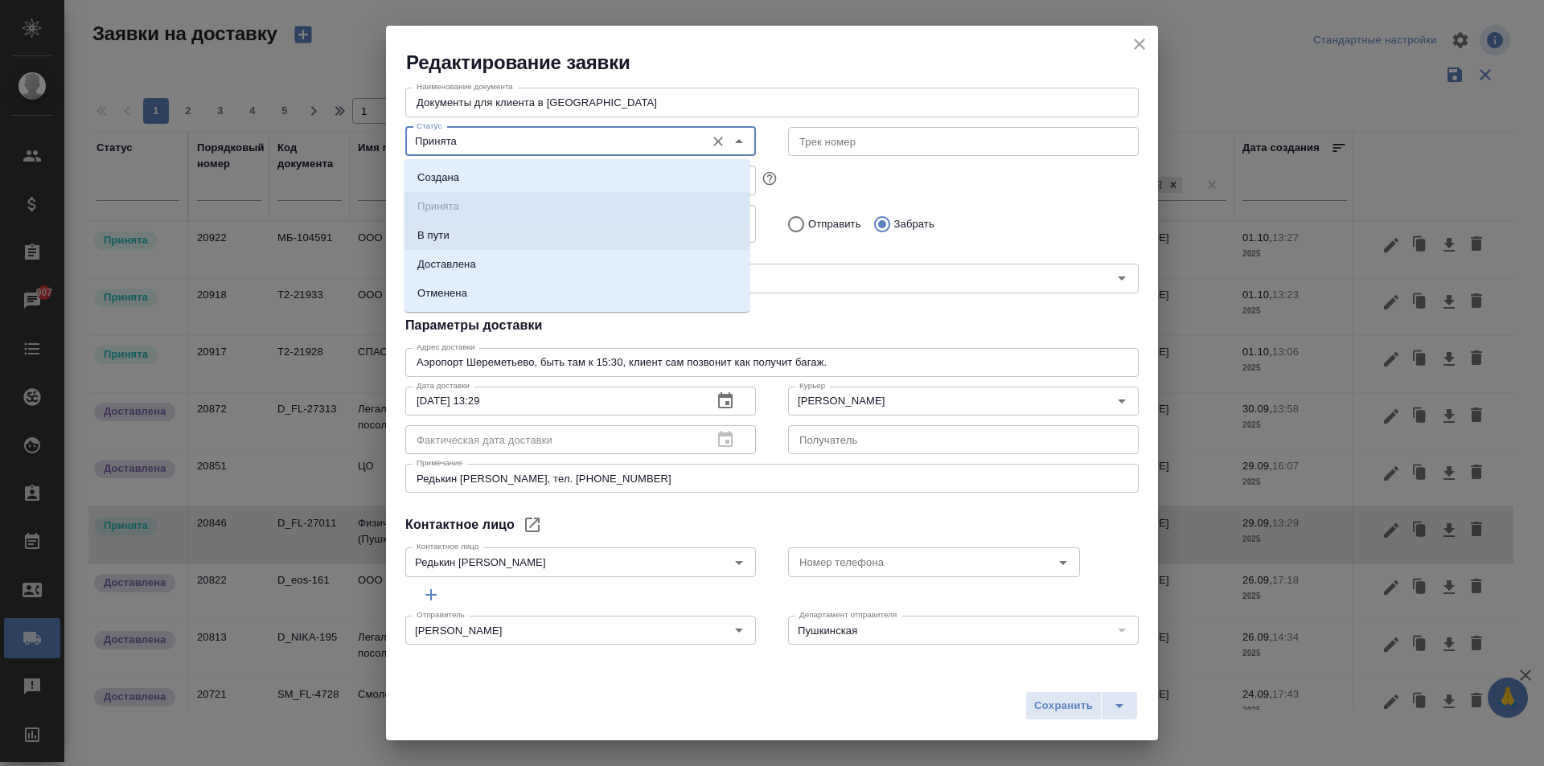
click at [460, 249] on li "В пути" at bounding box center [577, 235] width 345 height 29
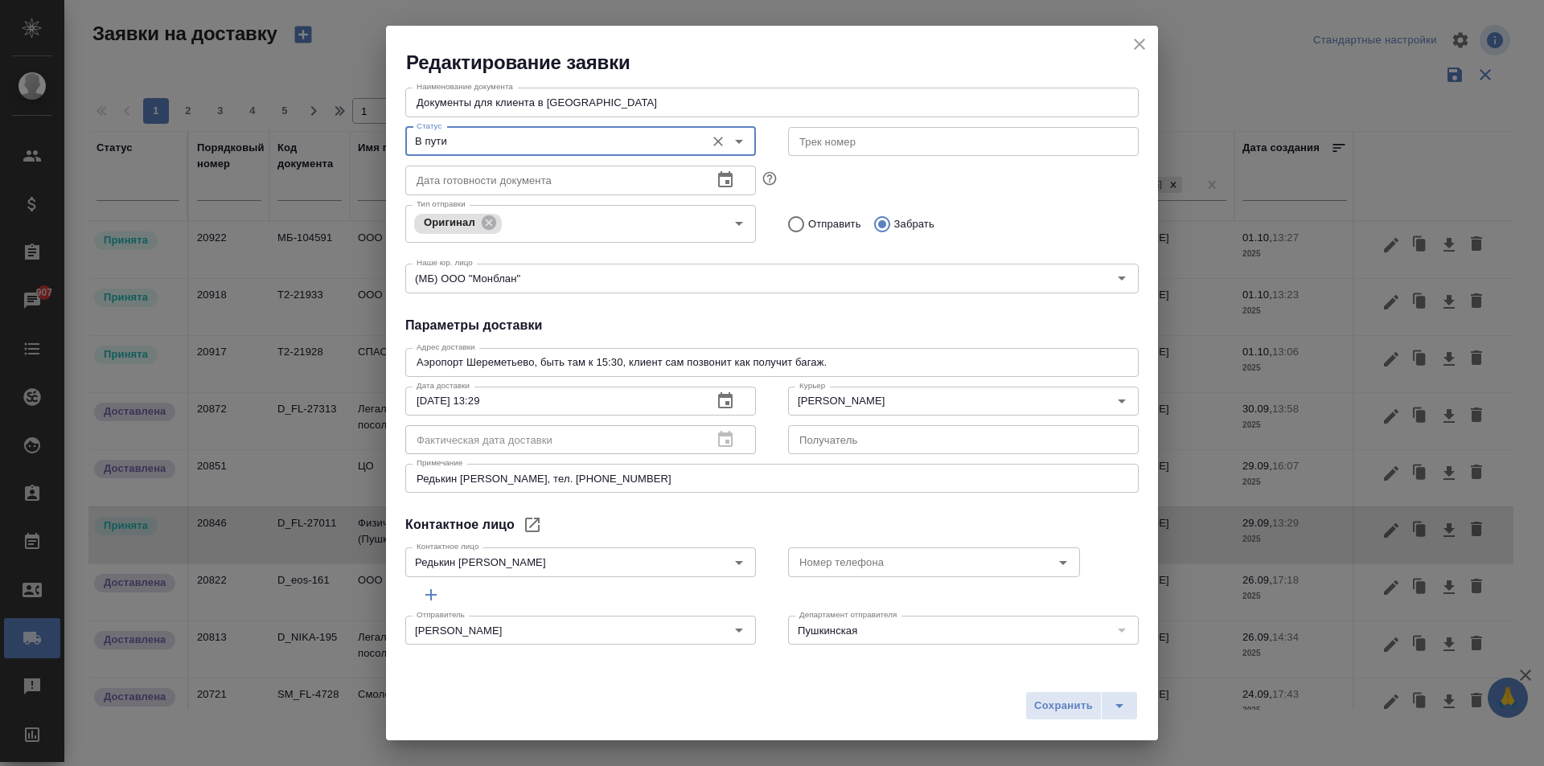
click at [472, 146] on input "В пути" at bounding box center [553, 141] width 287 height 19
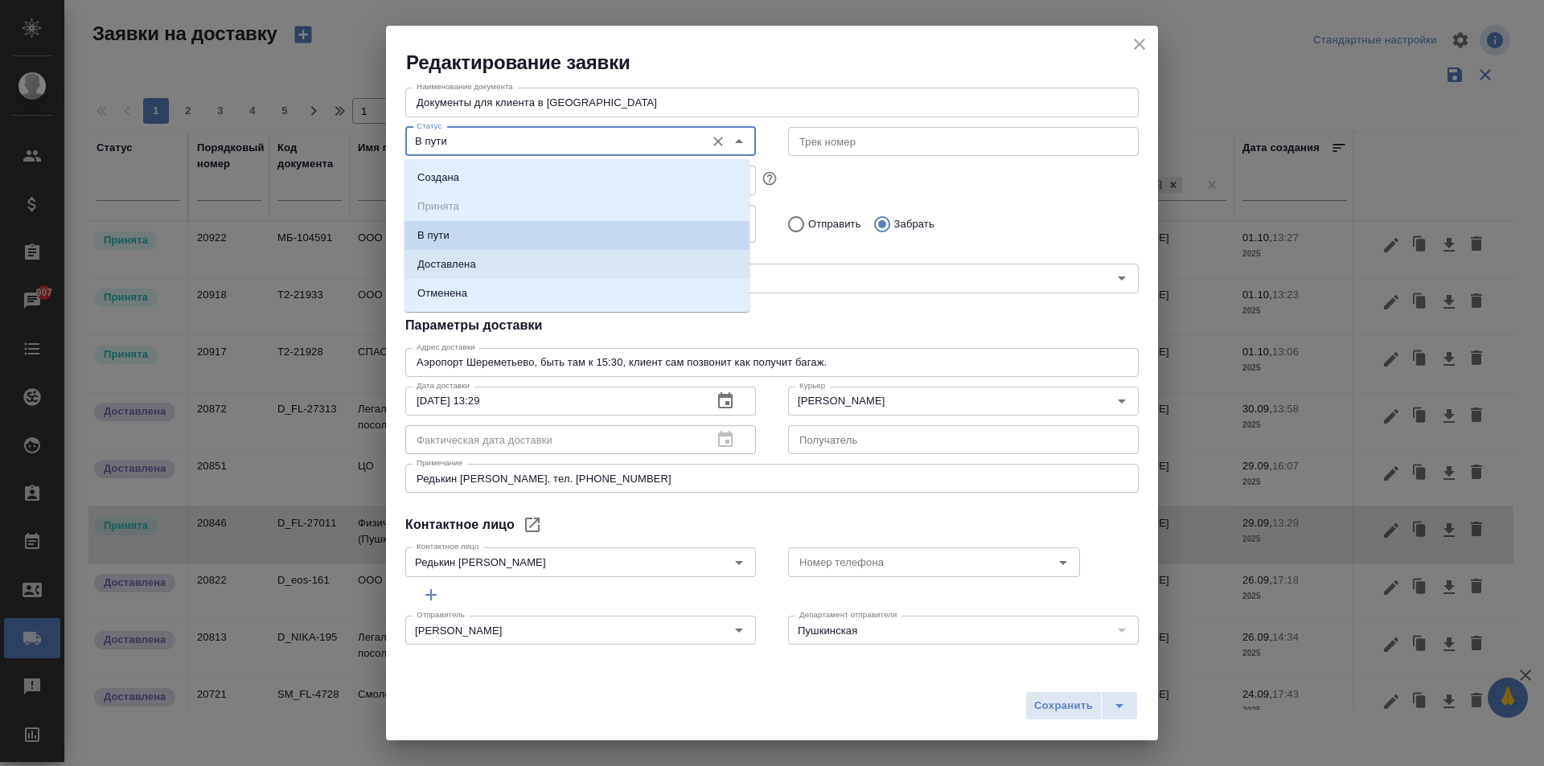
click at [470, 260] on p "Доставлена" at bounding box center [446, 265] width 59 height 16
type input "Доставлена"
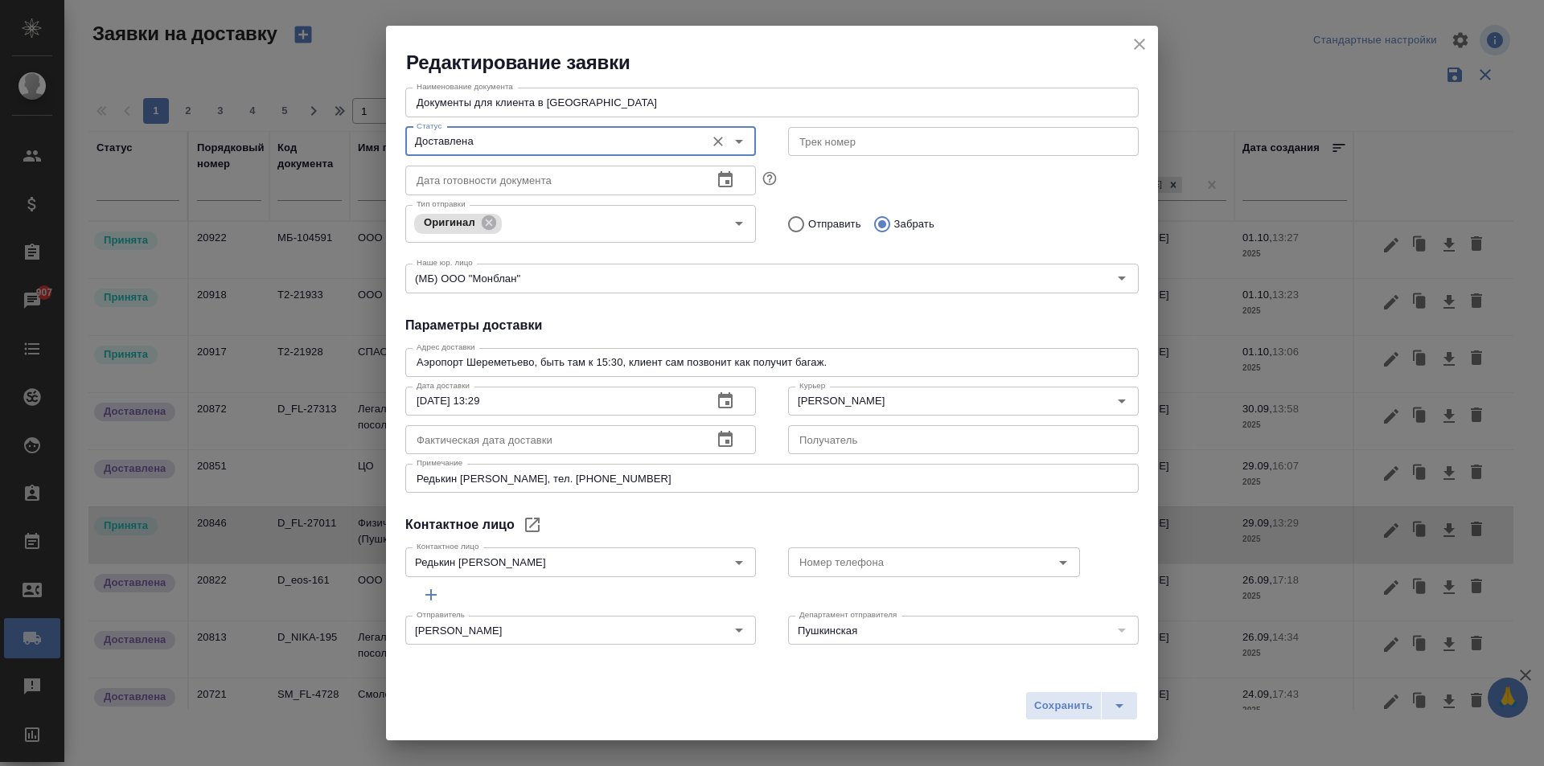
click at [716, 441] on icon "button" at bounding box center [725, 439] width 19 height 19
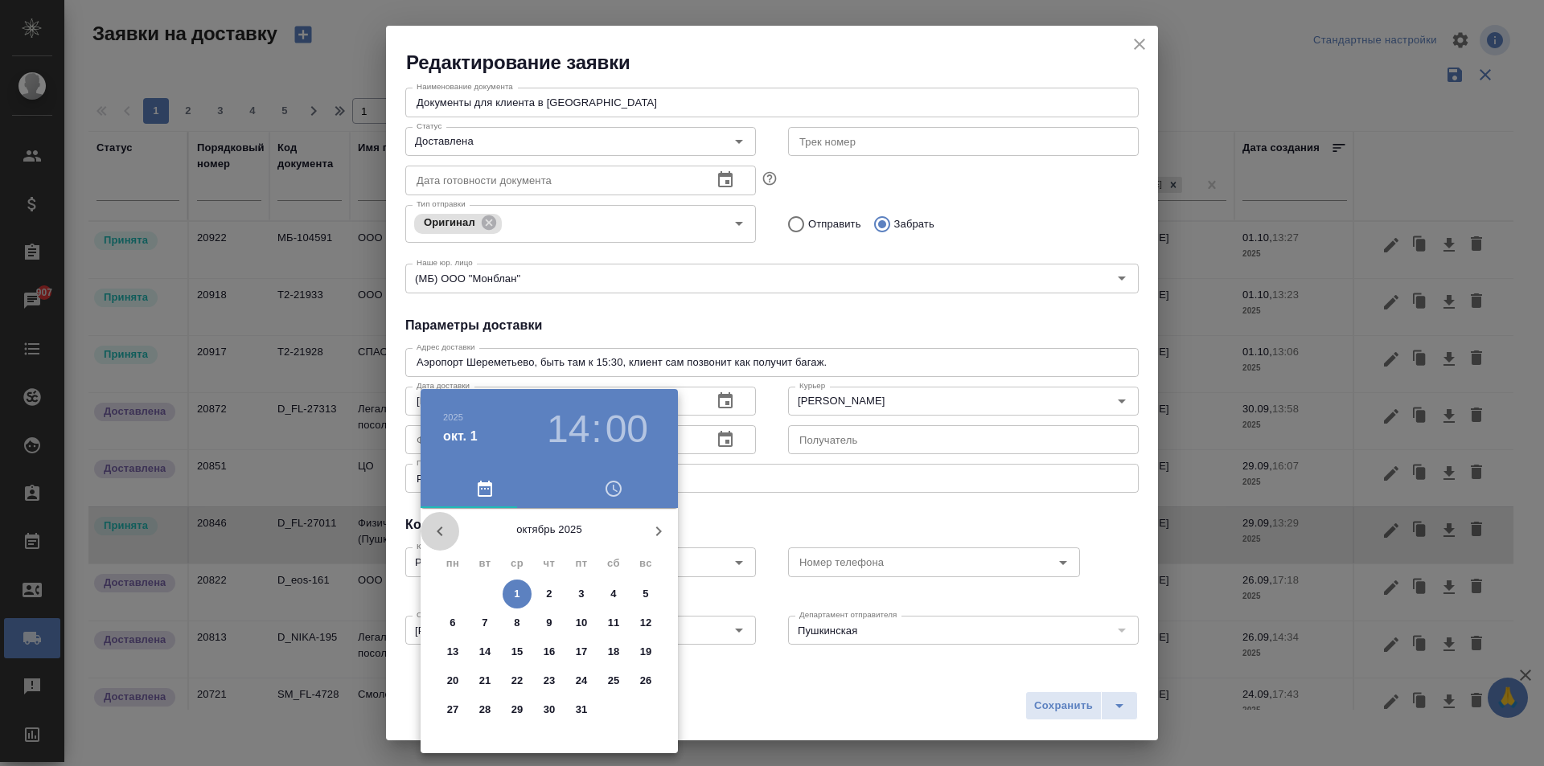
click at [441, 529] on icon "button" at bounding box center [440, 532] width 6 height 10
click at [481, 725] on div "1 2 3 4 5 6 7 8 9 10 11 12 13 14 15 16 17 18 19 20 21 22 23 24 25 26 27 28 29 3…" at bounding box center [549, 667] width 257 height 174
click at [482, 714] on p "30" at bounding box center [485, 710] width 12 height 16
type input "30.09.2025 14:00"
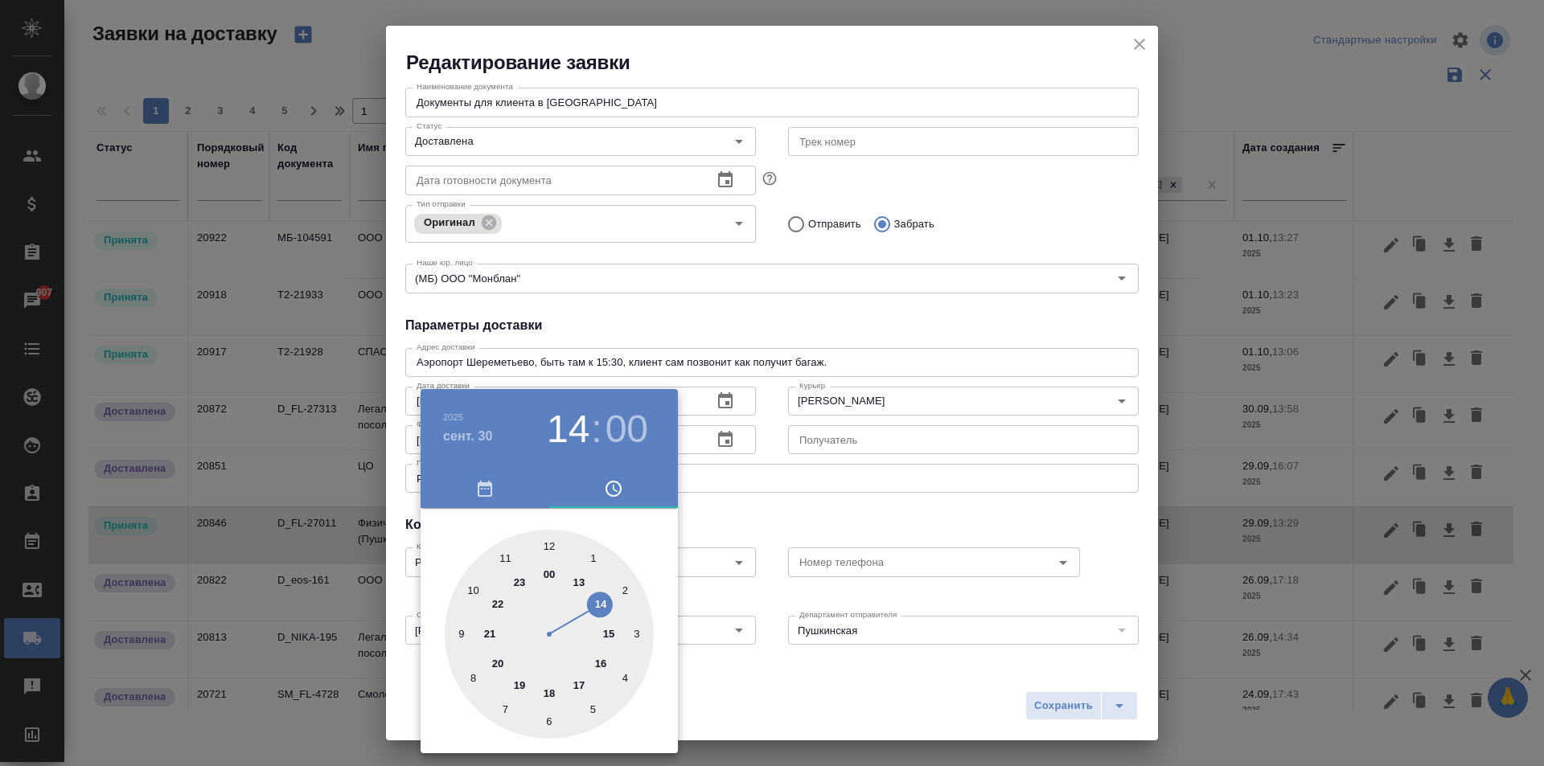
click at [886, 676] on div at bounding box center [772, 383] width 1544 height 766
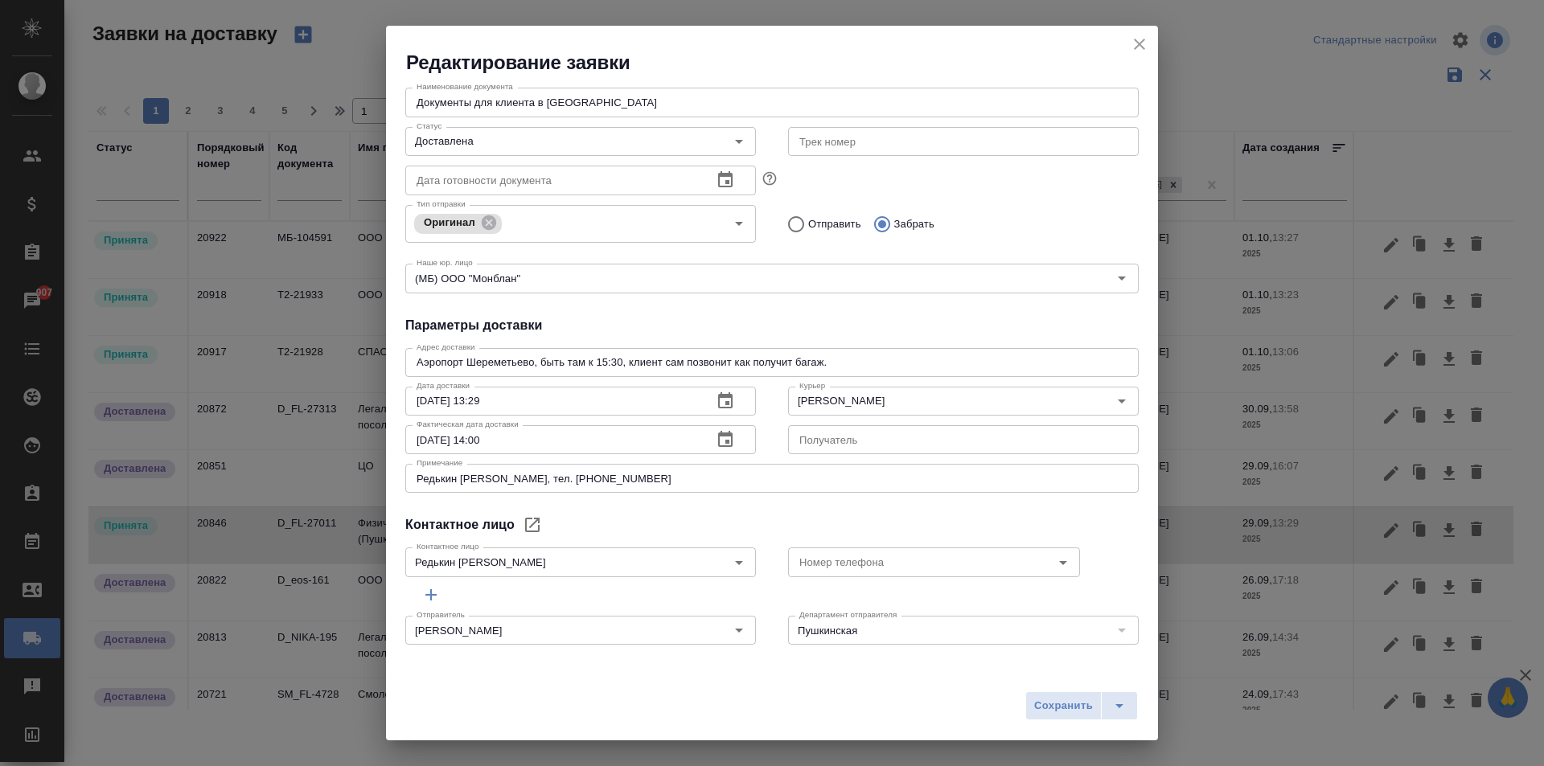
click at [1072, 709] on span "Сохранить" at bounding box center [1063, 706] width 59 height 18
click at [1055, 707] on span "Сохранить" at bounding box center [1063, 706] width 59 height 18
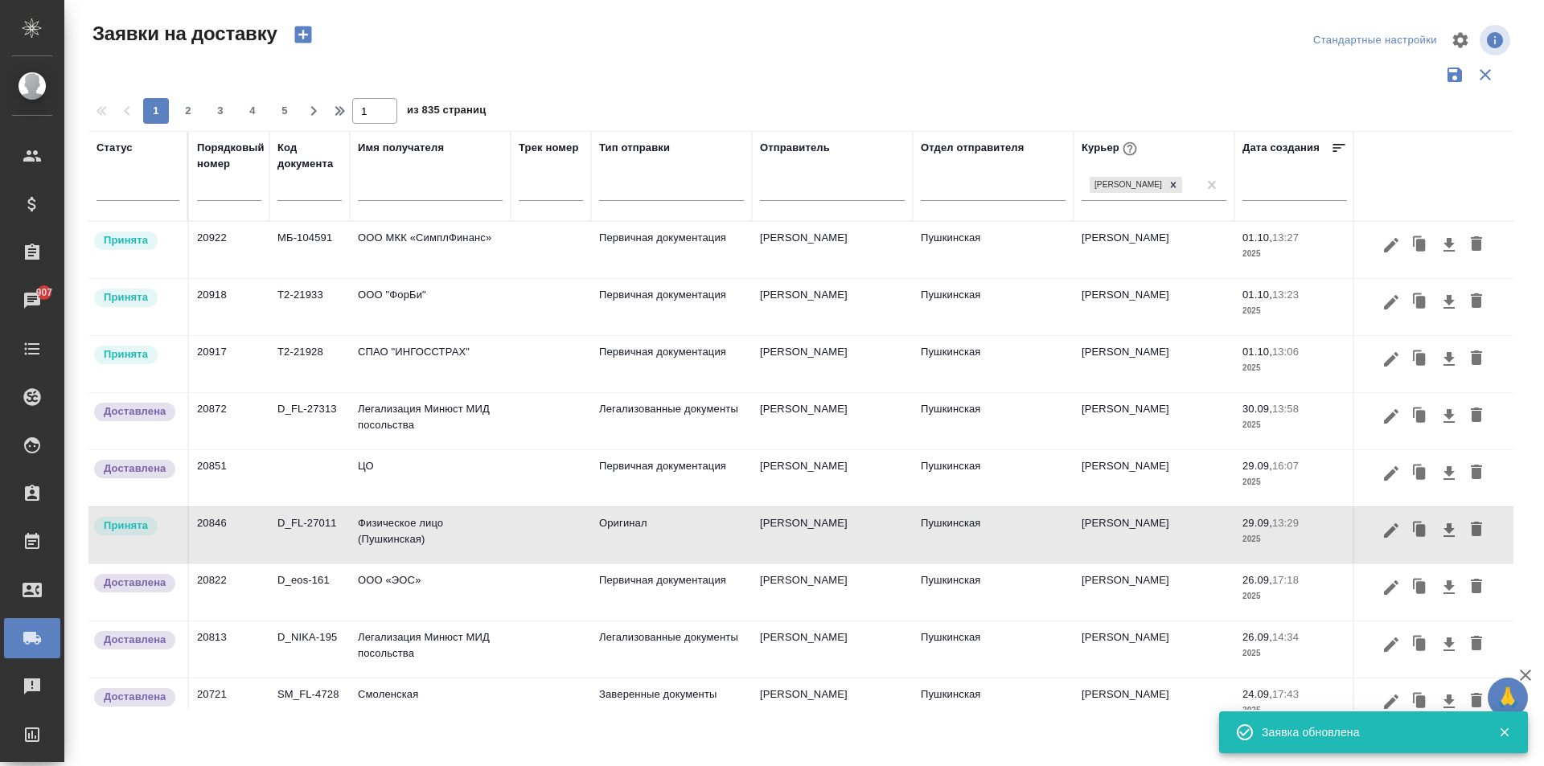
click at [1059, 705] on div "Сохранить" at bounding box center [1081, 706] width 113 height 29
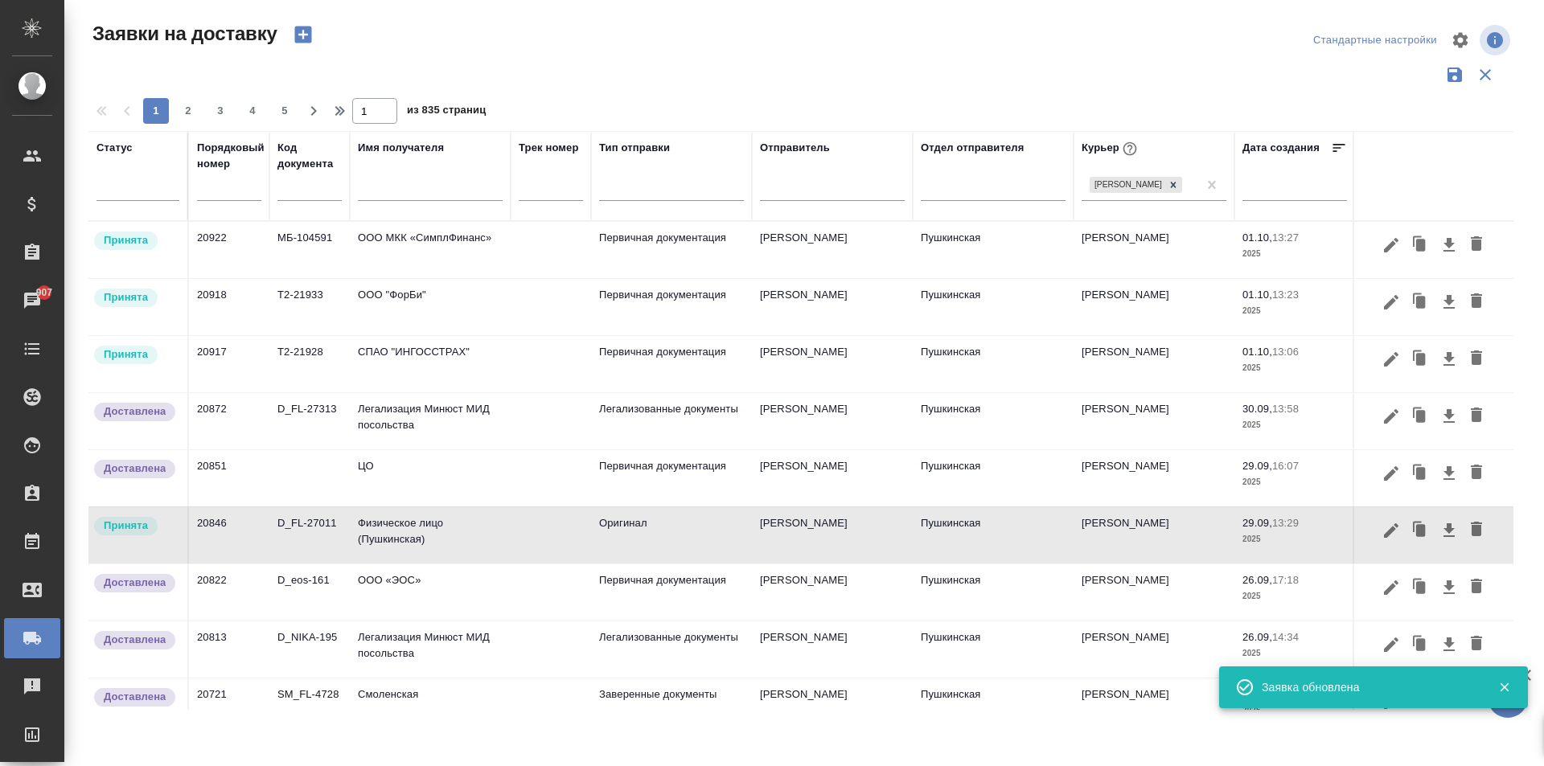
click at [405, 540] on td "Физическое лицо (Пушкинская)" at bounding box center [430, 535] width 161 height 56
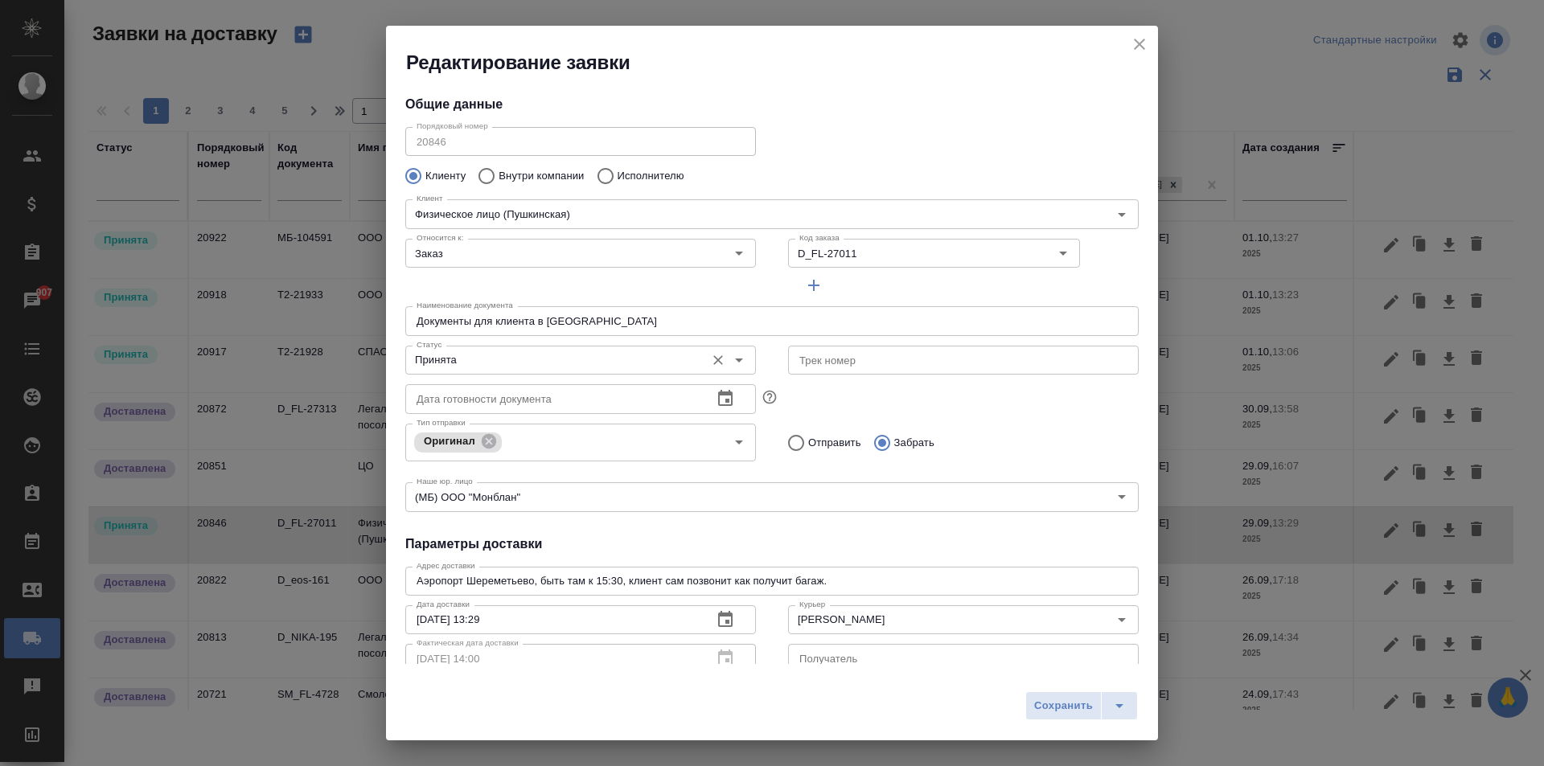
click at [515, 355] on input "Принята" at bounding box center [553, 360] width 287 height 19
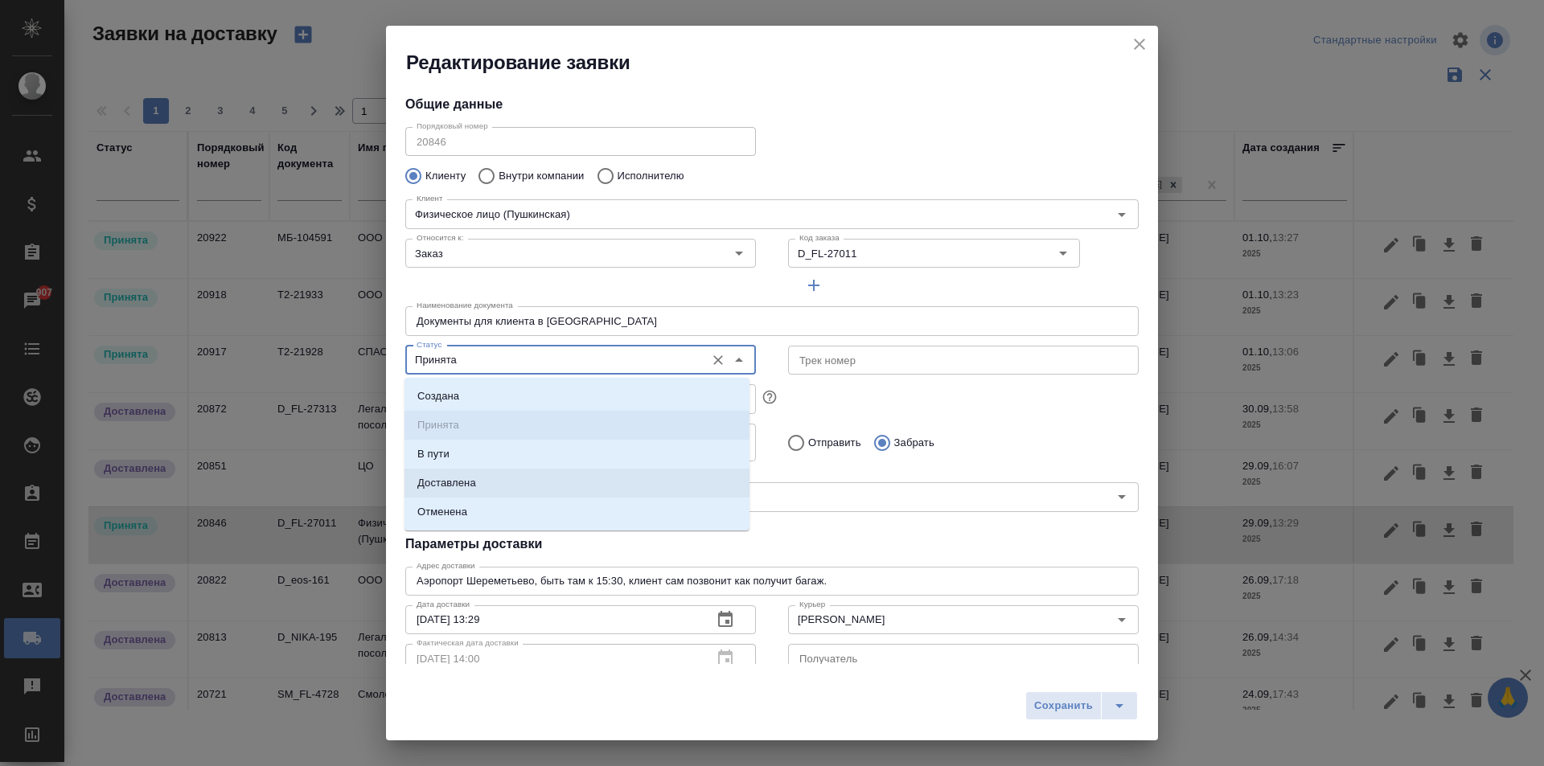
click at [474, 485] on p "Доставлена" at bounding box center [446, 483] width 59 height 16
type input "Доставлена"
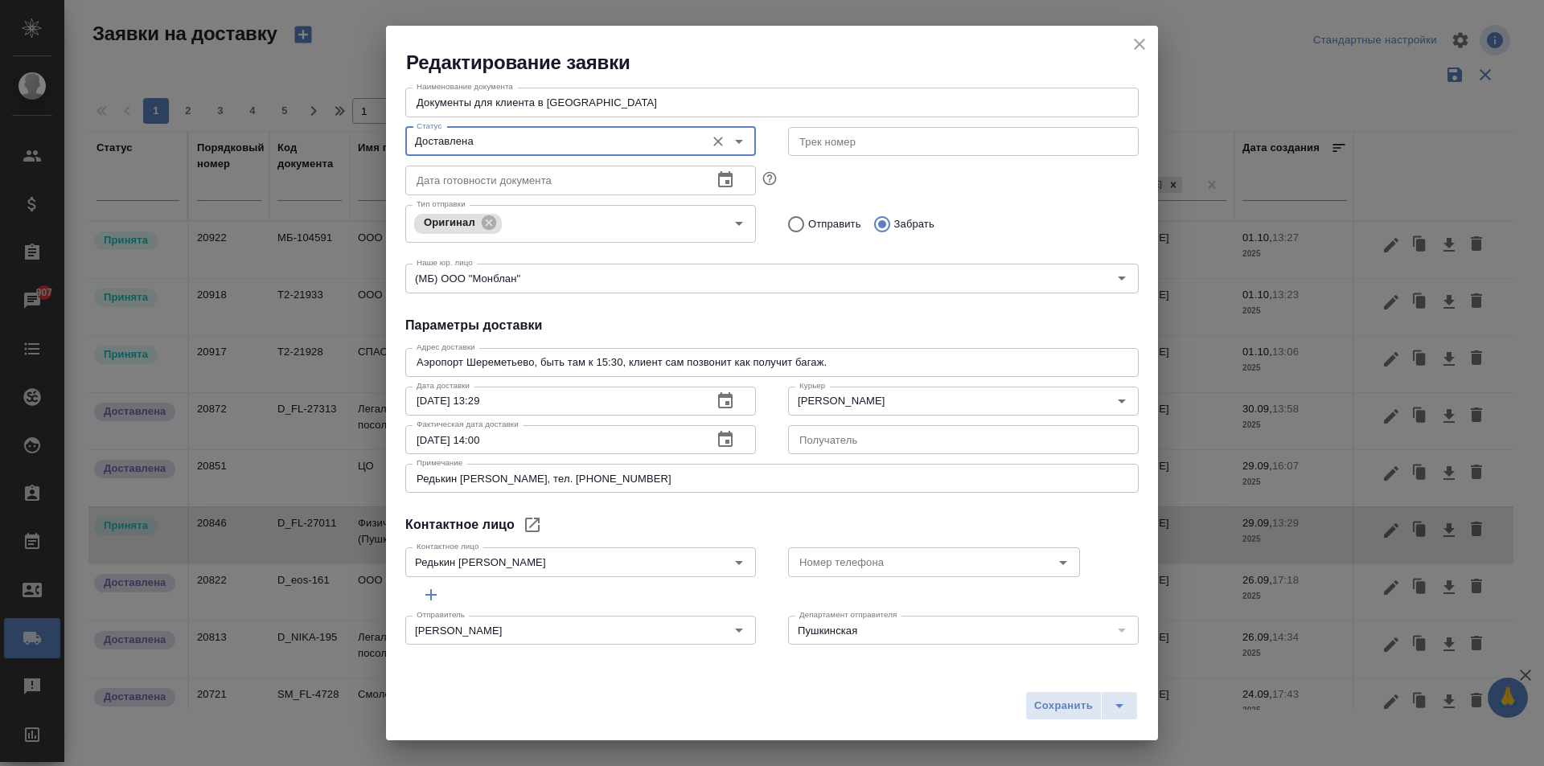
click at [721, 442] on icon "button" at bounding box center [725, 439] width 14 height 16
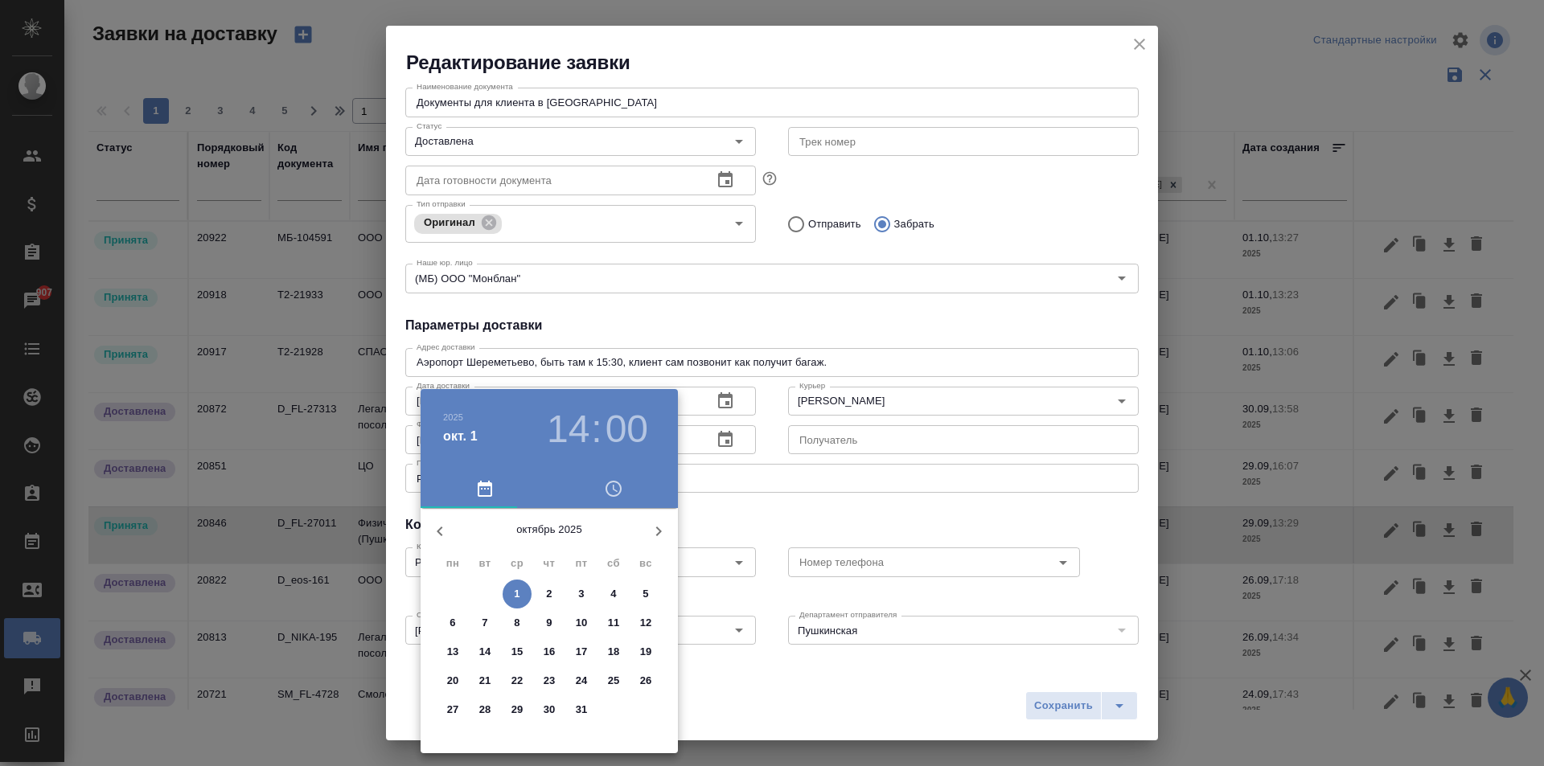
click at [442, 522] on icon "button" at bounding box center [439, 531] width 19 height 19
click at [482, 707] on p "30" at bounding box center [485, 710] width 12 height 16
type input "30.09.2025 14:00"
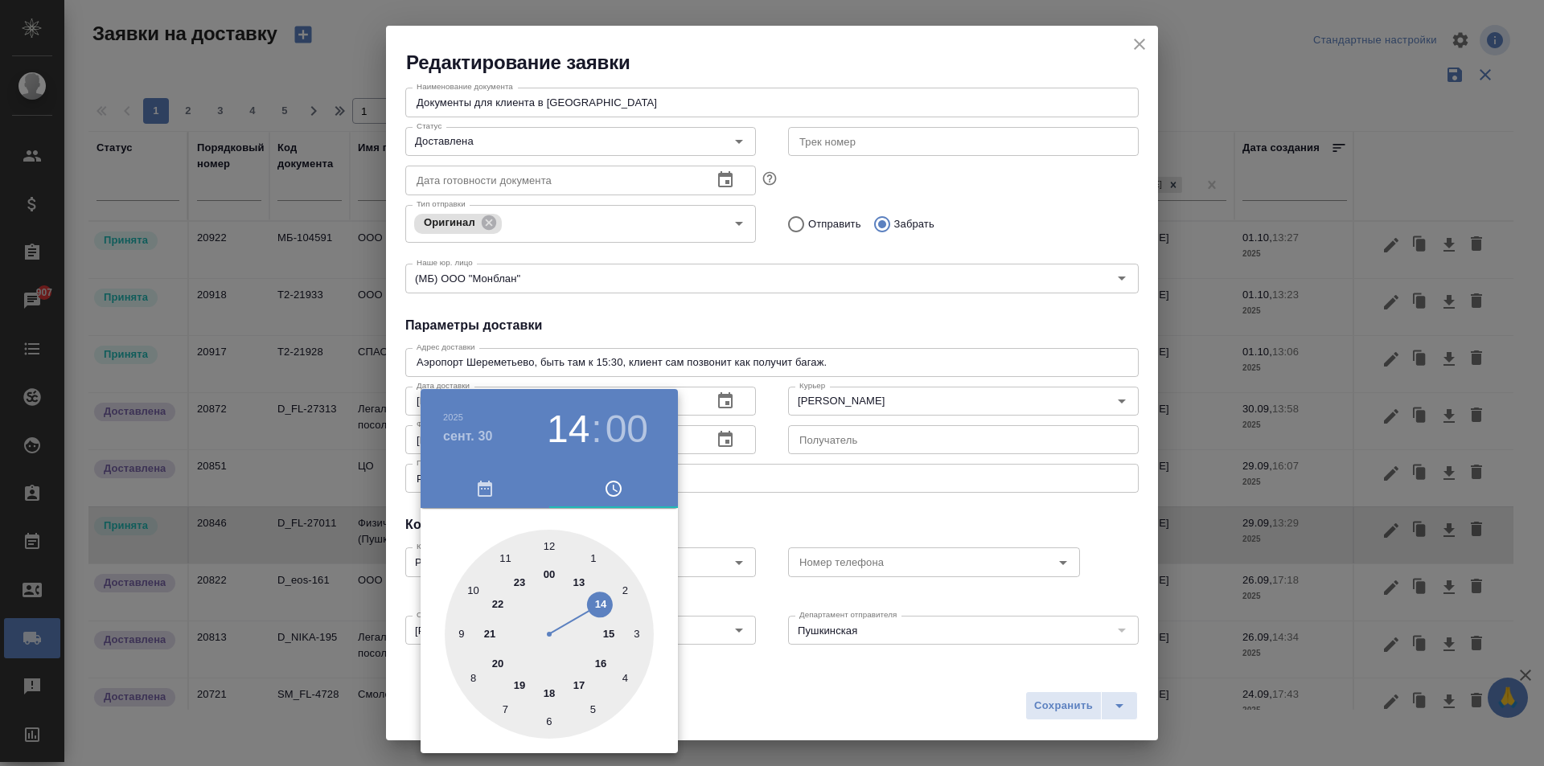
click at [1040, 704] on div at bounding box center [772, 383] width 1544 height 766
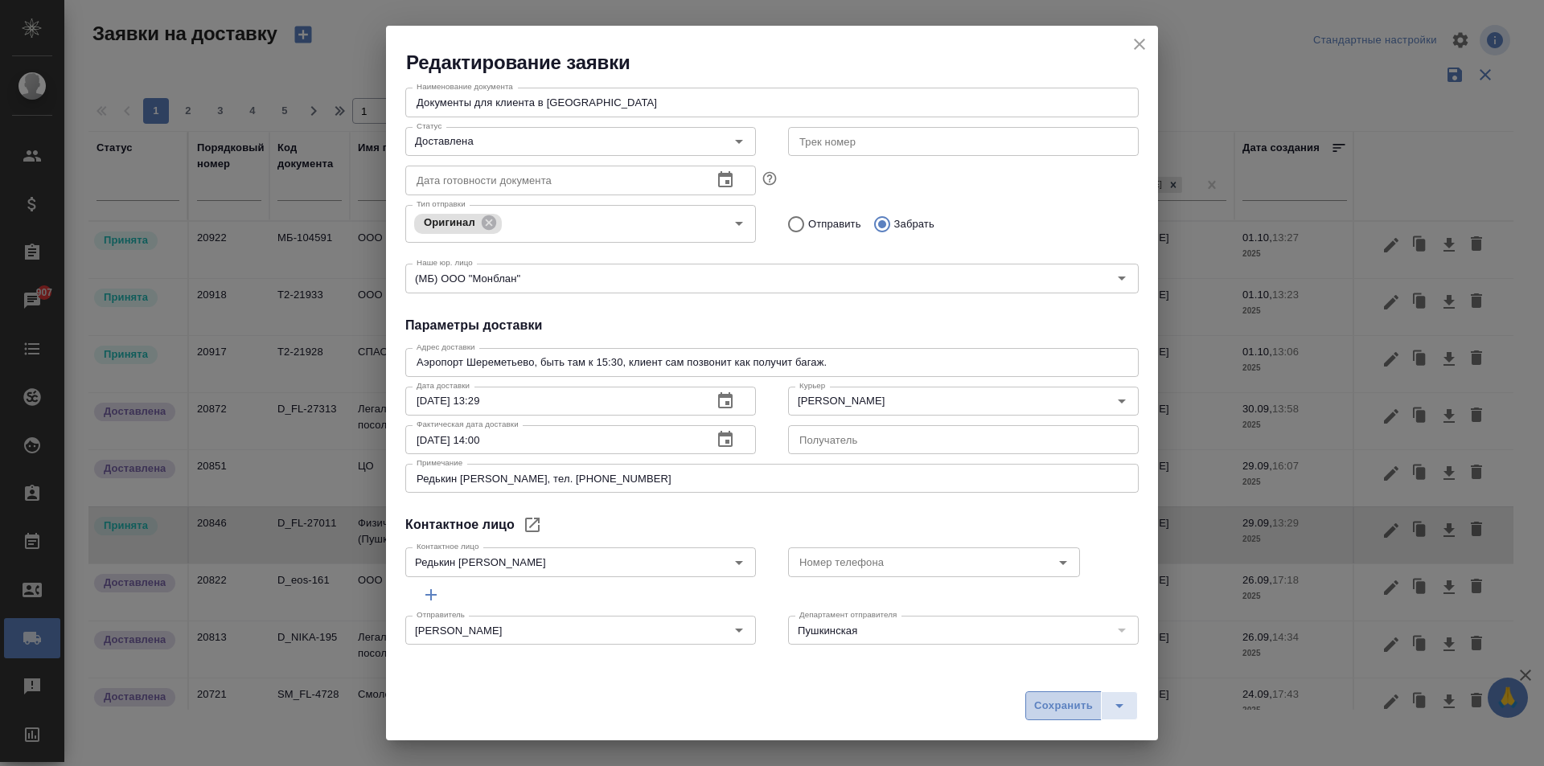
click at [1046, 706] on span "Сохранить" at bounding box center [1063, 706] width 59 height 18
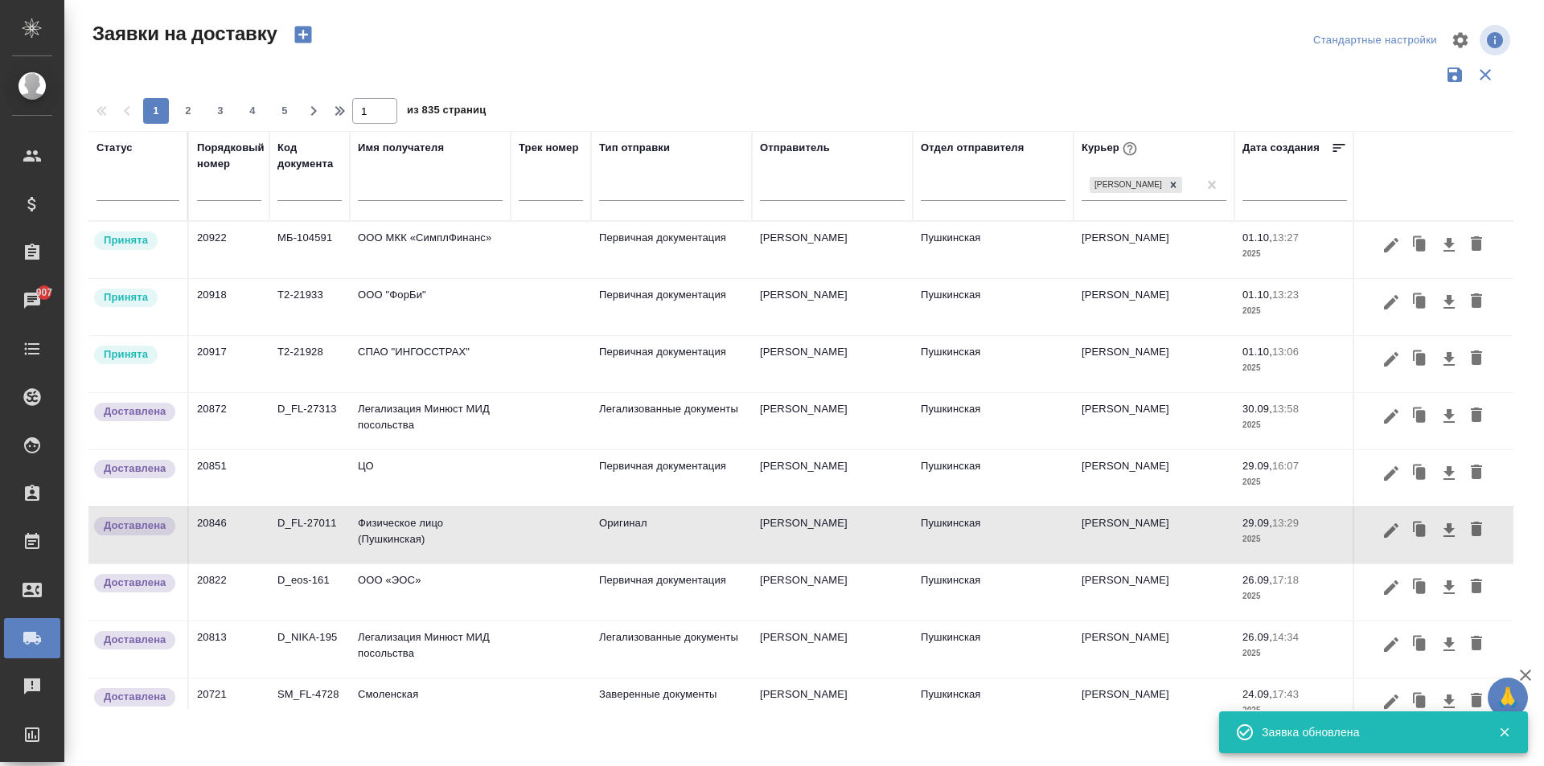
click at [444, 544] on td "Физическое лицо (Пушкинская)" at bounding box center [430, 535] width 161 height 56
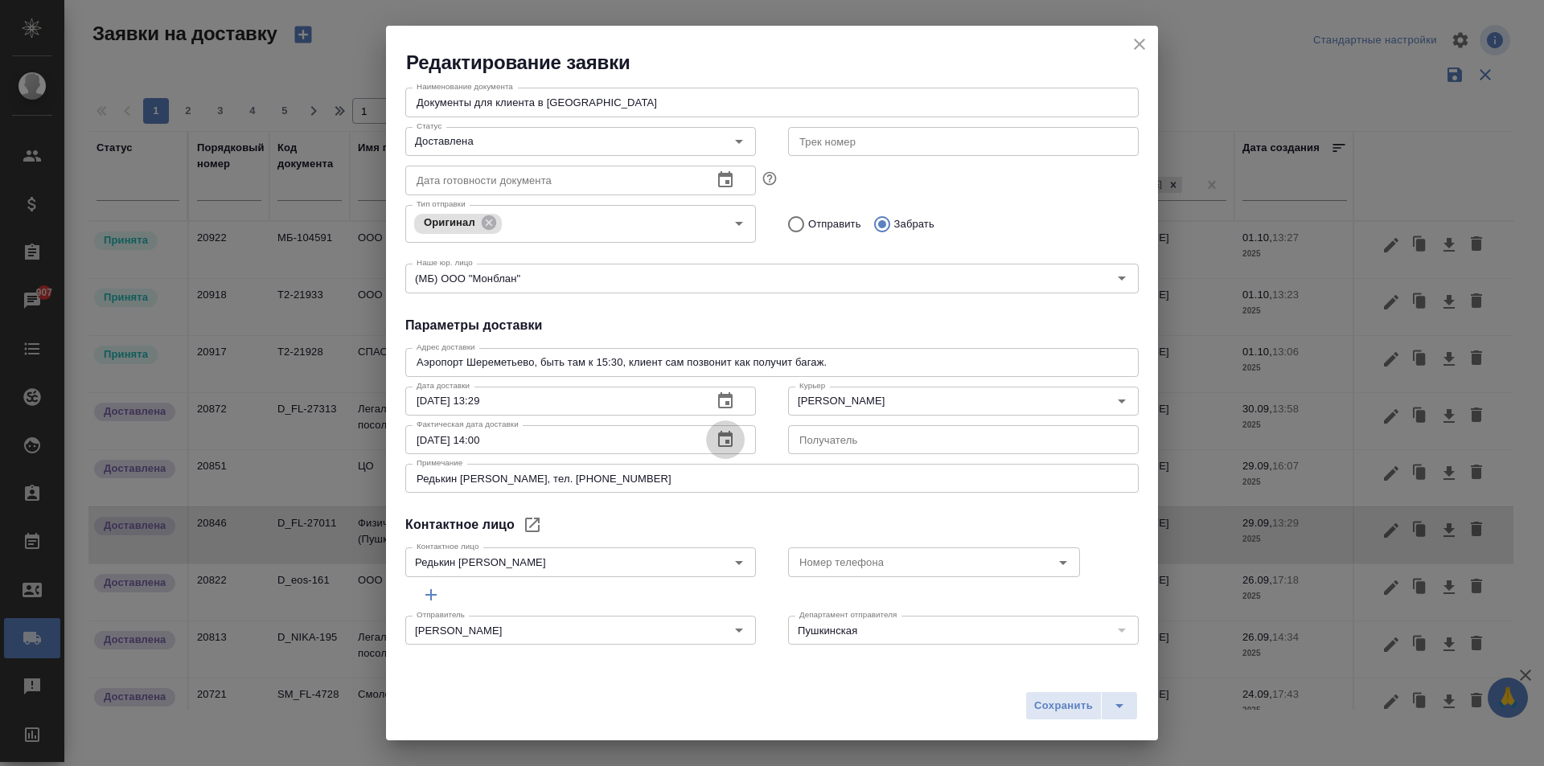
click at [723, 443] on icon "button" at bounding box center [725, 439] width 14 height 16
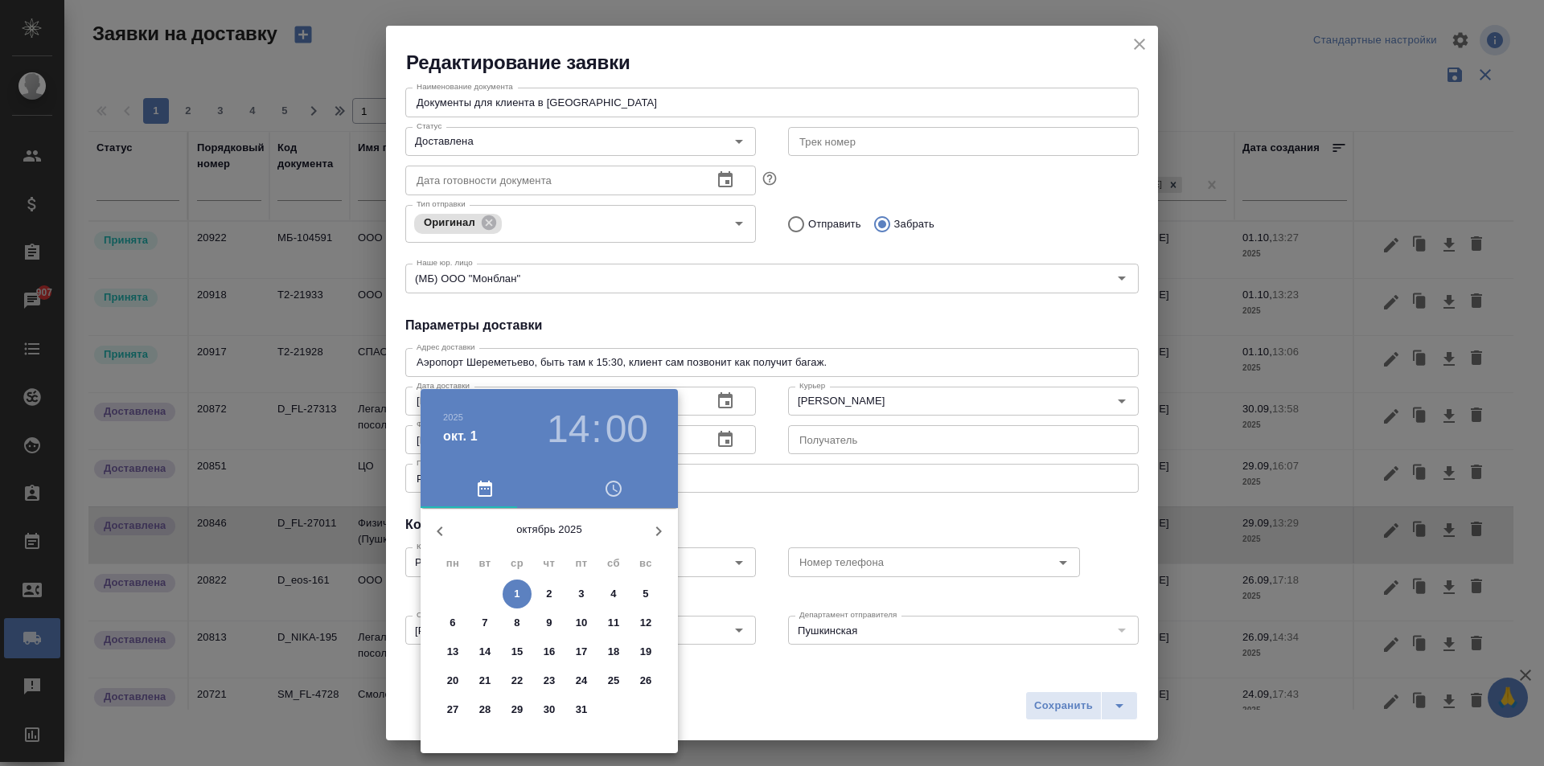
click at [446, 535] on icon "button" at bounding box center [439, 531] width 19 height 19
click at [487, 711] on p "30" at bounding box center [485, 710] width 12 height 16
type input "30.09.2025 14:00"
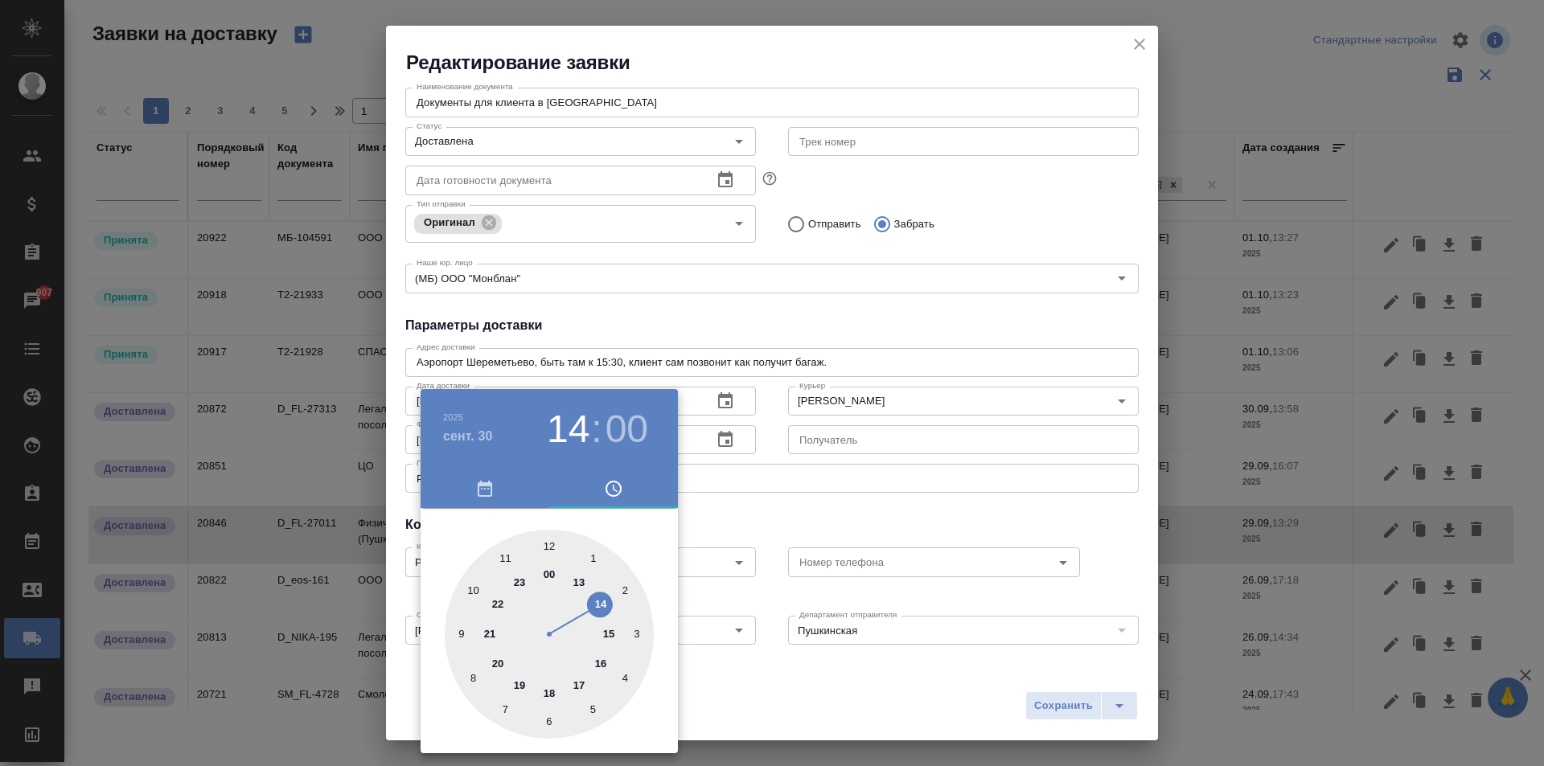
click at [908, 529] on div at bounding box center [772, 383] width 1544 height 766
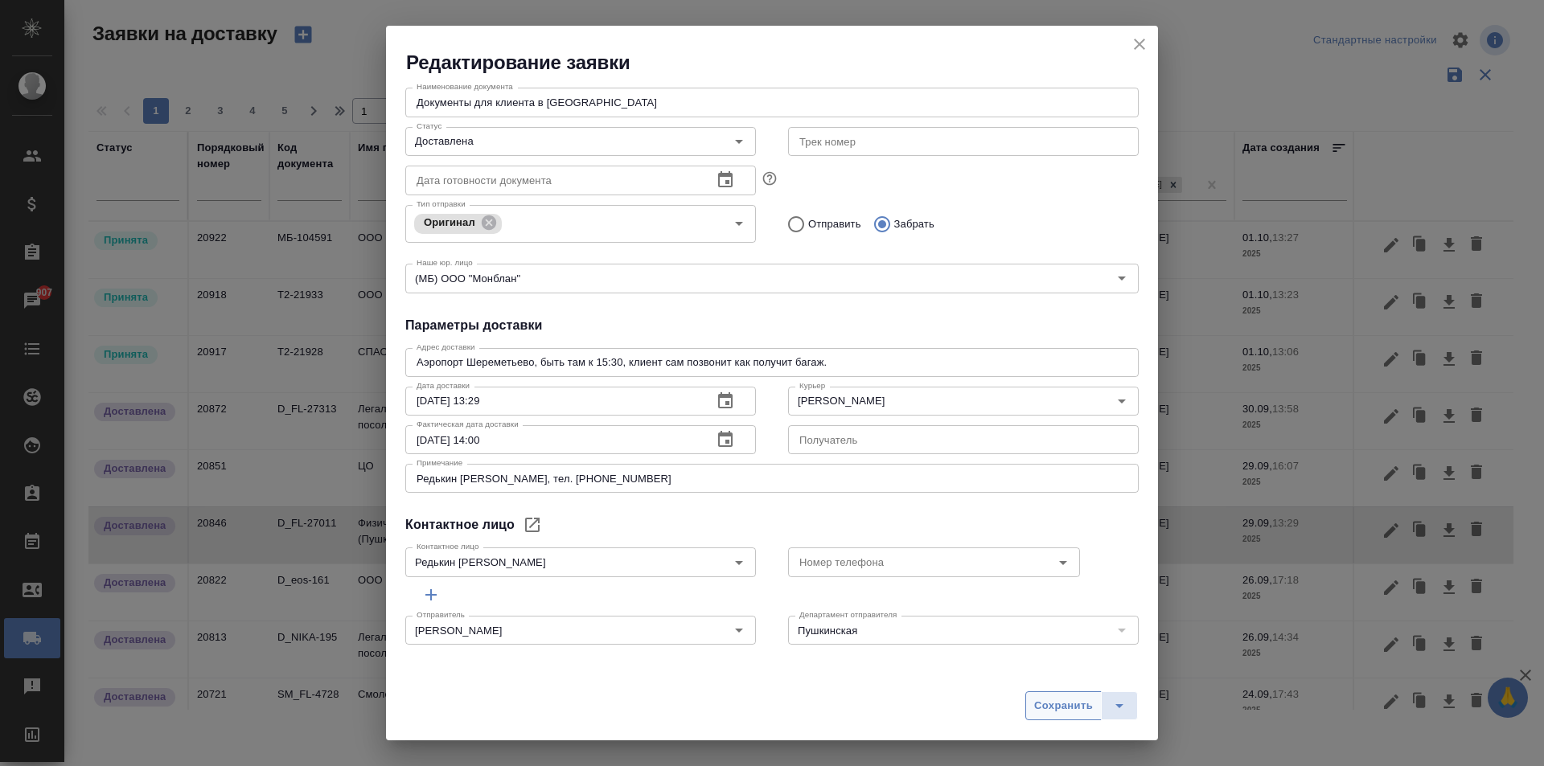
click at [1046, 699] on span "Сохранить" at bounding box center [1063, 706] width 59 height 18
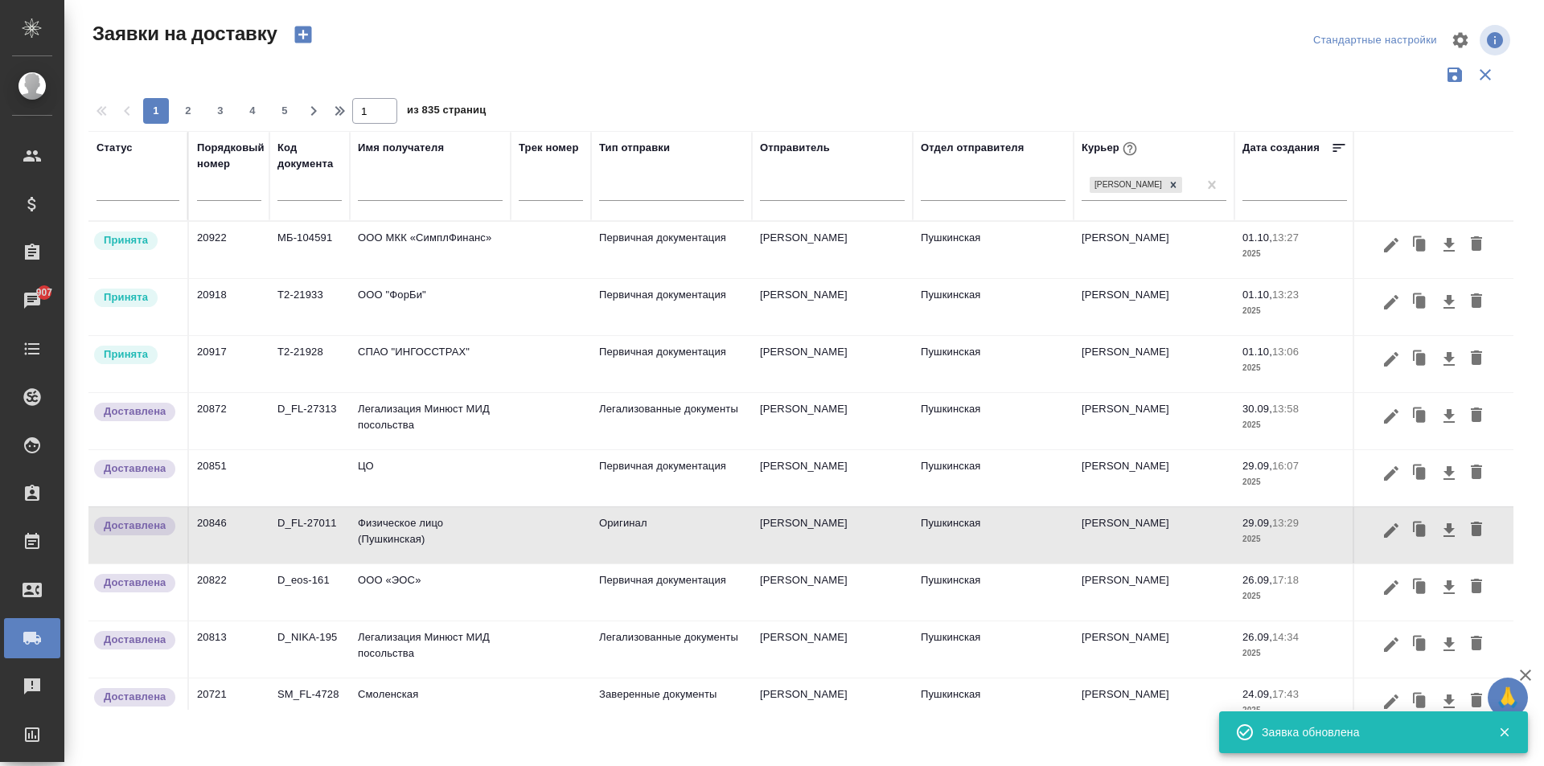
click at [460, 556] on td "Физическое лицо (Пушкинская)" at bounding box center [430, 535] width 161 height 56
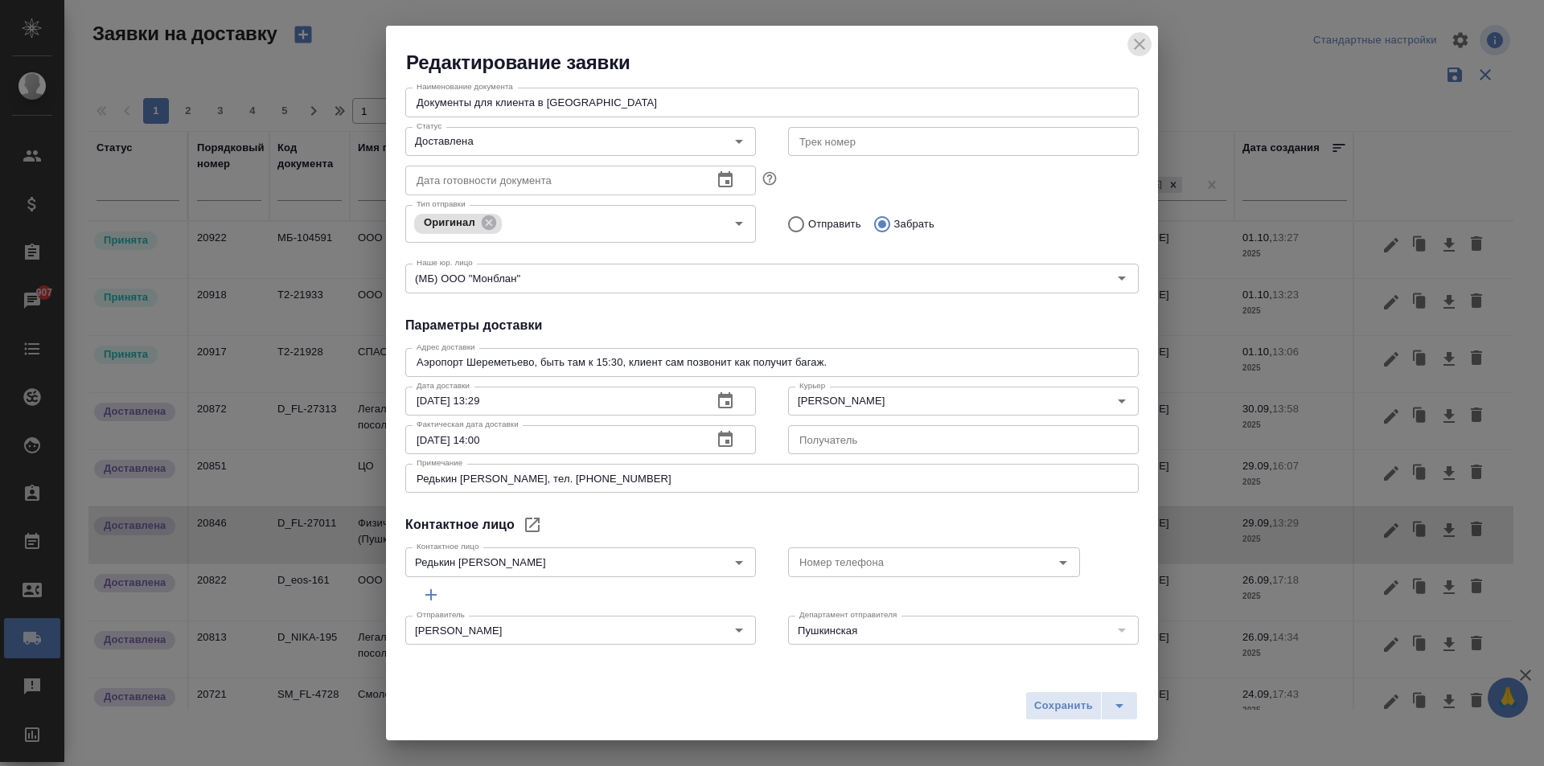
click at [1146, 41] on icon "close" at bounding box center [1139, 44] width 19 height 19
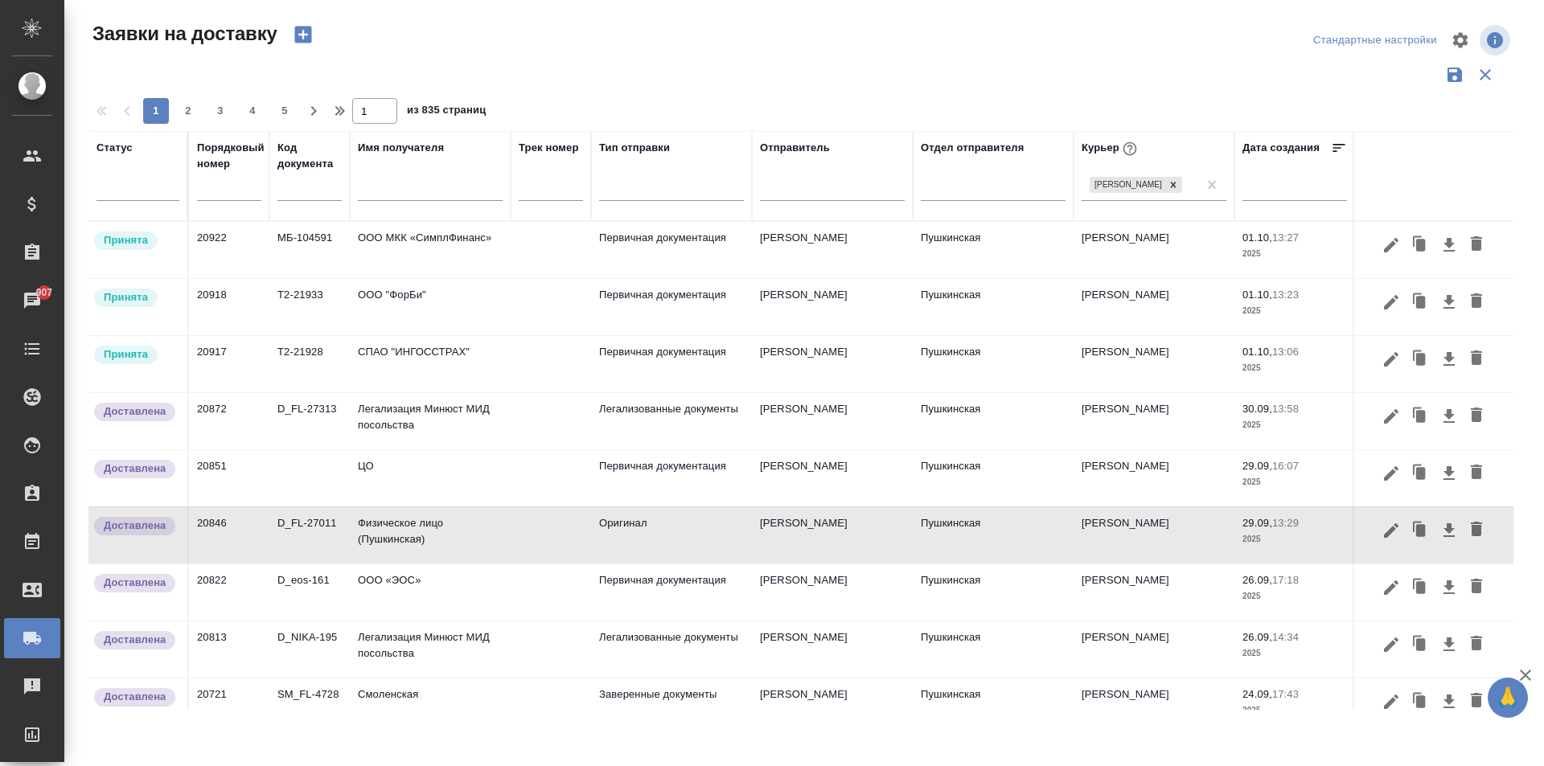
click at [451, 363] on td "СПАО "ИНГОССТРАХ"" at bounding box center [430, 364] width 161 height 56
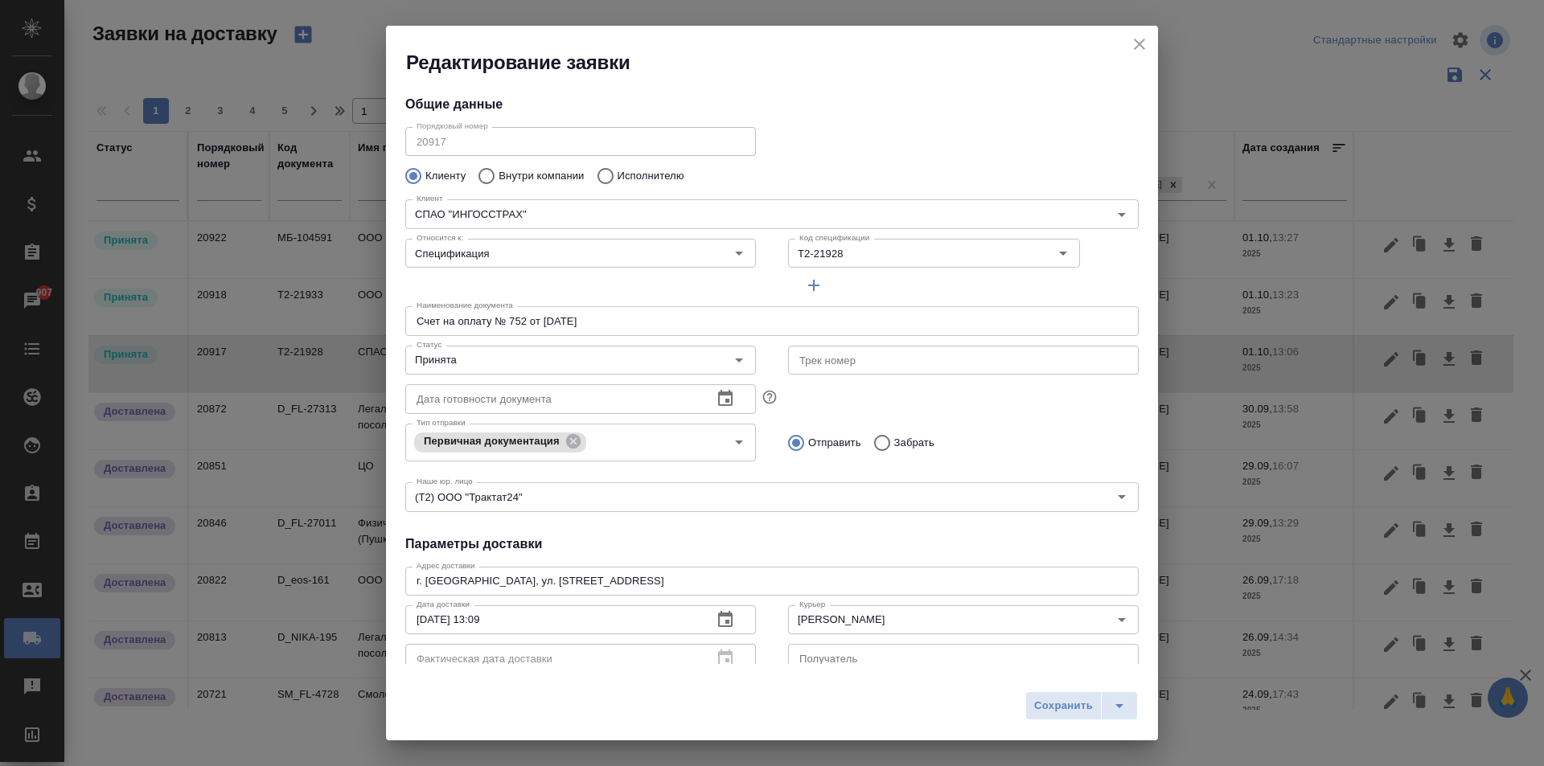
type input "Долгова Татьяна"
type input "+ 7 495 729 41 29, вн. 24115"
click at [466, 358] on input "Принята" at bounding box center [553, 360] width 287 height 19
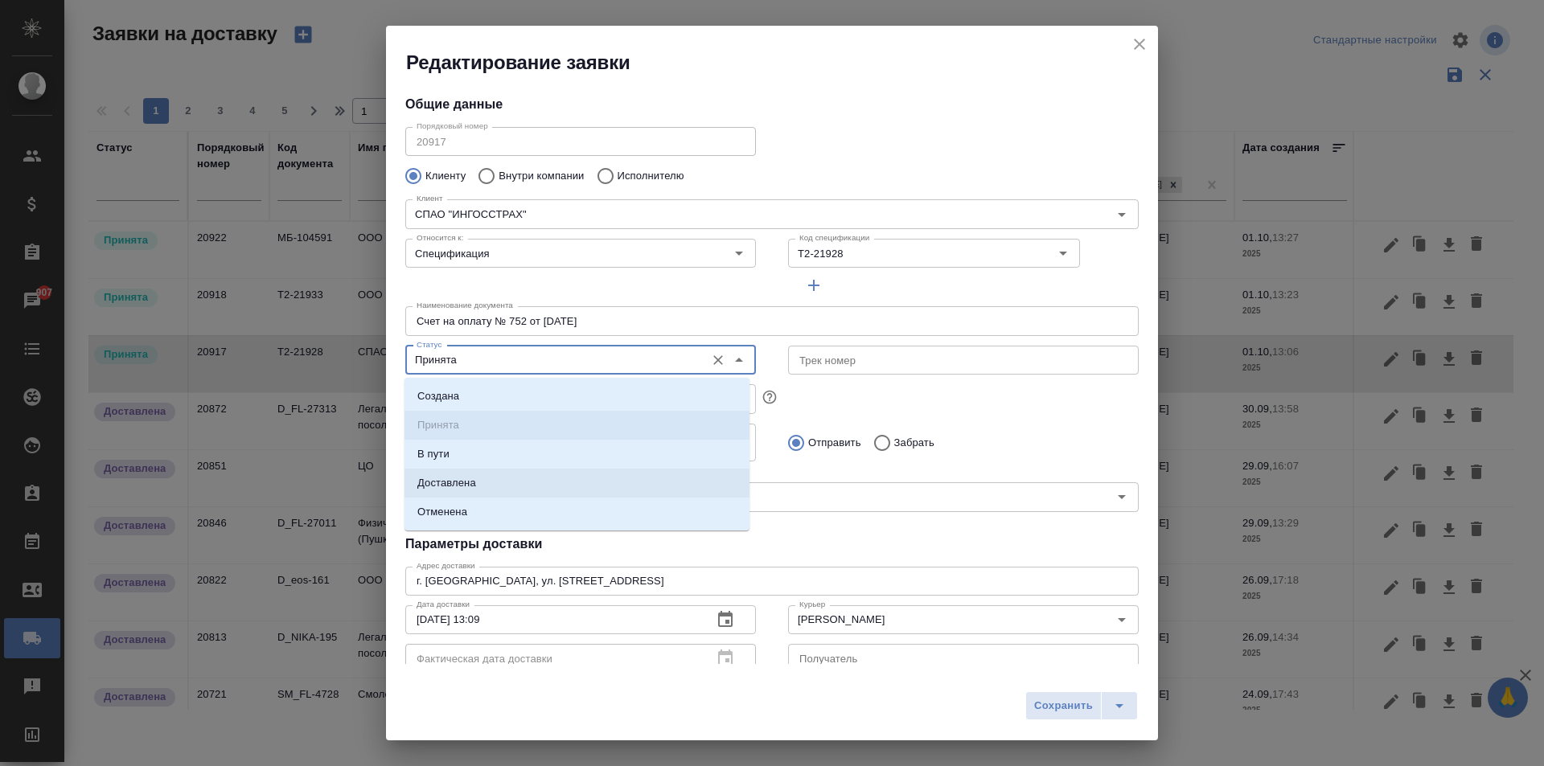
click at [480, 481] on li "Доставлена" at bounding box center [577, 483] width 345 height 29
type input "Доставлена"
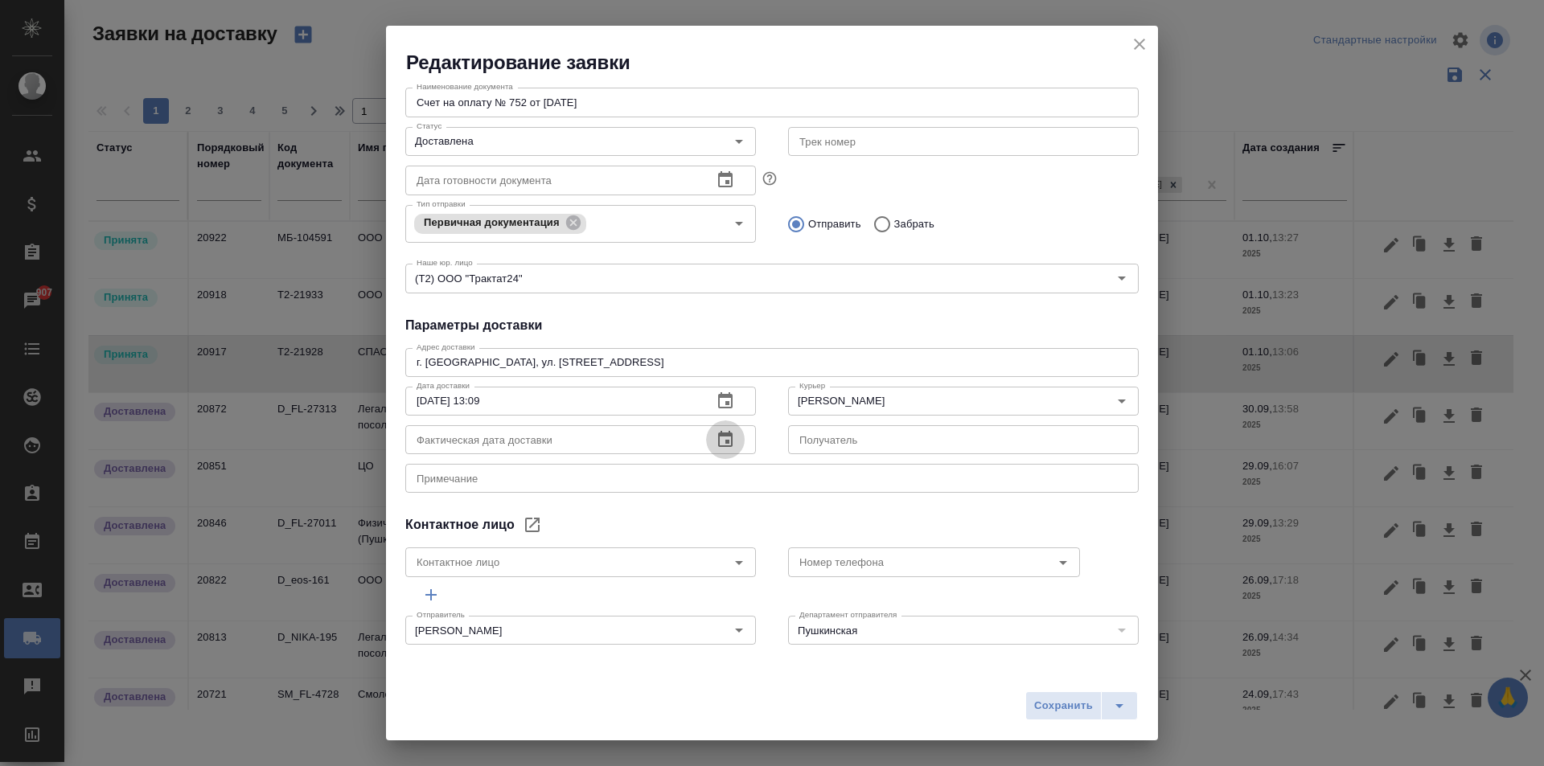
click at [716, 440] on icon "button" at bounding box center [725, 439] width 19 height 19
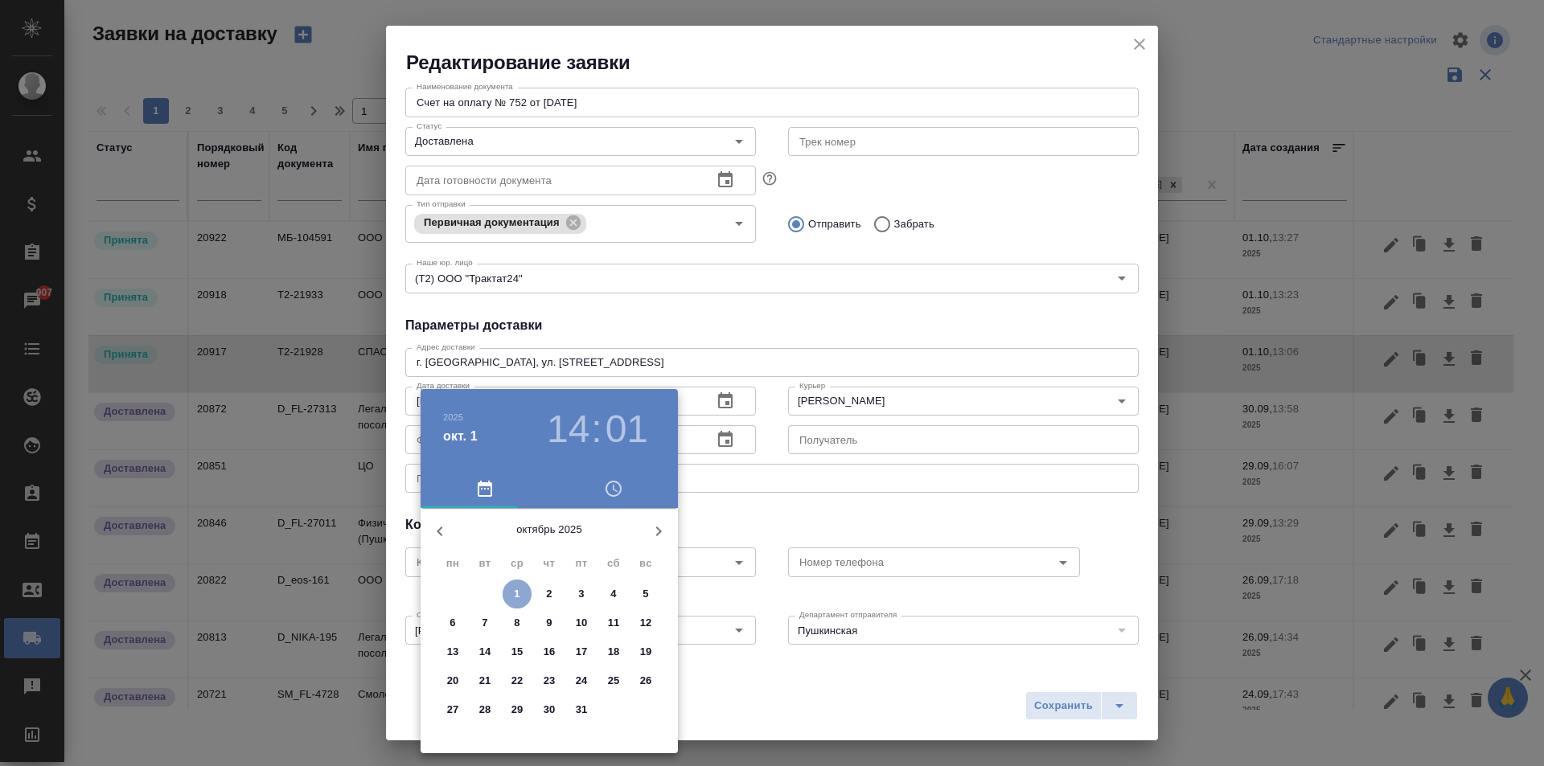
click at [516, 594] on p "1" at bounding box center [517, 594] width 6 height 16
type input "01.10.2025 14:01"
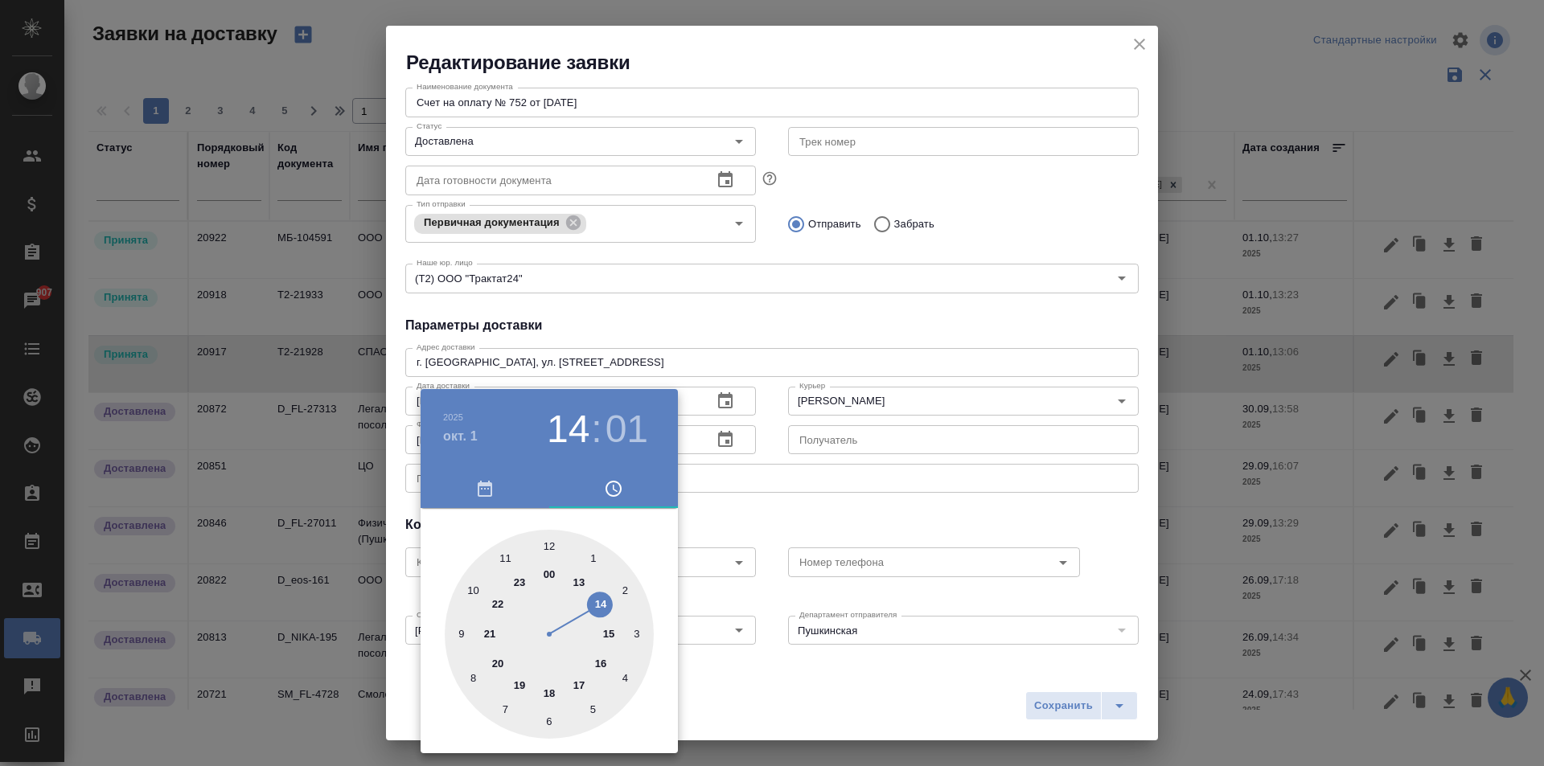
click at [787, 562] on div at bounding box center [772, 383] width 1544 height 766
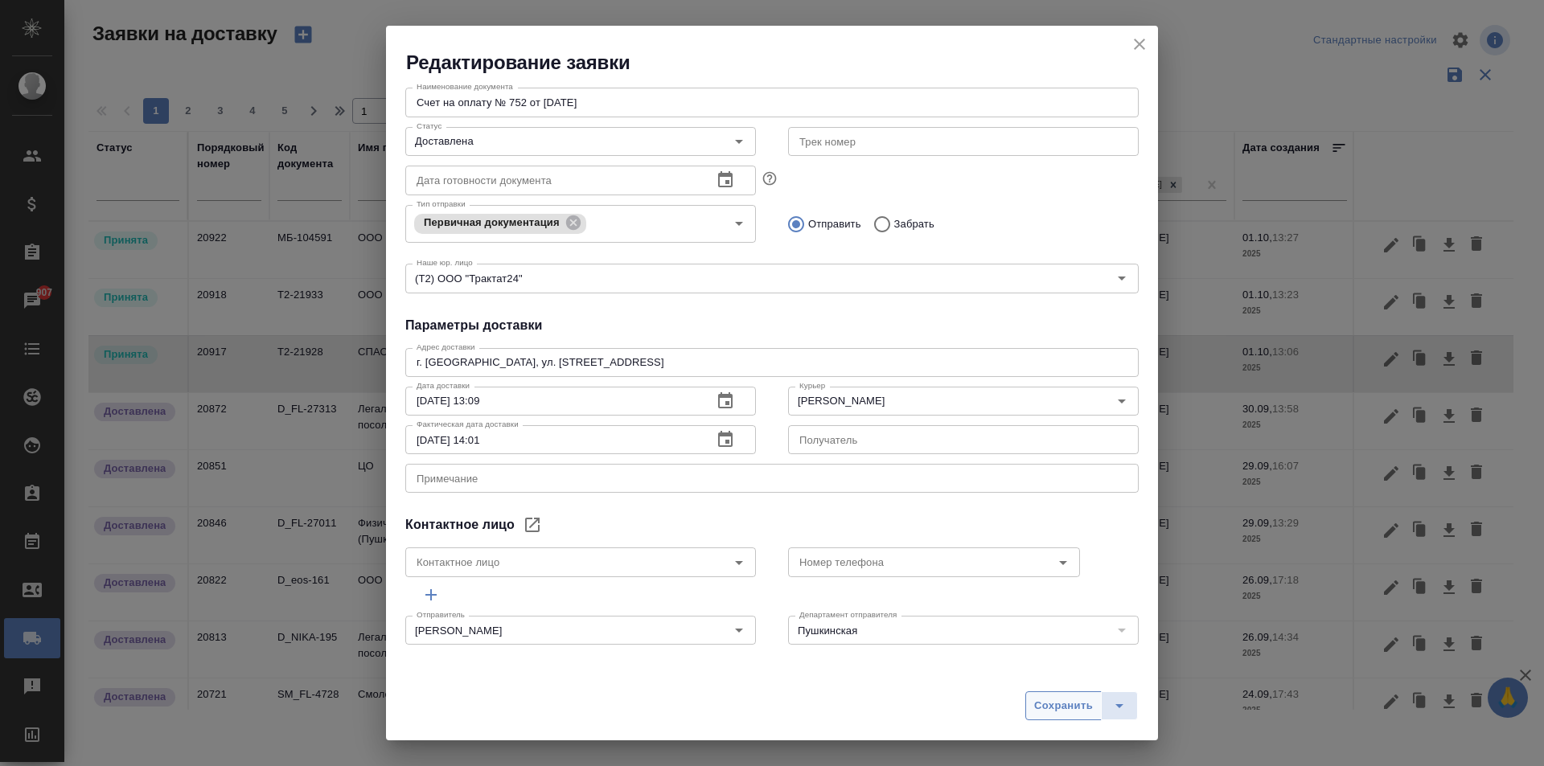
click at [1047, 701] on span "Сохранить" at bounding box center [1063, 706] width 59 height 18
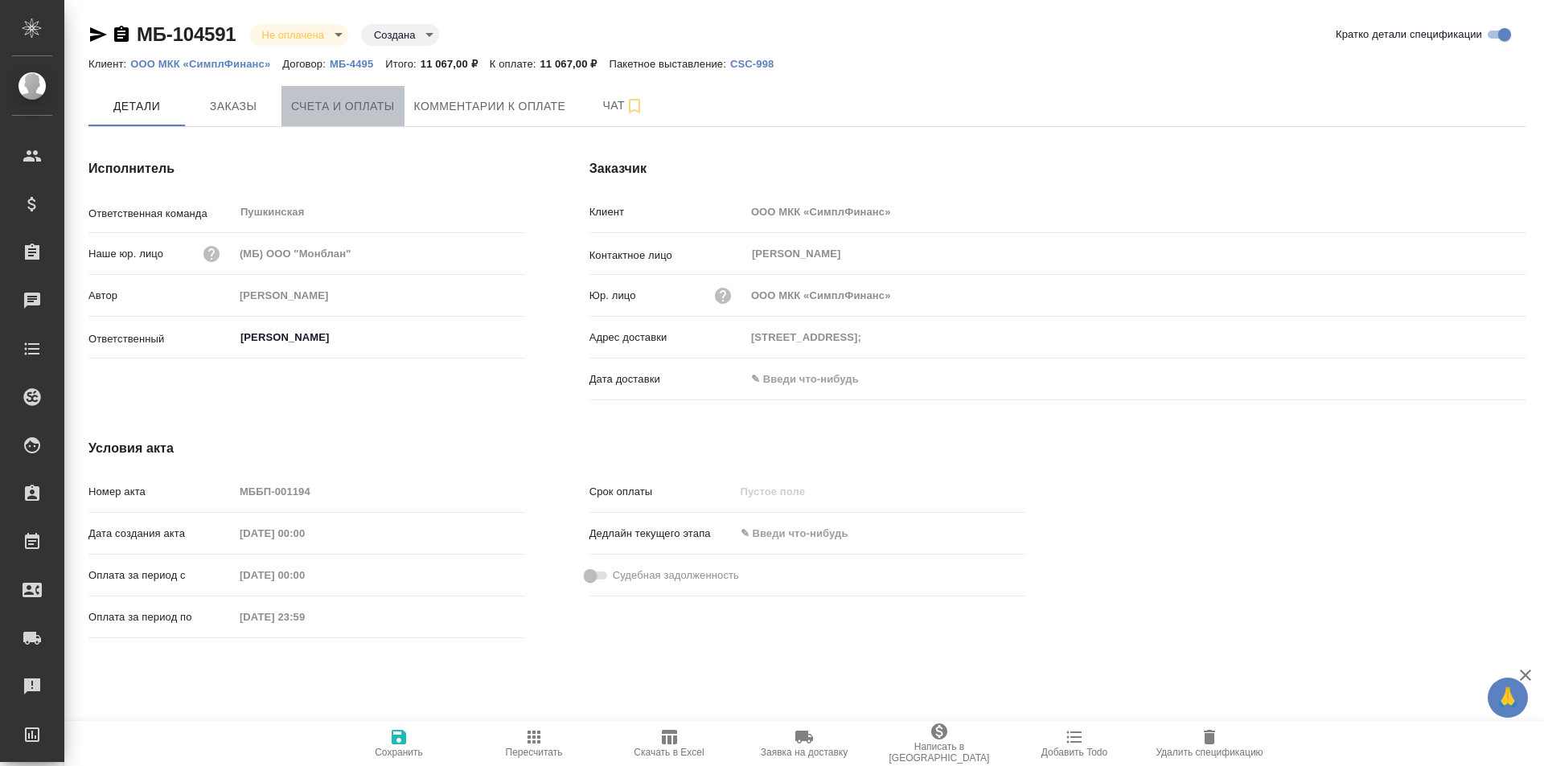
click at [340, 102] on span "Счета и оплаты" at bounding box center [343, 107] width 104 height 20
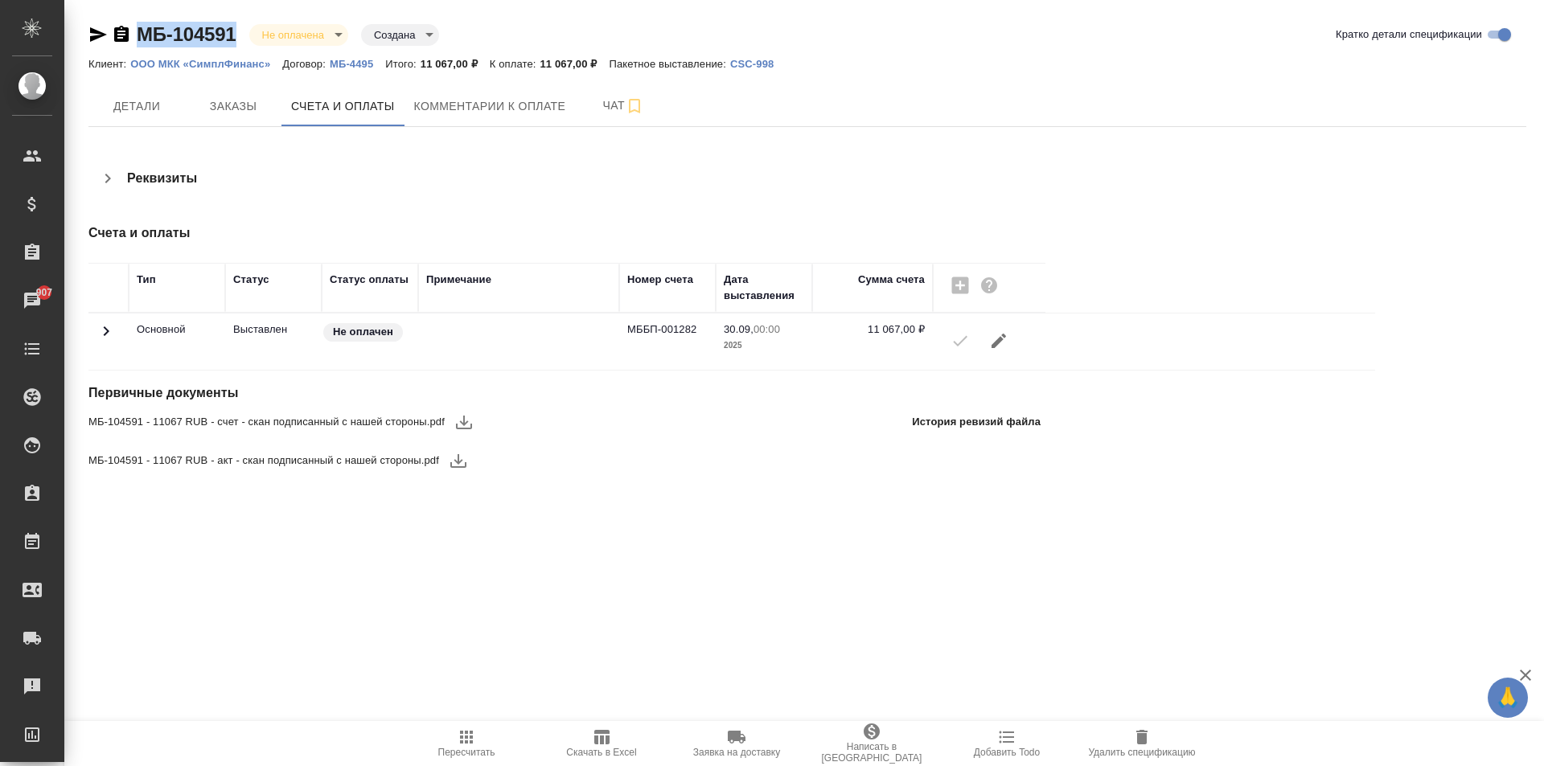
drag, startPoint x: 134, startPoint y: 35, endPoint x: 265, endPoint y: 45, distance: 130.7
click at [265, 45] on div "МБ-104591 Не оплачена notPayed Создана created" at bounding box center [263, 35] width 351 height 26
copy link "МБ-104591"
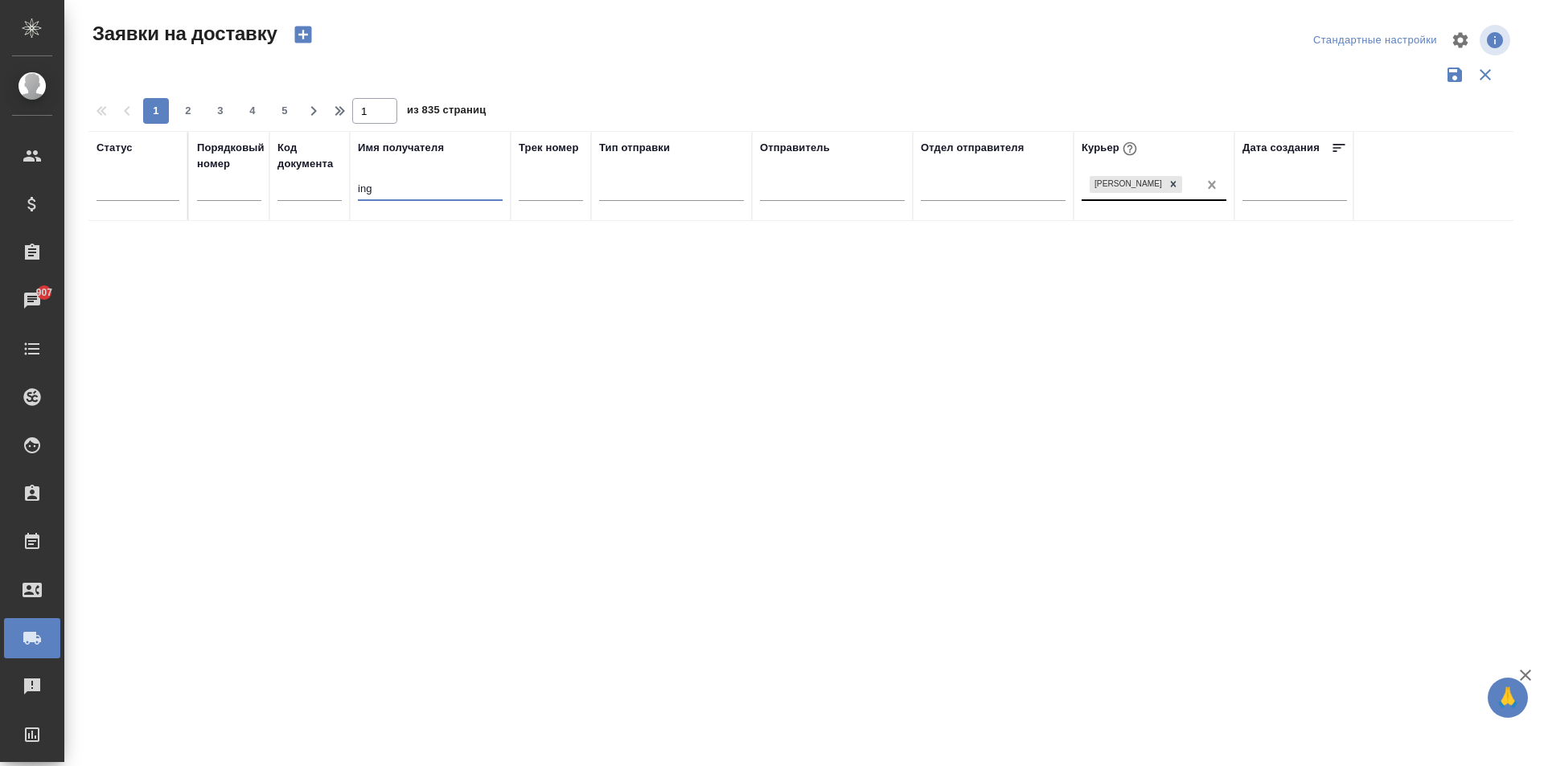
type input "ing"
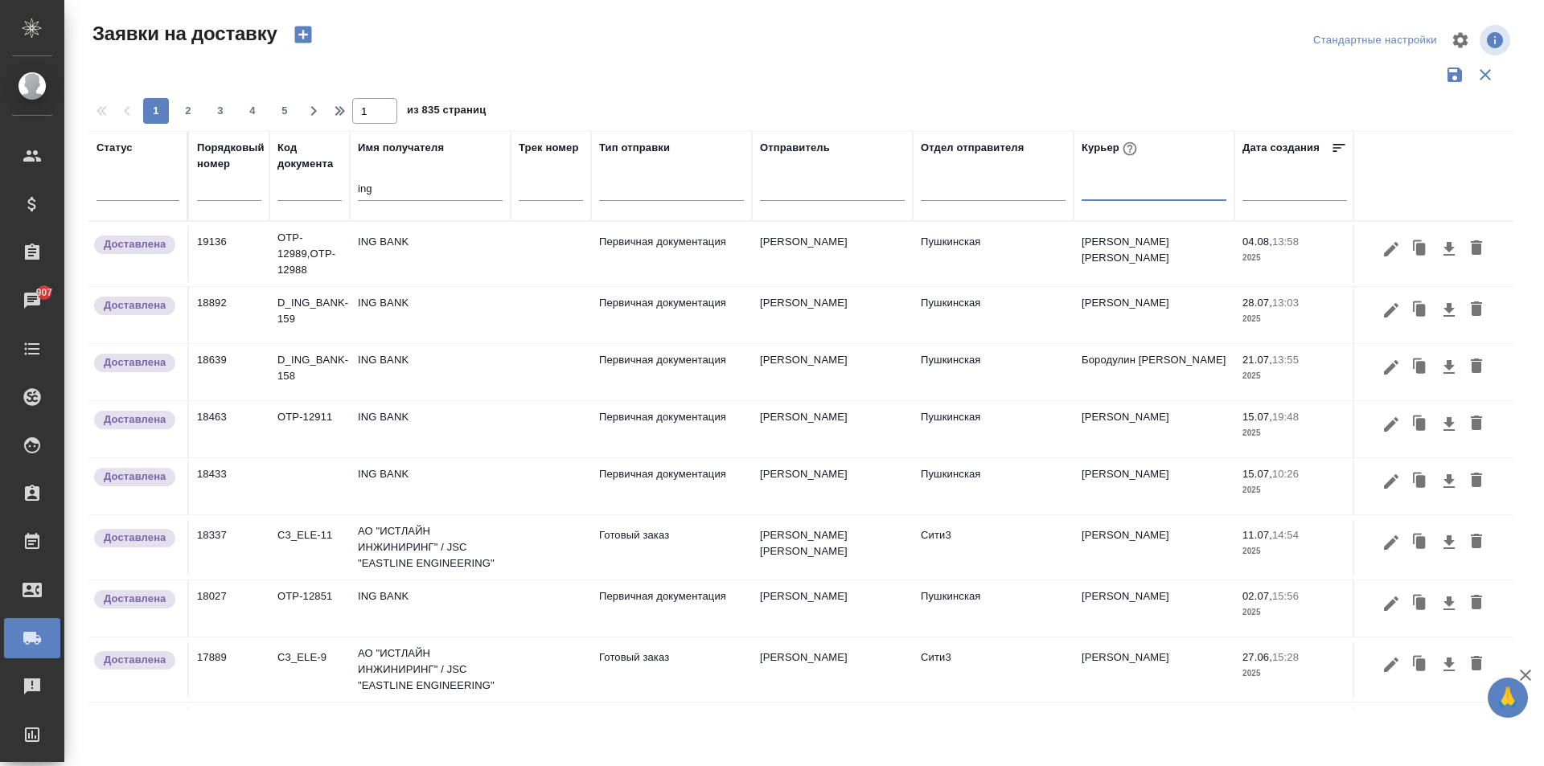
click at [445, 256] on td "ING BANK" at bounding box center [430, 254] width 161 height 56
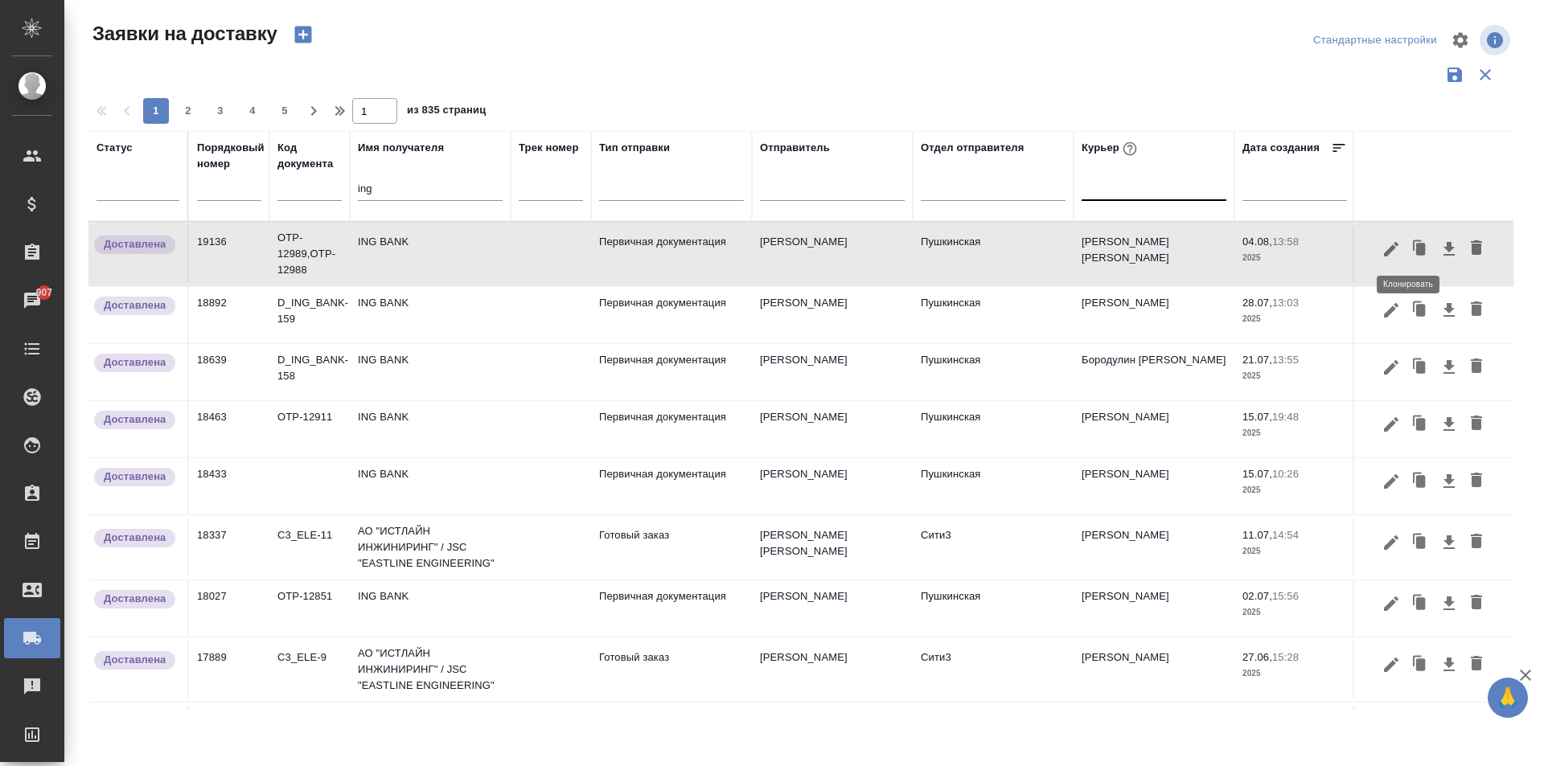
click at [1411, 238] on icon "button" at bounding box center [1420, 249] width 23 height 23
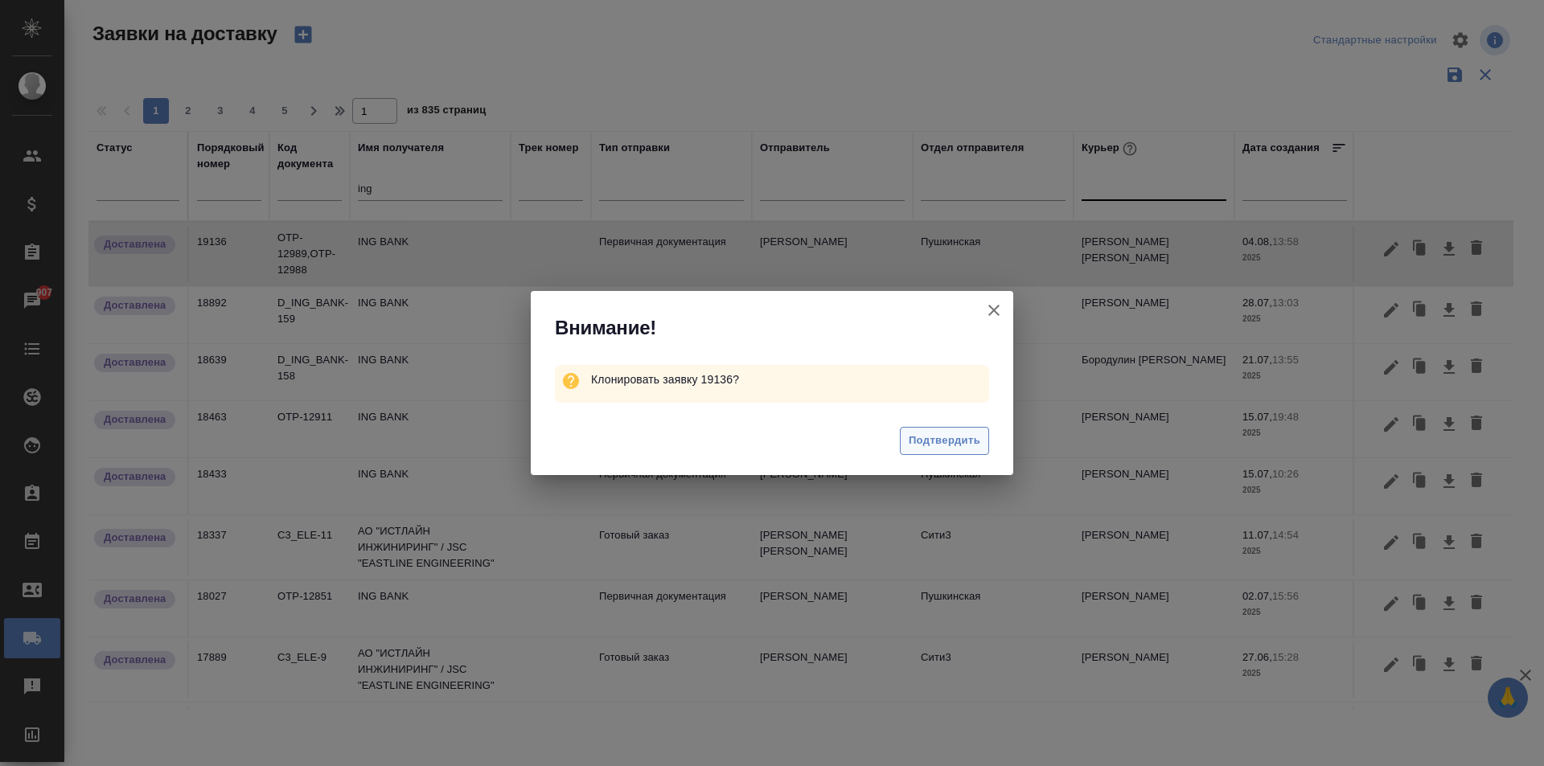
click at [940, 452] on button "Подтвердить" at bounding box center [944, 441] width 89 height 28
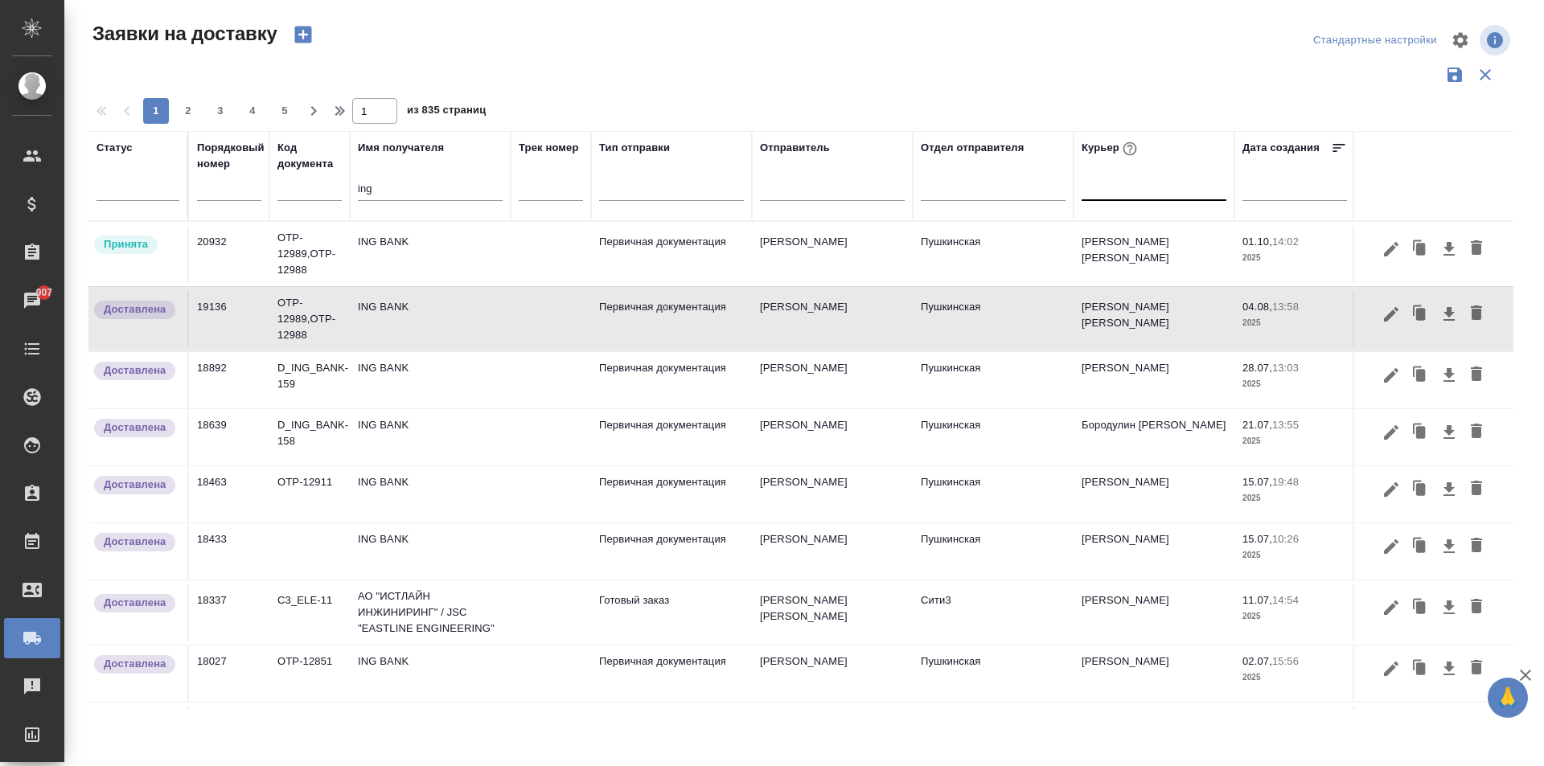
click at [409, 232] on td "ING BANK" at bounding box center [430, 254] width 161 height 56
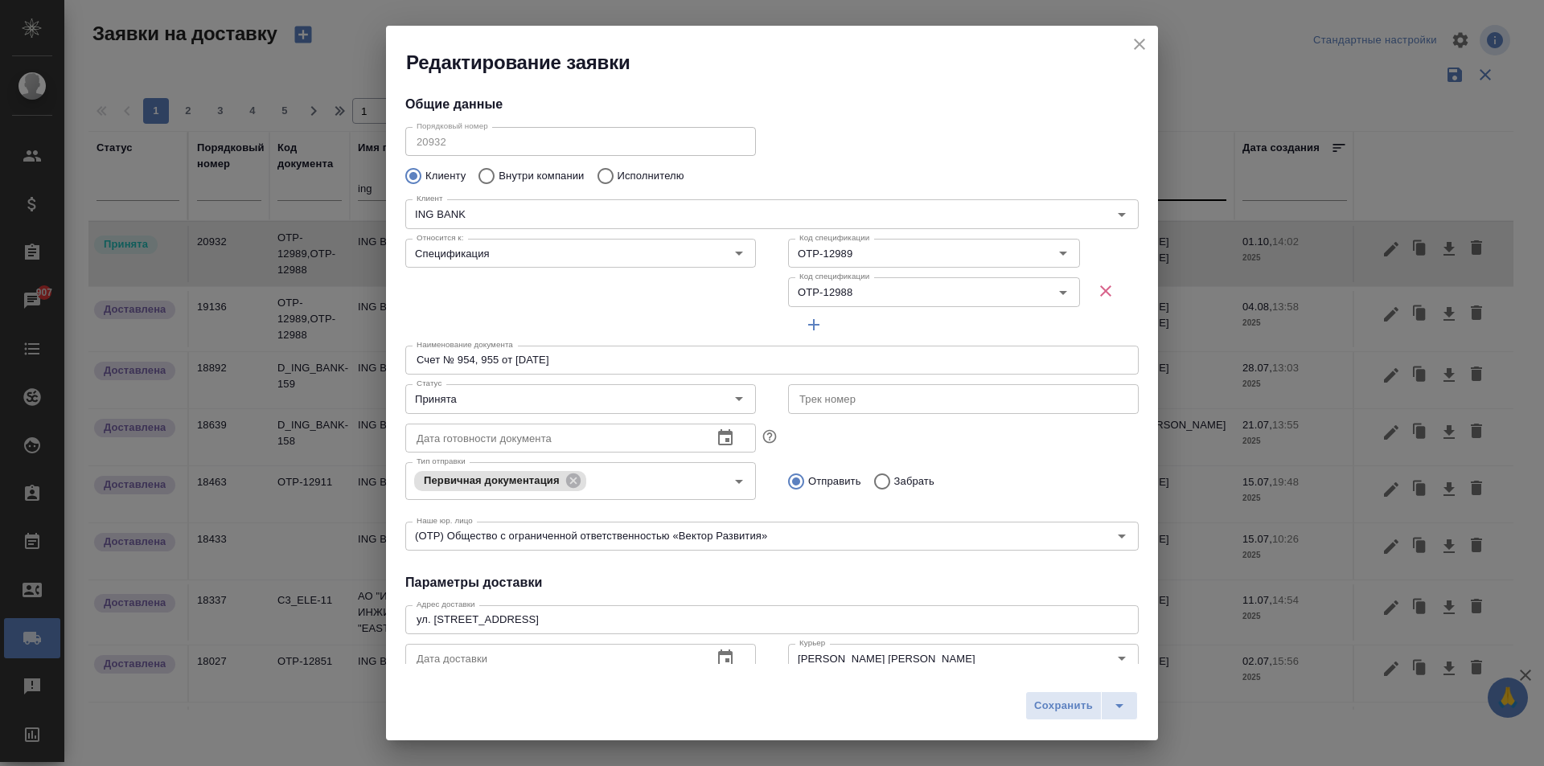
type input "Назарова Елена"
click at [463, 359] on input "Счет № 954, 955 от 31.07.2025" at bounding box center [771, 360] width 733 height 29
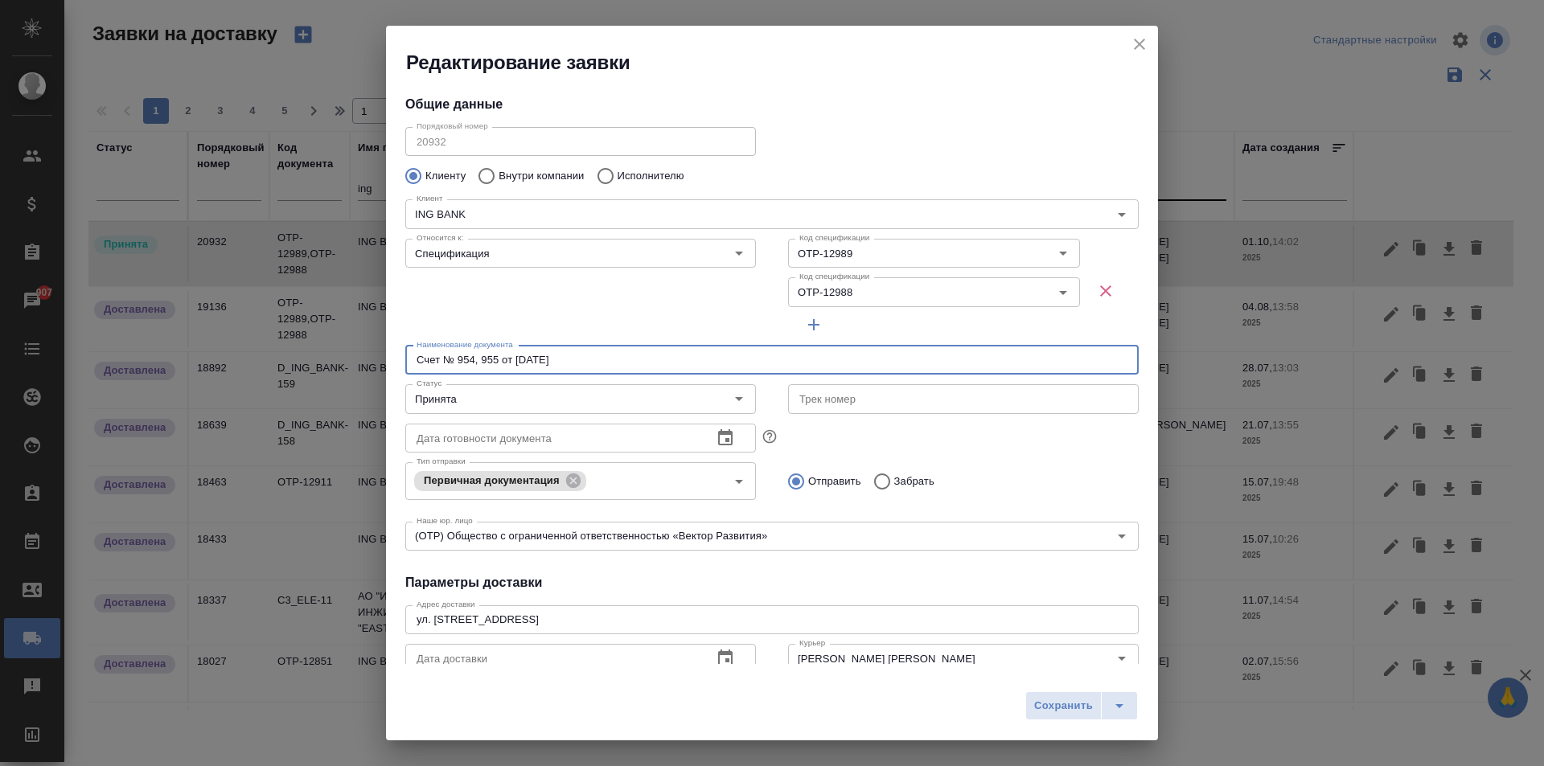
click at [583, 359] on input "Счет № 954, 955 от 31.07.2025" at bounding box center [771, 360] width 733 height 29
click at [1037, 291] on icon "Очистить" at bounding box center [1042, 293] width 10 height 10
drag, startPoint x: 526, startPoint y: 362, endPoint x: 293, endPoint y: 349, distance: 233.6
click at [293, 349] on div "Редактирование заявки Общие данные Порядковый номер 20932 Порядковый номер Клие…" at bounding box center [772, 383] width 1544 height 766
type input "P"
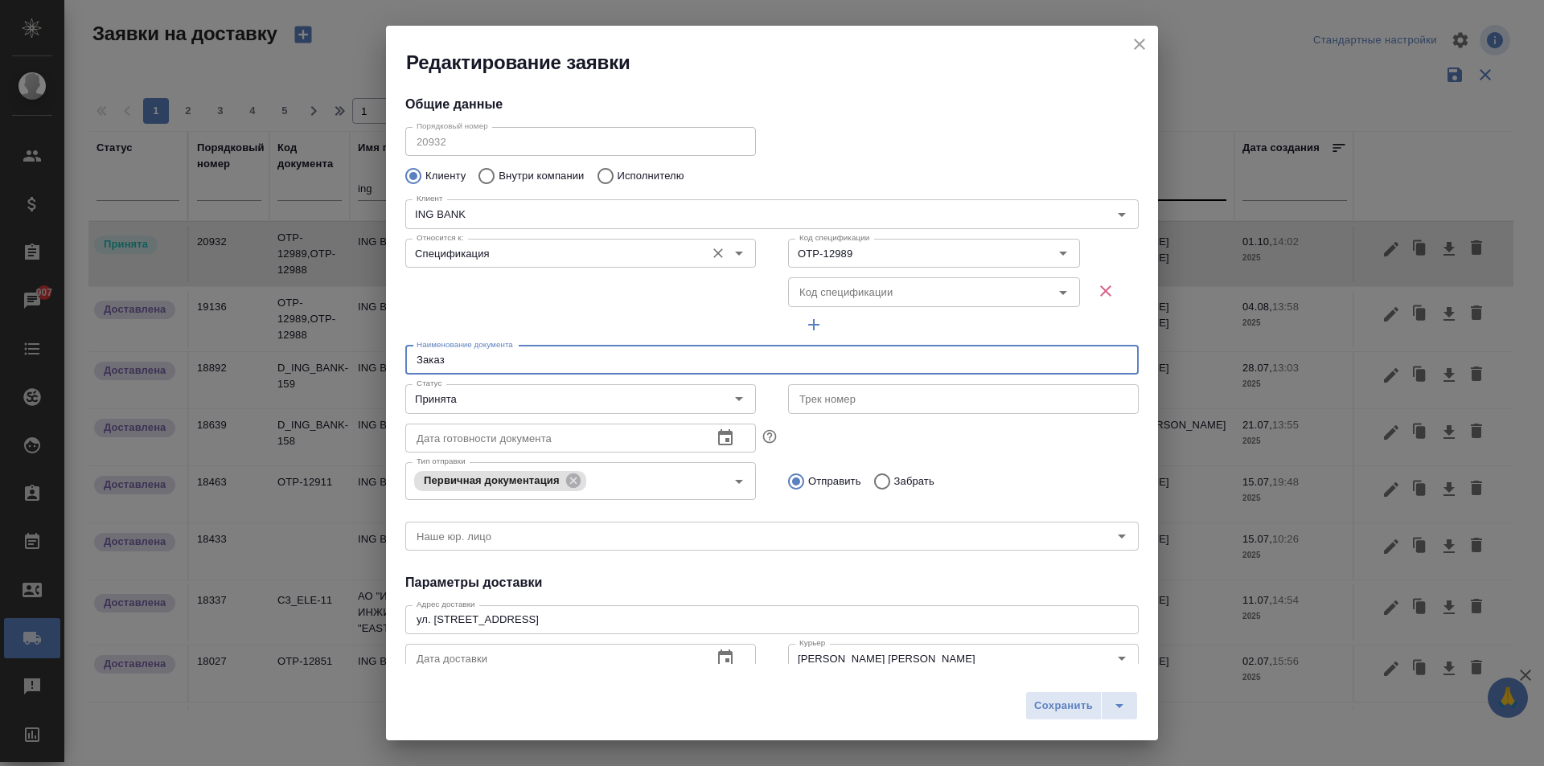
type input "Заказ"
click at [505, 257] on input "Спецификация" at bounding box center [553, 253] width 287 height 19
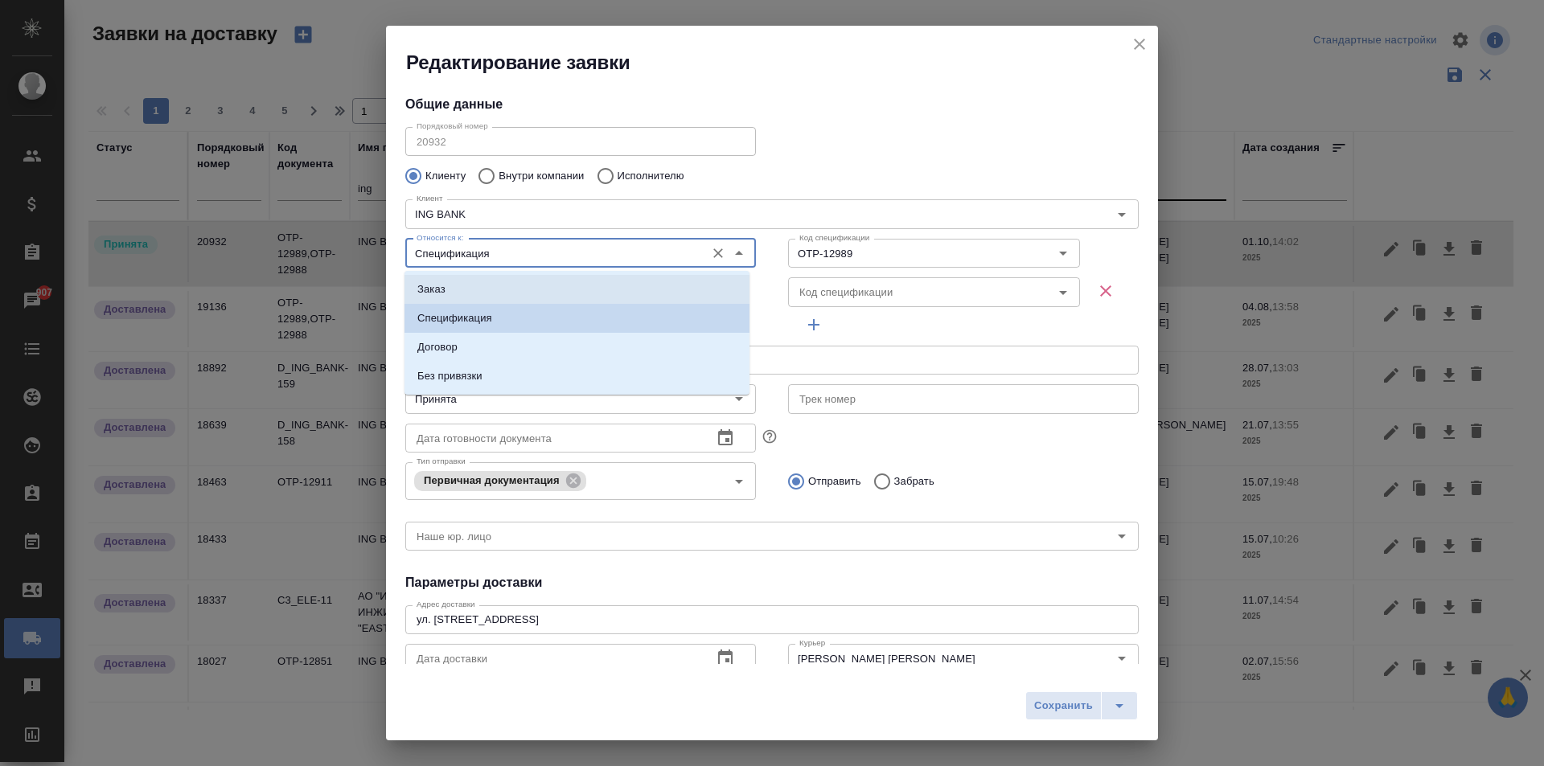
click at [463, 296] on li "Заказ" at bounding box center [577, 289] width 345 height 29
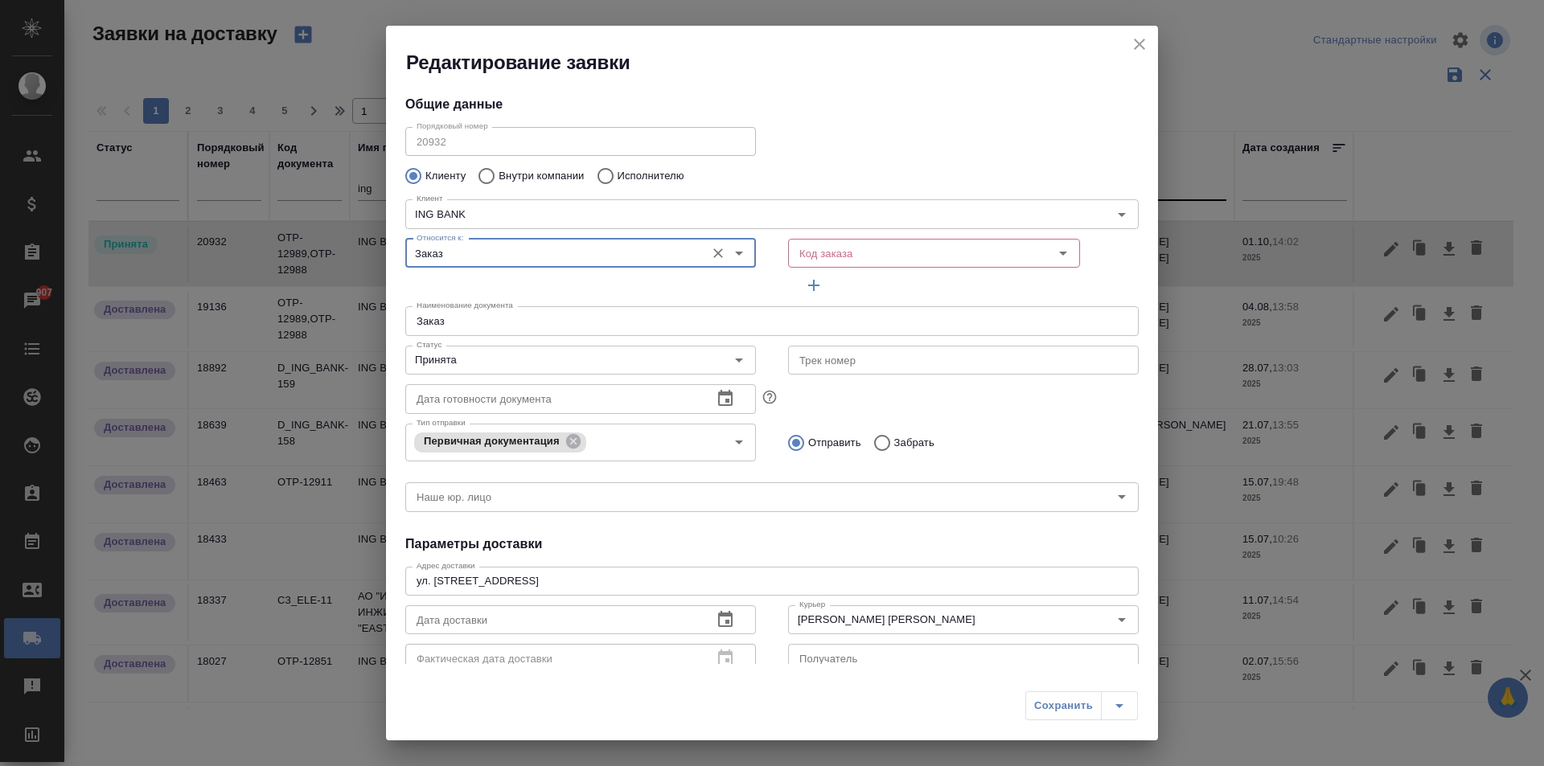
type input "Заказ"
drag, startPoint x: 492, startPoint y: 332, endPoint x: 386, endPoint y: 318, distance: 107.0
click at [386, 318] on div "Общие данные Порядковый номер 20932 Порядковый номер Клиенту Внутри компании Ис…" at bounding box center [772, 370] width 772 height 589
click at [511, 322] on input "Заказ" at bounding box center [771, 320] width 733 height 29
drag, startPoint x: 444, startPoint y: 327, endPoint x: 365, endPoint y: 327, distance: 78.8
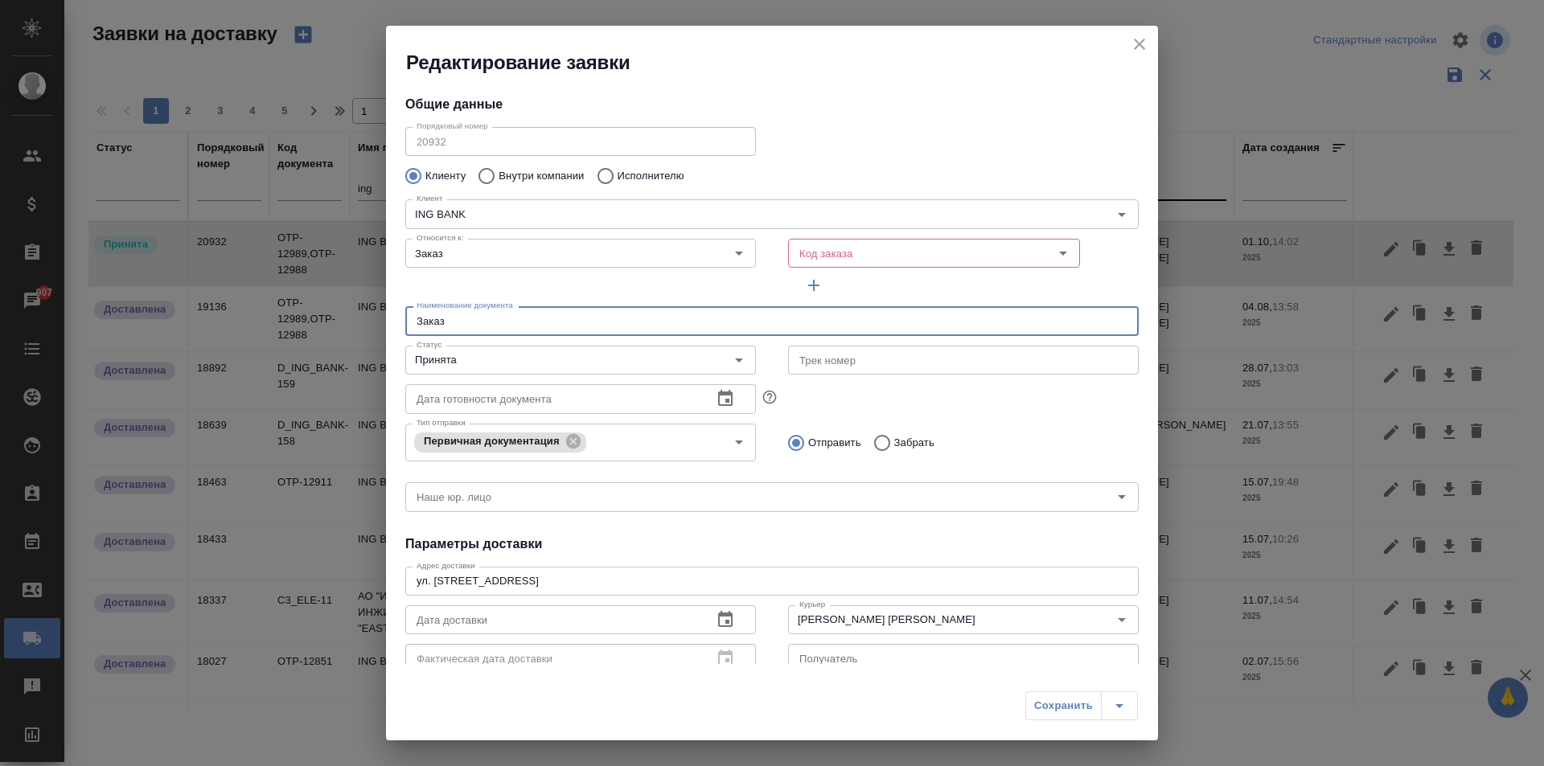
click at [365, 327] on div "Редактирование заявки Общие данные Порядковый номер 20932 Порядковый номер Клие…" at bounding box center [772, 383] width 1544 height 766
click at [876, 257] on input "Код заказа" at bounding box center [895, 253] width 204 height 19
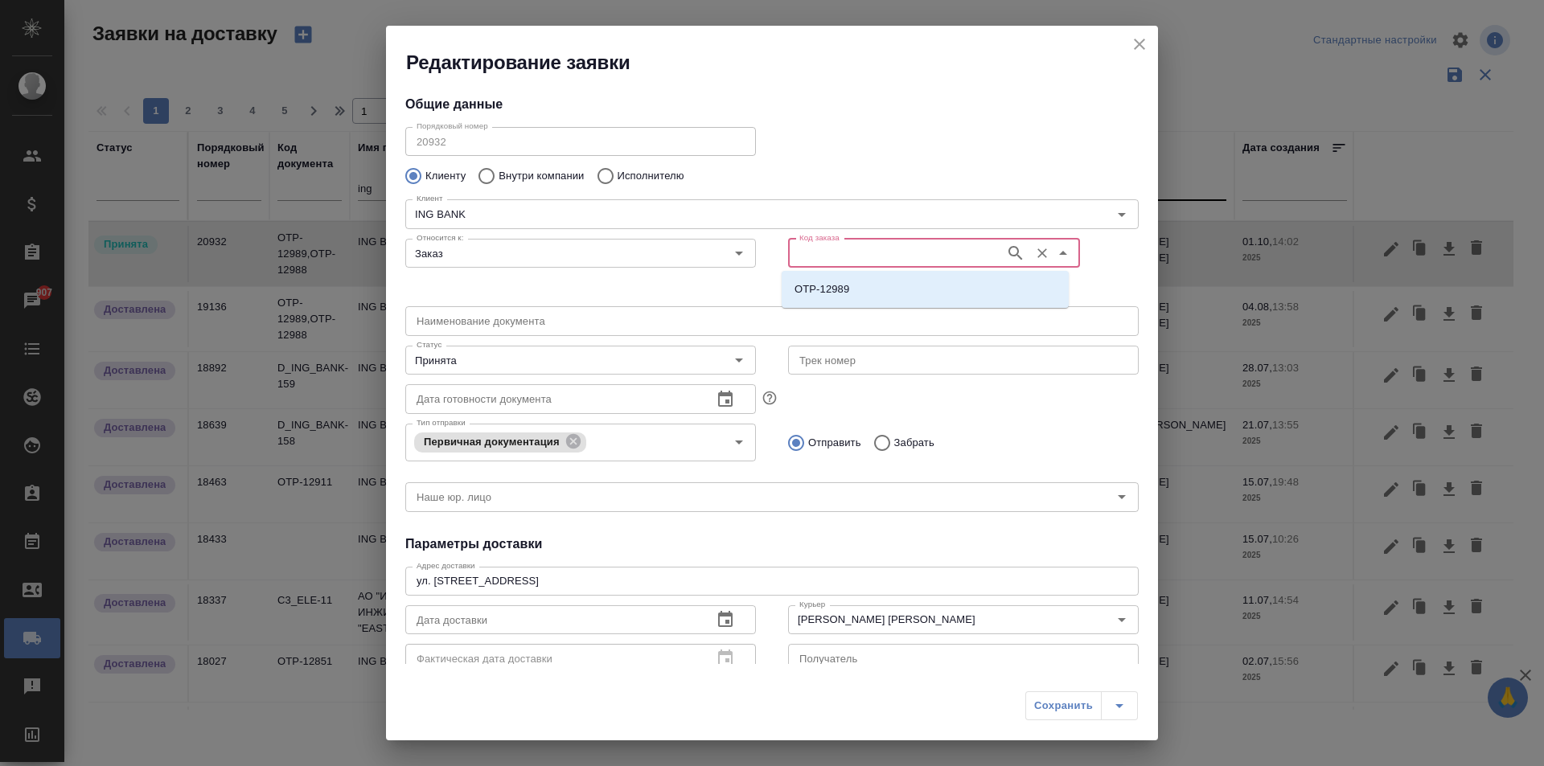
click at [896, 250] on input "Код заказа" at bounding box center [895, 253] width 204 height 19
click at [902, 288] on li "D_ING_BANK-163" at bounding box center [925, 289] width 287 height 29
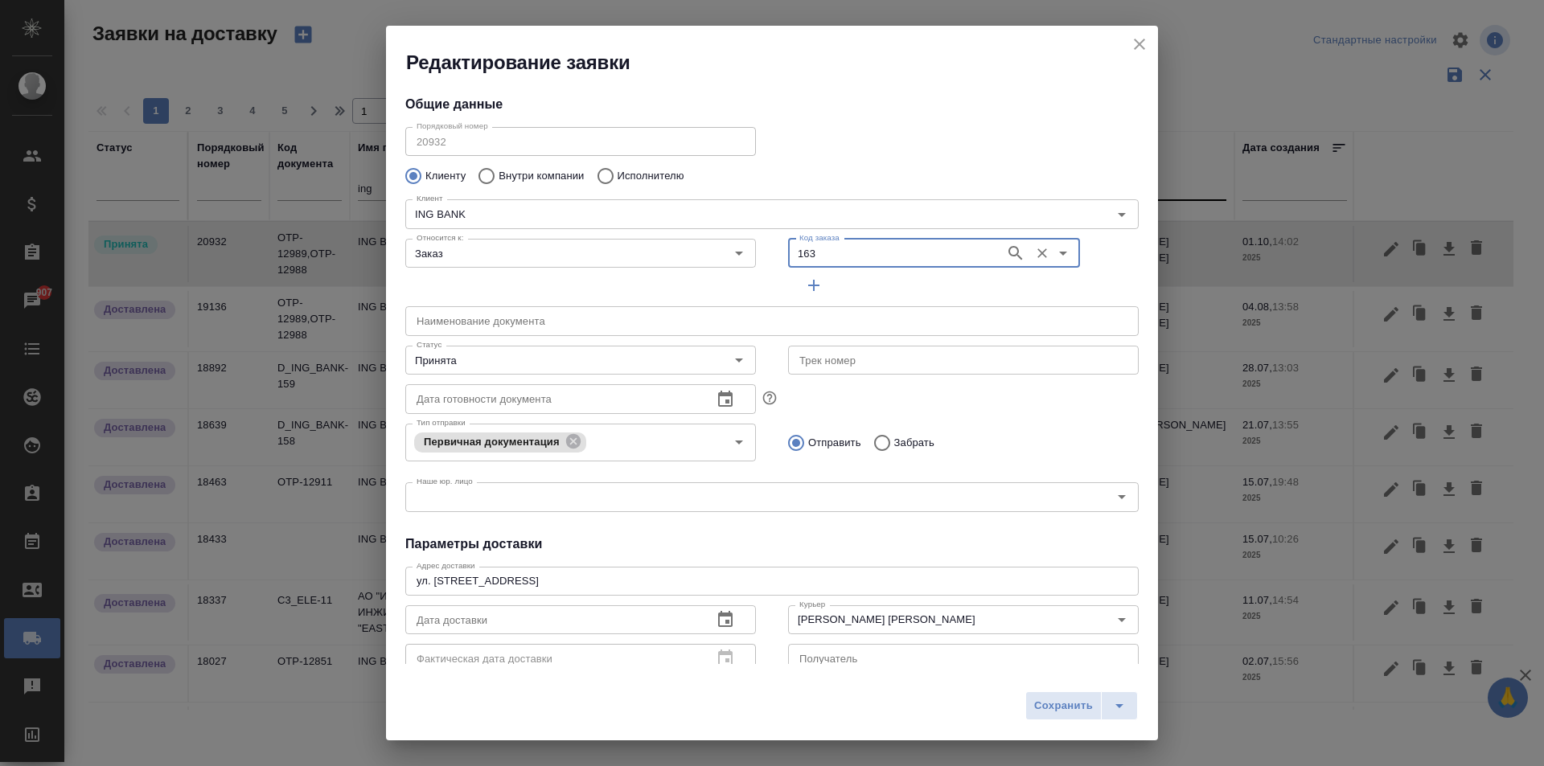
type input "D_ING_BANK-163"
type input "(OTP) Общество с ограниченной ответственностью «Вектор Развития»"
type input "Калужинова Наталия"
click at [567, 369] on input "Принята" at bounding box center [553, 360] width 287 height 19
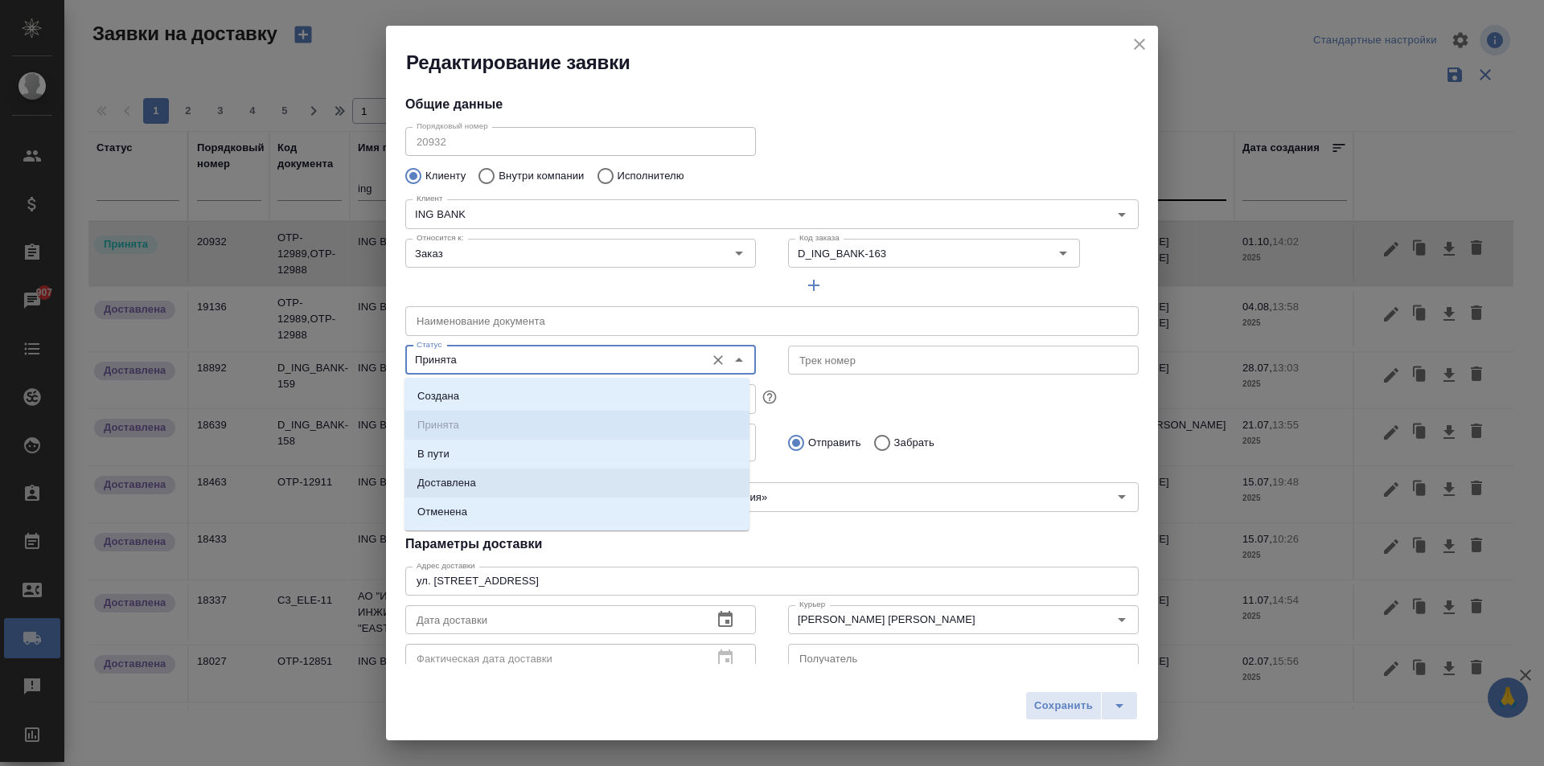
click at [461, 476] on p "Доставлена" at bounding box center [446, 483] width 59 height 16
type input "Доставлена"
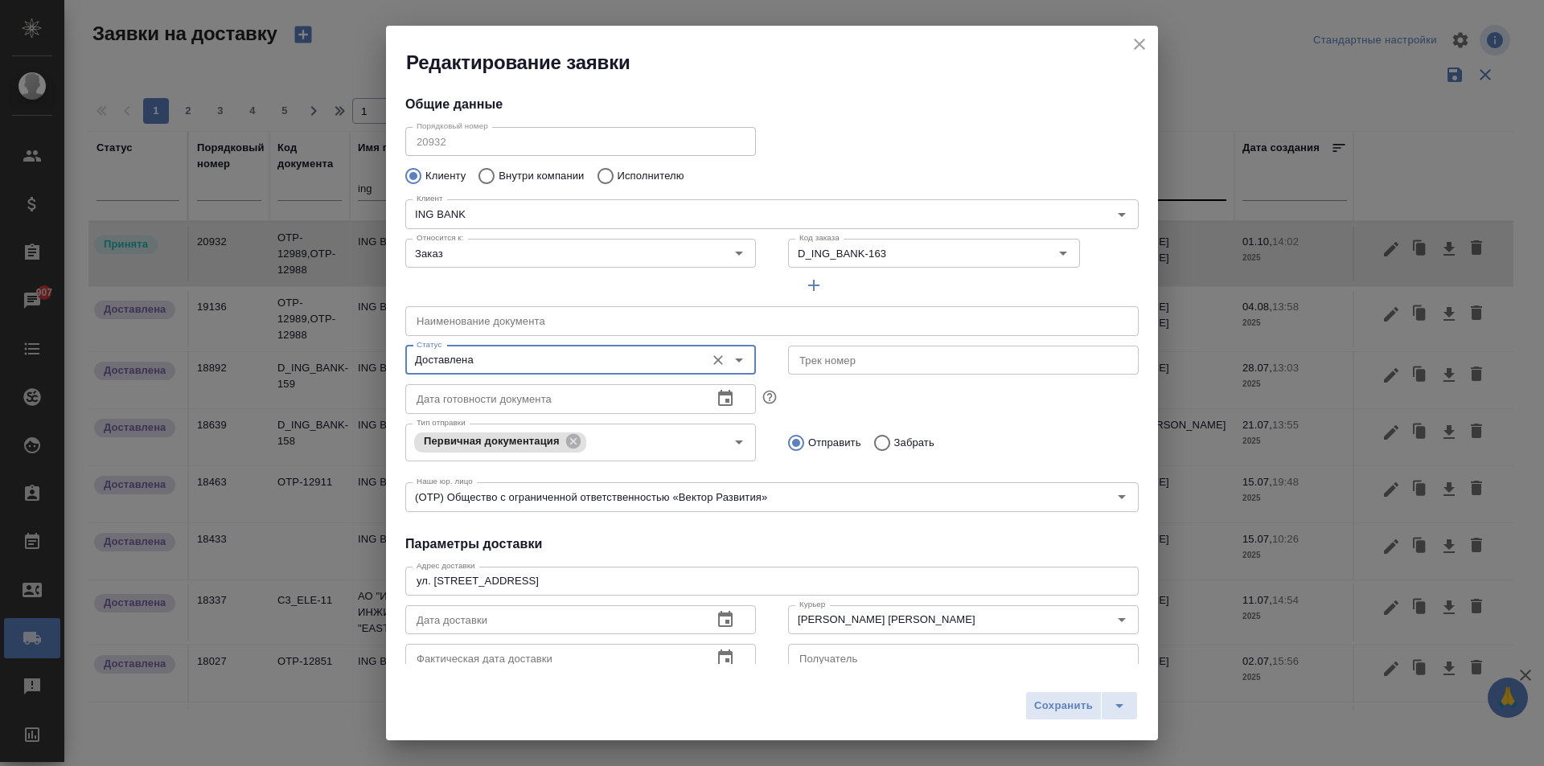
click at [876, 440] on input "Забрать" at bounding box center [879, 443] width 29 height 34
radio input "true"
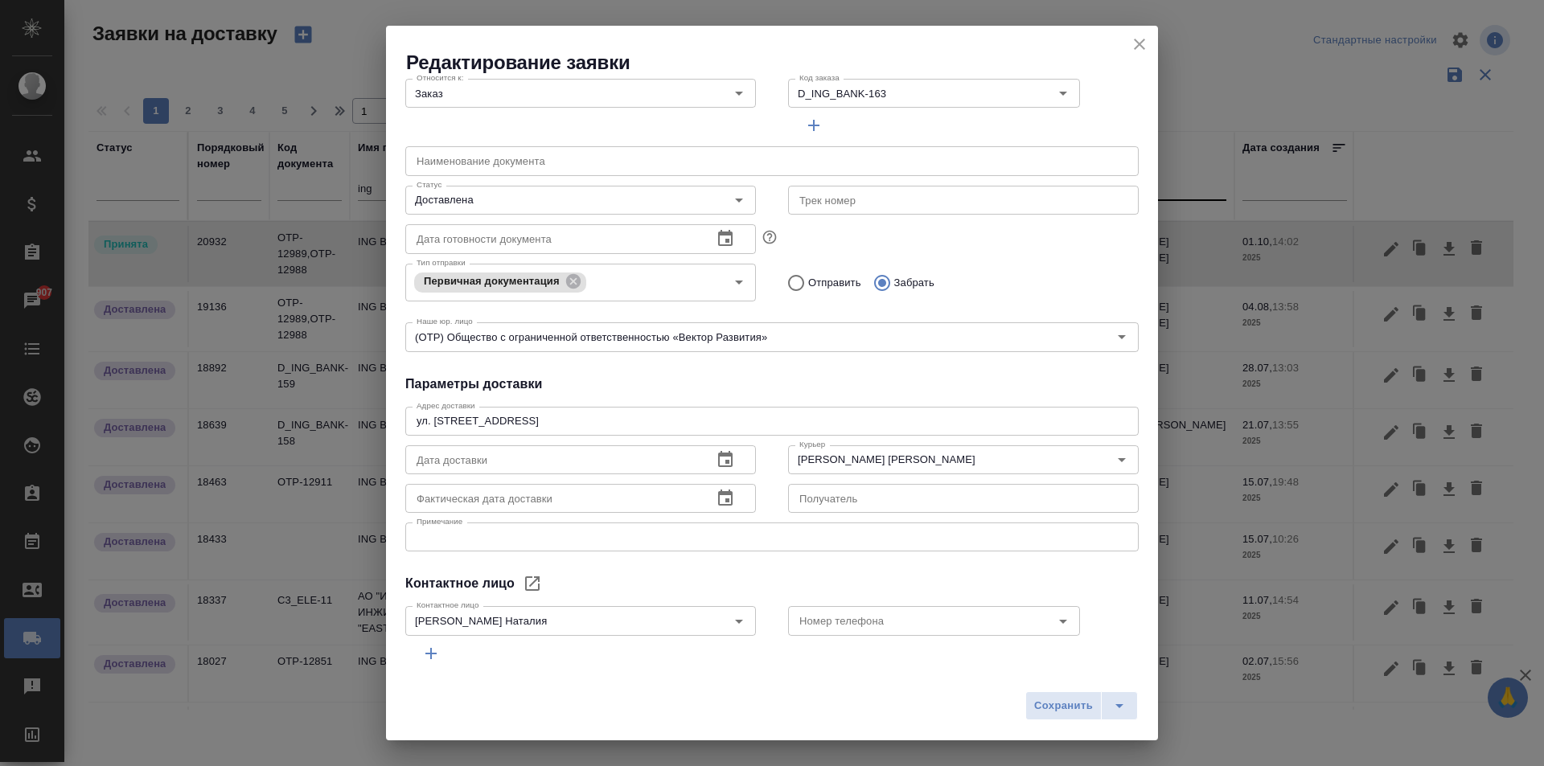
scroll to position [161, 0]
click at [721, 462] on icon "button" at bounding box center [725, 458] width 14 height 16
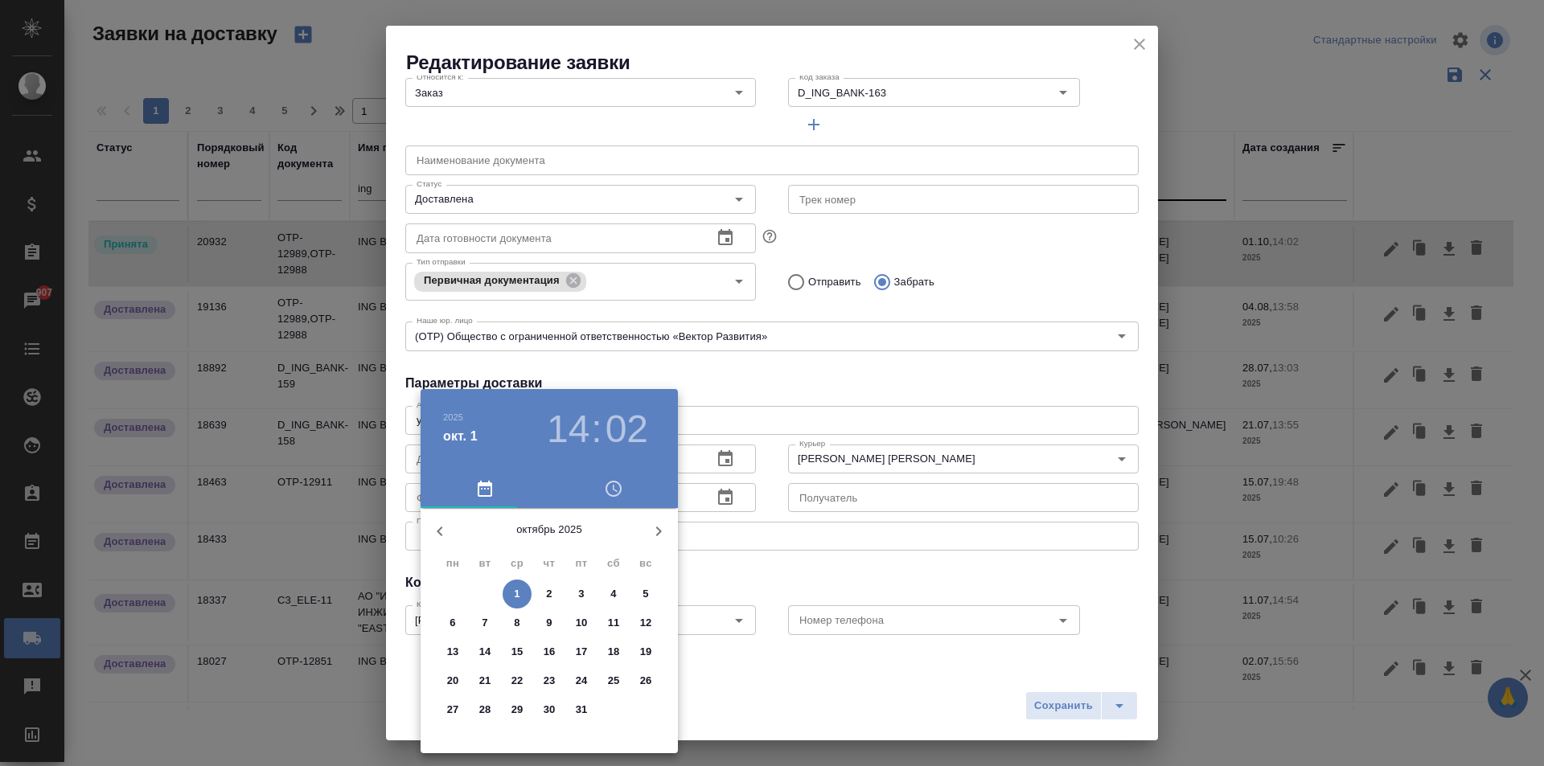
click at [523, 594] on span "1" at bounding box center [517, 594] width 29 height 16
type input "01.10.2025 14:02"
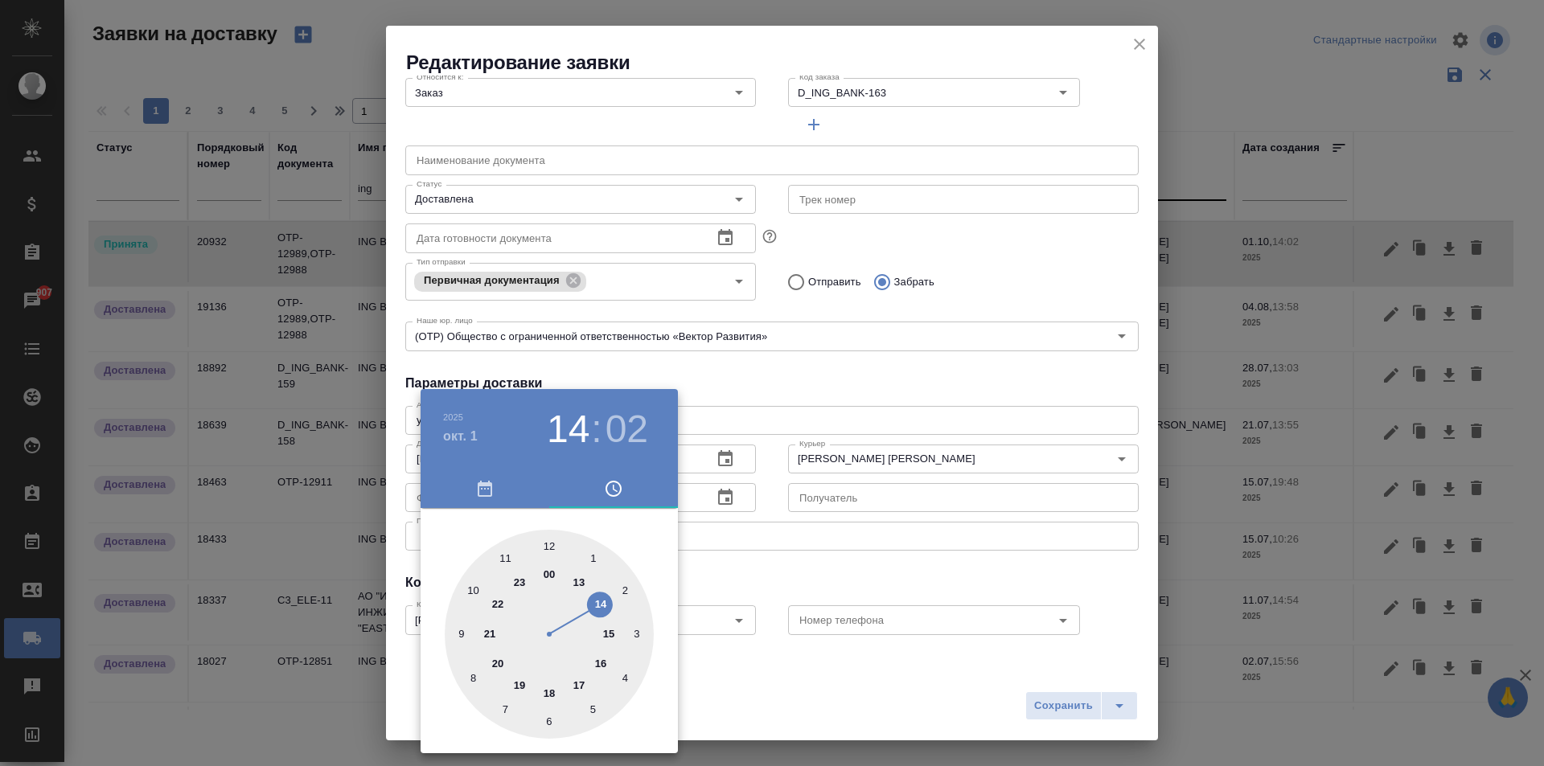
click at [769, 393] on div at bounding box center [772, 383] width 1544 height 766
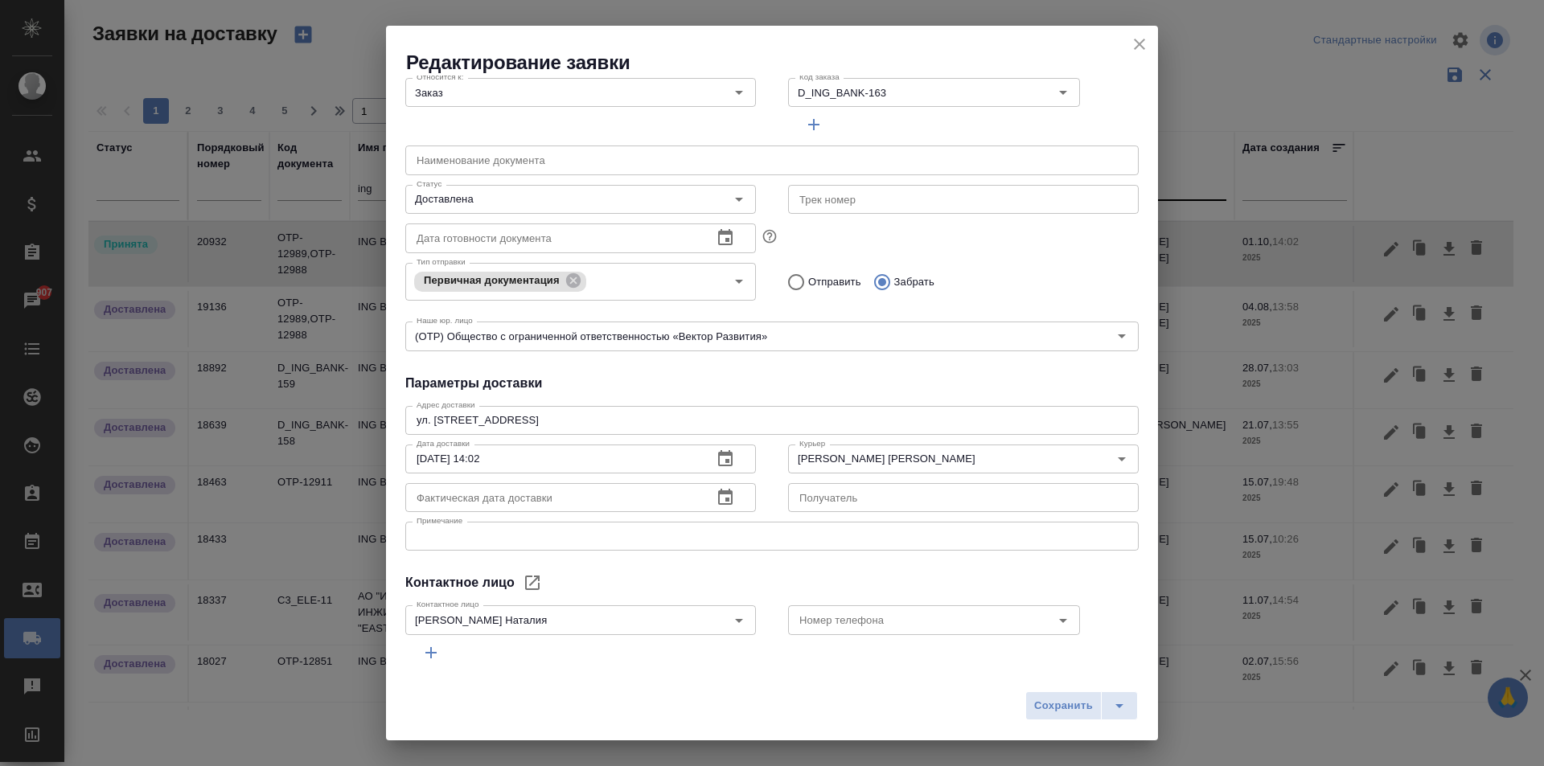
click at [717, 499] on icon "button" at bounding box center [725, 497] width 19 height 19
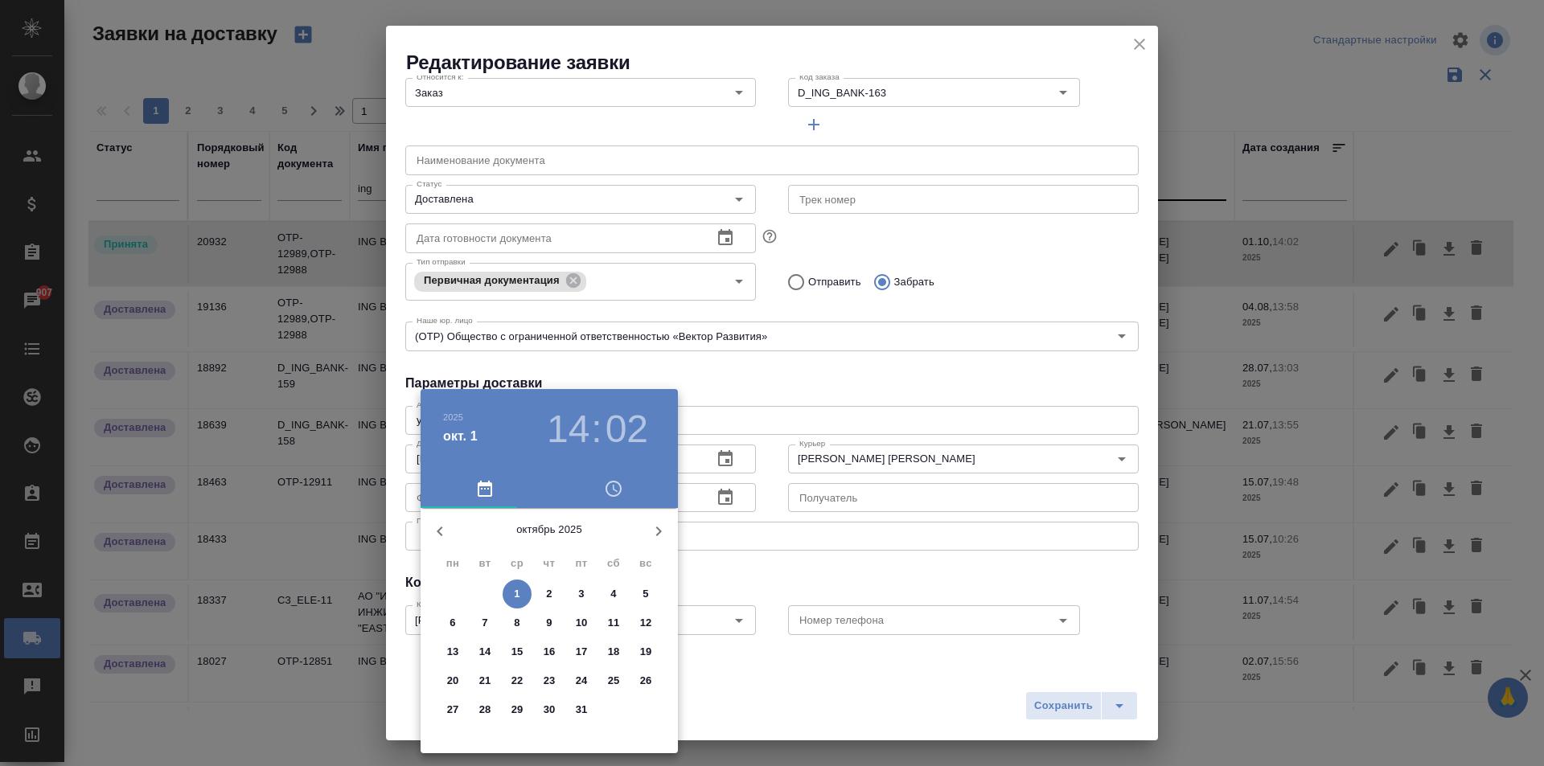
click at [512, 578] on div "октябрь 2025 пн вт ср чт пт сб вс 29 30 1 2 3 4 5 6 7 8 9 10 11 12 13 14 15 16 …" at bounding box center [549, 630] width 257 height 245
click at [524, 590] on span "1" at bounding box center [517, 594] width 29 height 16
type input "01.10.2025 14:02"
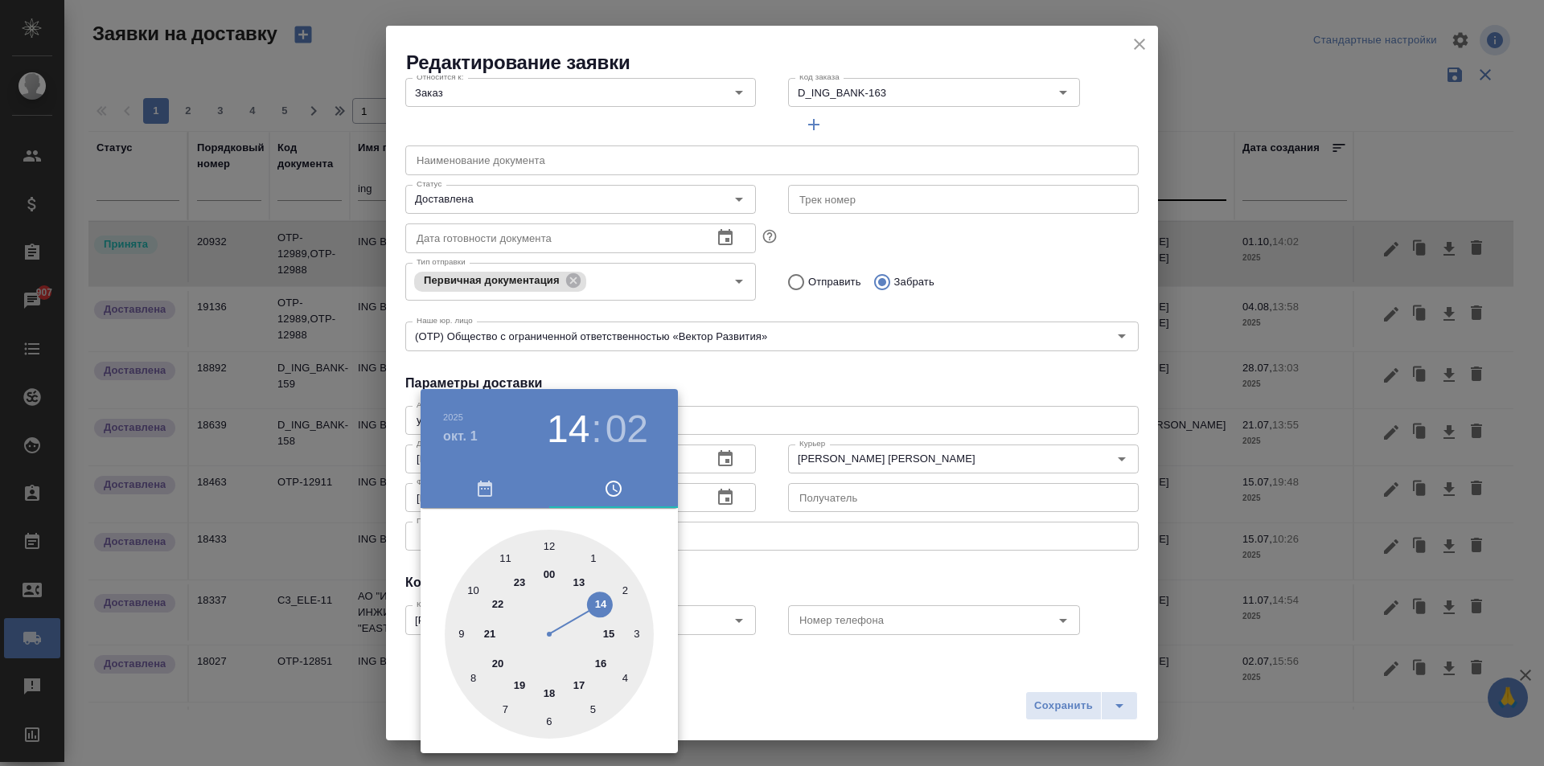
click at [832, 475] on div at bounding box center [772, 383] width 1544 height 766
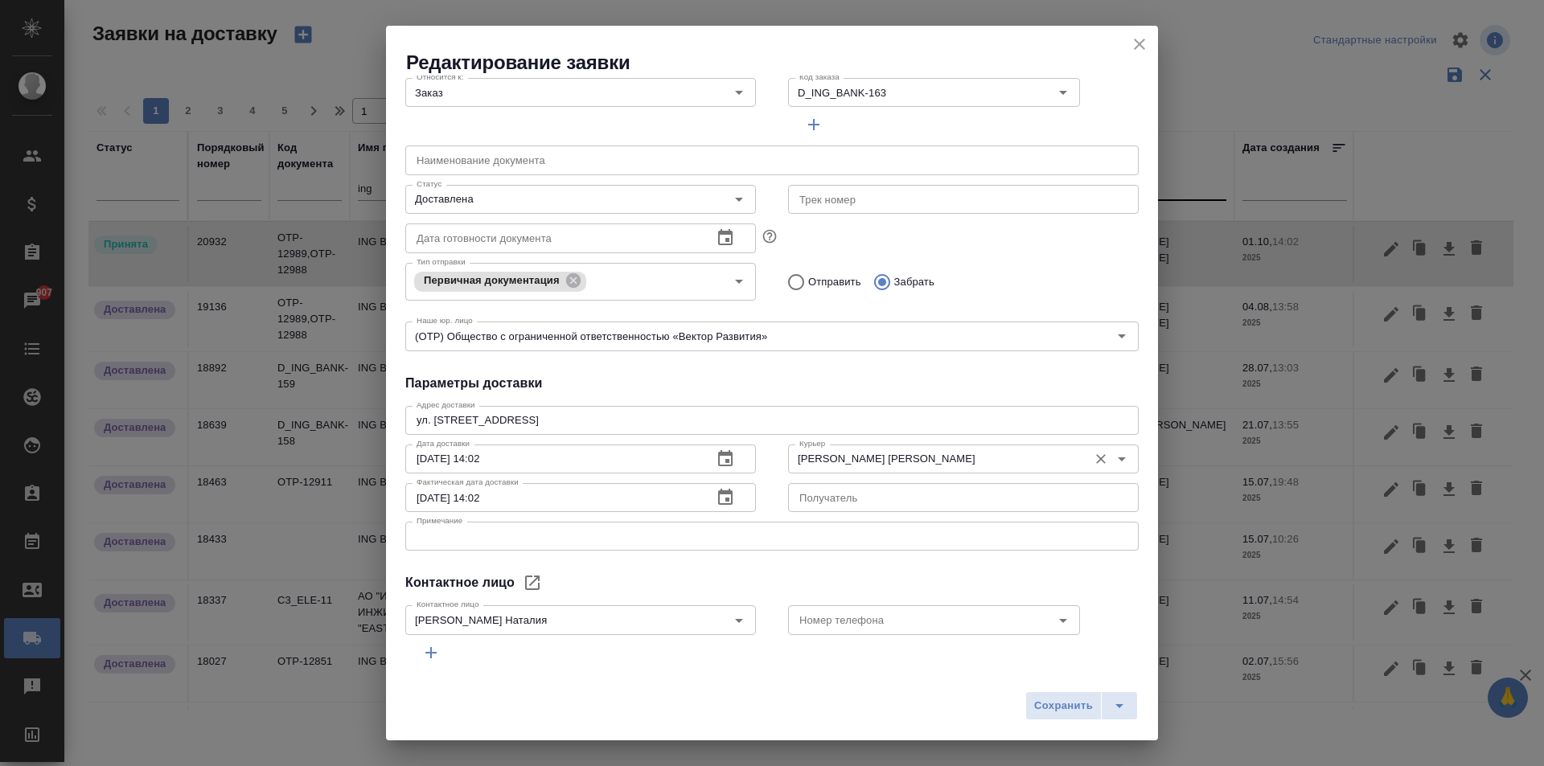
drag, startPoint x: 856, startPoint y: 462, endPoint x: 870, endPoint y: 459, distance: 14.8
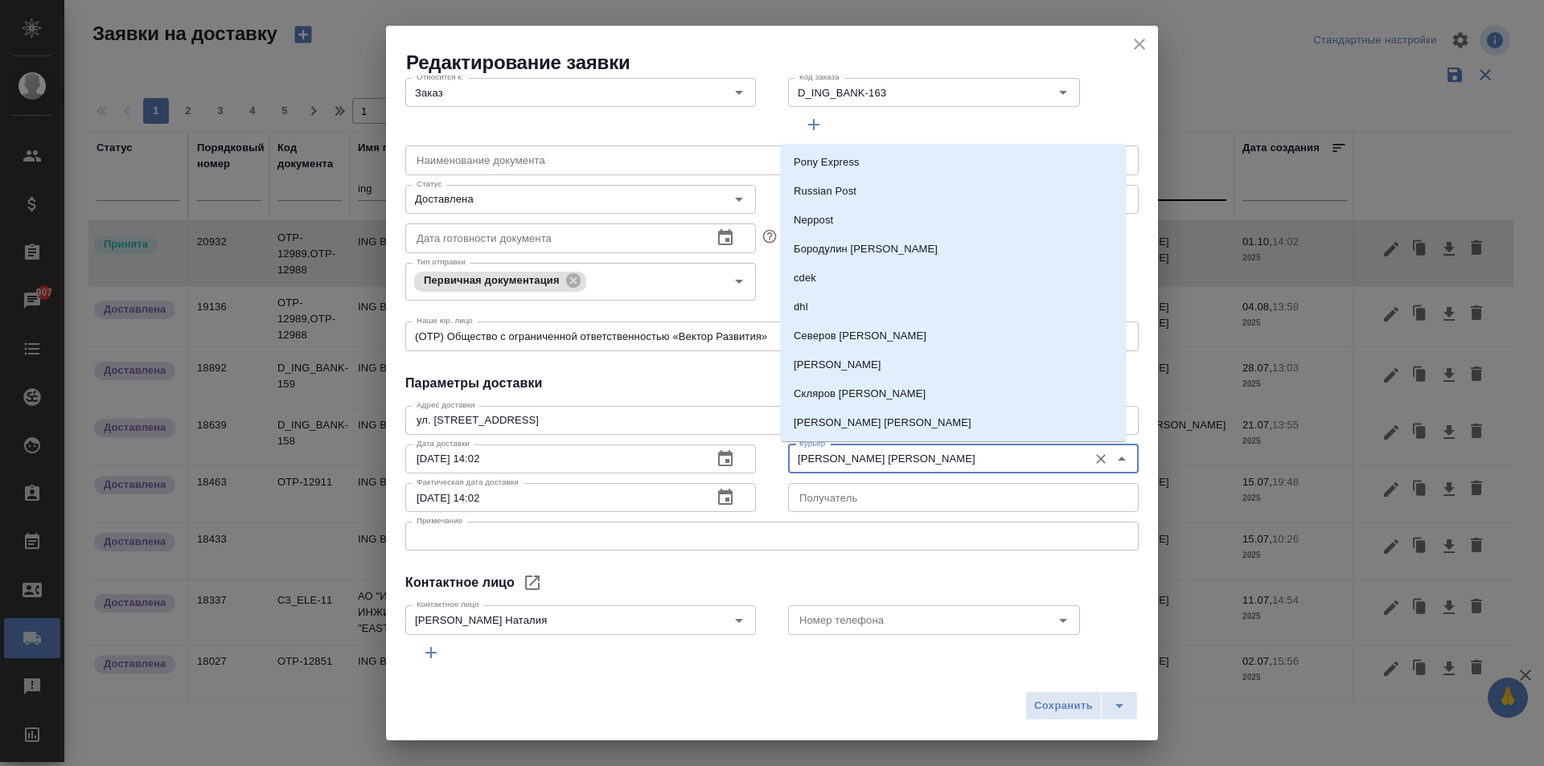
click at [871, 459] on input "Лысенков Владислав" at bounding box center [936, 459] width 287 height 19
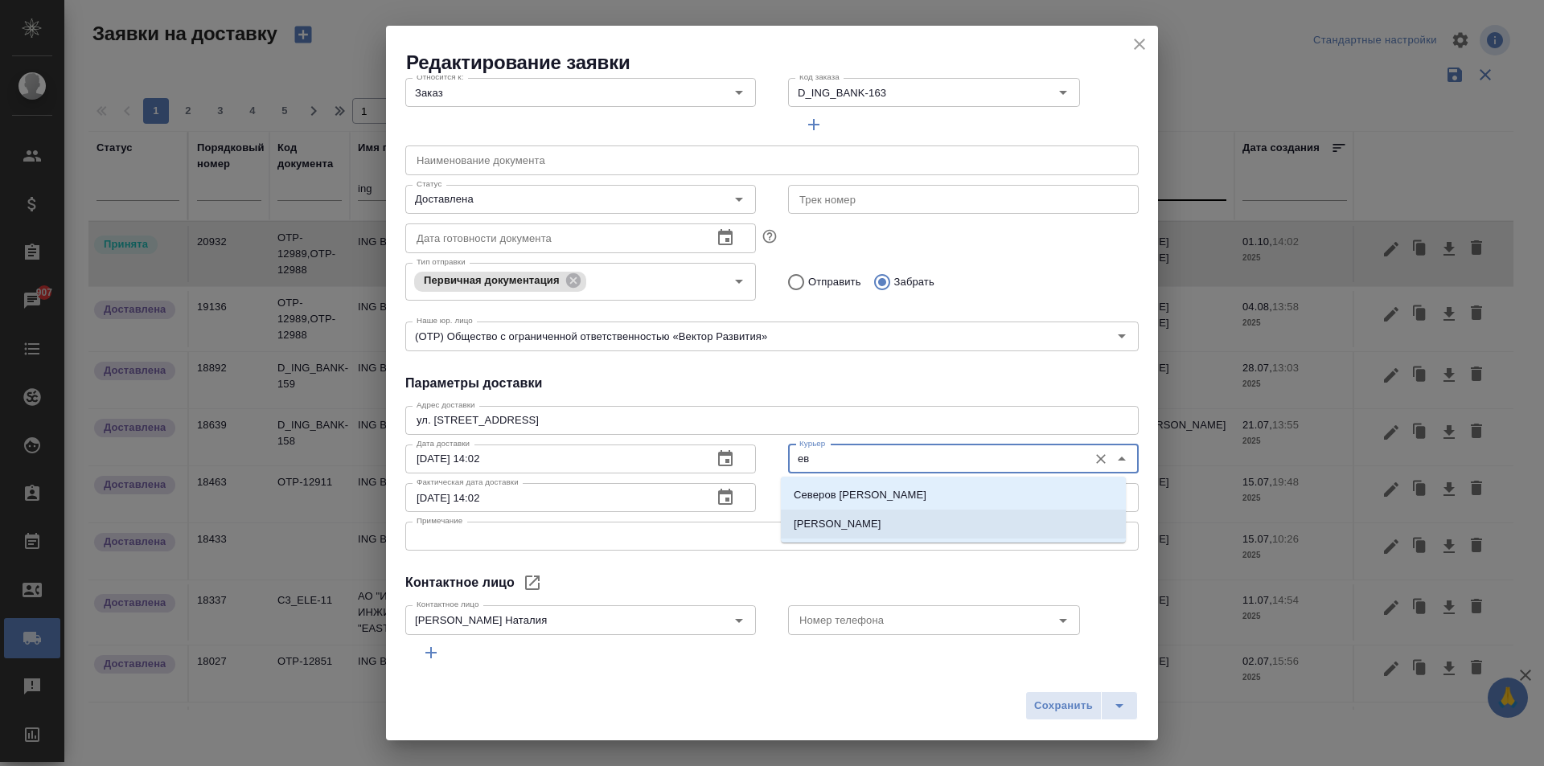
click at [890, 527] on li "[PERSON_NAME]" at bounding box center [953, 524] width 345 height 29
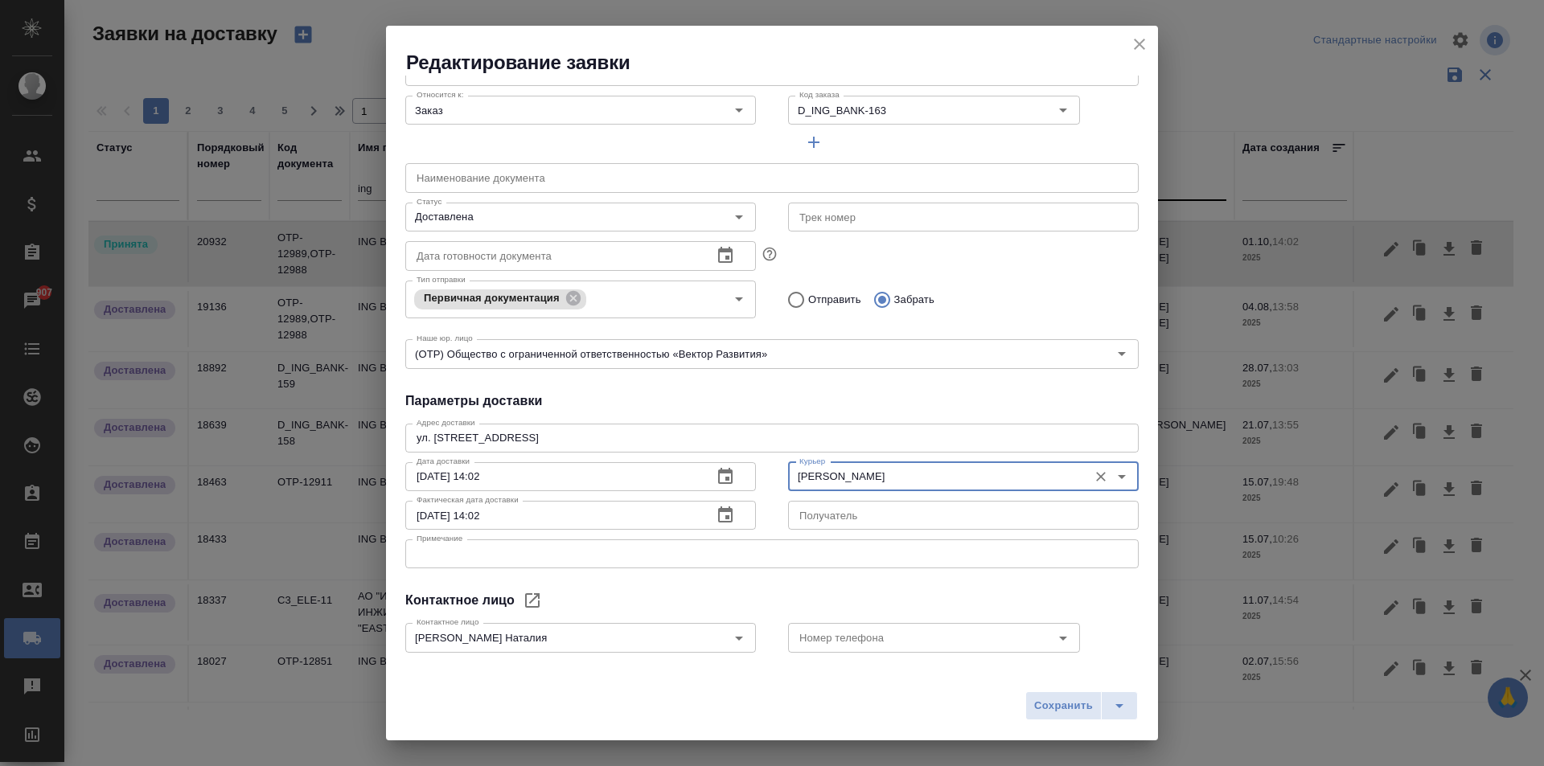
scroll to position [219, 0]
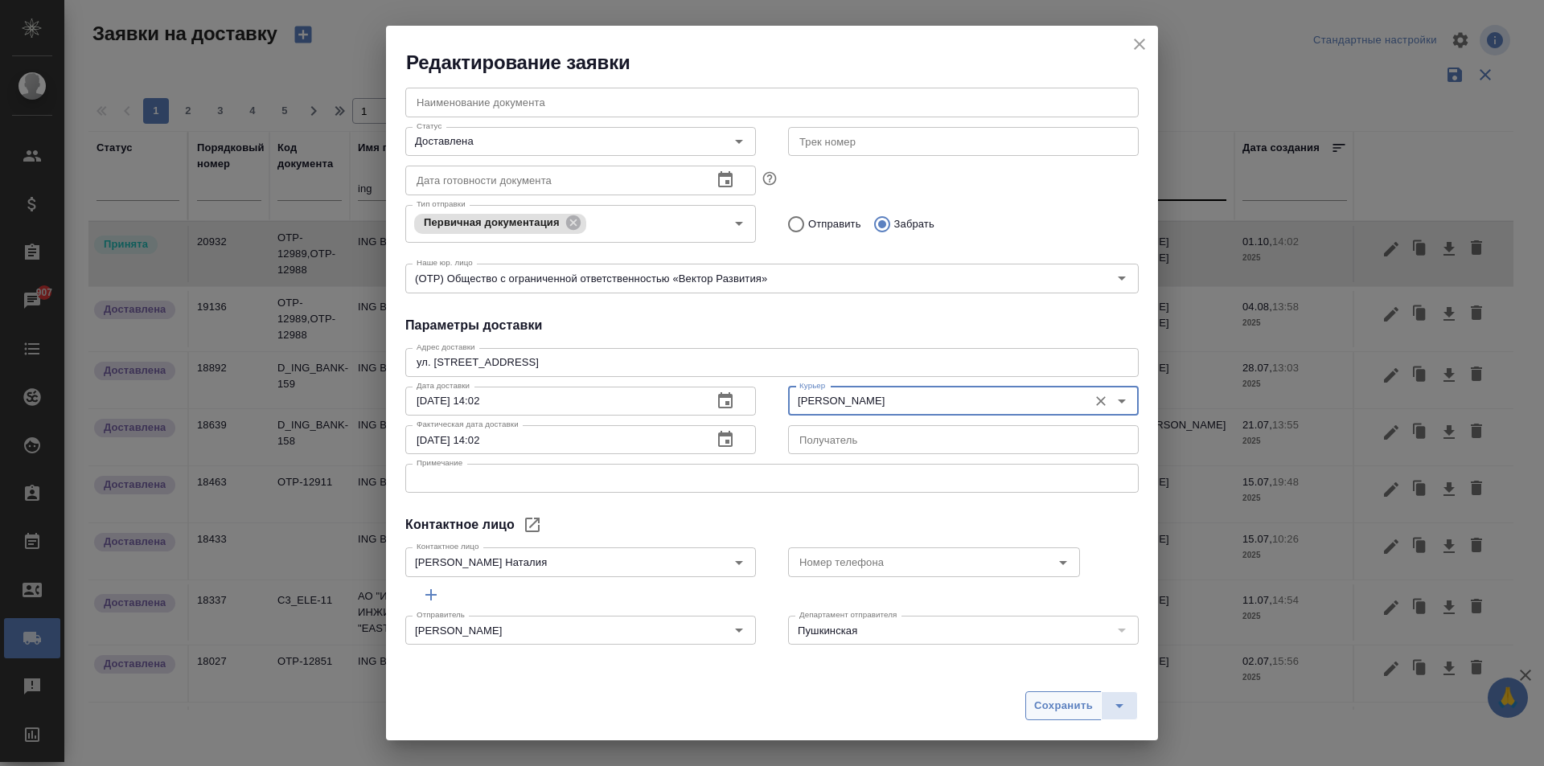
type input "[PERSON_NAME]"
click at [1073, 711] on span "Сохранить" at bounding box center [1063, 706] width 59 height 18
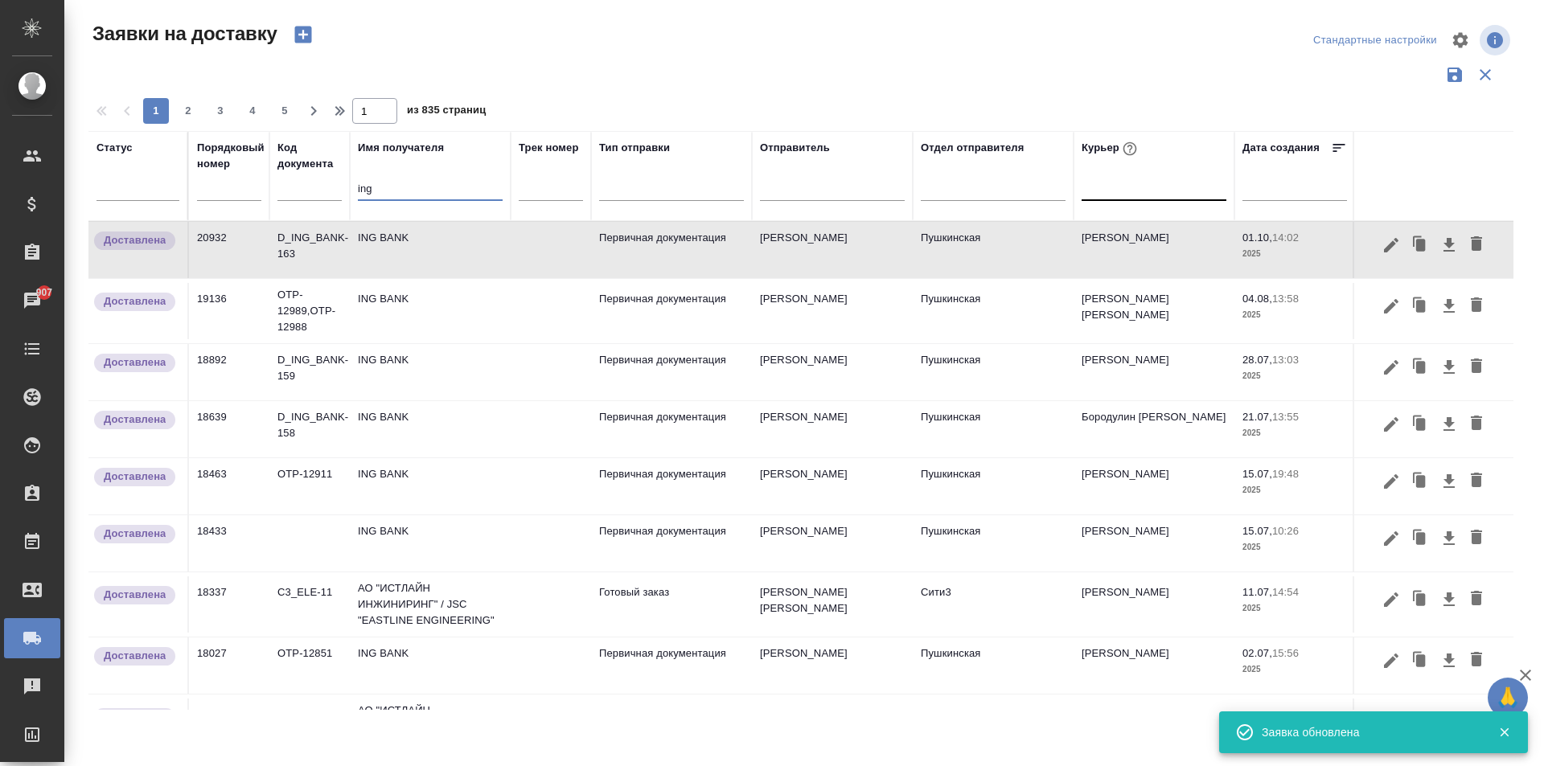
drag, startPoint x: 330, startPoint y: 193, endPoint x: 281, endPoint y: 190, distance: 48.4
click at [298, 191] on tr "Статус Порядковый номер Код документа Имя получателя ing Трек номер Тип отправк…" at bounding box center [922, 176] width 1669 height 90
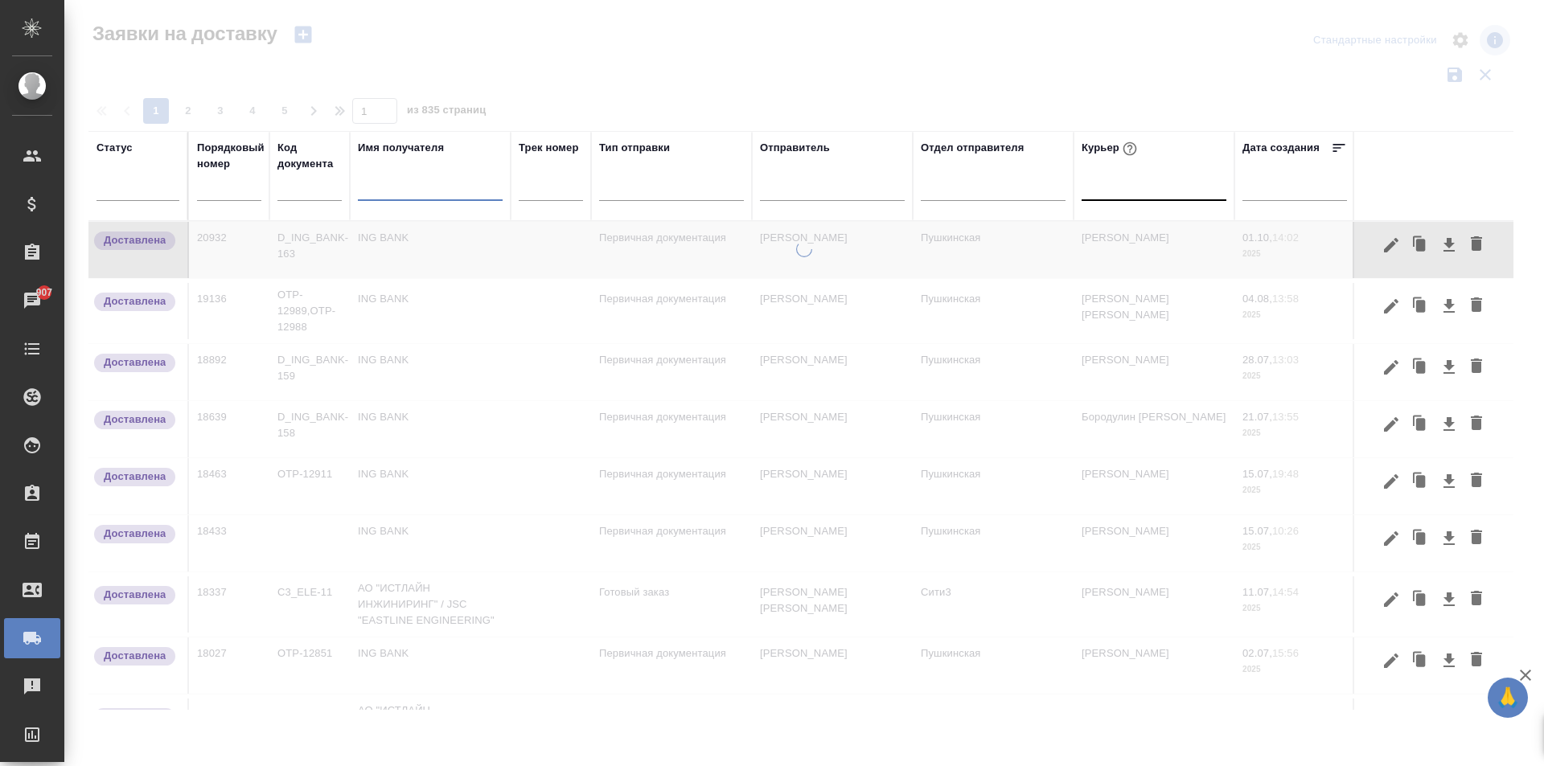
click at [1107, 191] on div at bounding box center [1154, 184] width 145 height 23
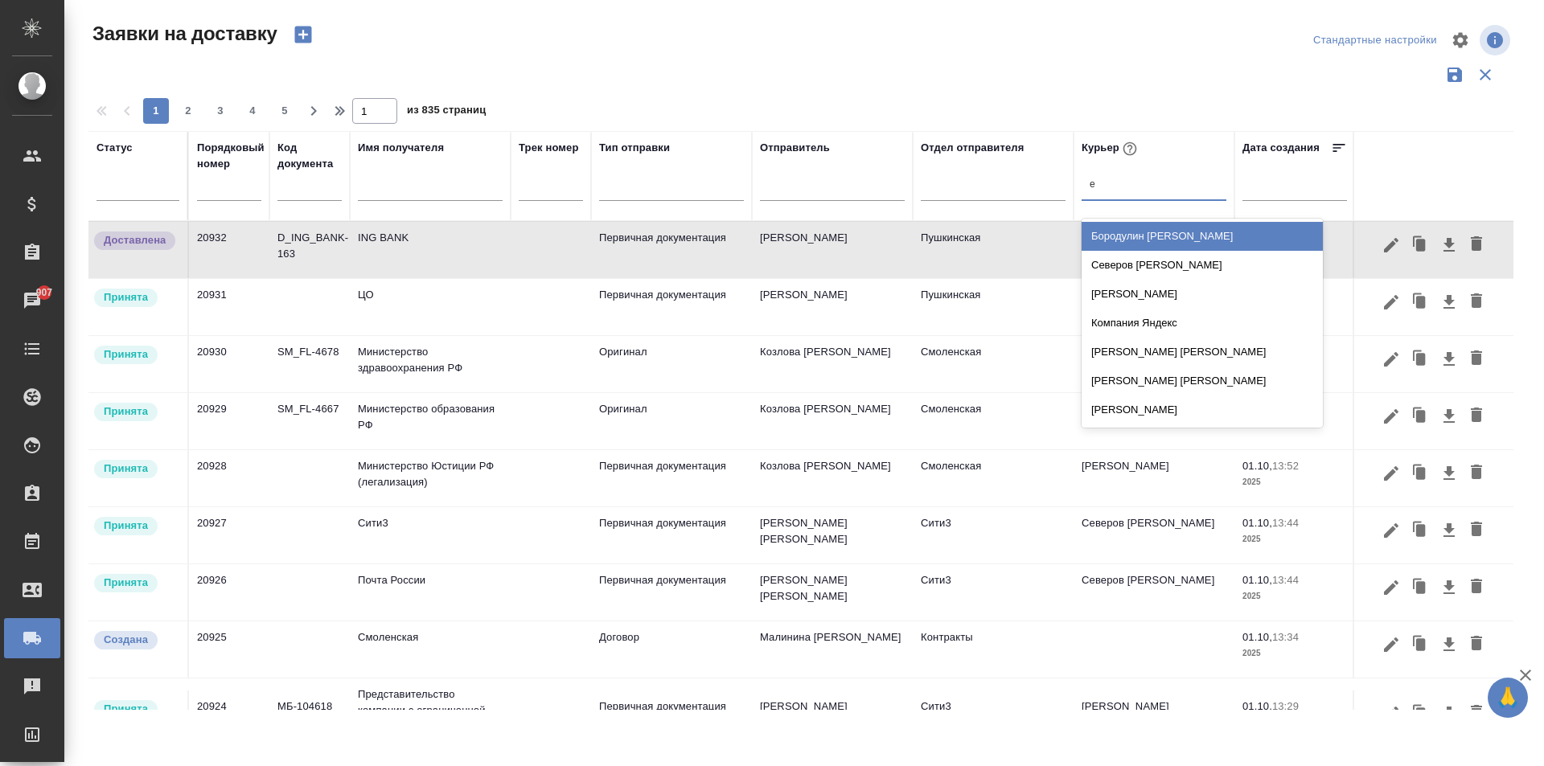
type input "ев"
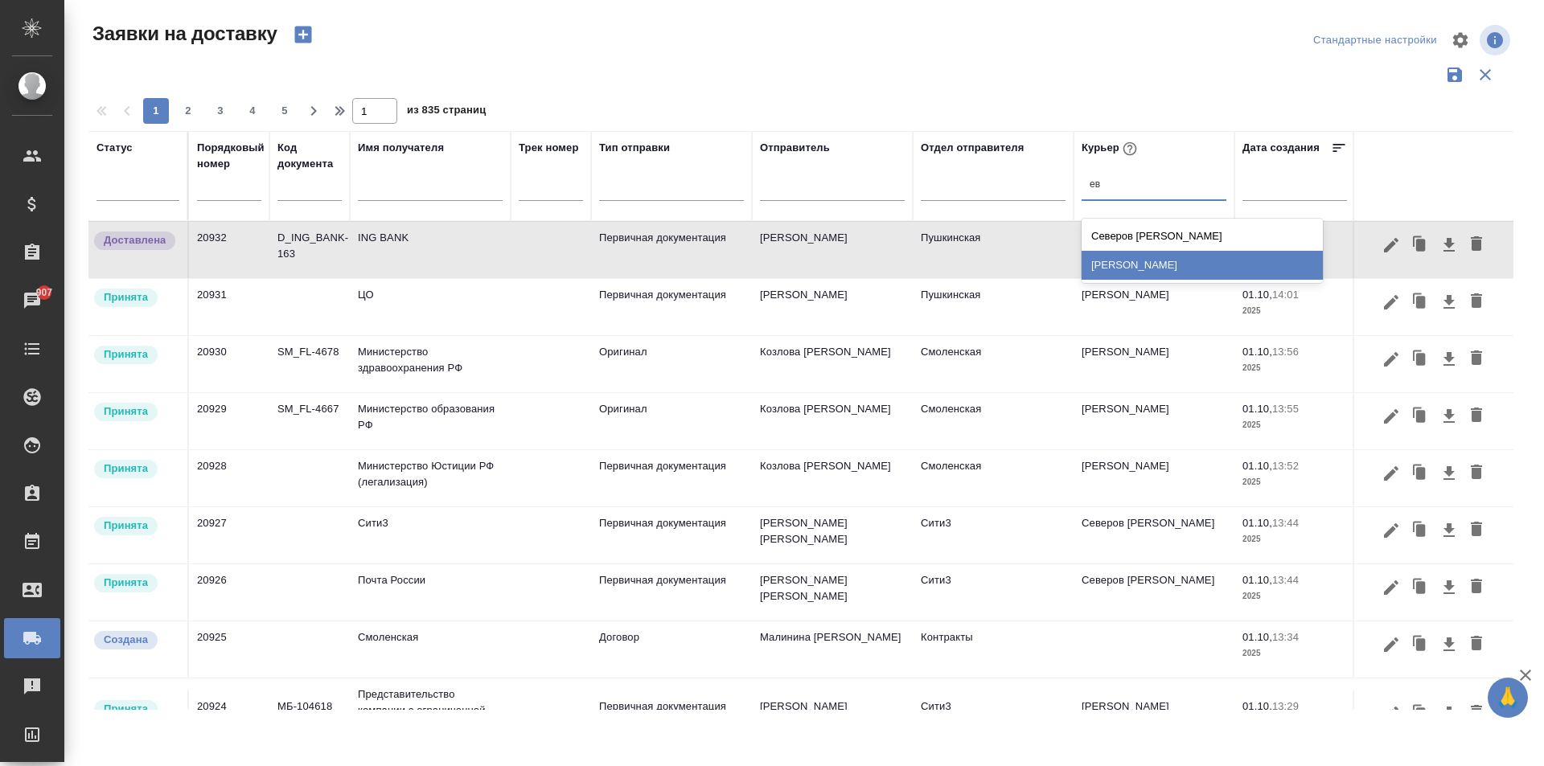
click at [1136, 266] on div "[PERSON_NAME]" at bounding box center [1202, 265] width 241 height 29
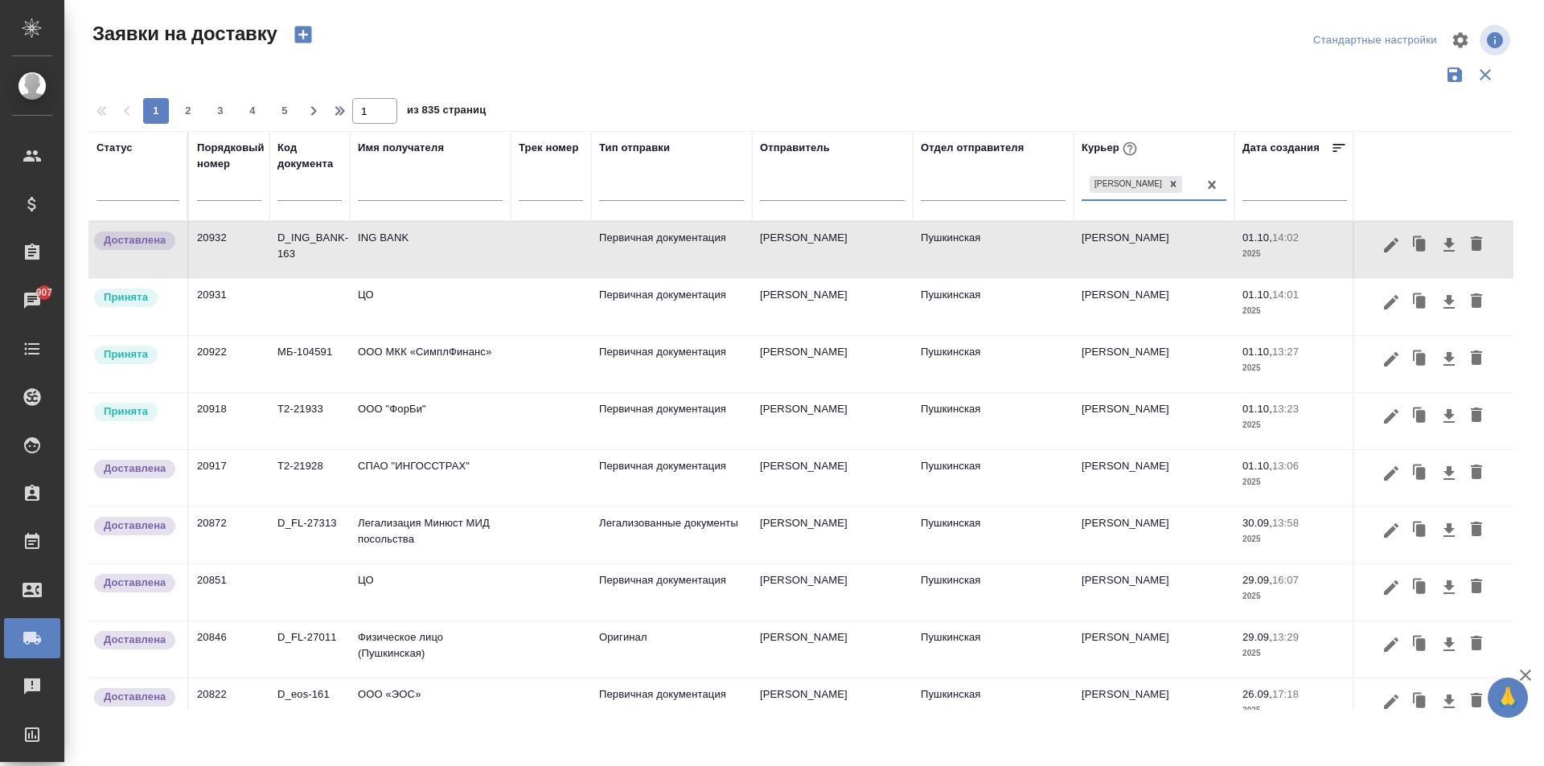
click at [396, 313] on td "ЦО" at bounding box center [430, 307] width 161 height 56
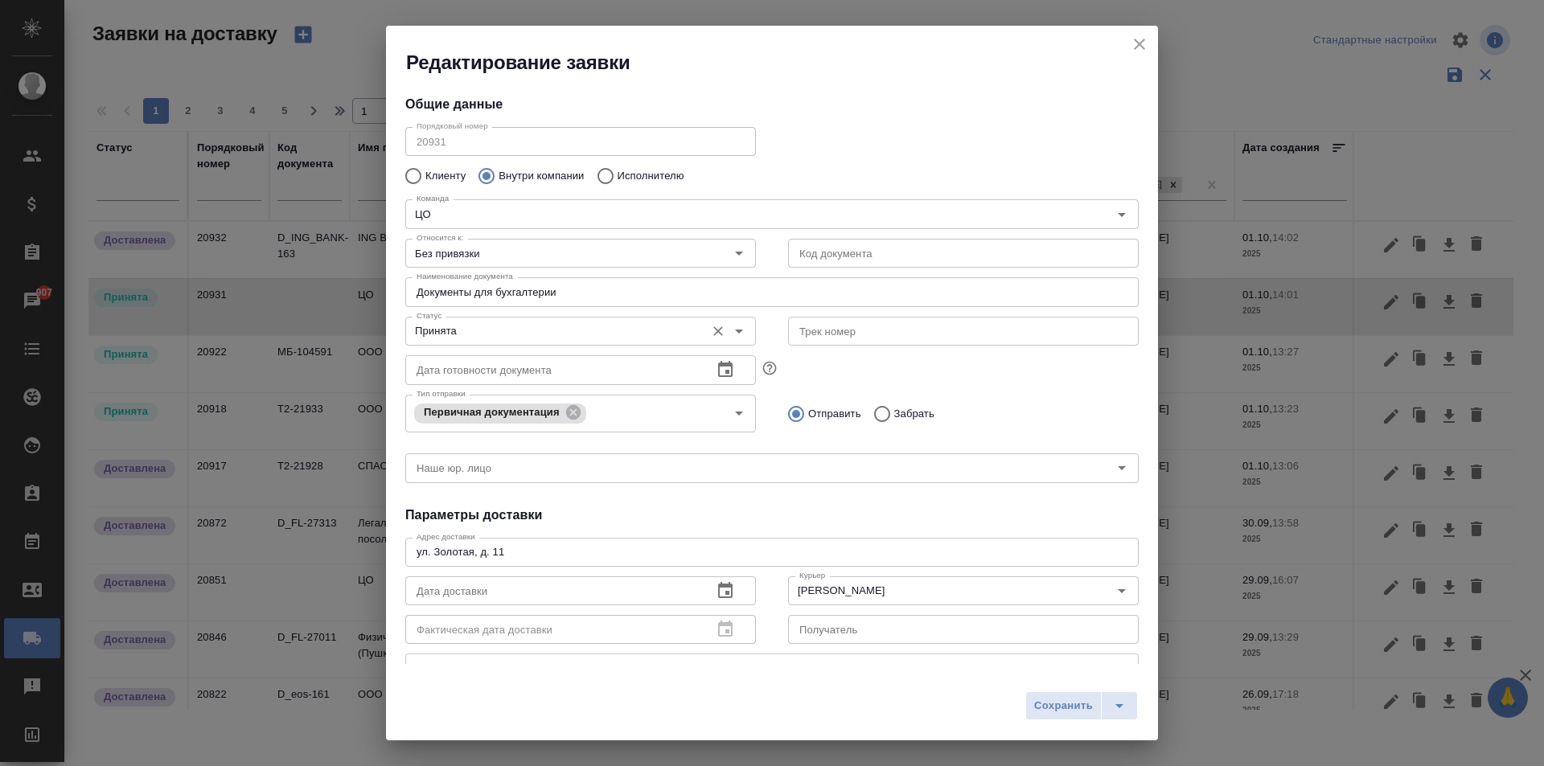
click at [480, 331] on input "Принята" at bounding box center [553, 331] width 287 height 19
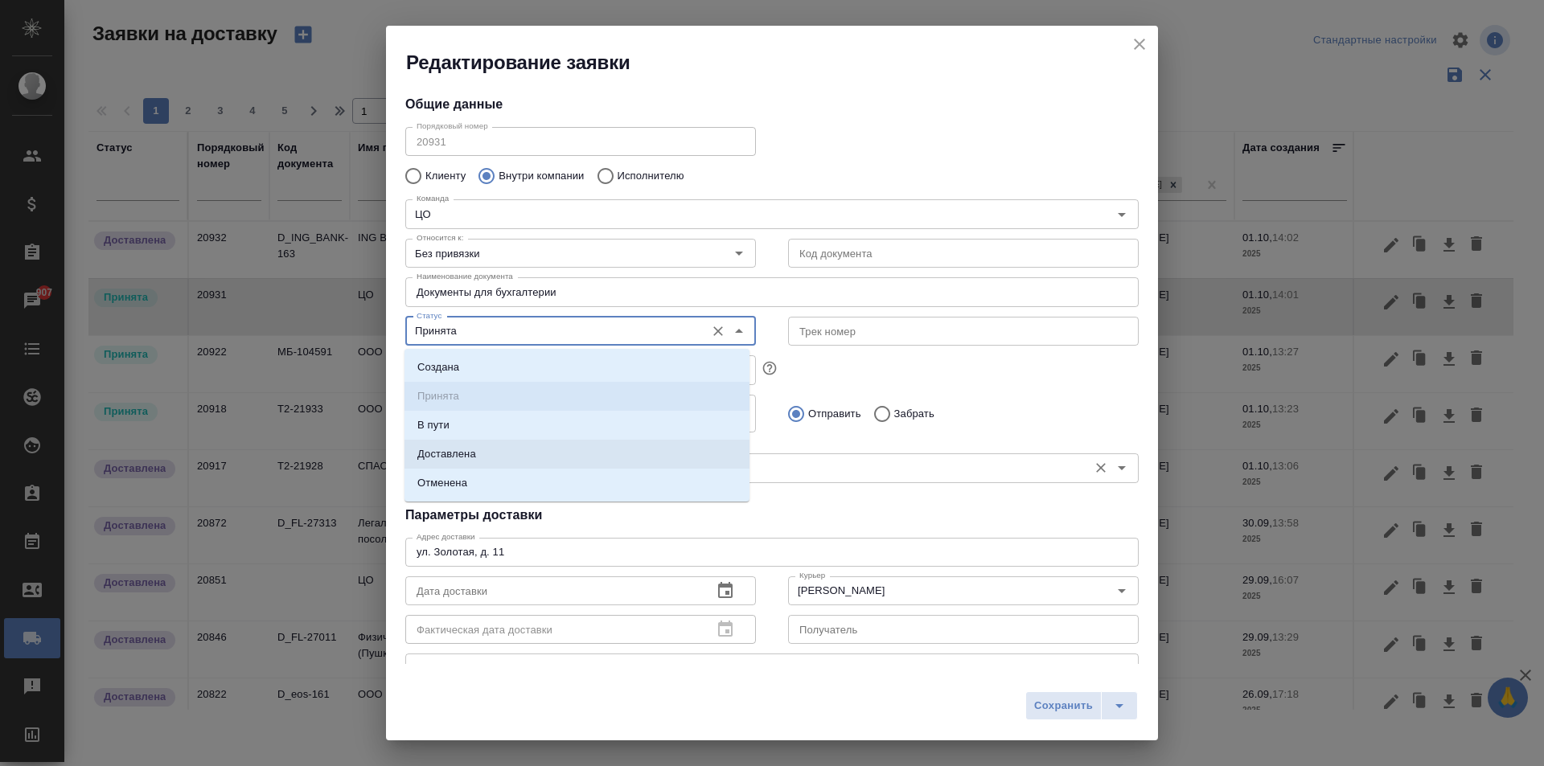
click at [463, 448] on p "Доставлена" at bounding box center [446, 454] width 59 height 16
type input "Доставлена"
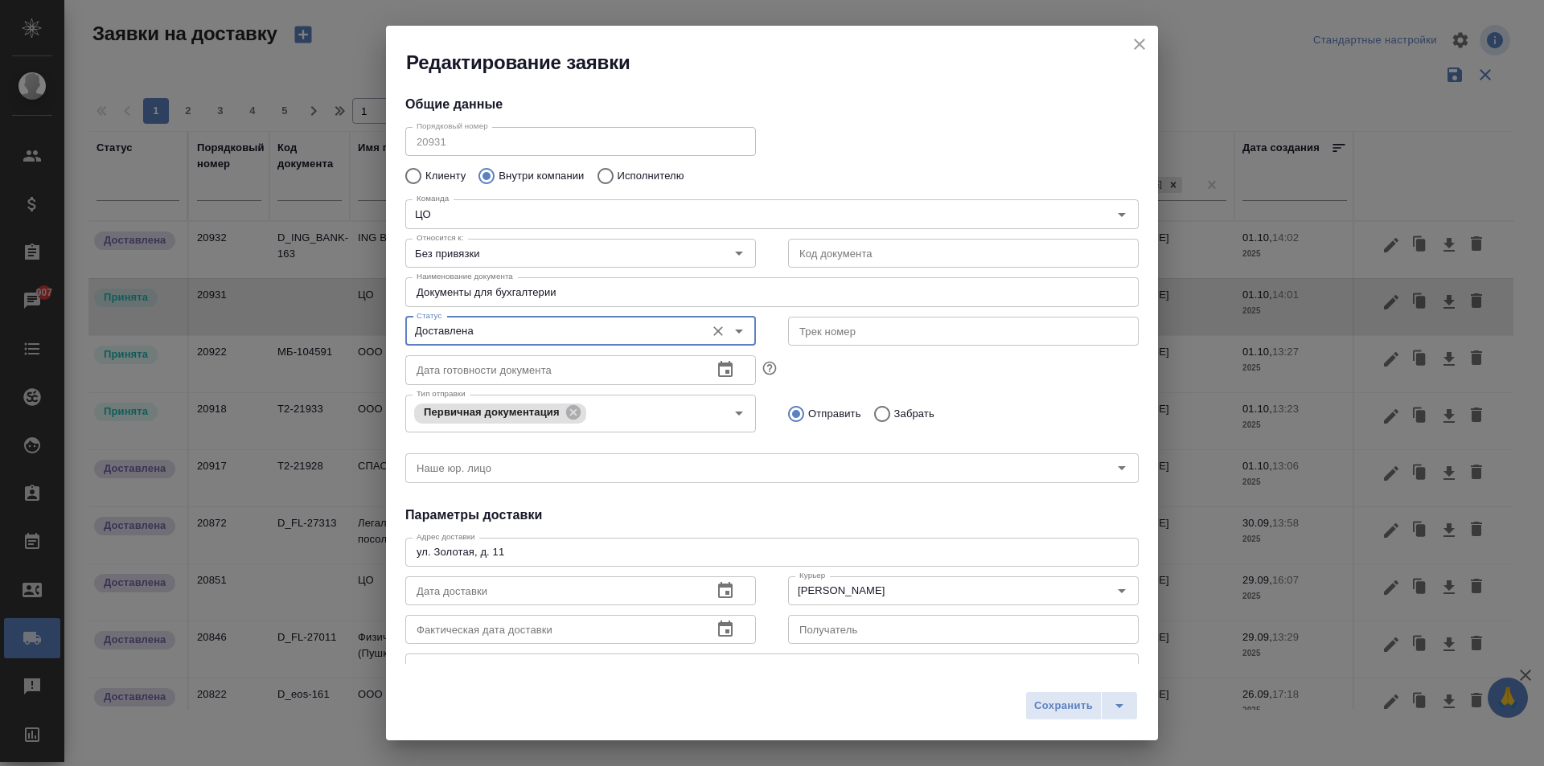
click at [533, 292] on input "Документы для бухгалтерии" at bounding box center [771, 291] width 733 height 29
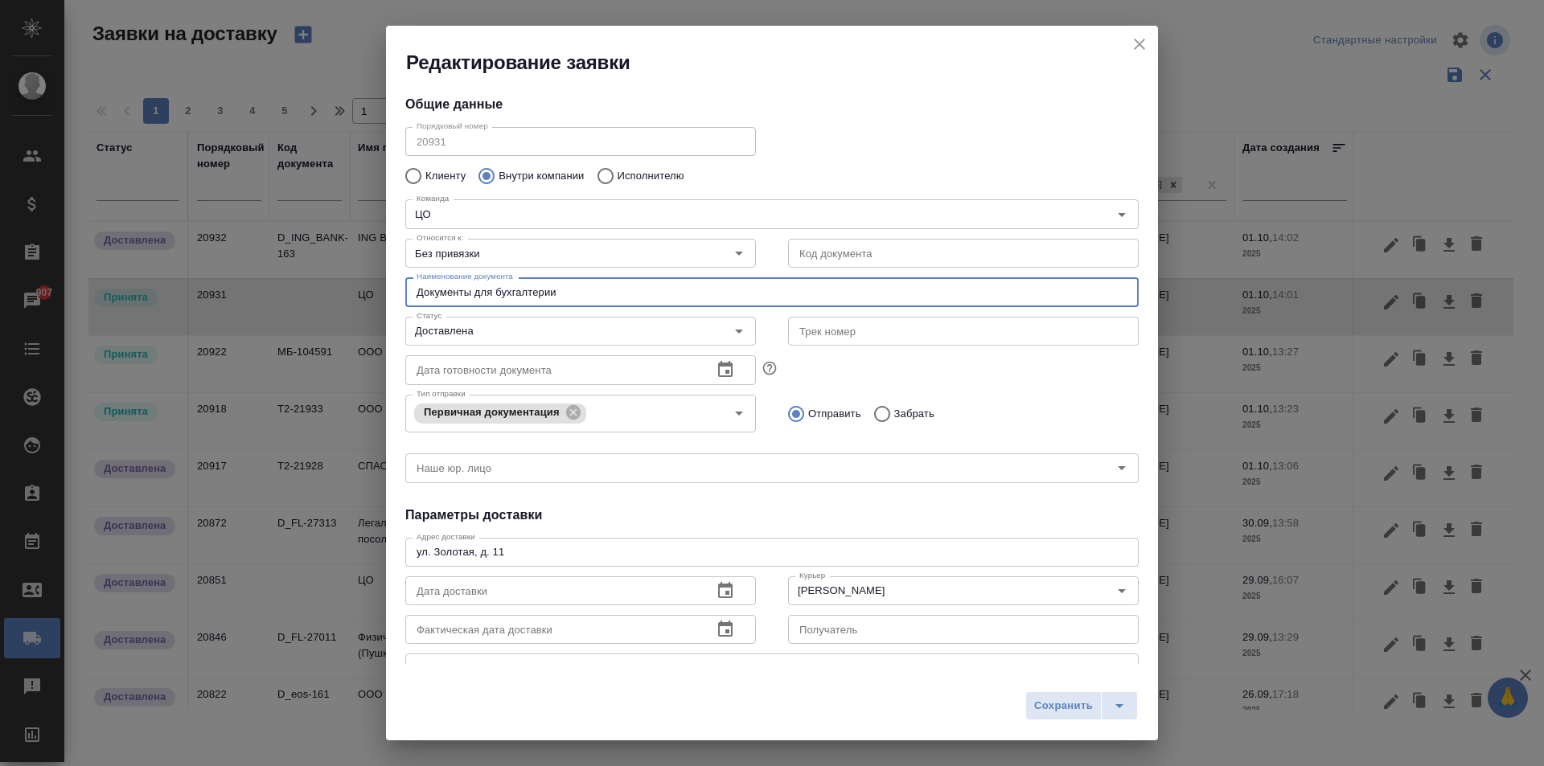
click at [468, 290] on input "Документы для бухгалтерии" at bounding box center [771, 291] width 733 height 29
type input "Ч"
type input "Забрать счета для филиала и отвезти чек для бухгалтерии"
click at [877, 417] on input "Забрать" at bounding box center [879, 414] width 29 height 34
radio input "true"
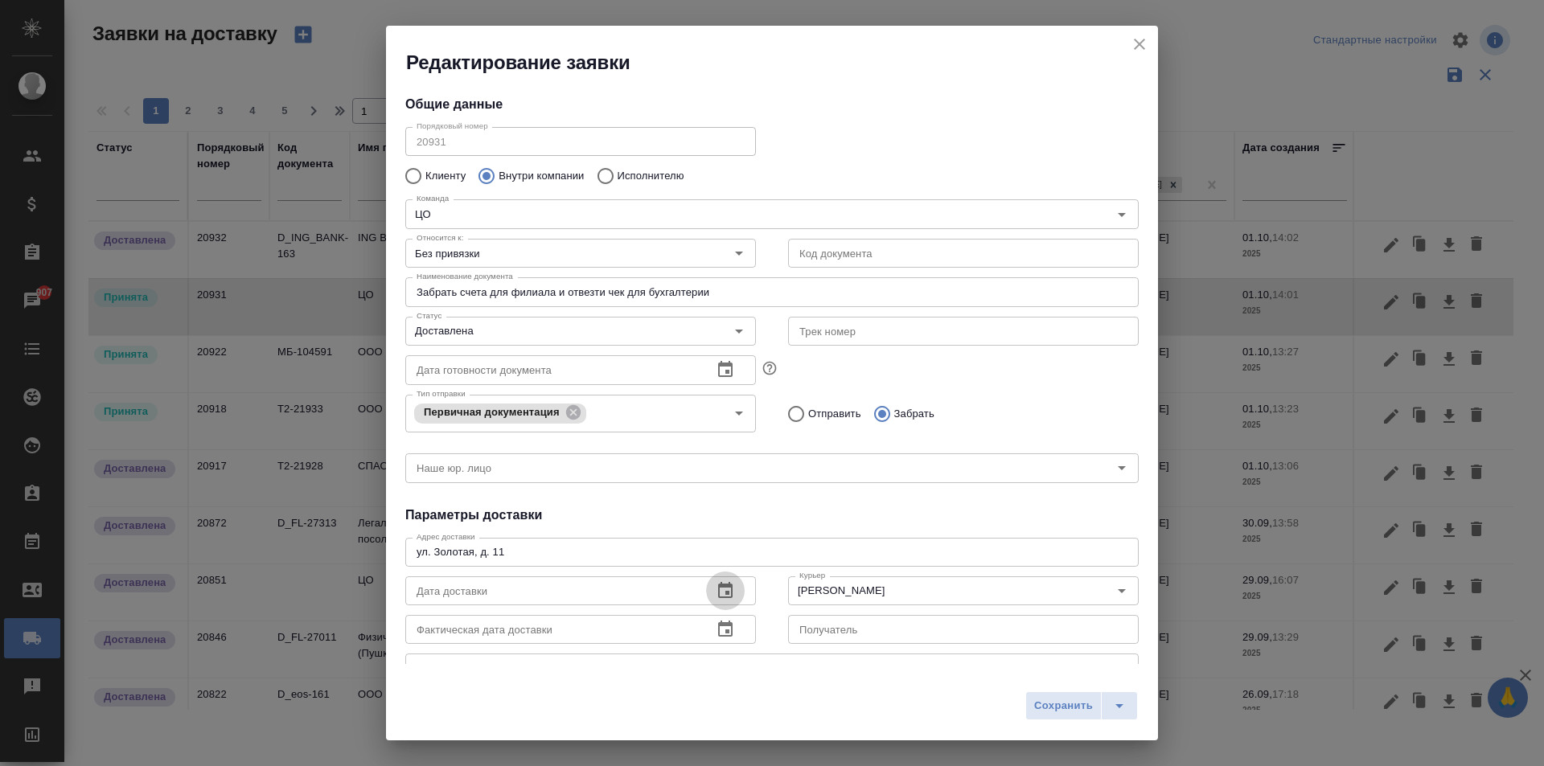
click at [718, 585] on icon "button" at bounding box center [725, 590] width 14 height 16
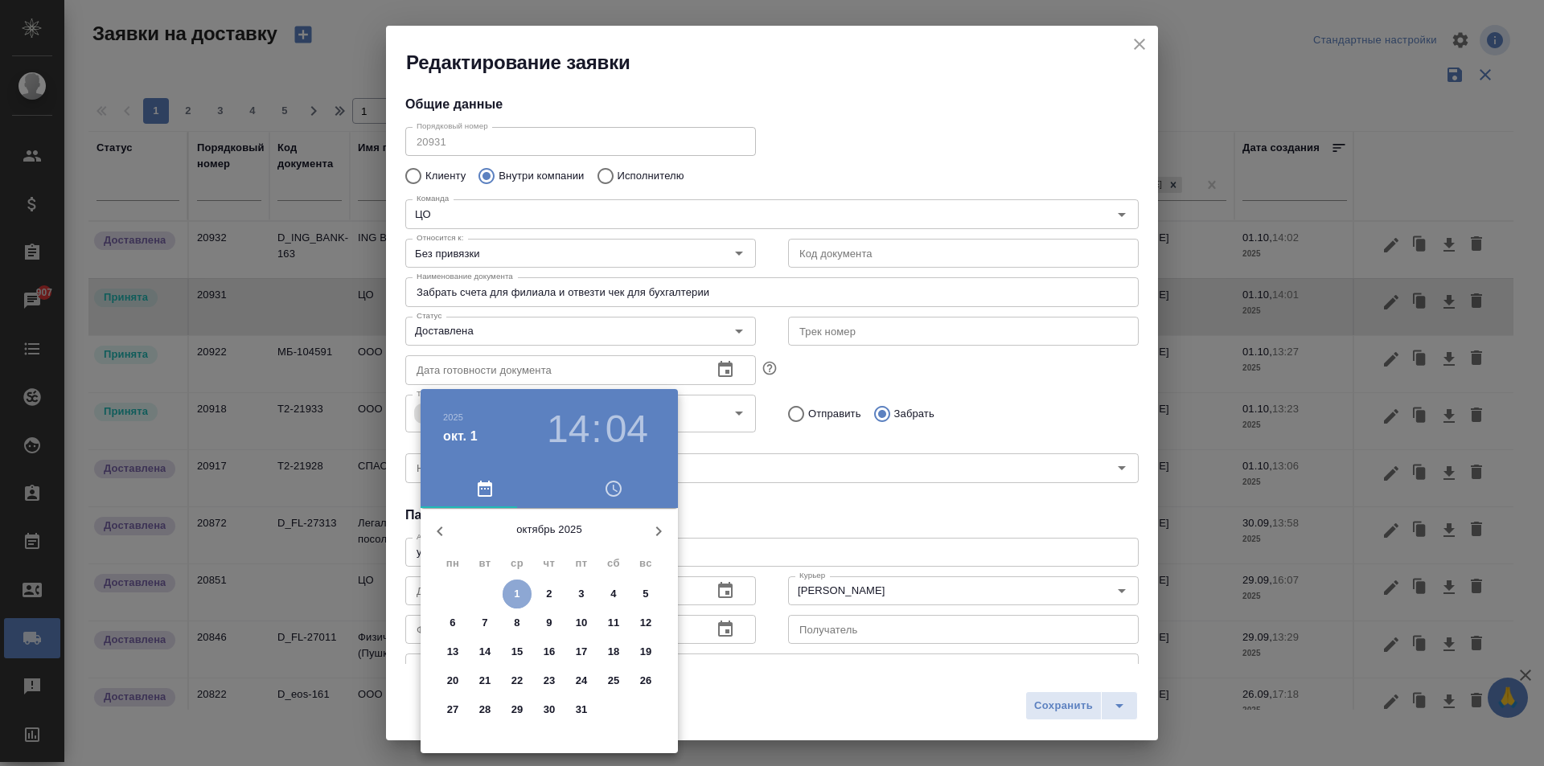
click at [517, 594] on p "1" at bounding box center [517, 594] width 6 height 16
type input "01.10.2025 14:04"
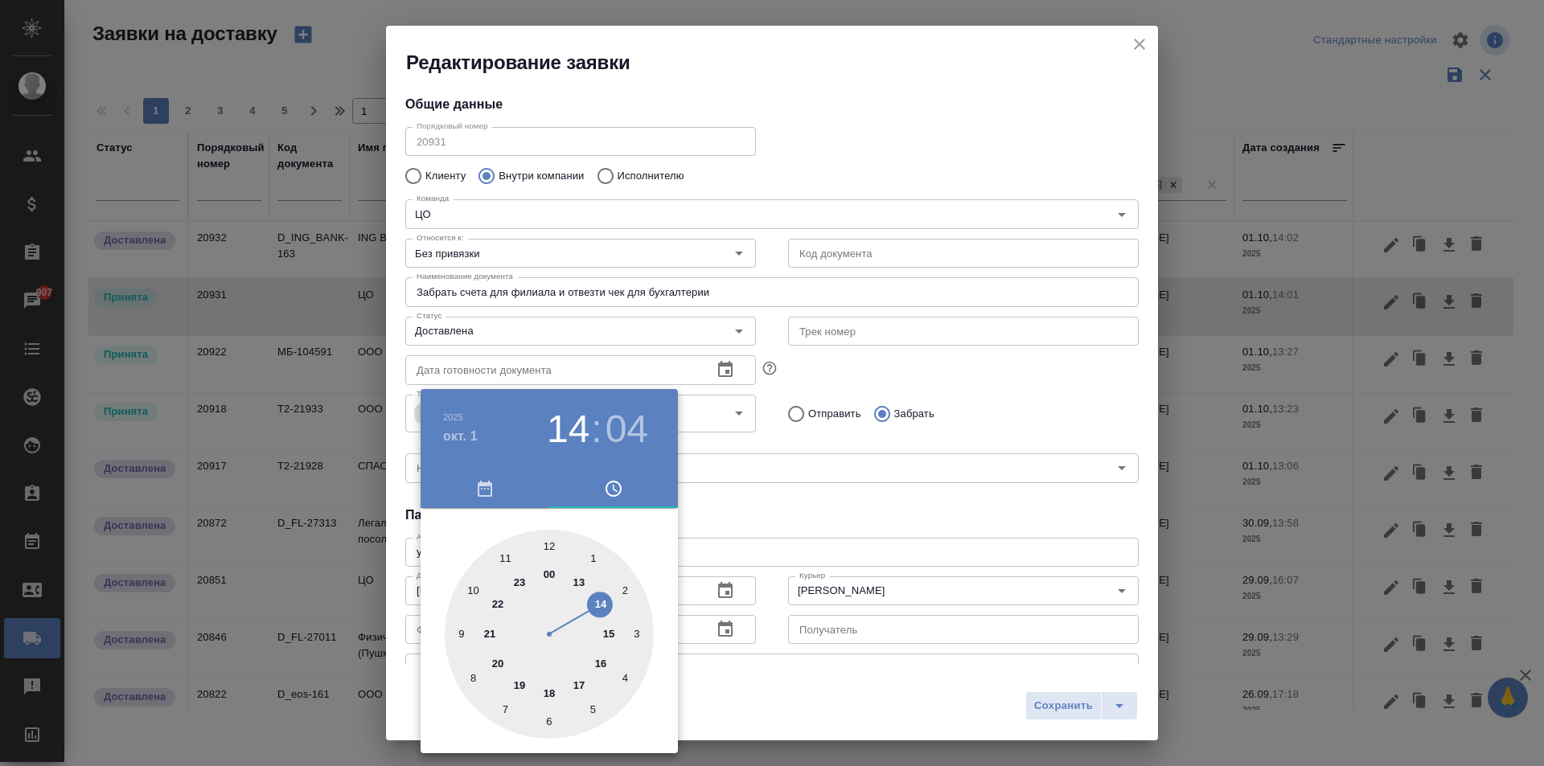
click at [703, 545] on div at bounding box center [772, 383] width 1544 height 766
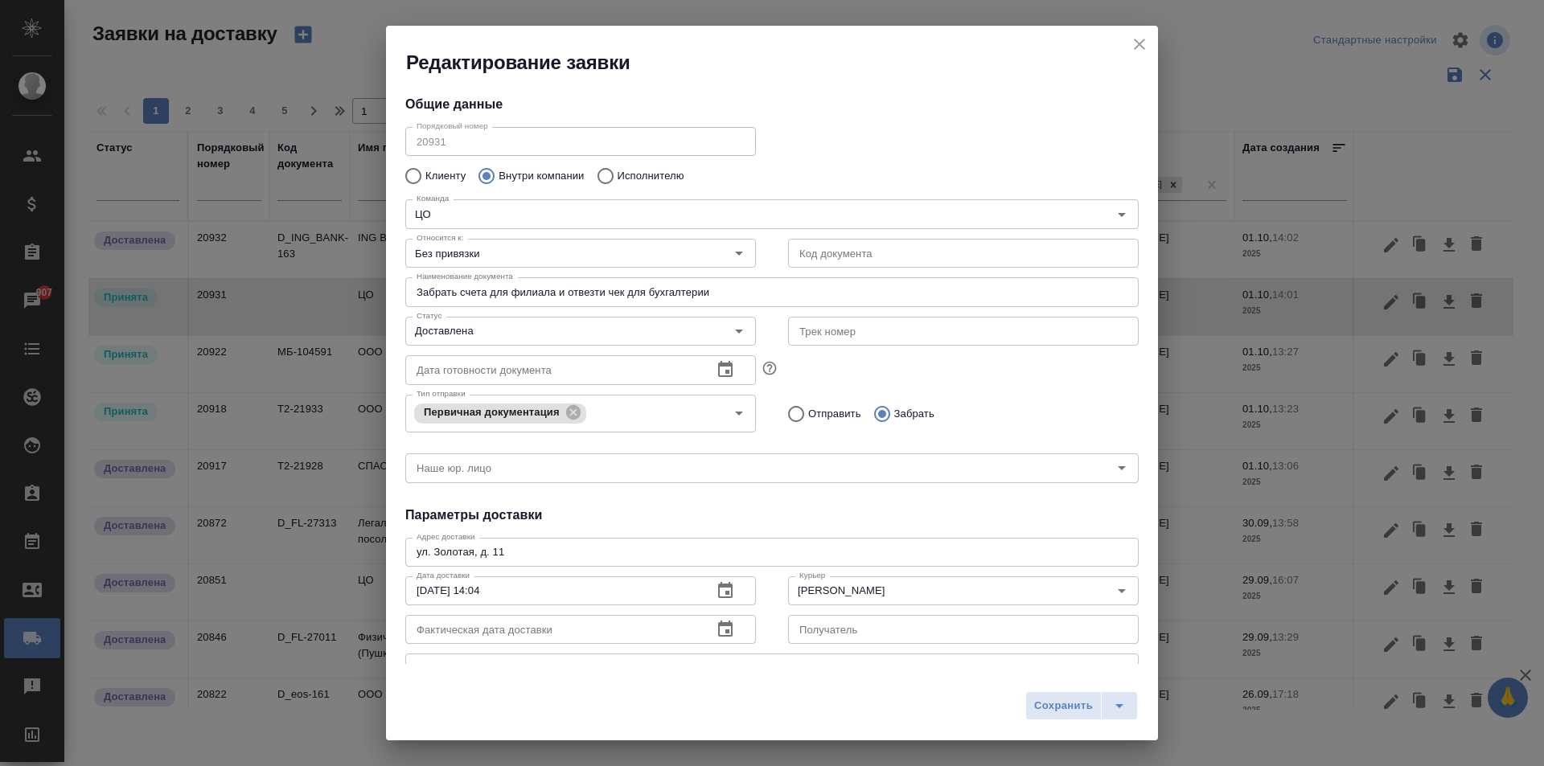
click at [718, 626] on icon "button" at bounding box center [725, 629] width 14 height 16
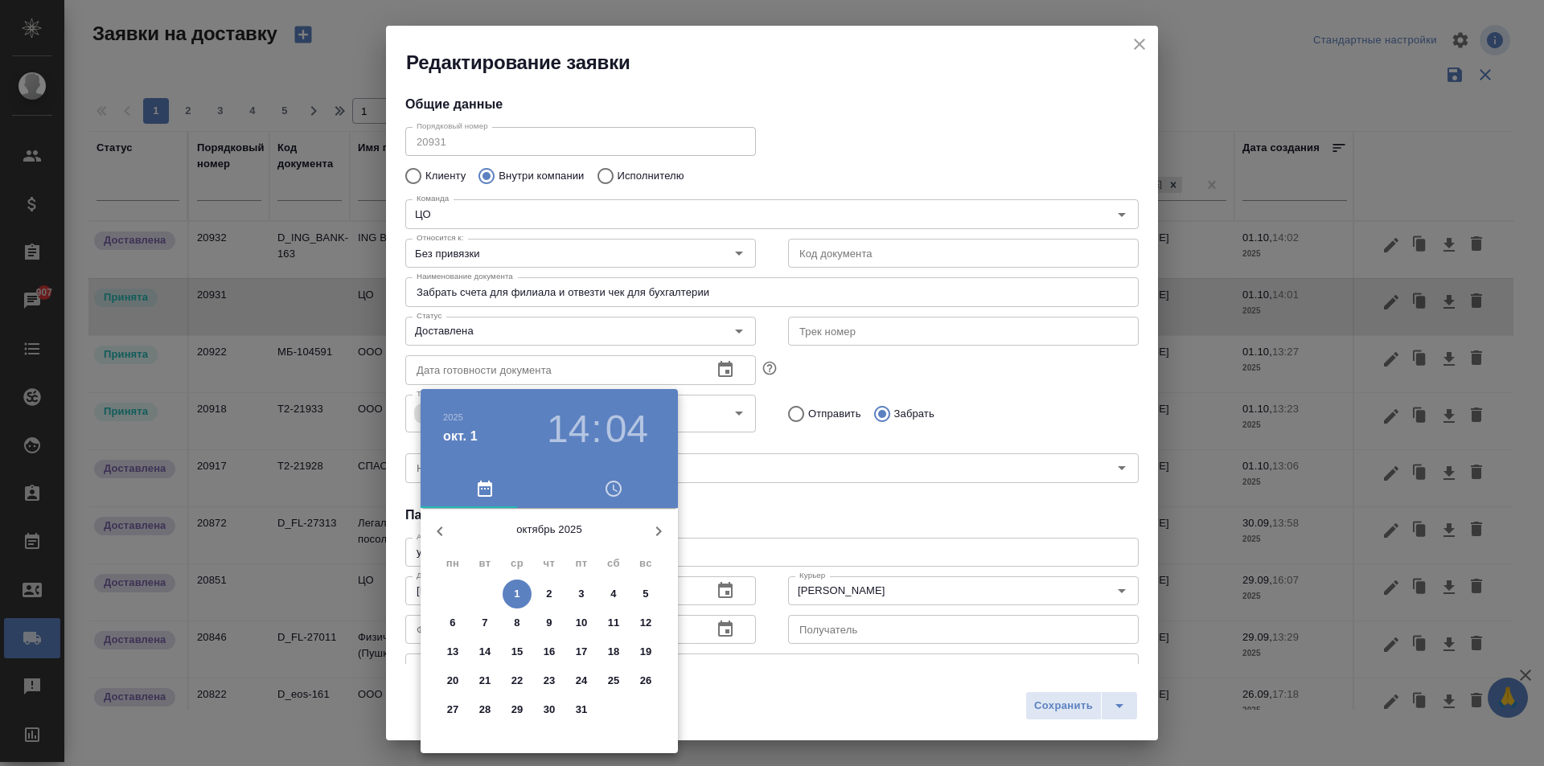
click at [514, 591] on p "1" at bounding box center [517, 594] width 6 height 16
type input "01.10.2025 14:04"
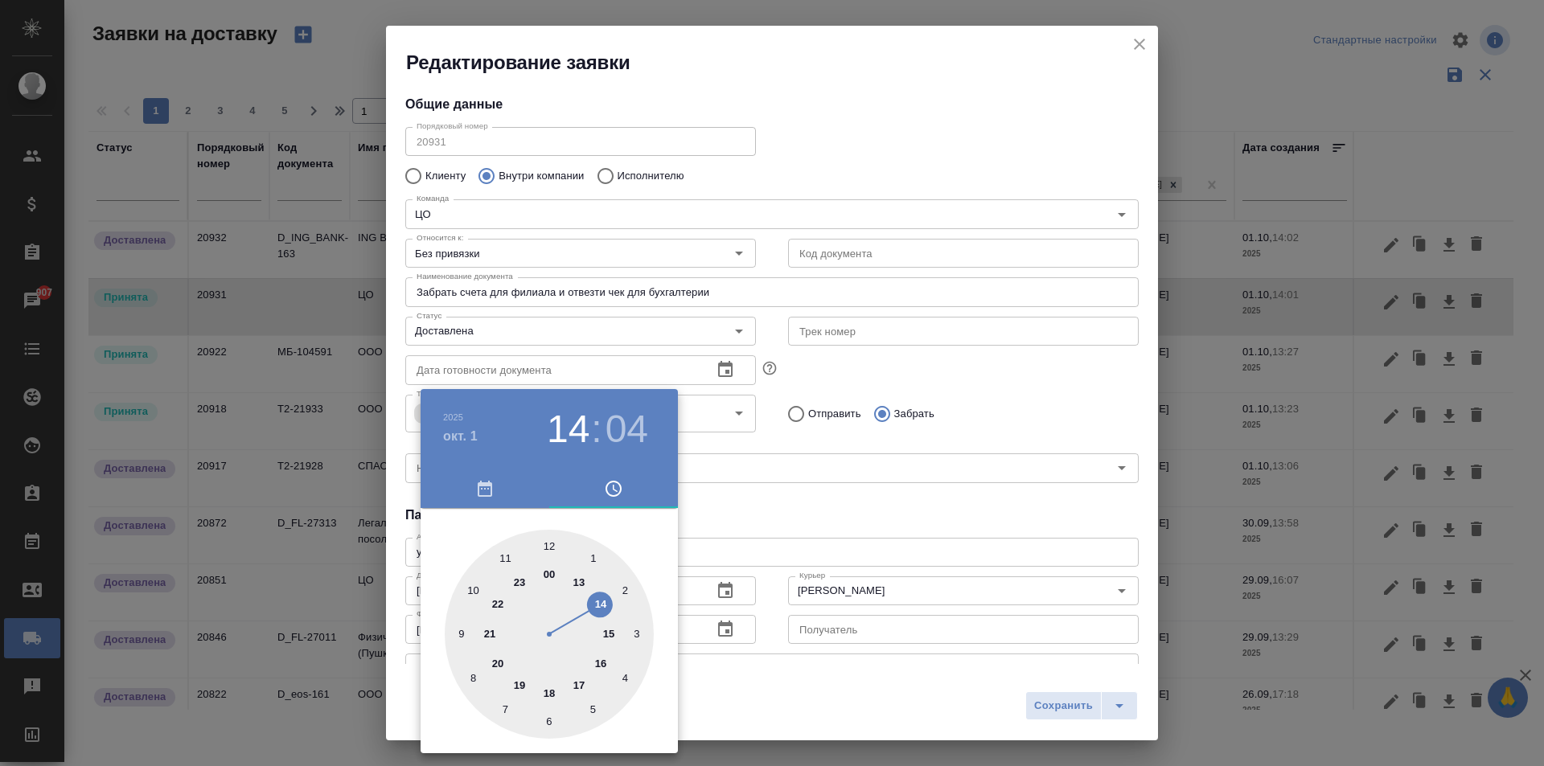
click at [777, 514] on div at bounding box center [772, 383] width 1544 height 766
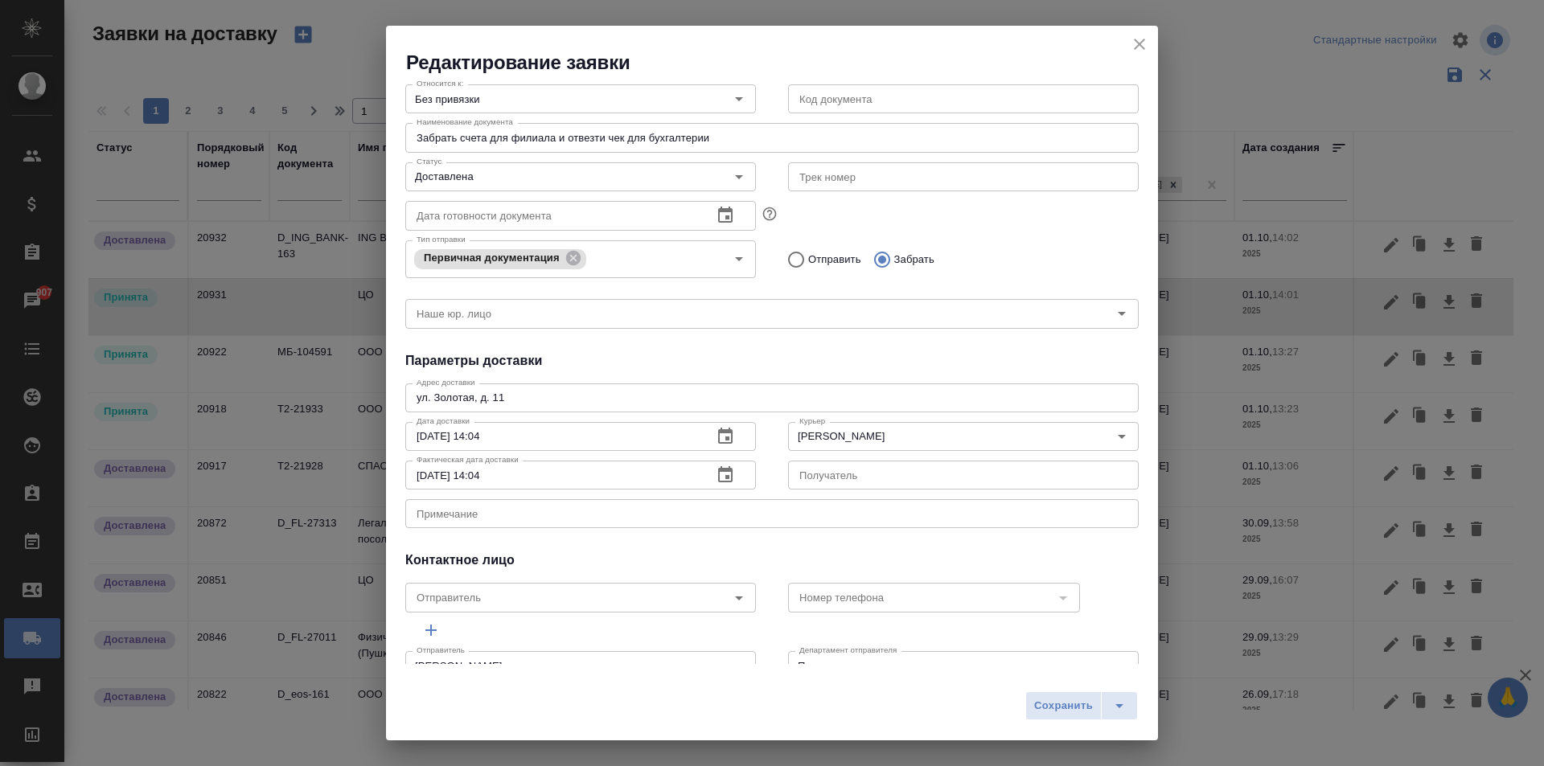
scroll to position [190, 0]
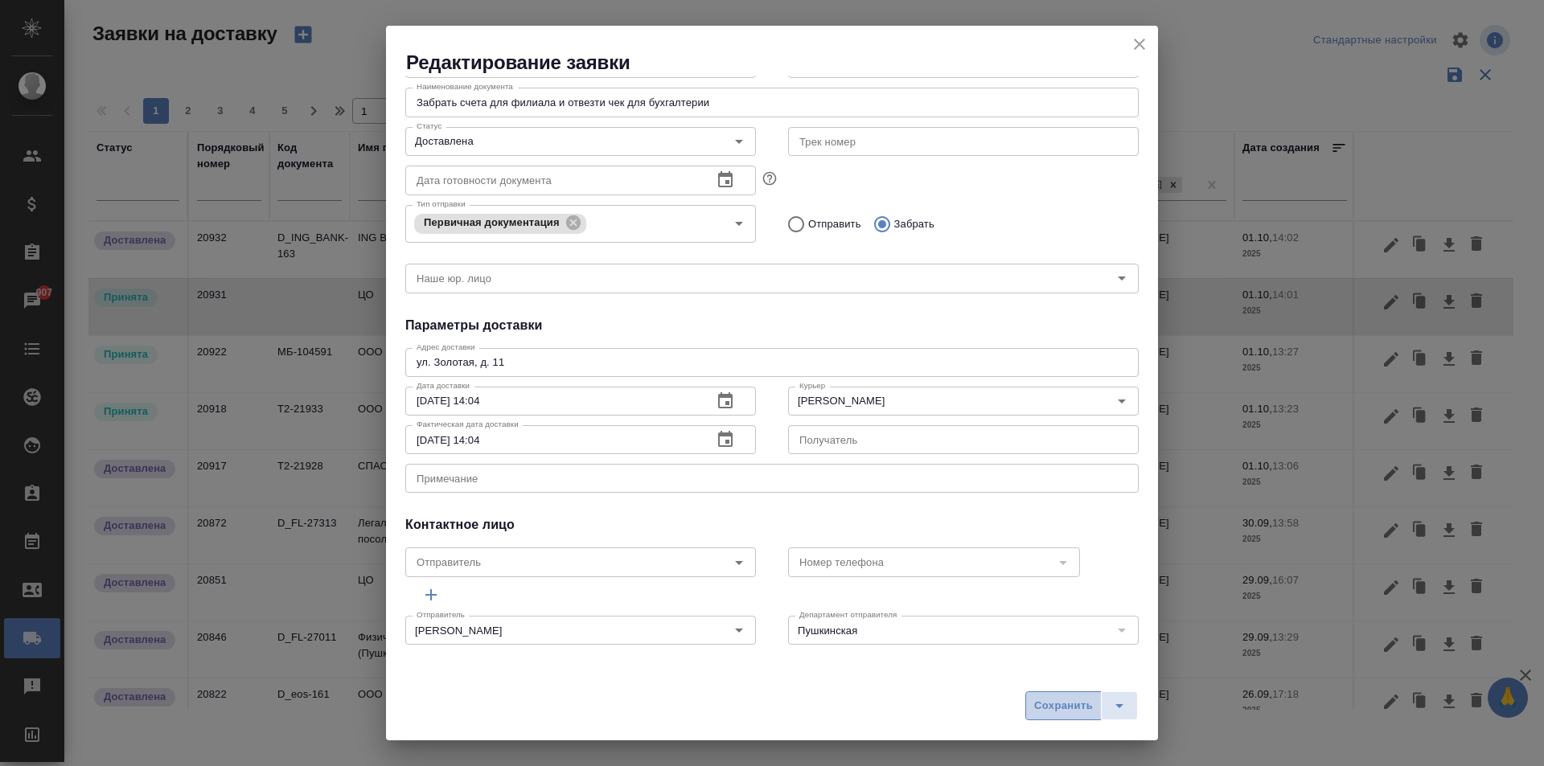
click at [1074, 706] on span "Сохранить" at bounding box center [1063, 706] width 59 height 18
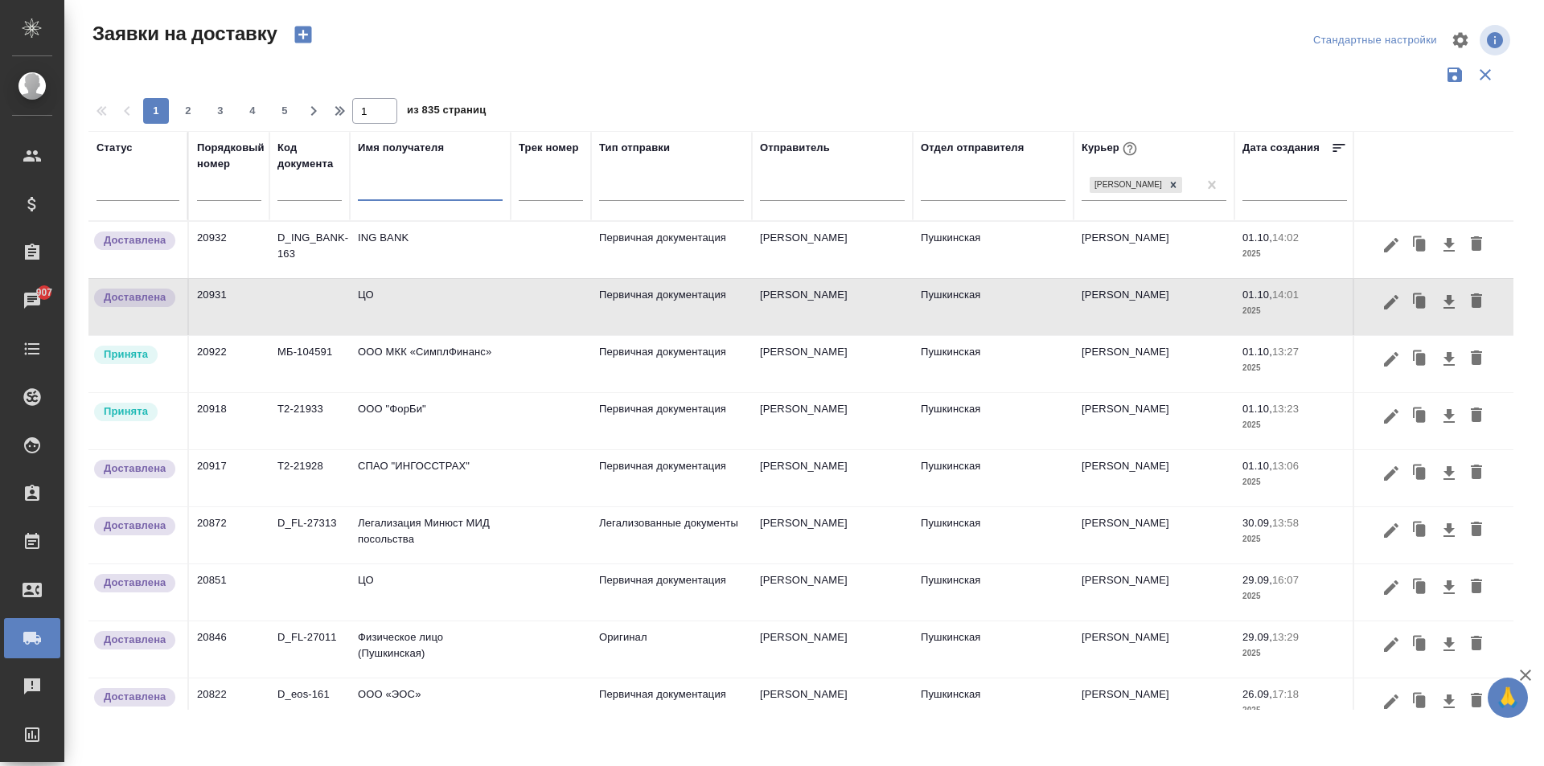
click at [402, 193] on input "text" at bounding box center [430, 190] width 145 height 20
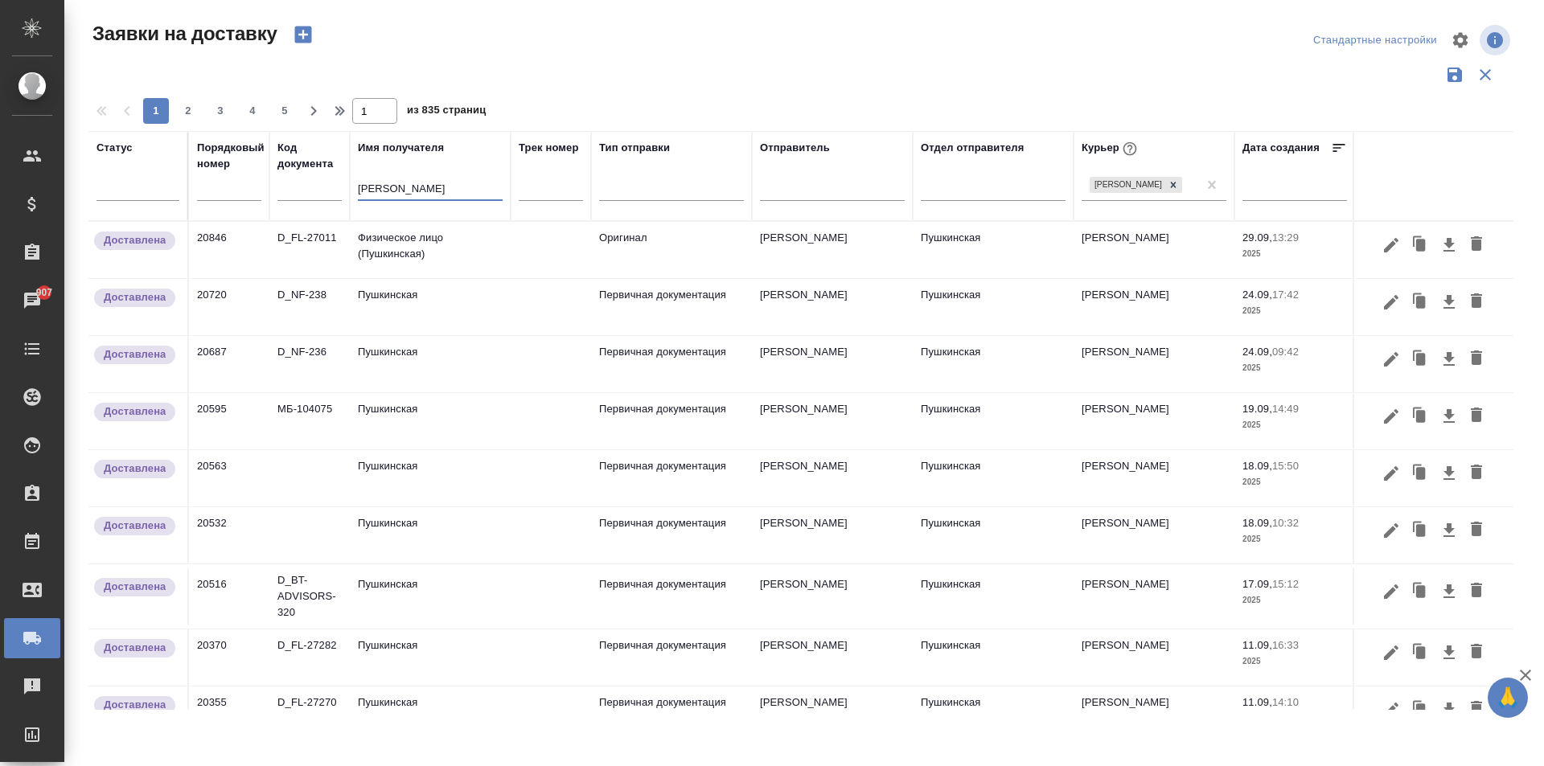
type input "пушкин"
click at [397, 329] on td "Пушкинская" at bounding box center [430, 307] width 161 height 56
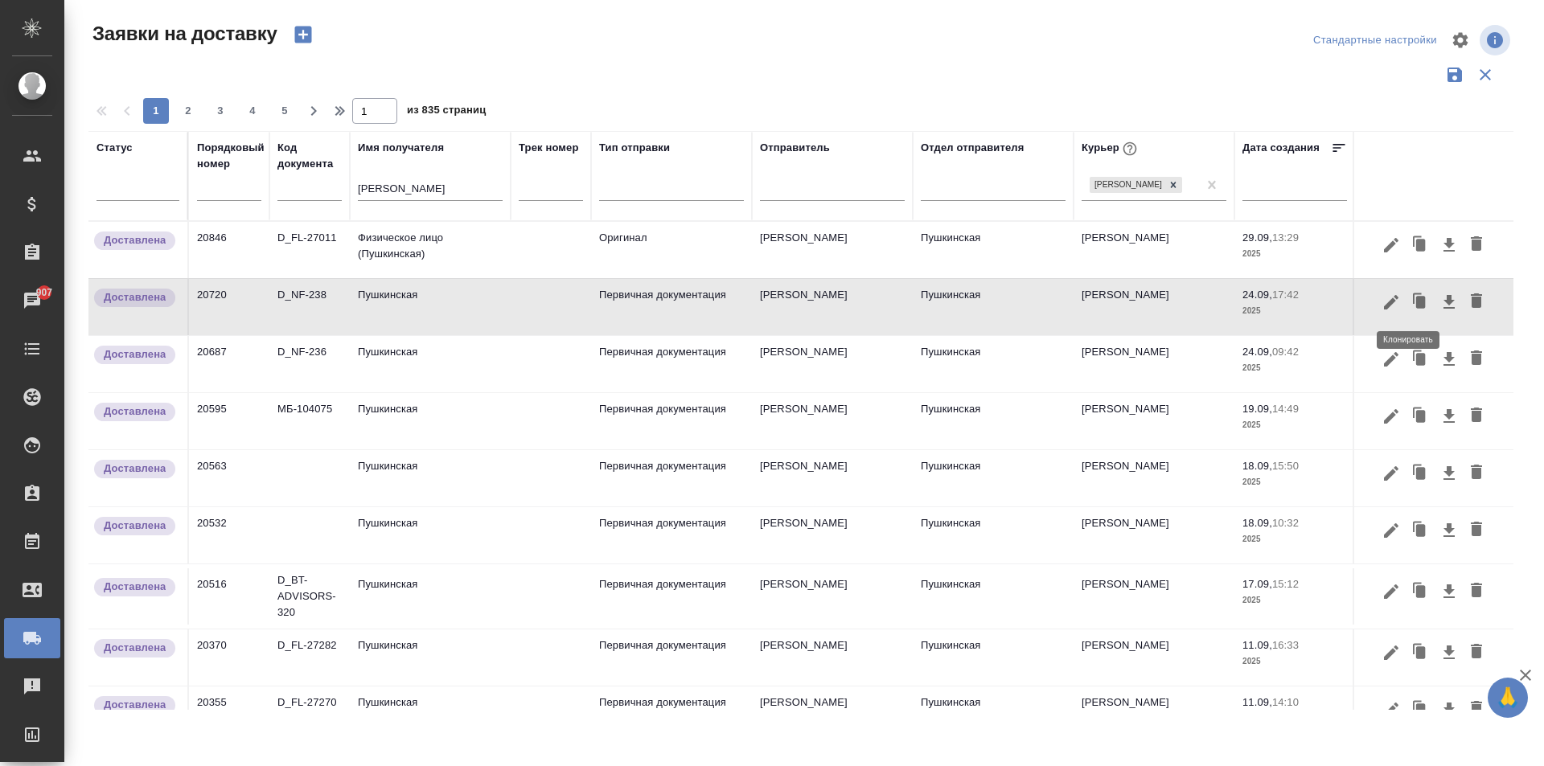
click at [1413, 297] on icon "button" at bounding box center [1417, 298] width 9 height 10
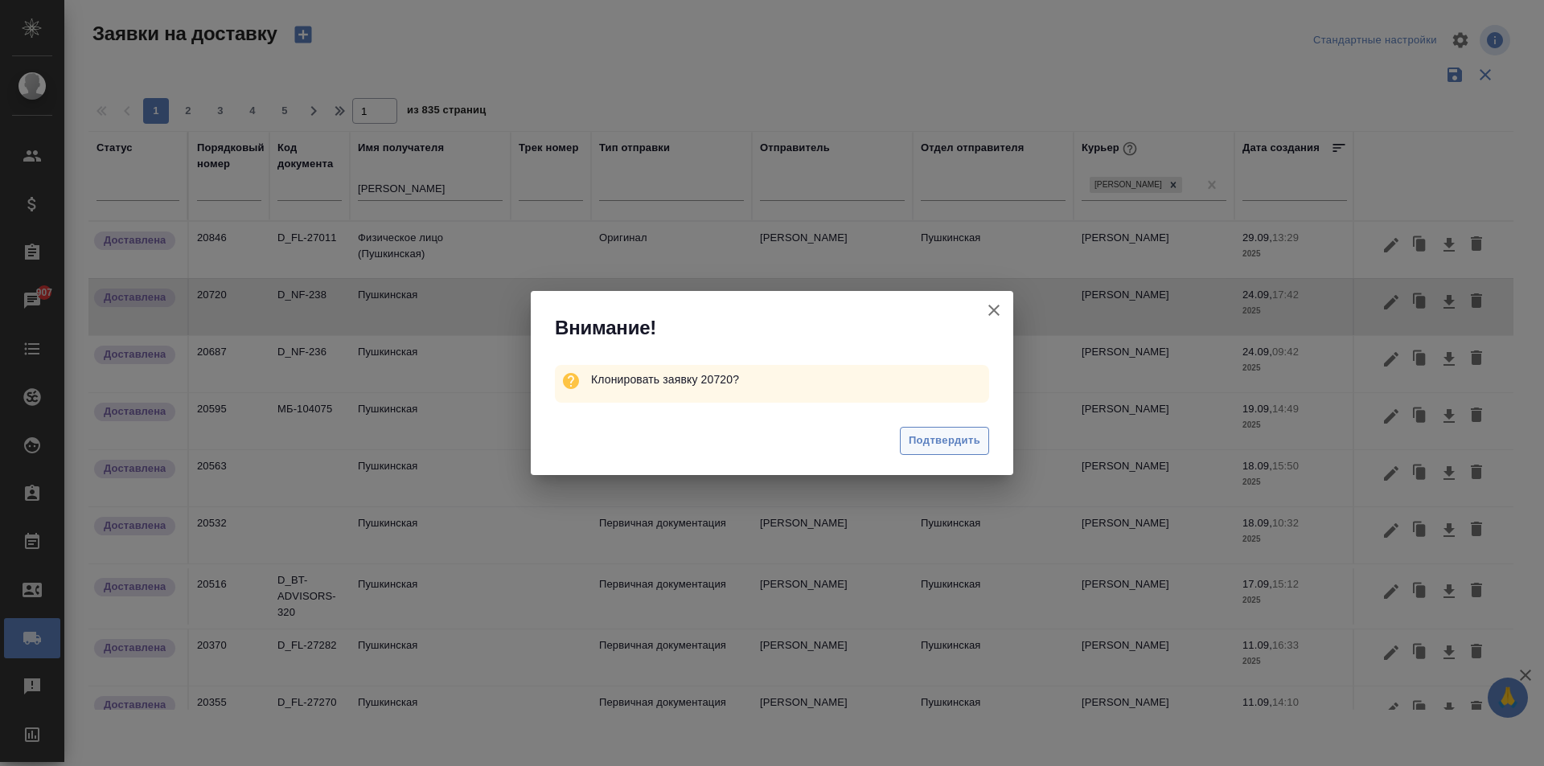
click at [938, 437] on span "Подтвердить" at bounding box center [945, 441] width 72 height 18
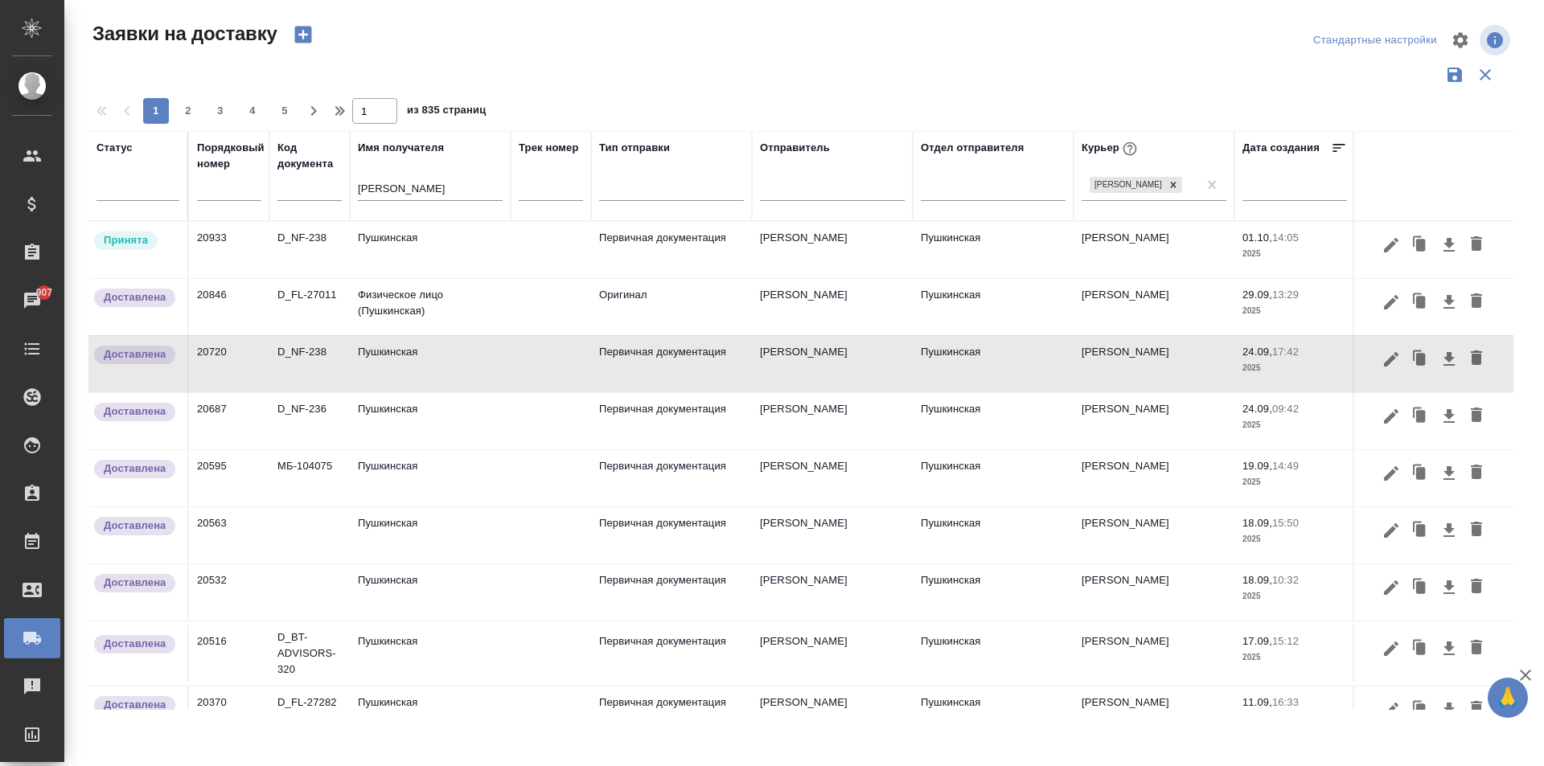
click at [400, 233] on td "Пушкинская" at bounding box center [430, 250] width 161 height 56
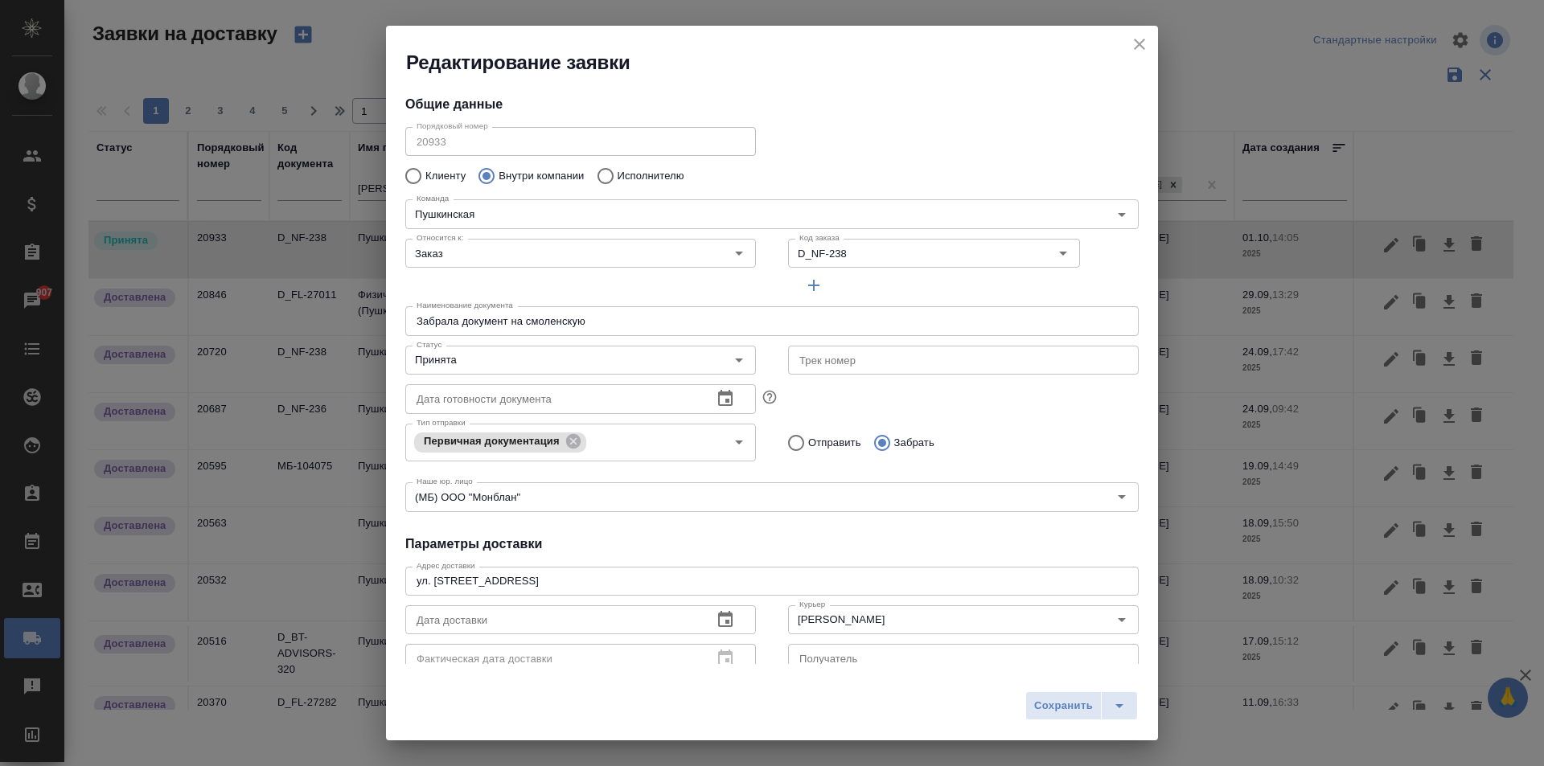
click at [722, 621] on icon "button" at bounding box center [725, 619] width 14 height 16
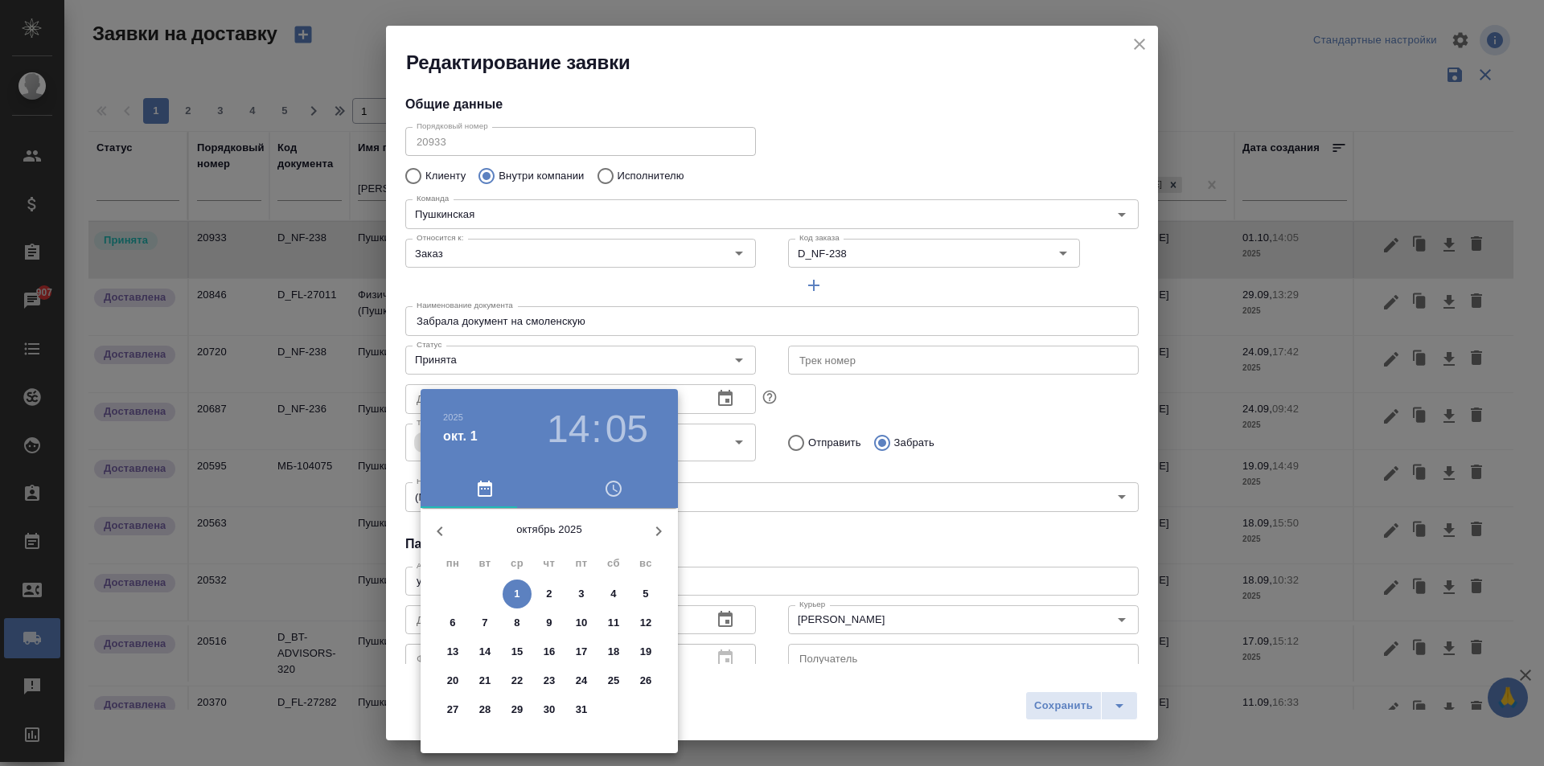
click at [515, 595] on p "1" at bounding box center [517, 594] width 6 height 16
type input "01.10.2025 14:05"
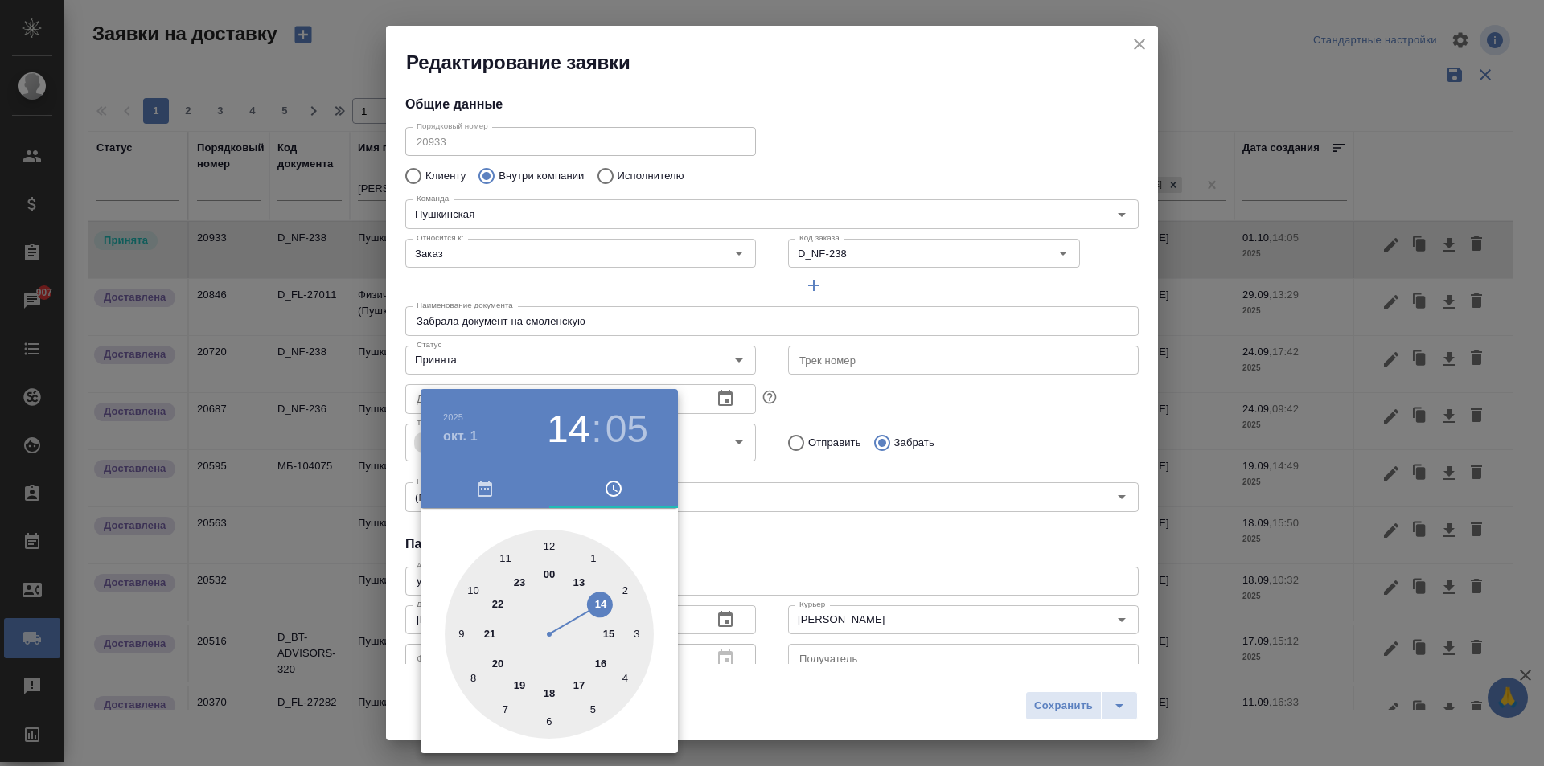
click at [721, 564] on div at bounding box center [772, 383] width 1544 height 766
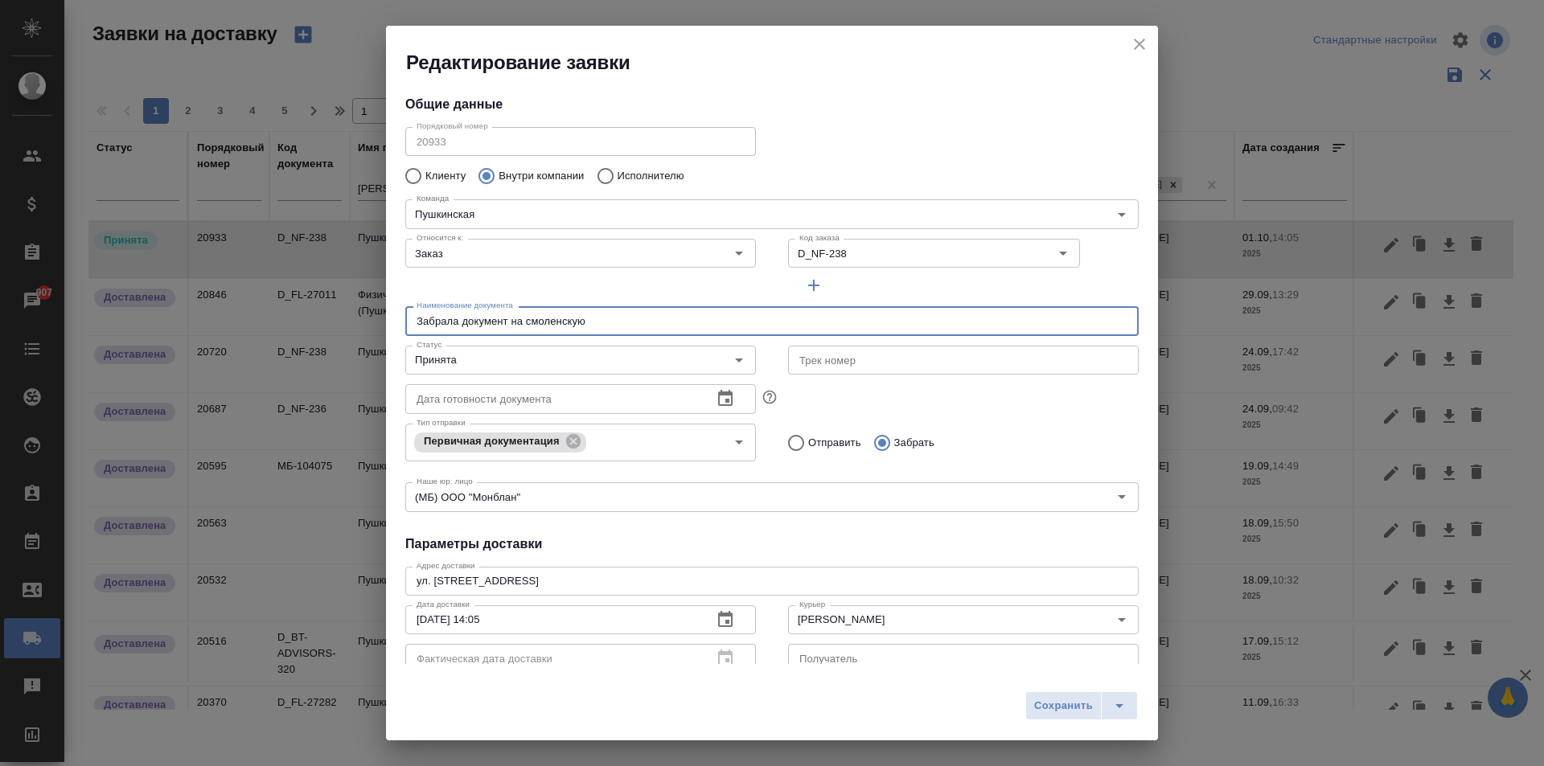
drag, startPoint x: 616, startPoint y: 326, endPoint x: 593, endPoint y: 324, distance: 23.4
click at [604, 326] on input "Забрала документ на смоленскую" at bounding box center [771, 320] width 733 height 29
drag, startPoint x: 607, startPoint y: 324, endPoint x: 61, endPoint y: 242, distance: 552.2
click at [62, 242] on div "Редактирование заявки Общие данные Порядковый номер 20933 Порядковый номер Клие…" at bounding box center [772, 383] width 1544 height 766
click at [822, 249] on input "D_NF-238" at bounding box center [895, 253] width 204 height 19
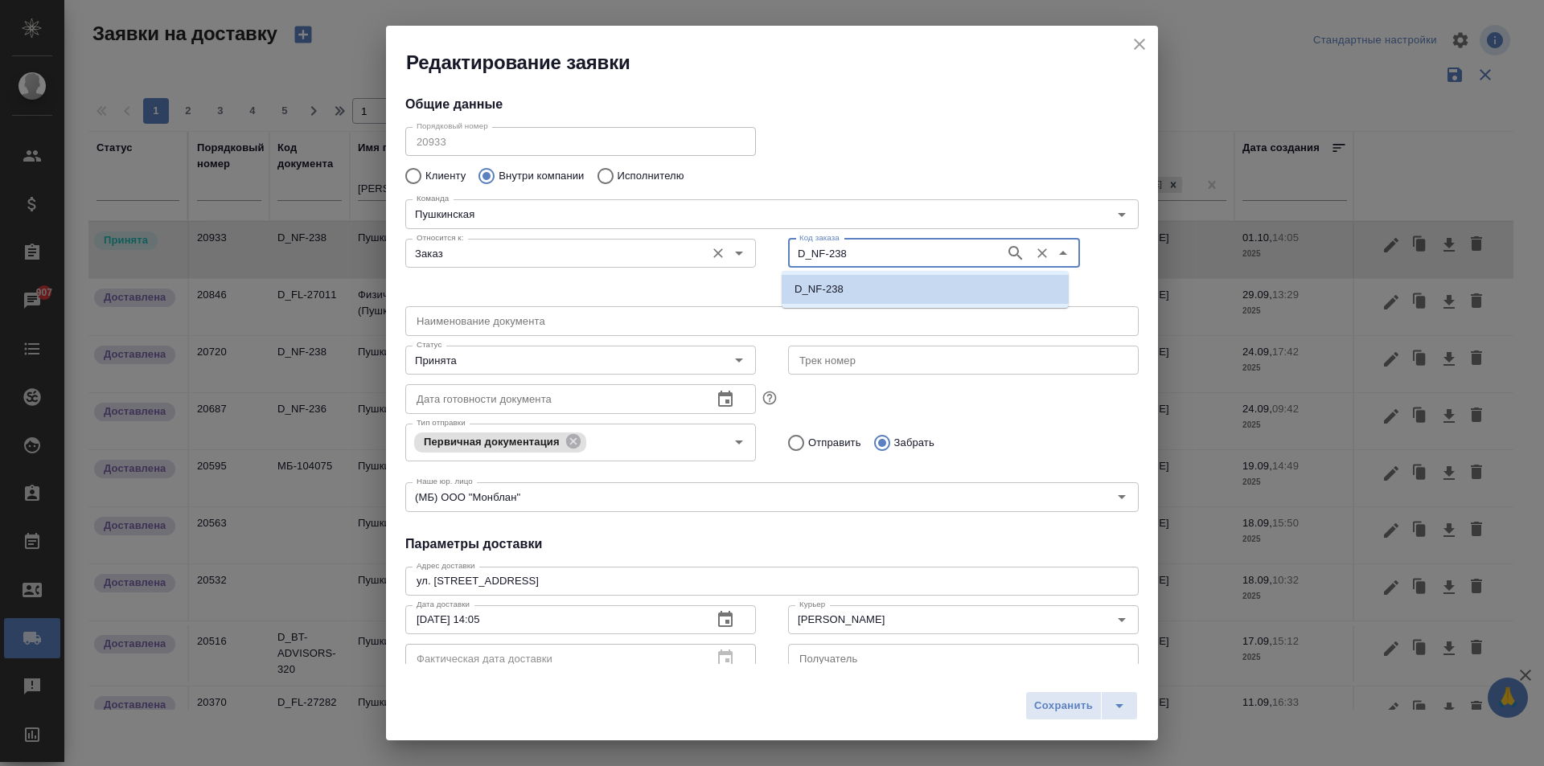
drag, startPoint x: 860, startPoint y: 245, endPoint x: 730, endPoint y: 250, distance: 129.6
click at [730, 250] on div "Относится к: Заказ Относится к: Код заказа D_NF-238 Код заказа" at bounding box center [772, 266] width 766 height 100
type input "163"
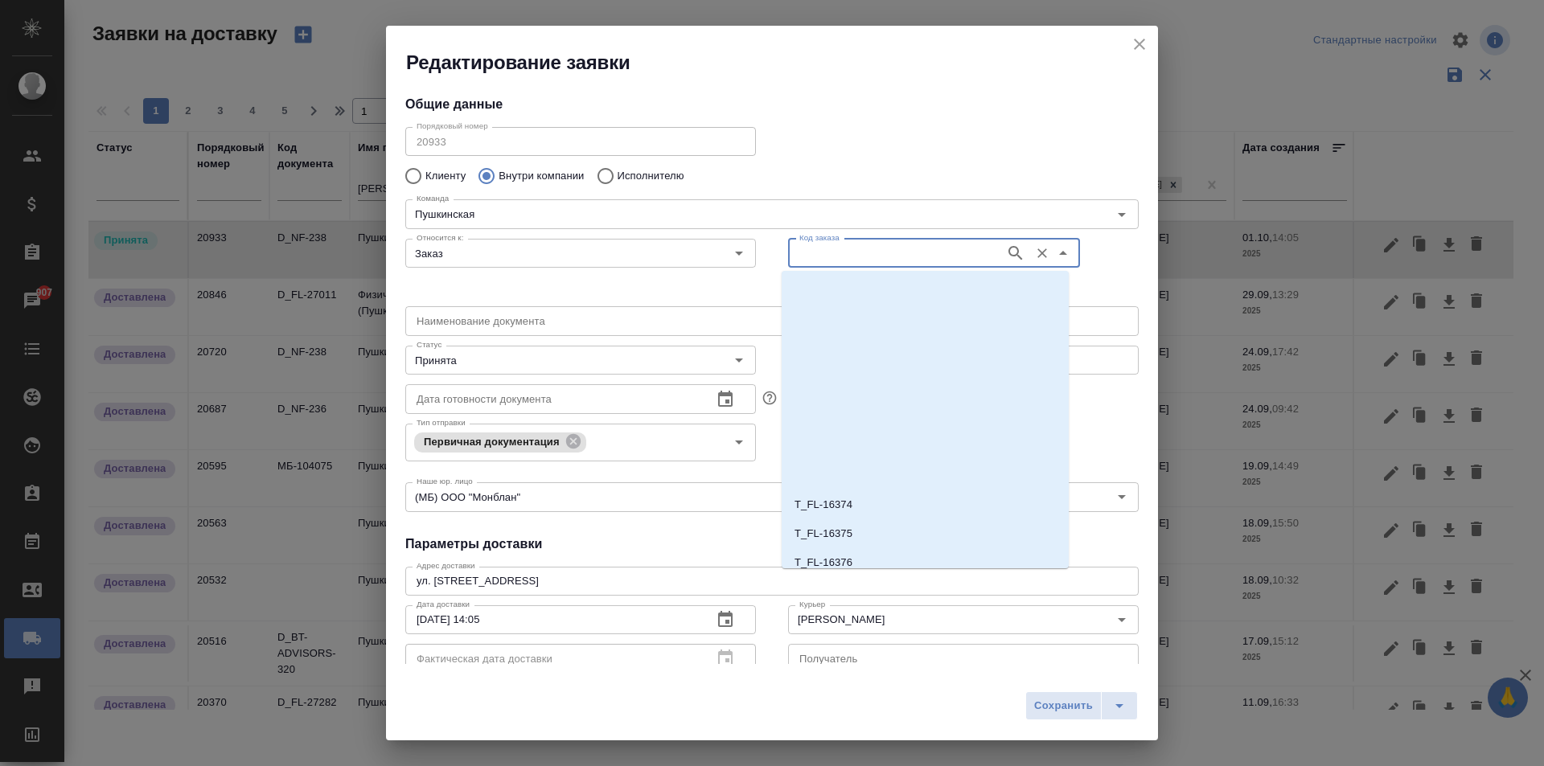
scroll to position [2493, 0]
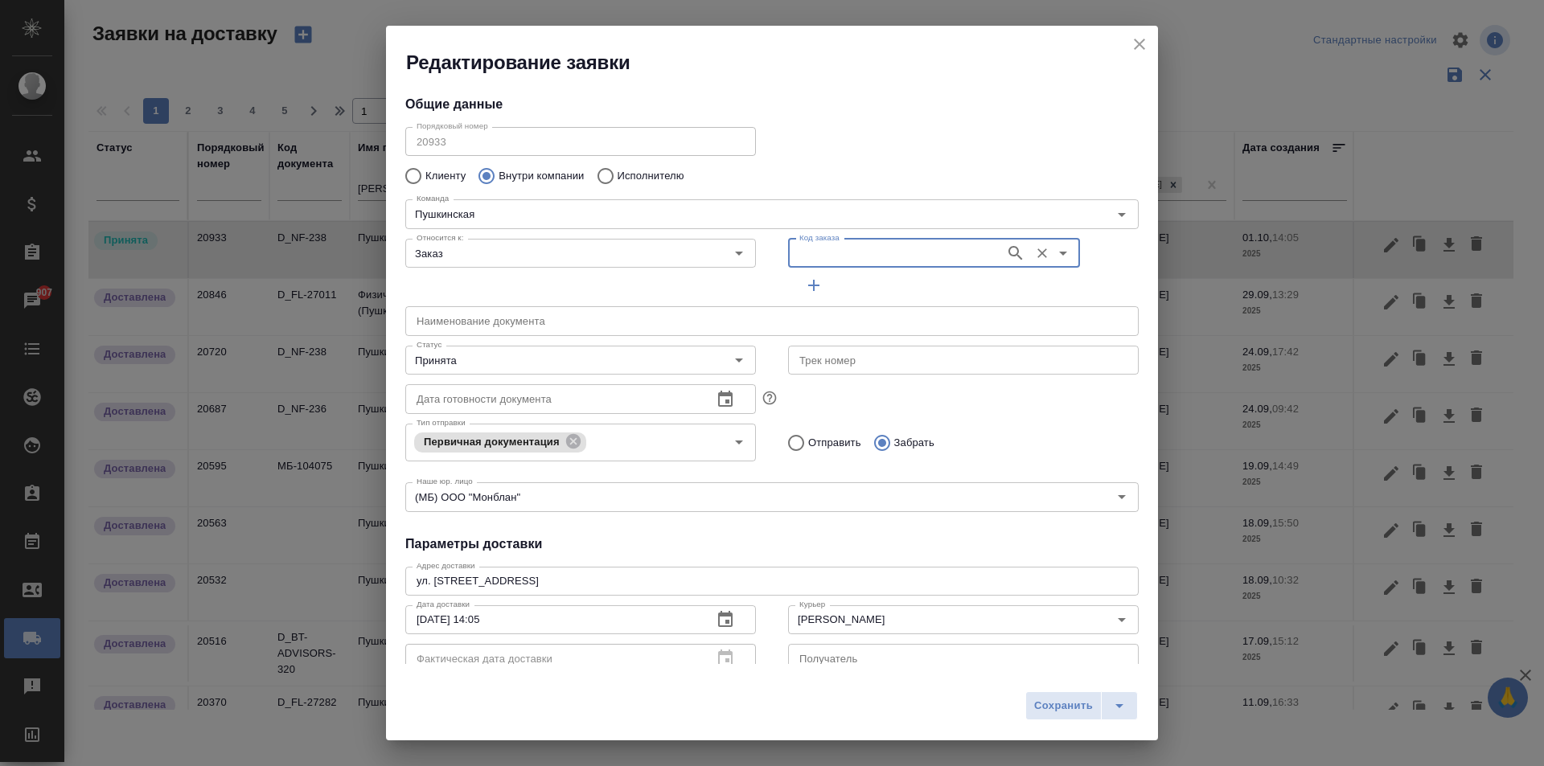
click at [932, 239] on div "Код заказа" at bounding box center [934, 253] width 292 height 29
click at [927, 257] on input "Код заказа" at bounding box center [895, 253] width 204 height 19
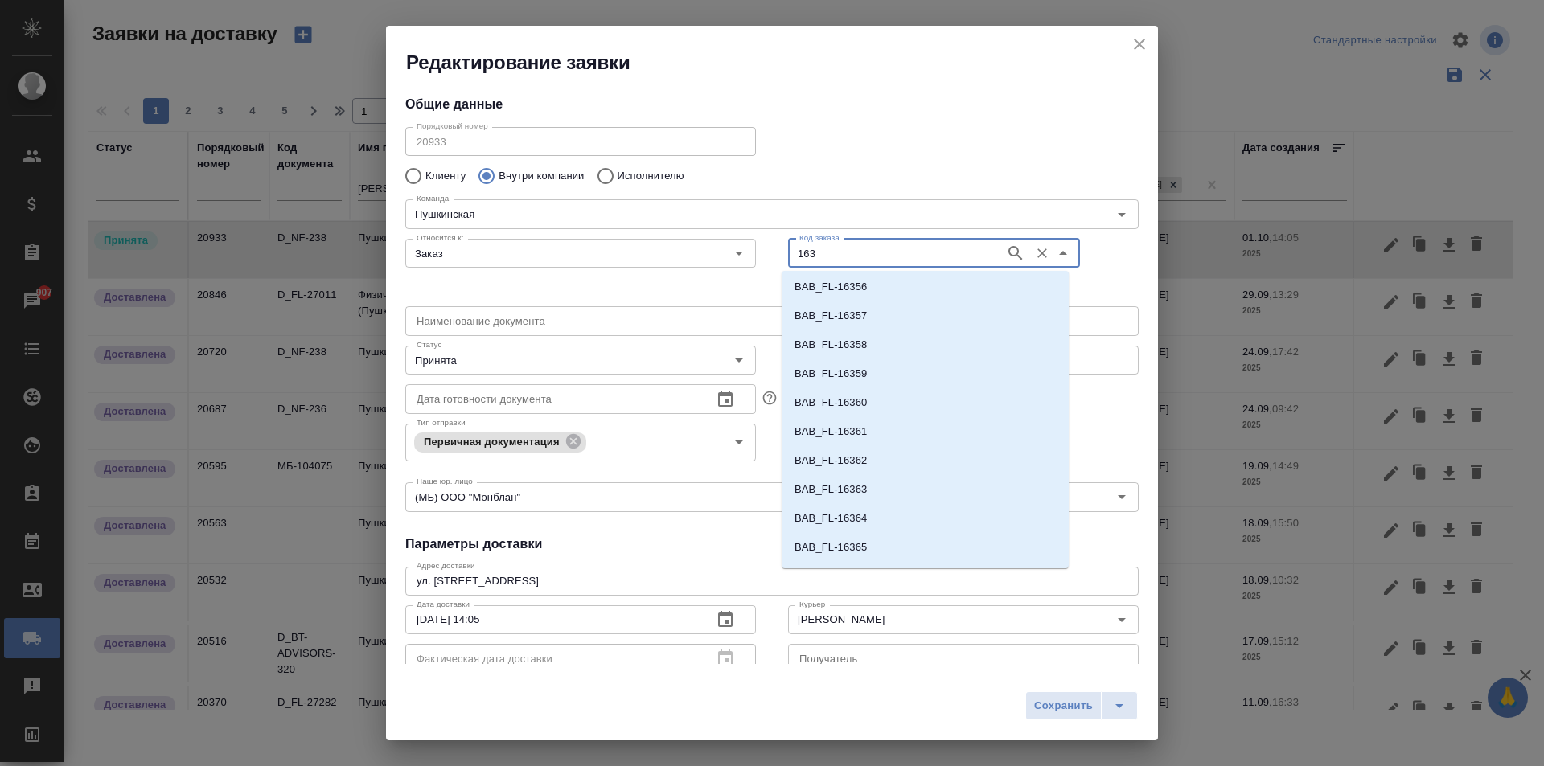
scroll to position [33118, 0]
click at [833, 499] on p "D_ING_BANK-163" at bounding box center [839, 495] width 88 height 16
type input "D_ING_BANK-163"
type input "(OTP) Общество с ограниченной ответственностью «Вектор Развития»"
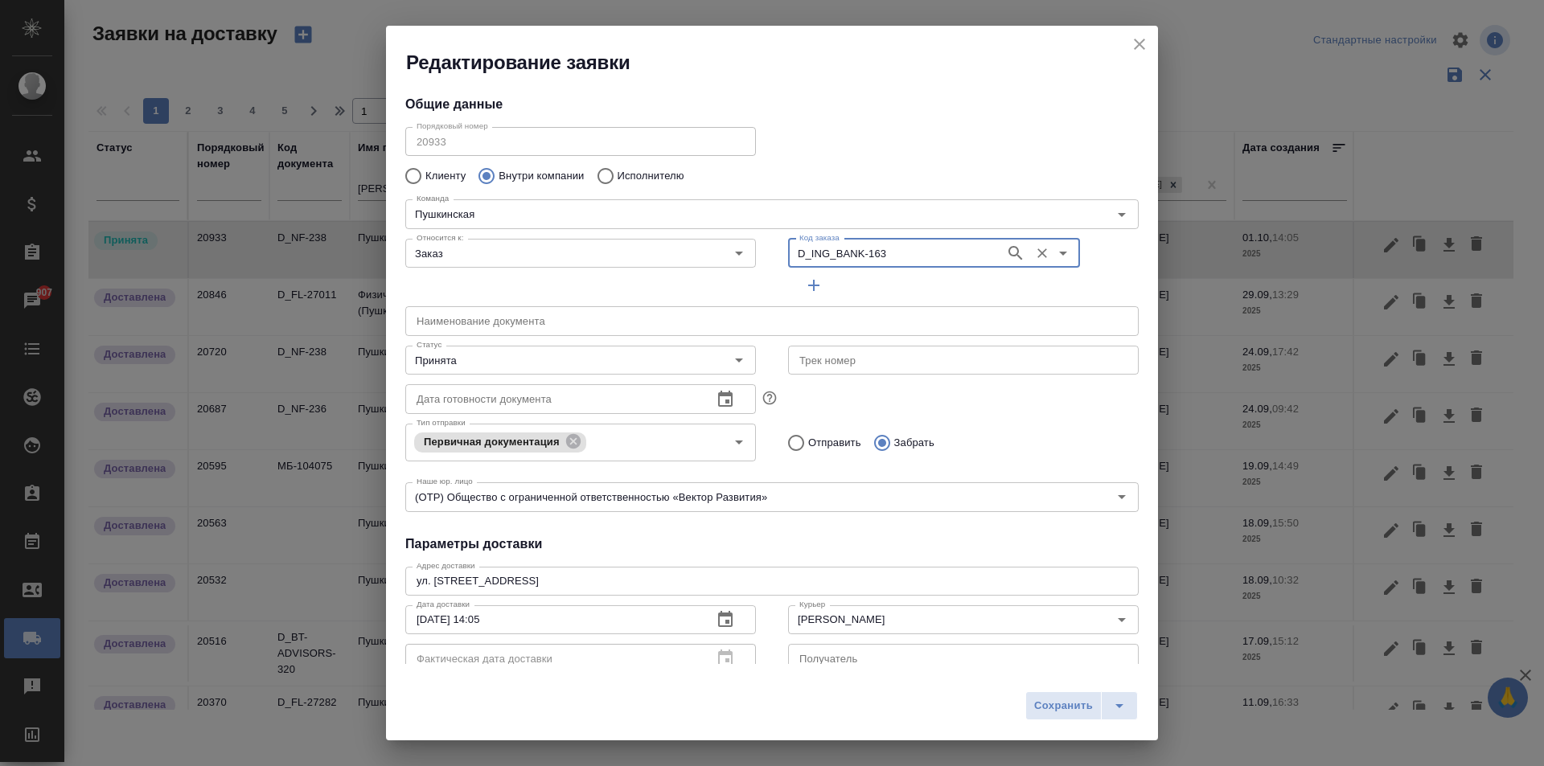
click at [554, 315] on input "text" at bounding box center [771, 320] width 733 height 29
click at [793, 446] on input "Отправить" at bounding box center [793, 443] width 29 height 34
radio input "true"
click at [452, 330] on input "text" at bounding box center [771, 320] width 733 height 29
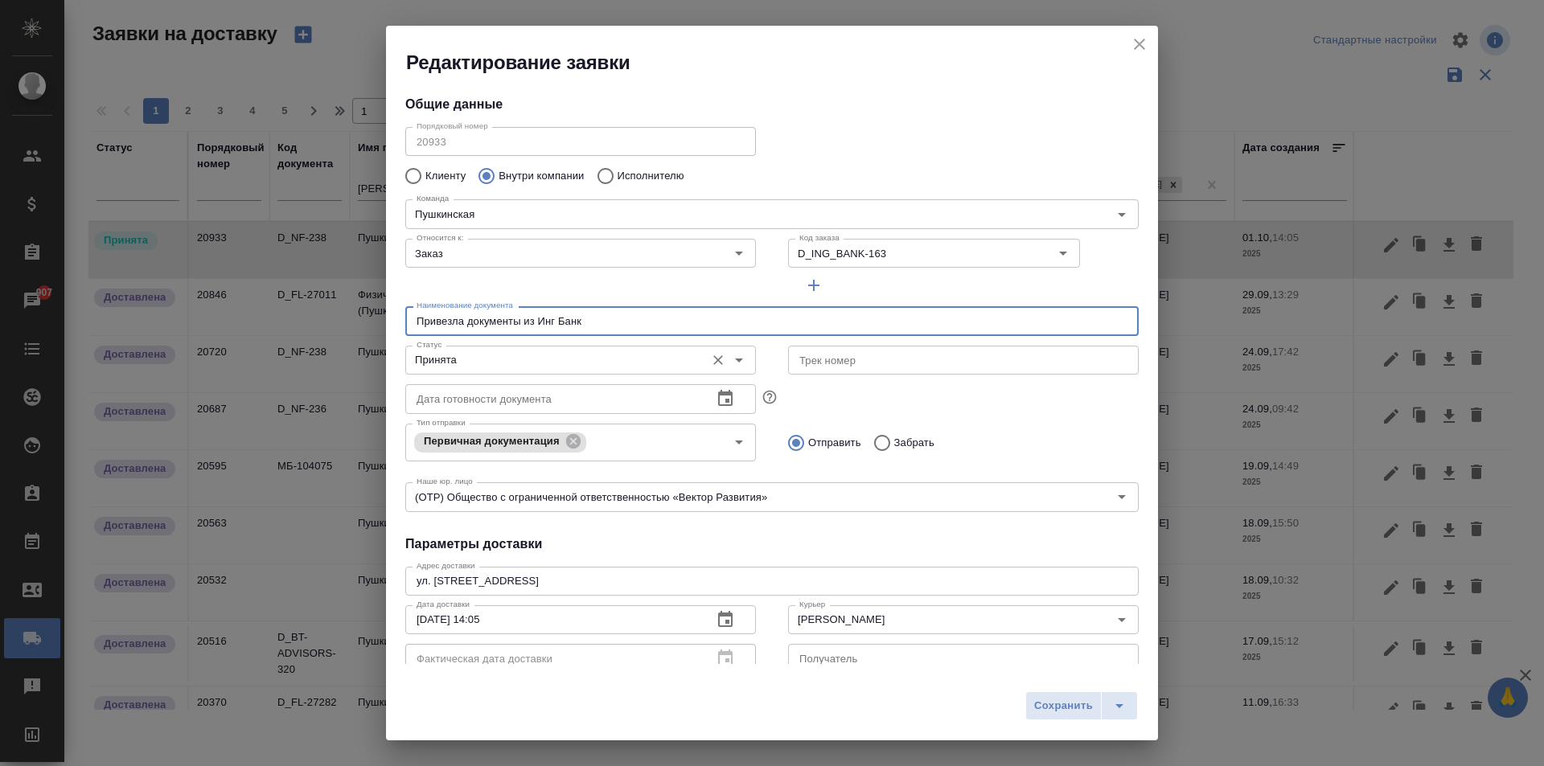
type input "Привезла документы из Инг Банк"
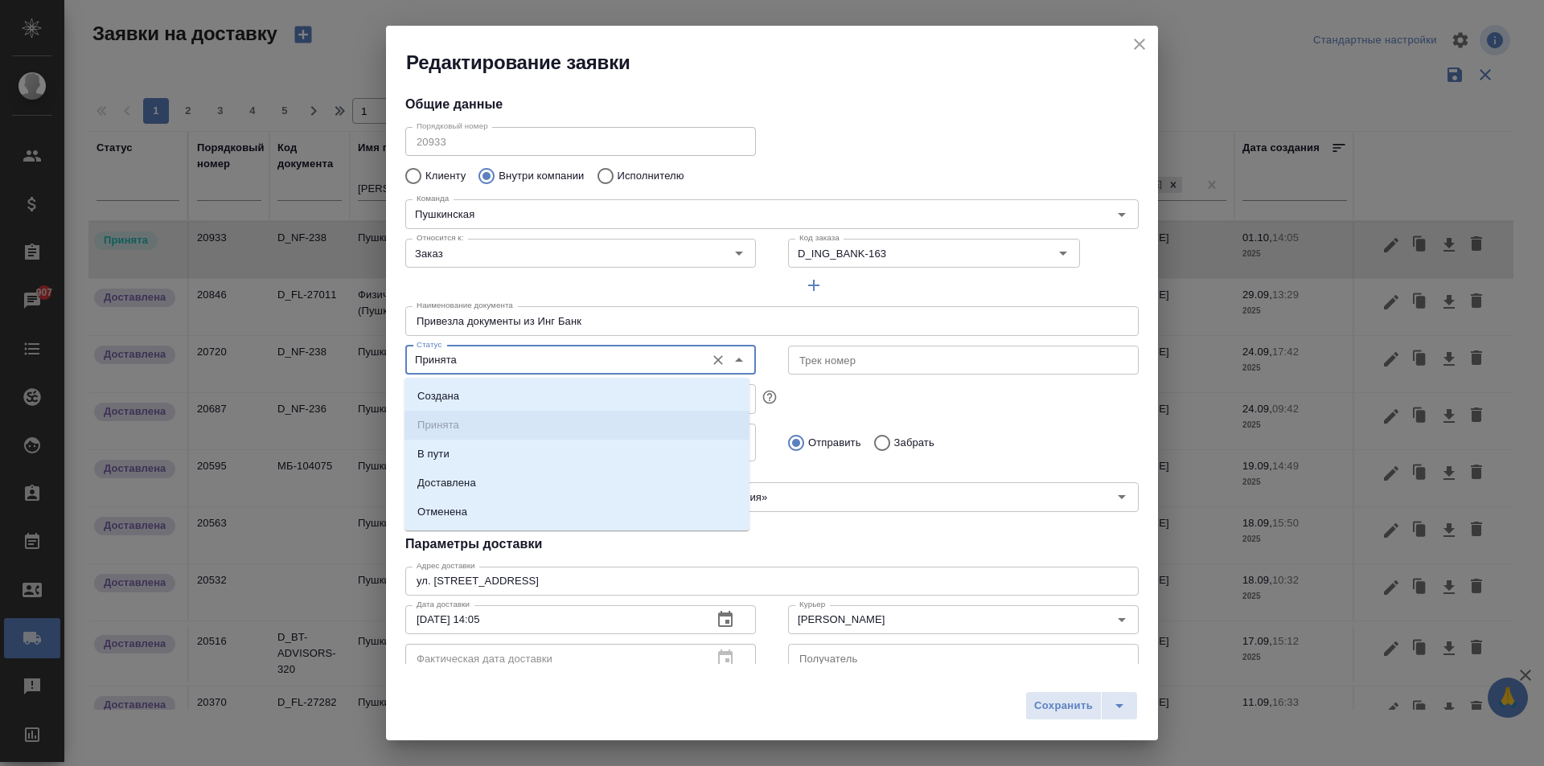
click at [551, 351] on input "Принята" at bounding box center [553, 360] width 287 height 19
click at [473, 480] on p "Доставлена" at bounding box center [446, 483] width 59 height 16
type input "Доставлена"
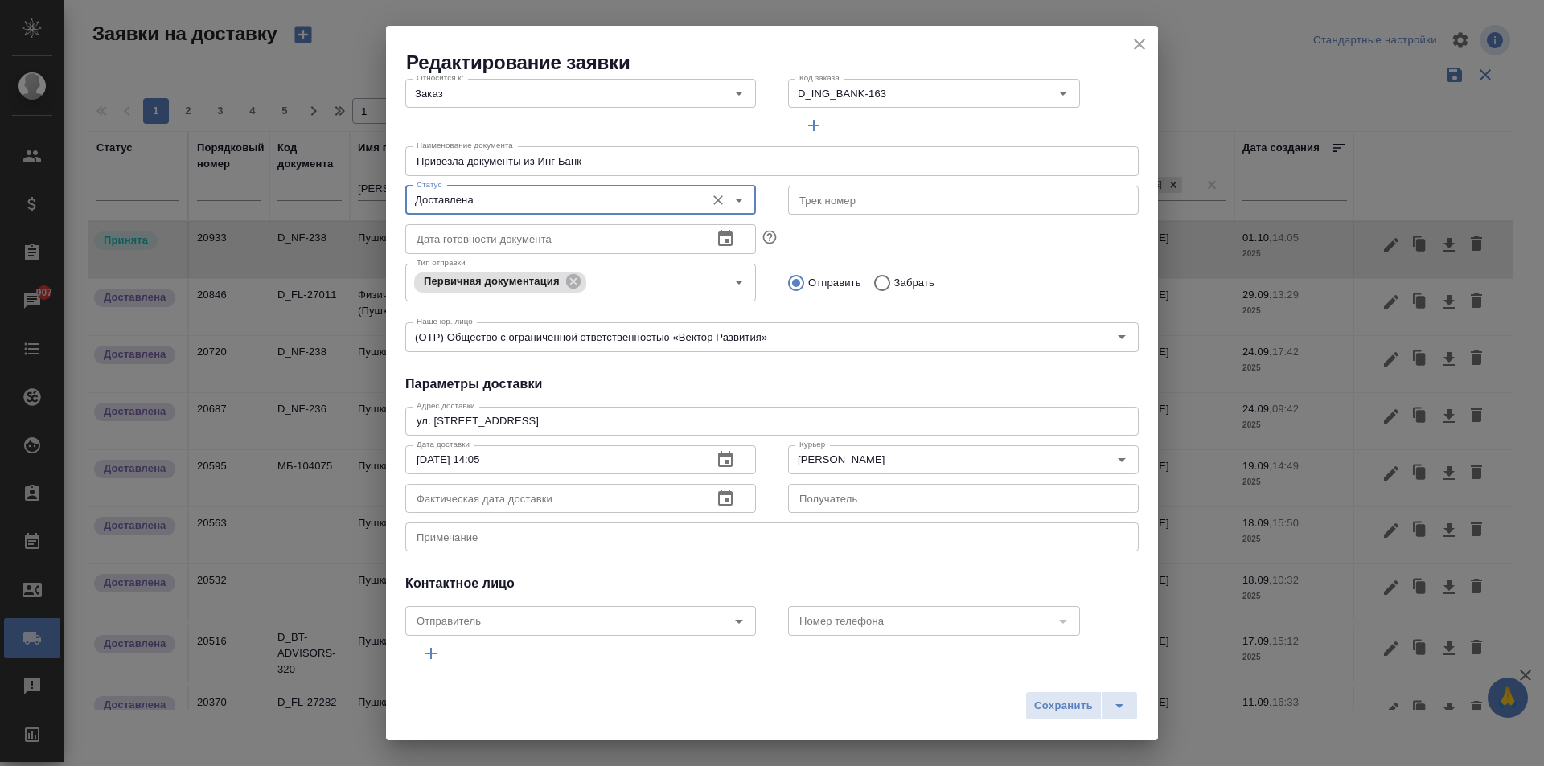
scroll to position [161, 0]
click at [725, 495] on icon "button" at bounding box center [725, 497] width 14 height 16
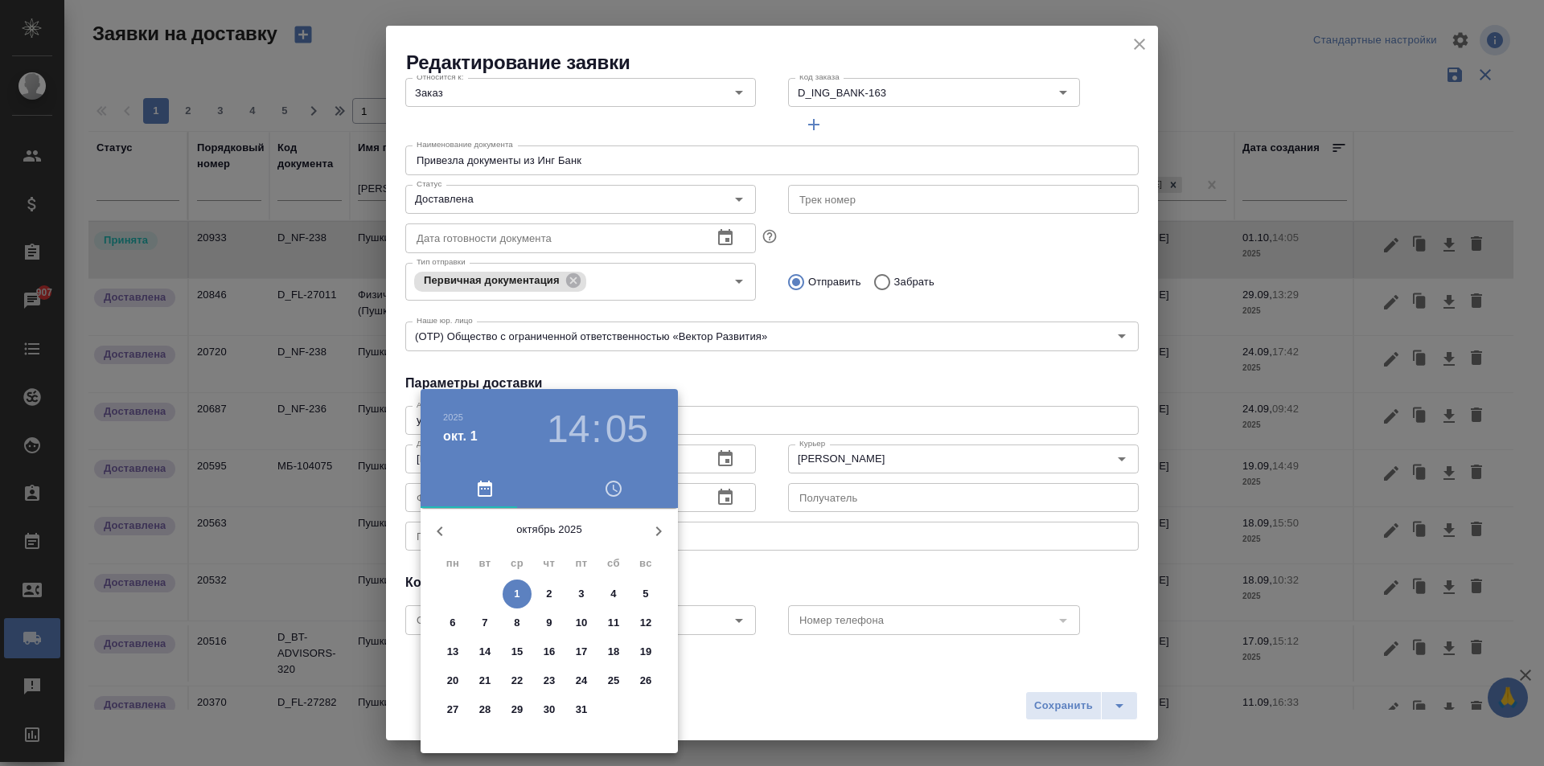
click at [508, 594] on span "1" at bounding box center [517, 594] width 29 height 16
type input "01.10.2025 14:05"
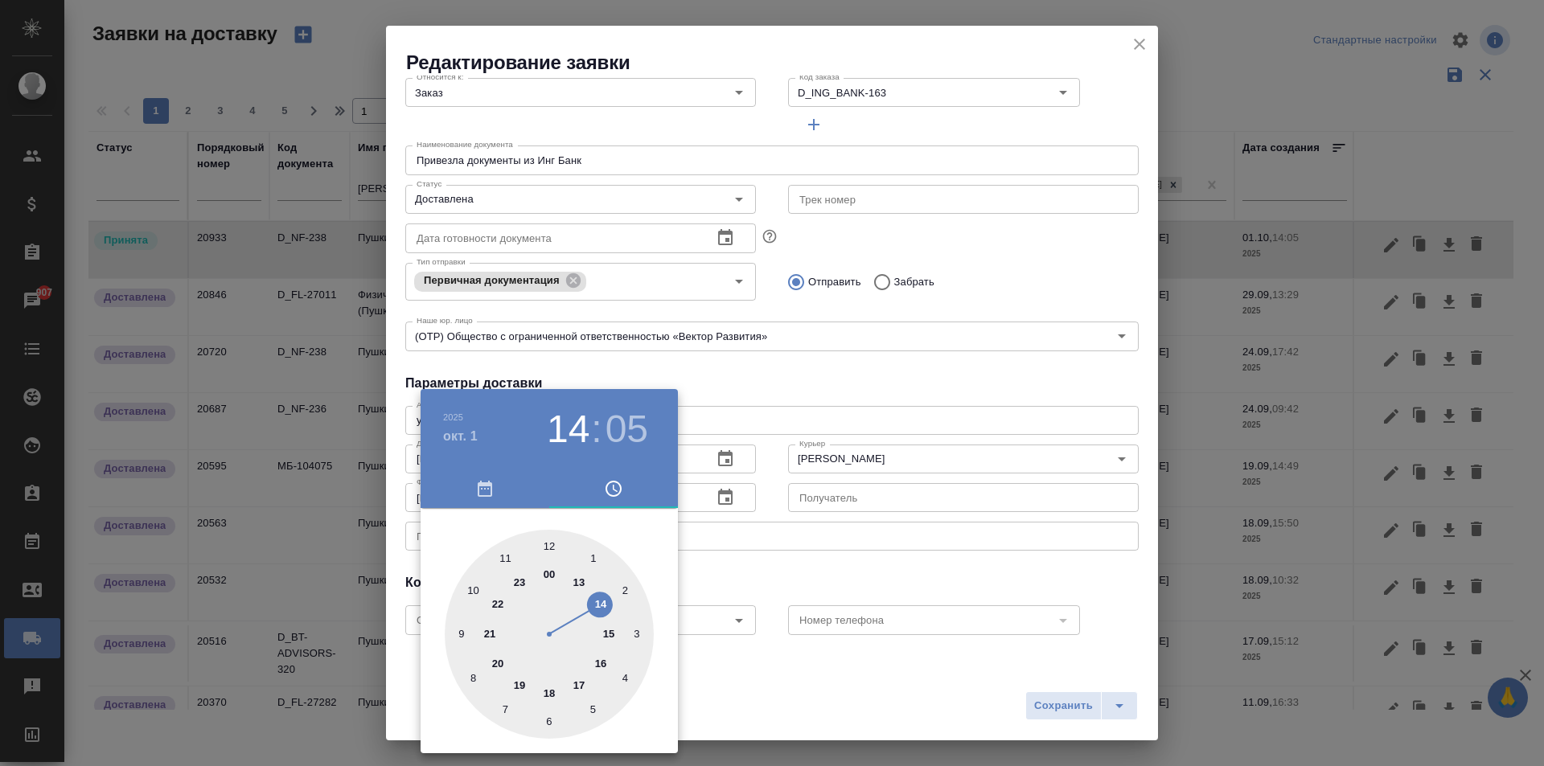
click at [762, 381] on div at bounding box center [772, 383] width 1544 height 766
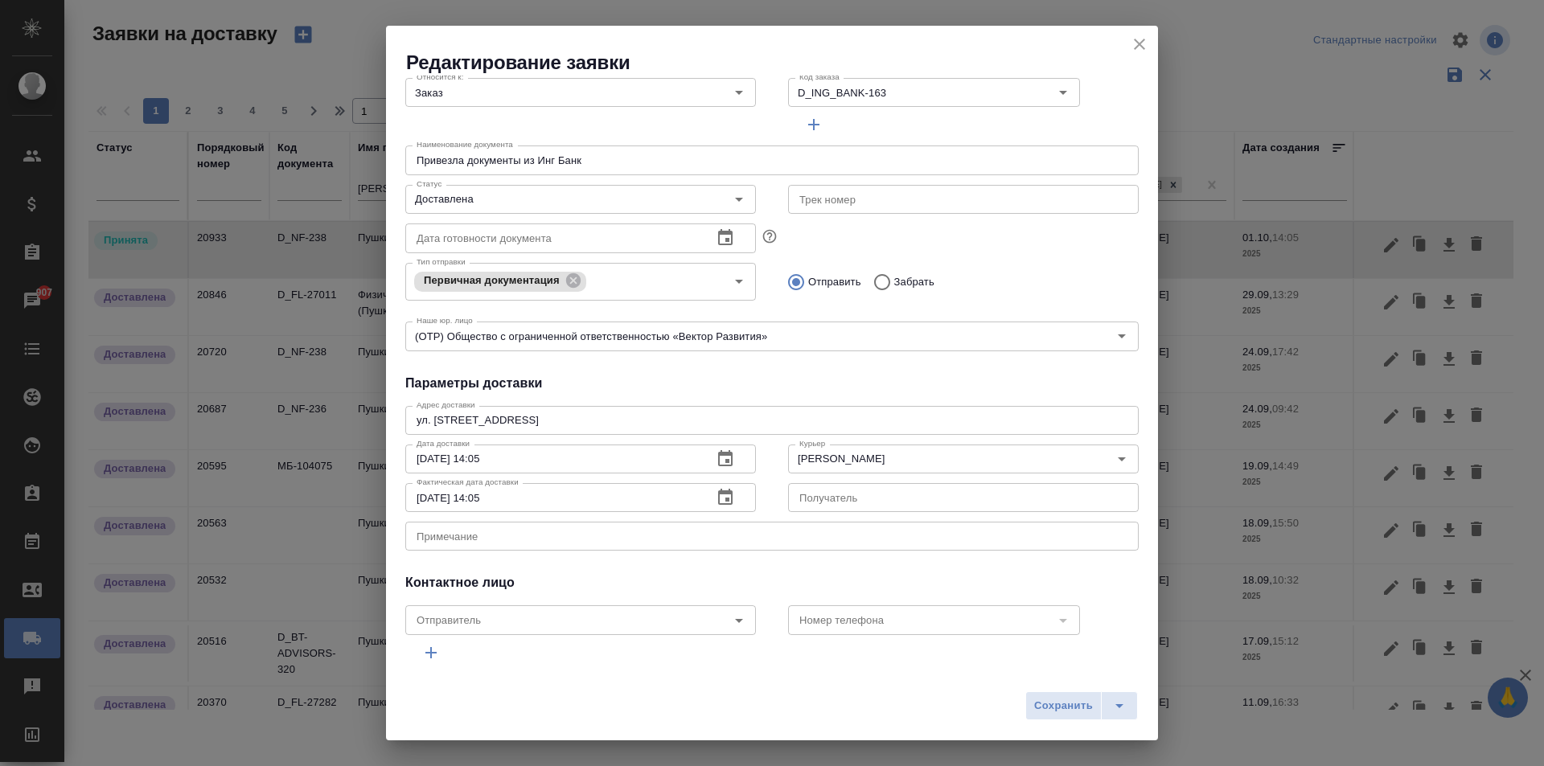
click at [643, 154] on input "Привезла документы из Инг Банк" at bounding box center [771, 160] width 733 height 29
type input "Привезла документы из Инг Банк"
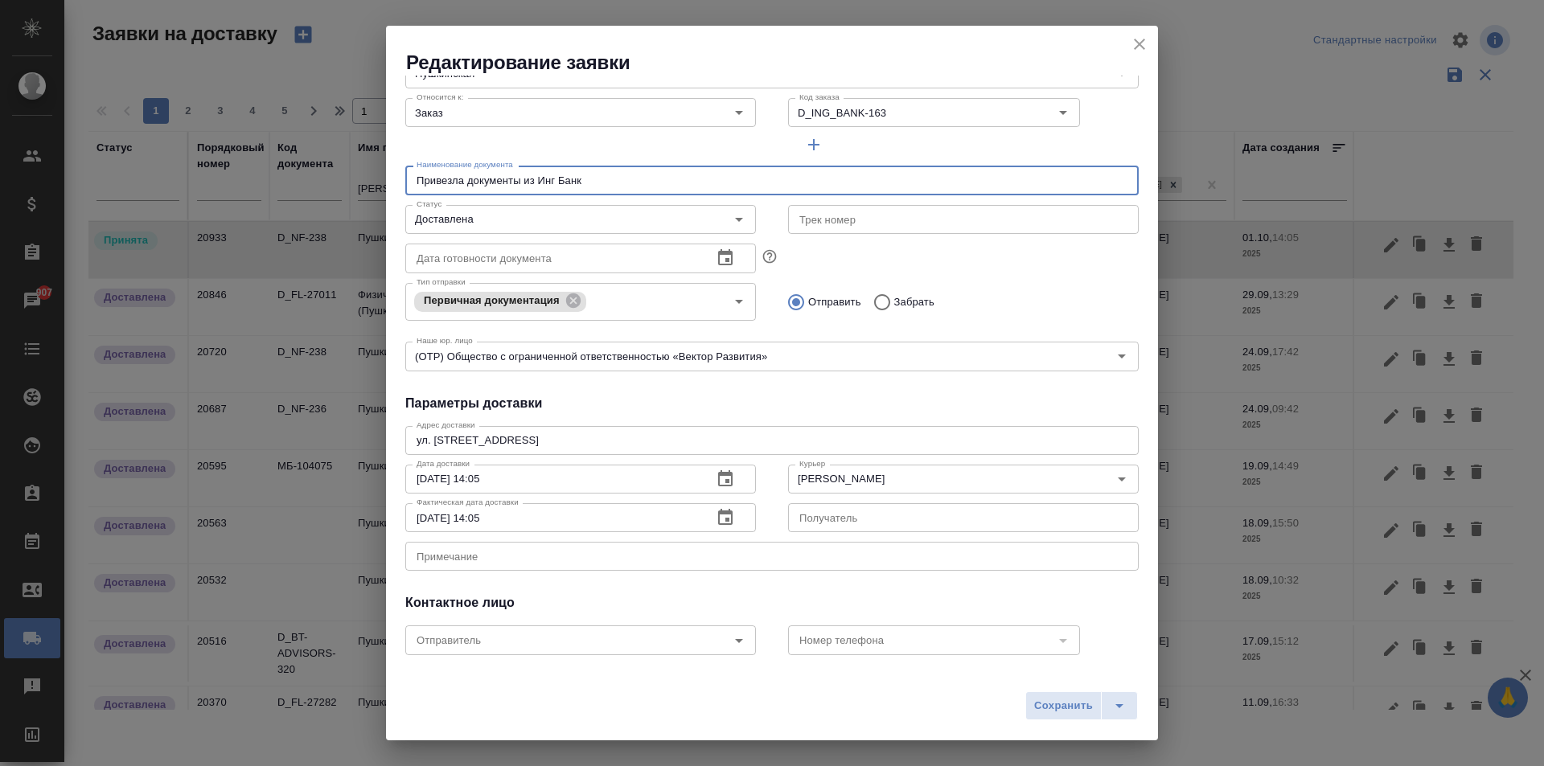
scroll to position [219, 0]
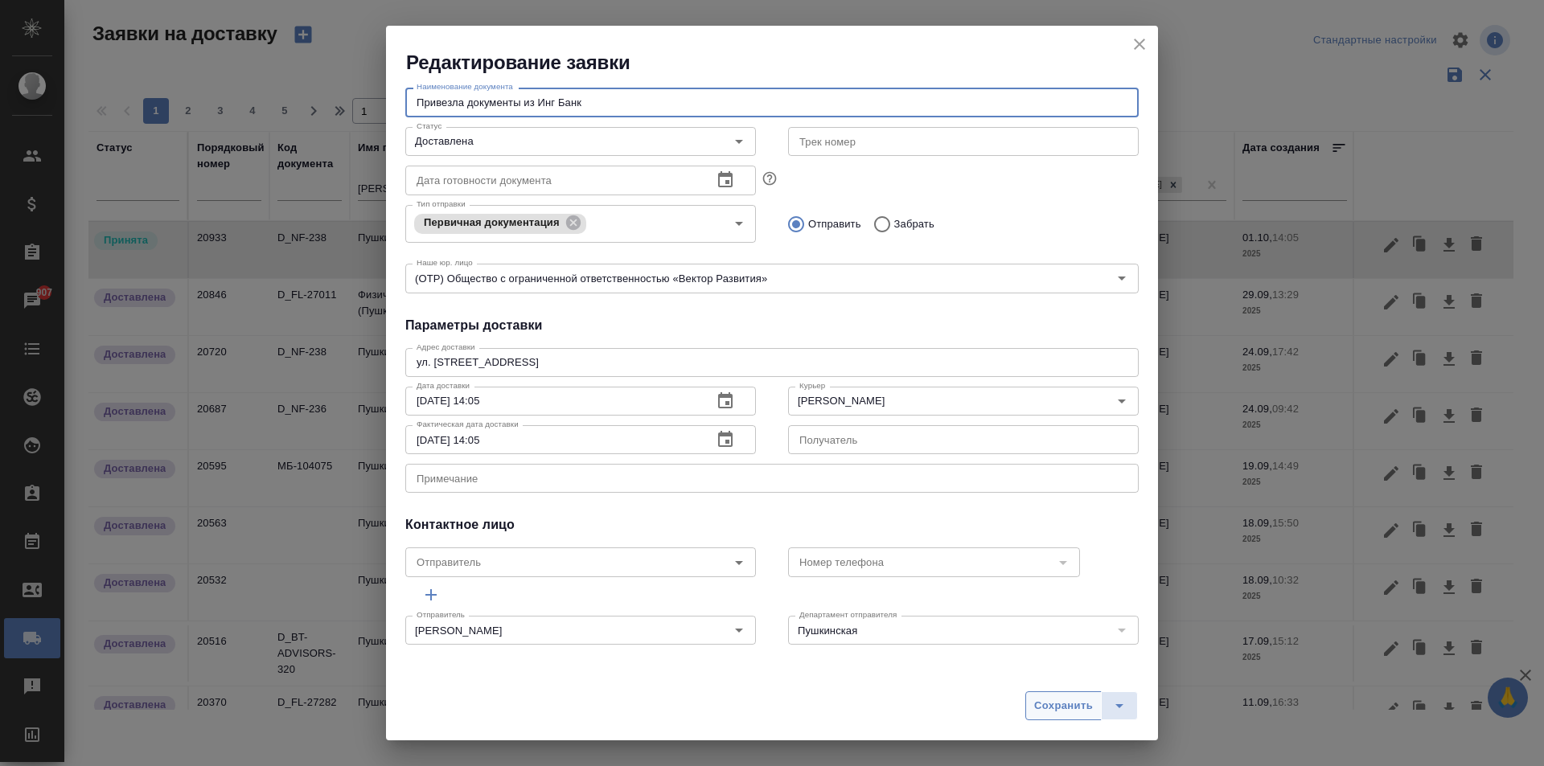
click at [1078, 704] on span "Сохранить" at bounding box center [1063, 706] width 59 height 18
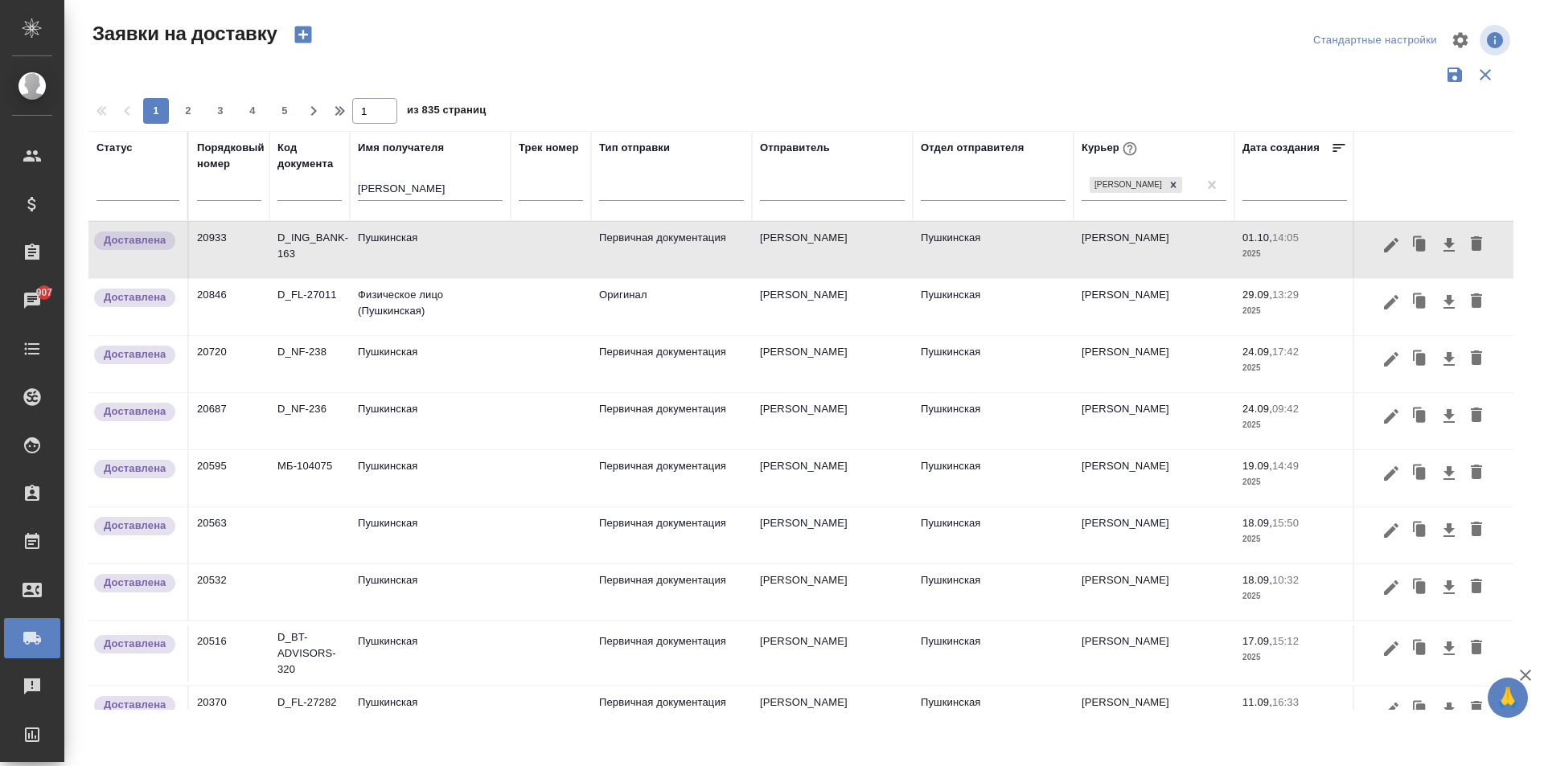
click at [221, 168] on tr "Статус Порядковый номер Код документа Имя получателя пушкин Трек номер Тип отпр…" at bounding box center [922, 176] width 1669 height 90
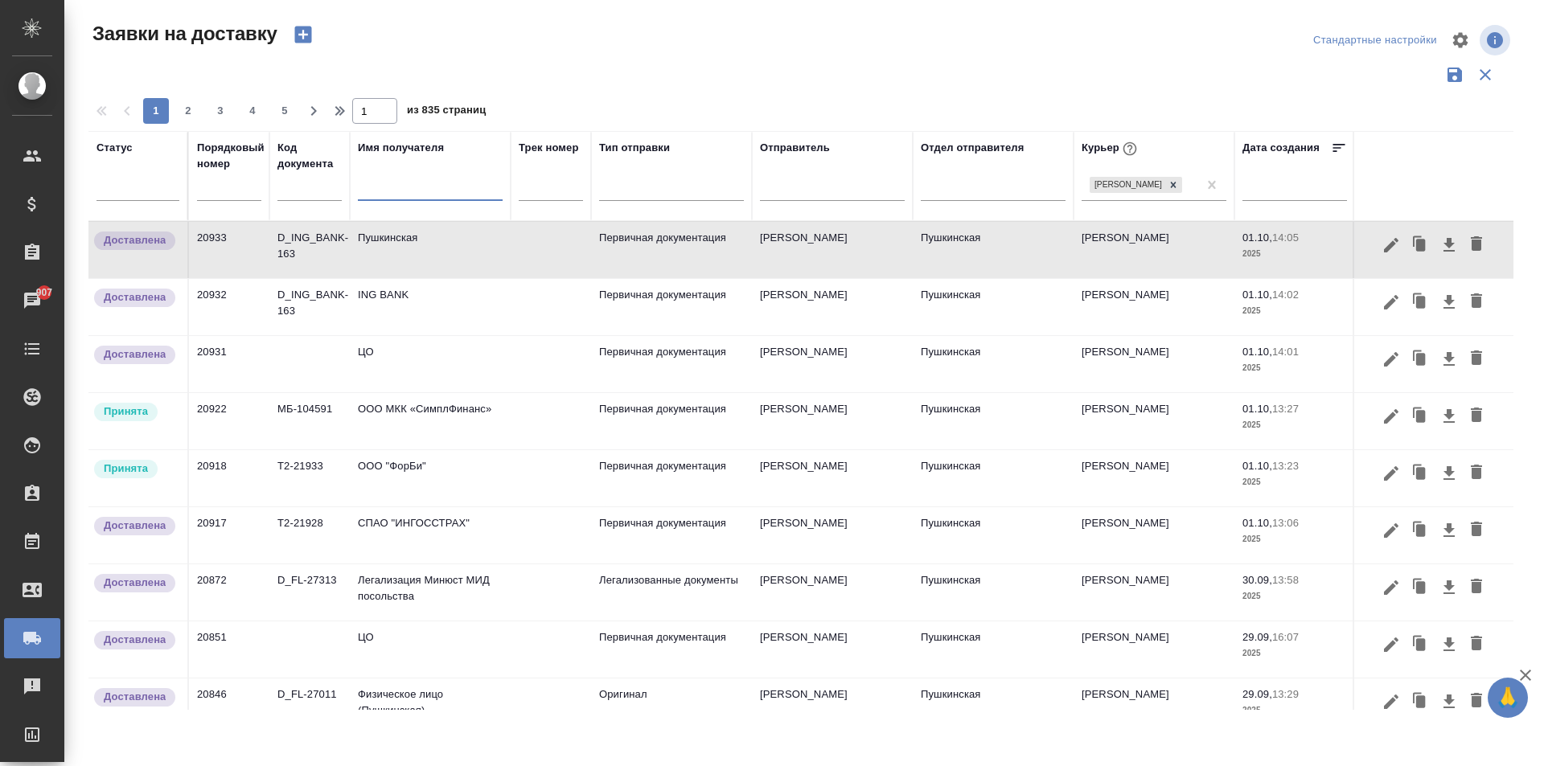
click at [446, 420] on td "ООО МКК «СимплФинанс»" at bounding box center [430, 421] width 161 height 56
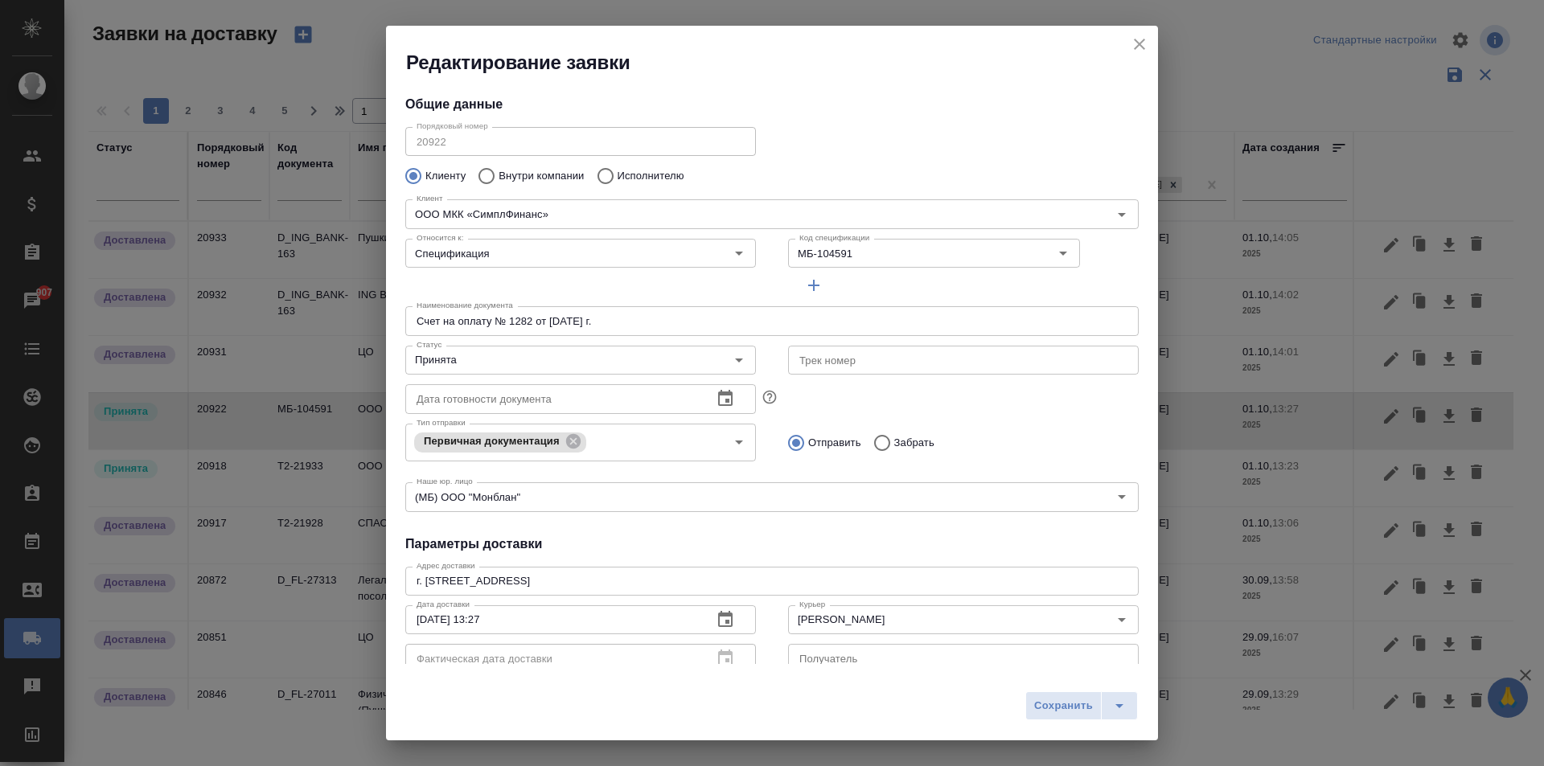
type input "[PERSON_NAME]"
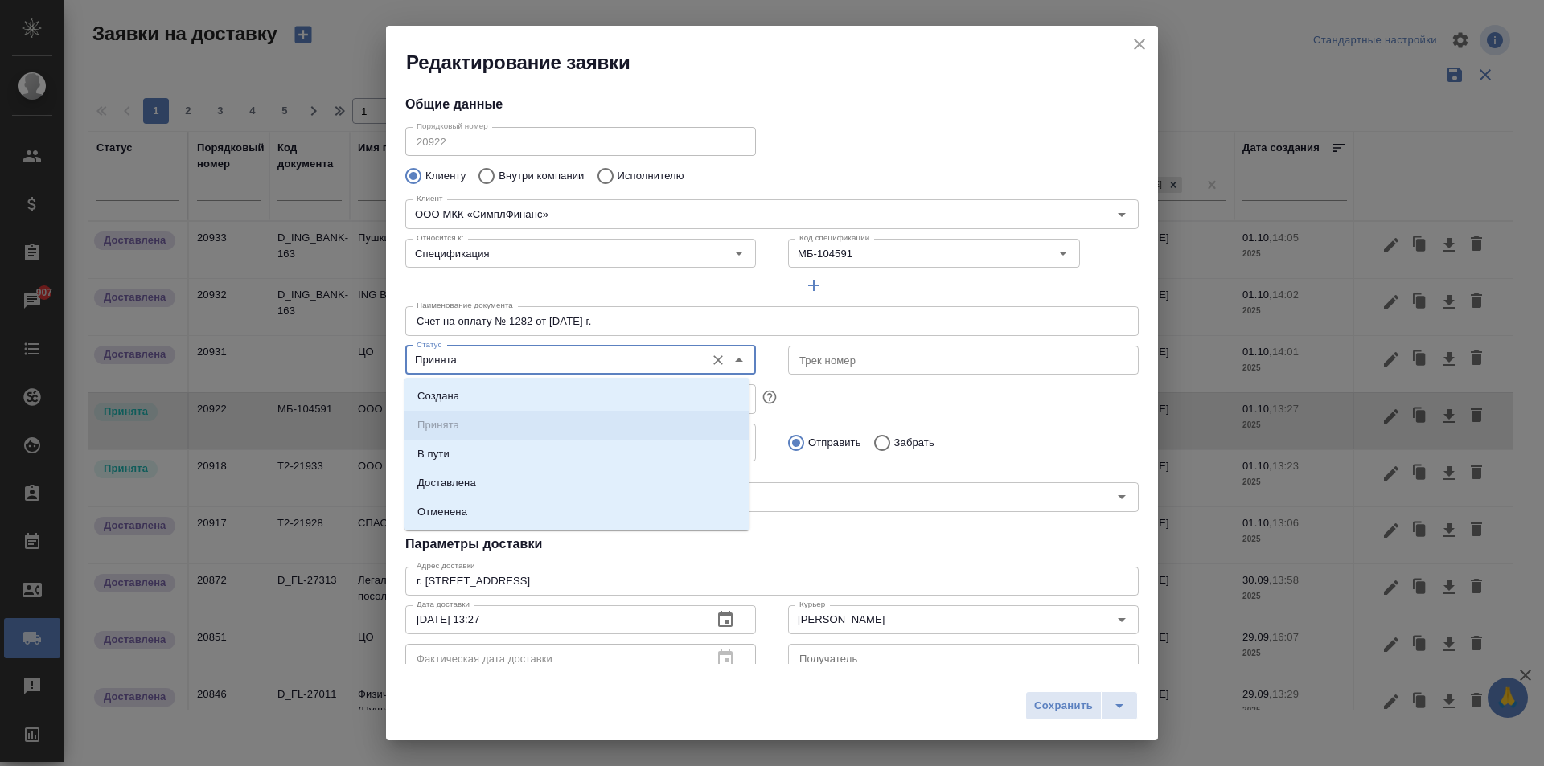
click at [501, 364] on input "Принята" at bounding box center [553, 360] width 287 height 19
click at [478, 486] on li "Доставлена" at bounding box center [577, 483] width 345 height 29
type input "Доставлена"
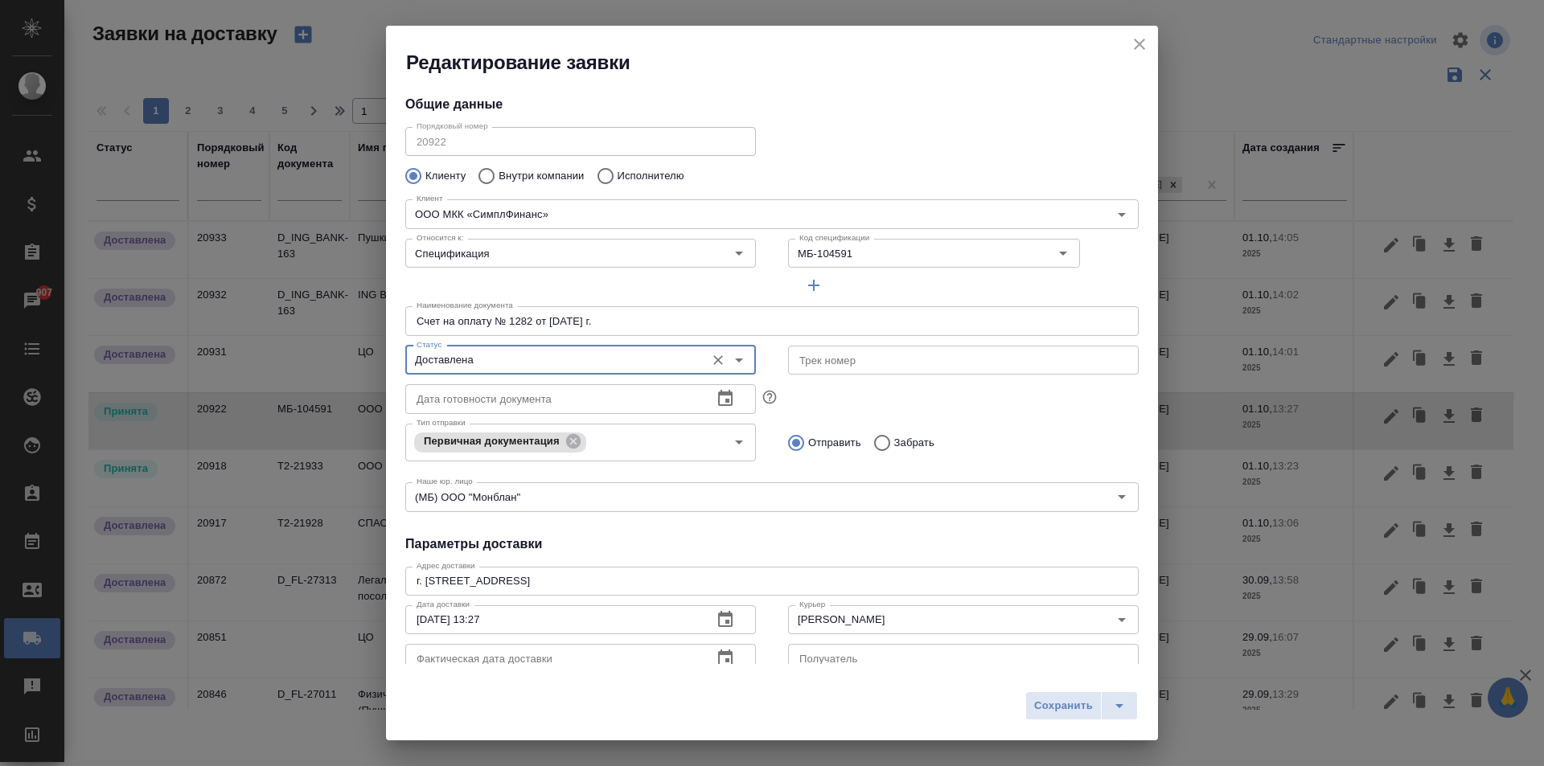
click at [721, 655] on icon "button" at bounding box center [725, 658] width 14 height 16
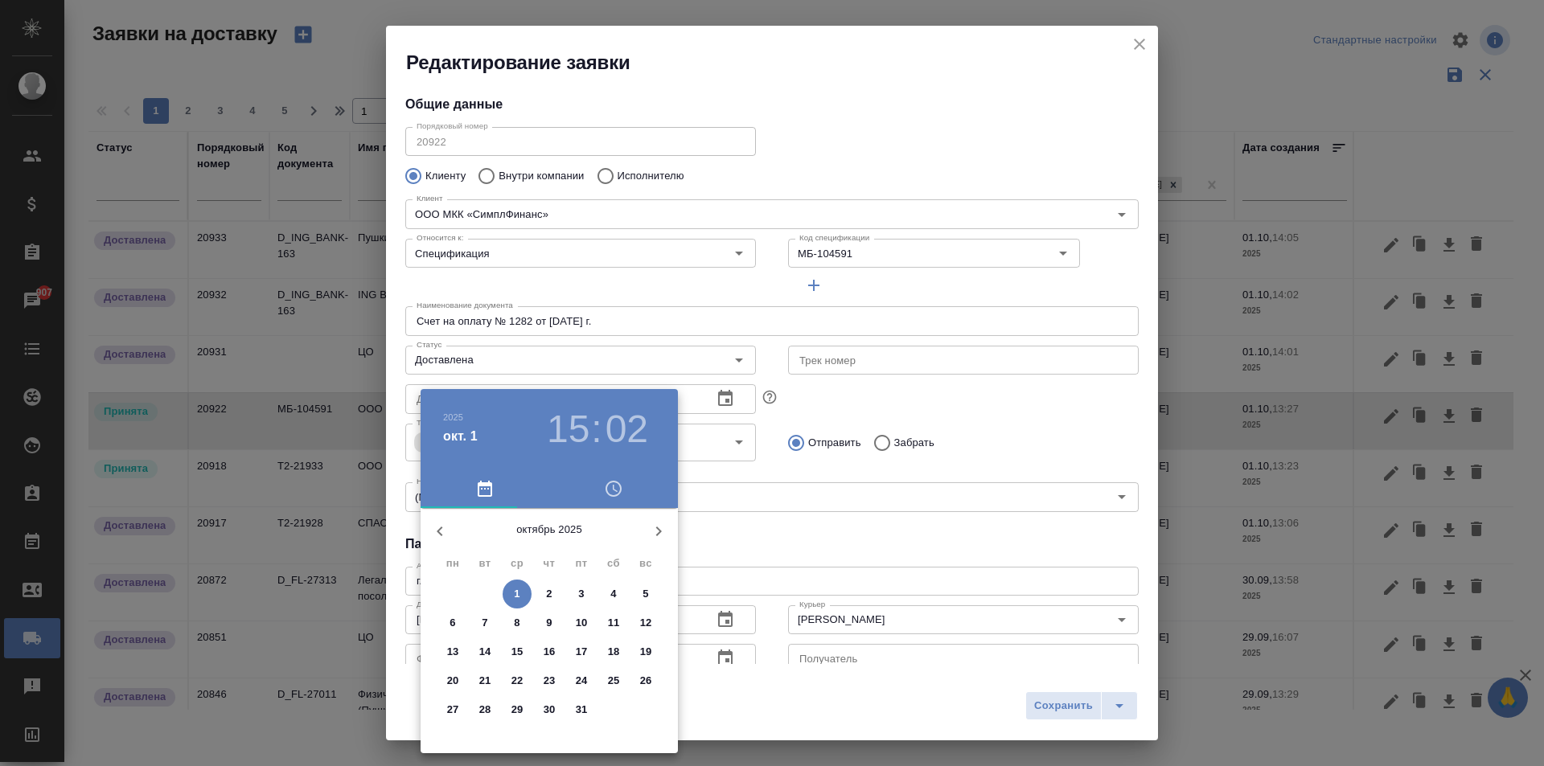
click at [522, 592] on span "1" at bounding box center [517, 594] width 29 height 16
type input "[DATE] 15:02"
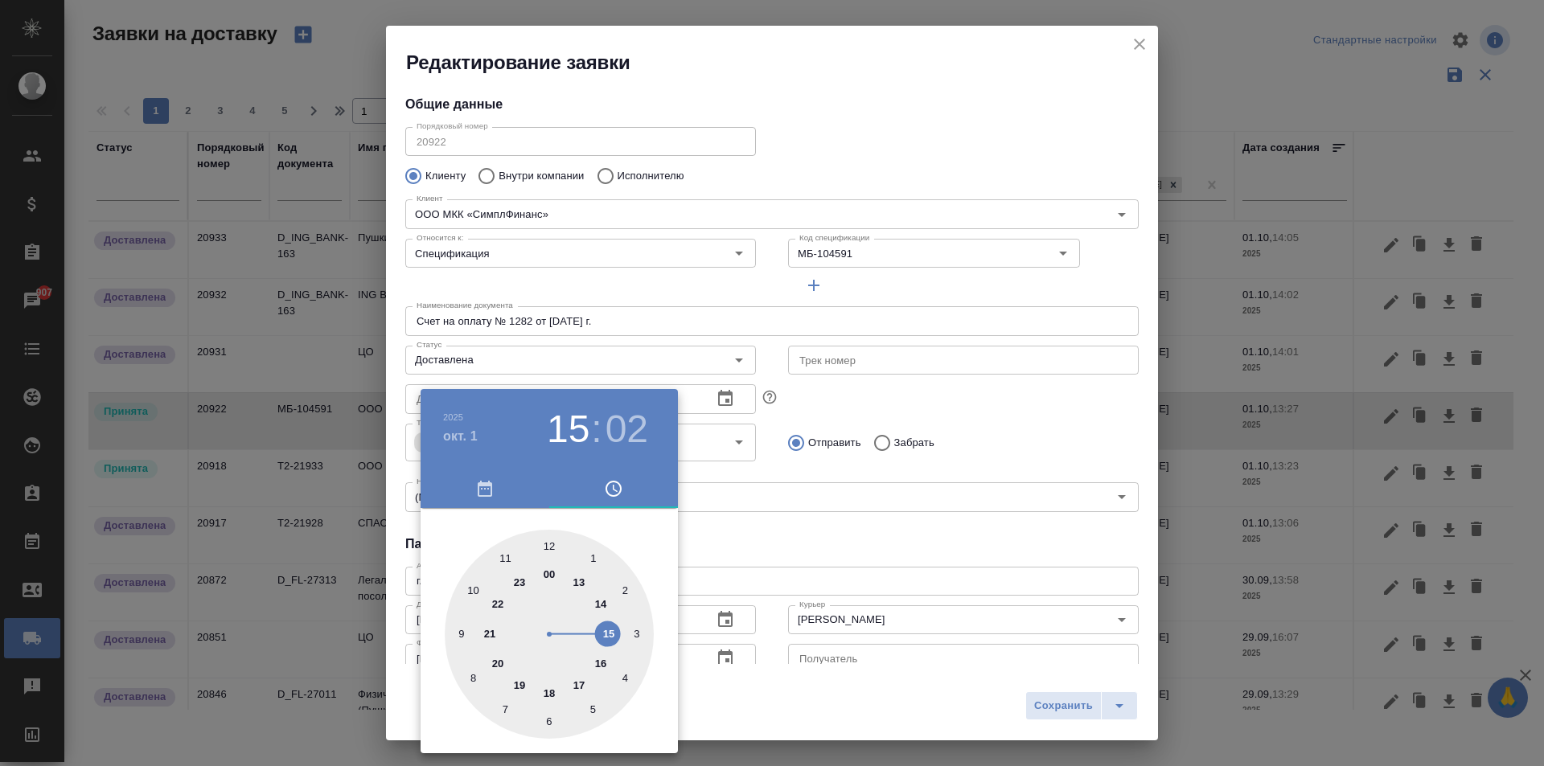
click at [932, 571] on div at bounding box center [772, 383] width 1544 height 766
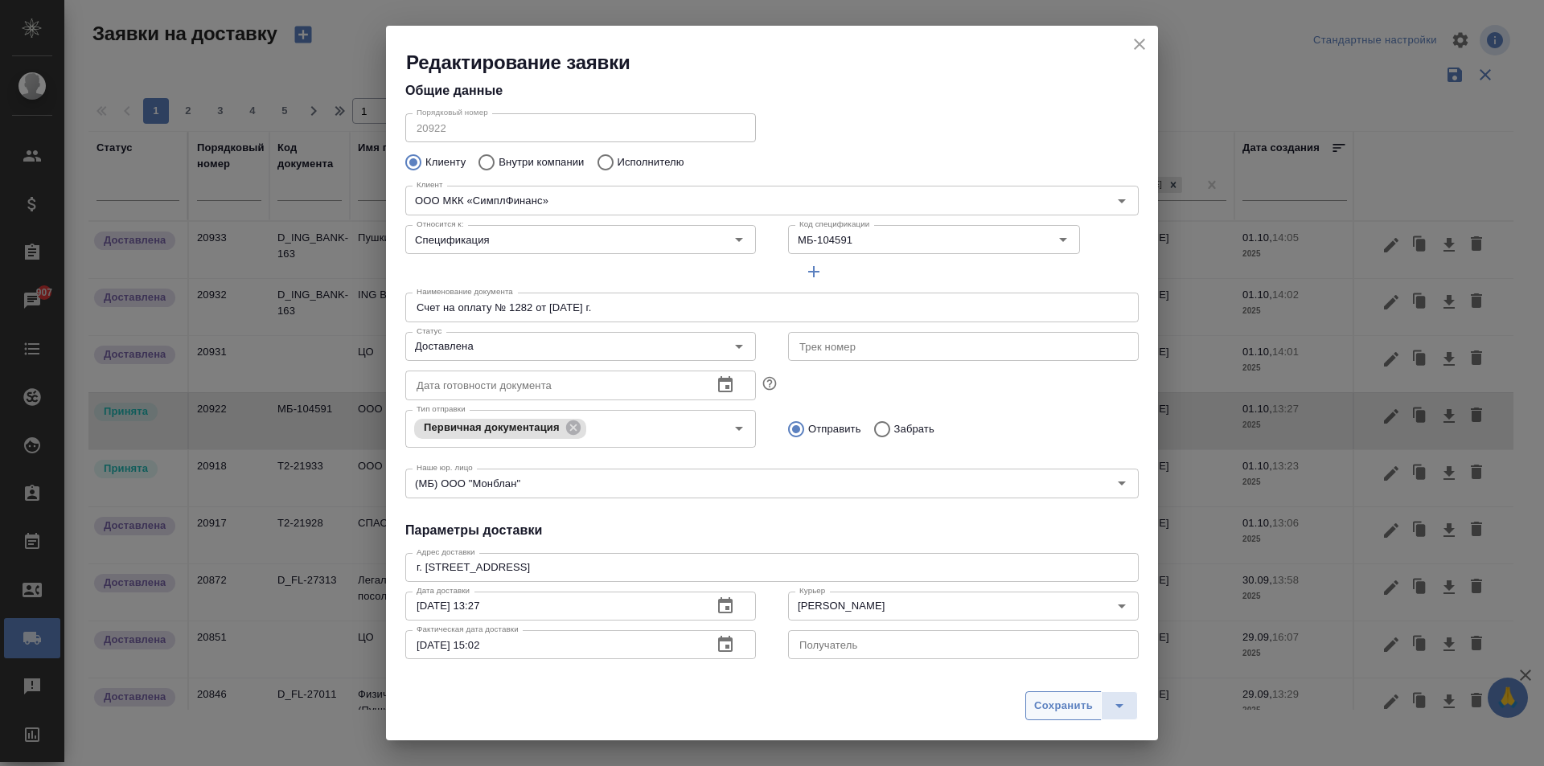
click at [1052, 703] on span "Сохранить" at bounding box center [1063, 706] width 59 height 18
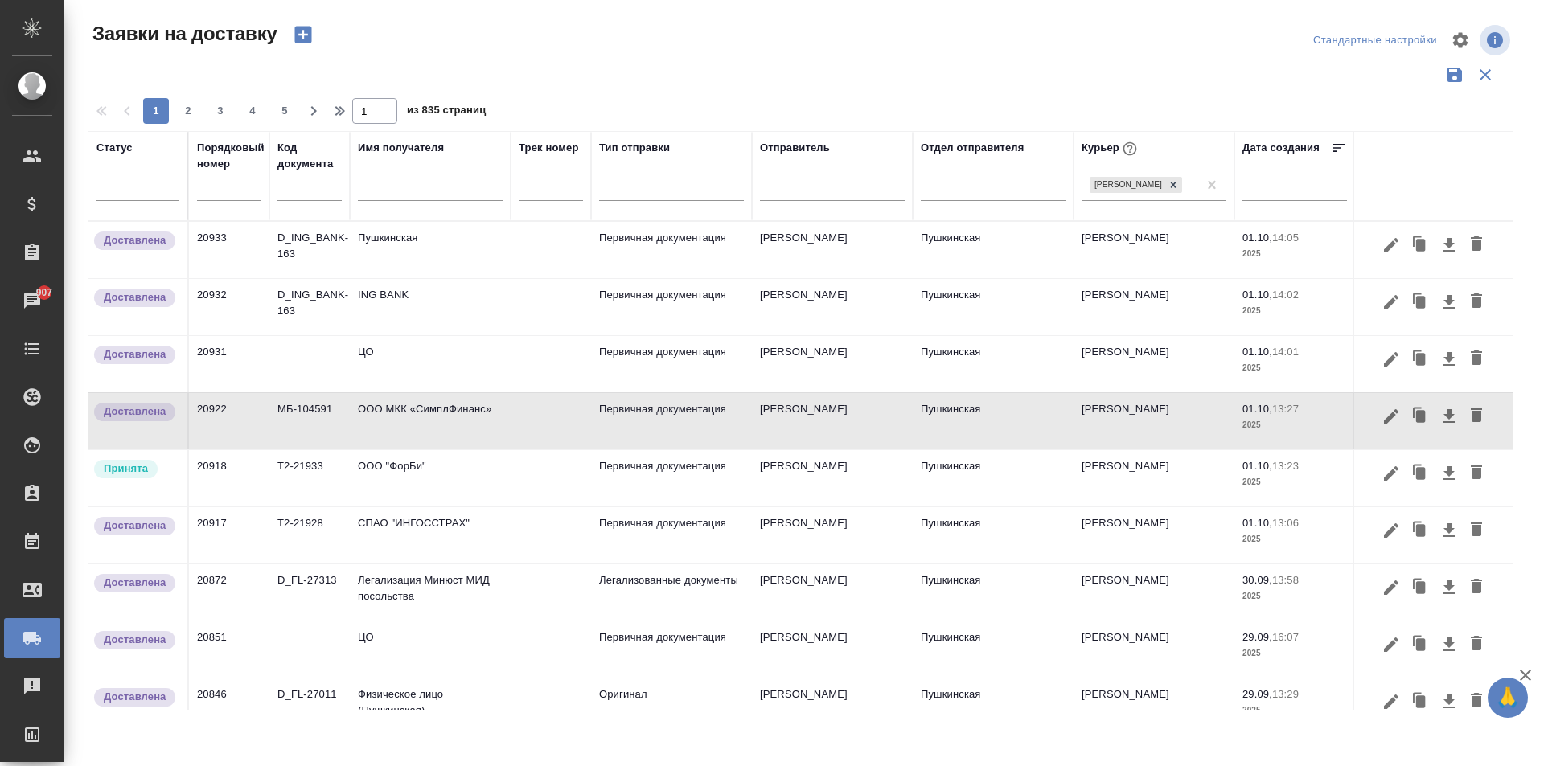
click at [450, 419] on td "ООО МКК «СимплФинанс»" at bounding box center [430, 421] width 161 height 56
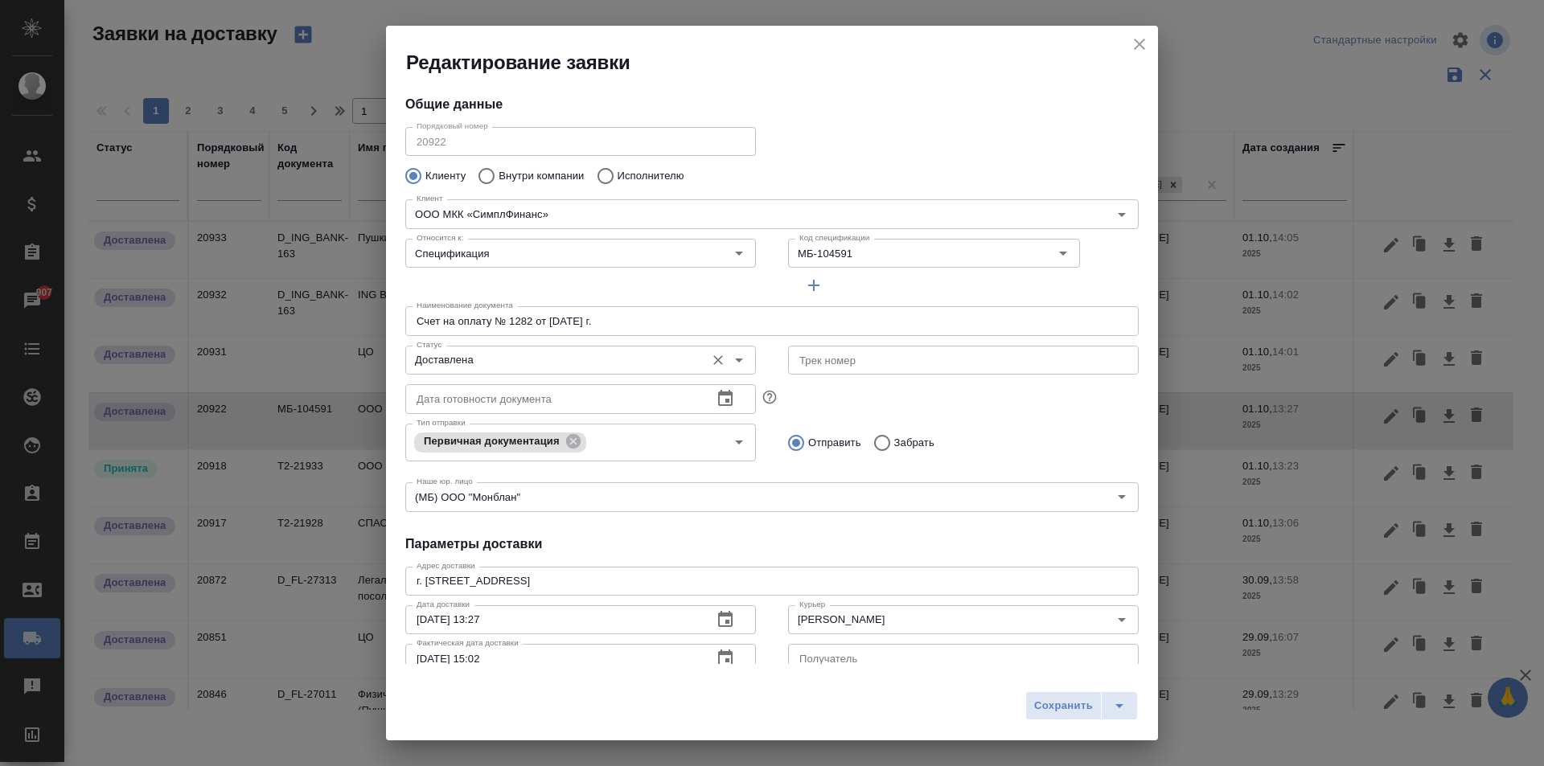
click at [499, 355] on input "Доставлена" at bounding box center [553, 360] width 287 height 19
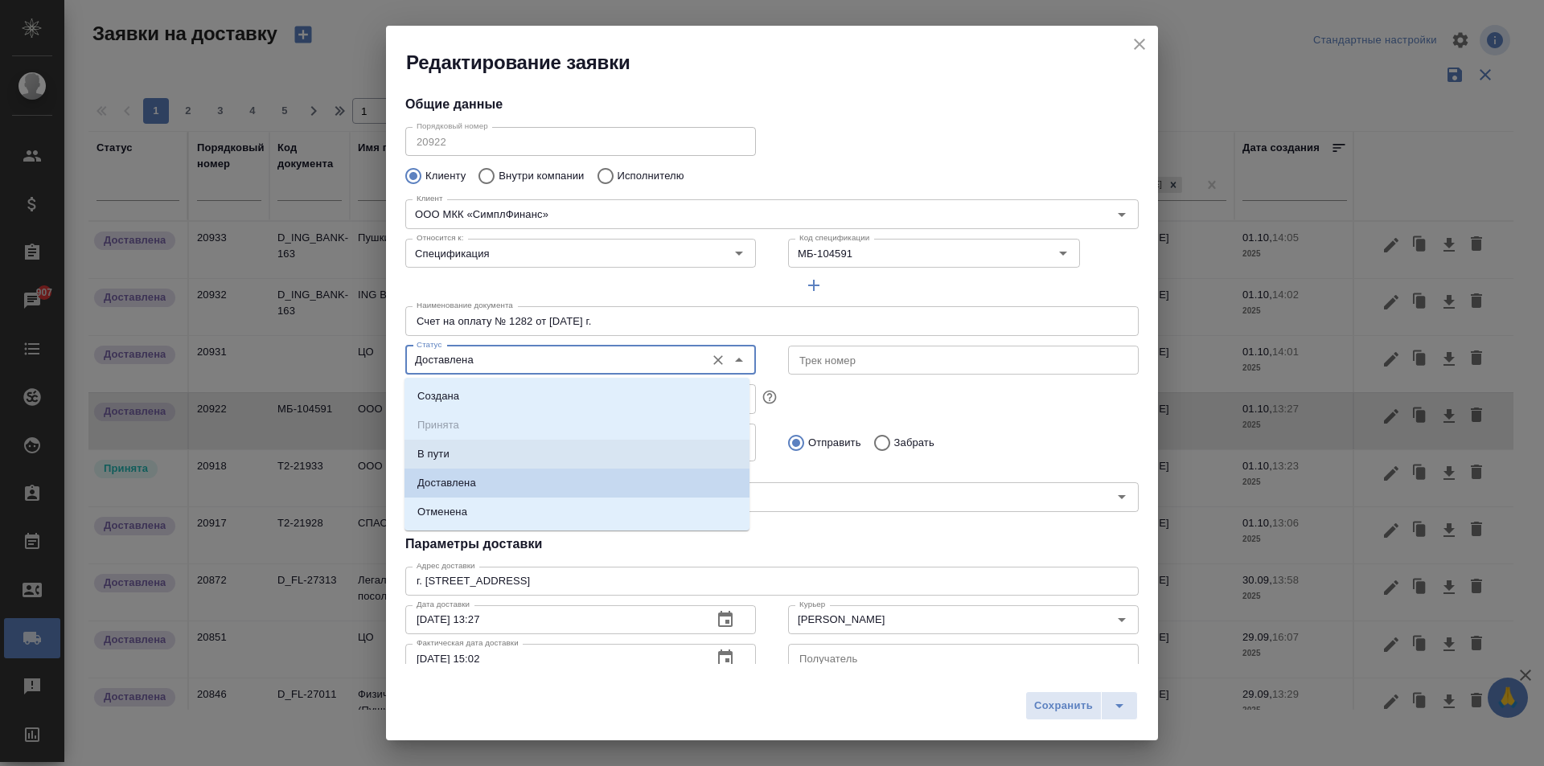
click at [475, 450] on li "В пути" at bounding box center [577, 454] width 345 height 29
type input "В пути"
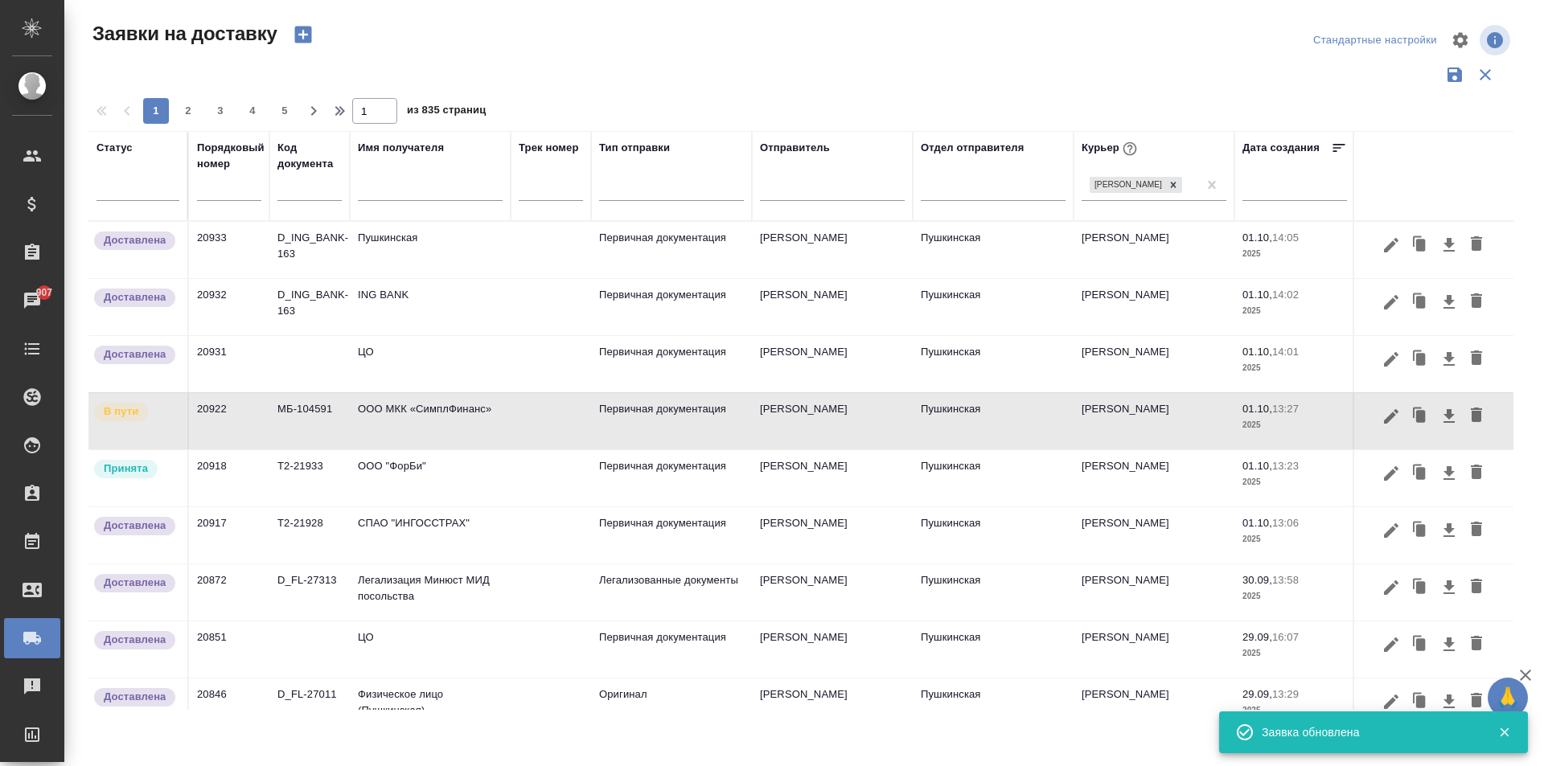
click at [456, 189] on input "text" at bounding box center [430, 190] width 145 height 20
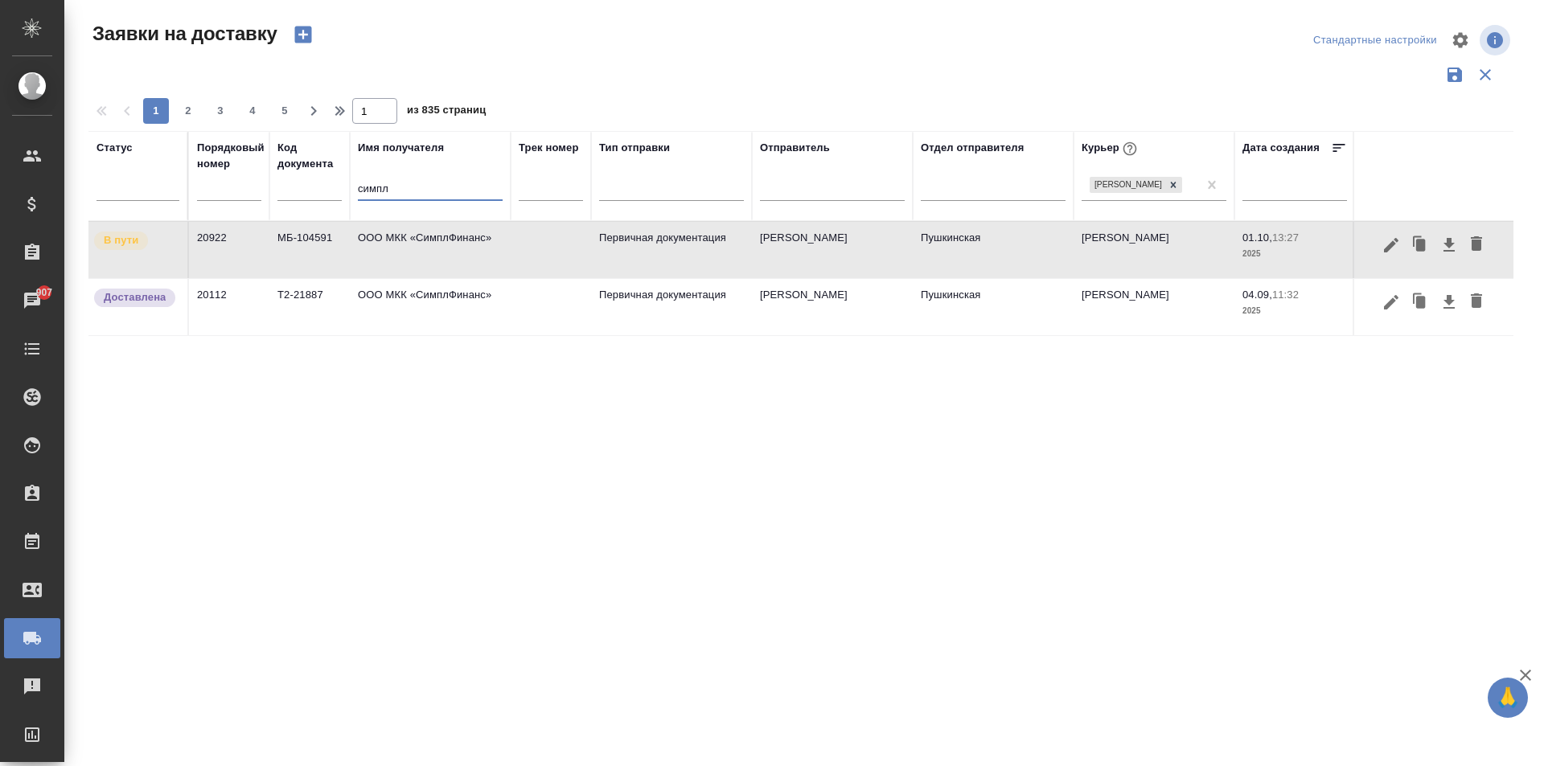
type input "симпл"
click at [475, 298] on td "ООО МКК «СимплФинанс»" at bounding box center [430, 307] width 161 height 56
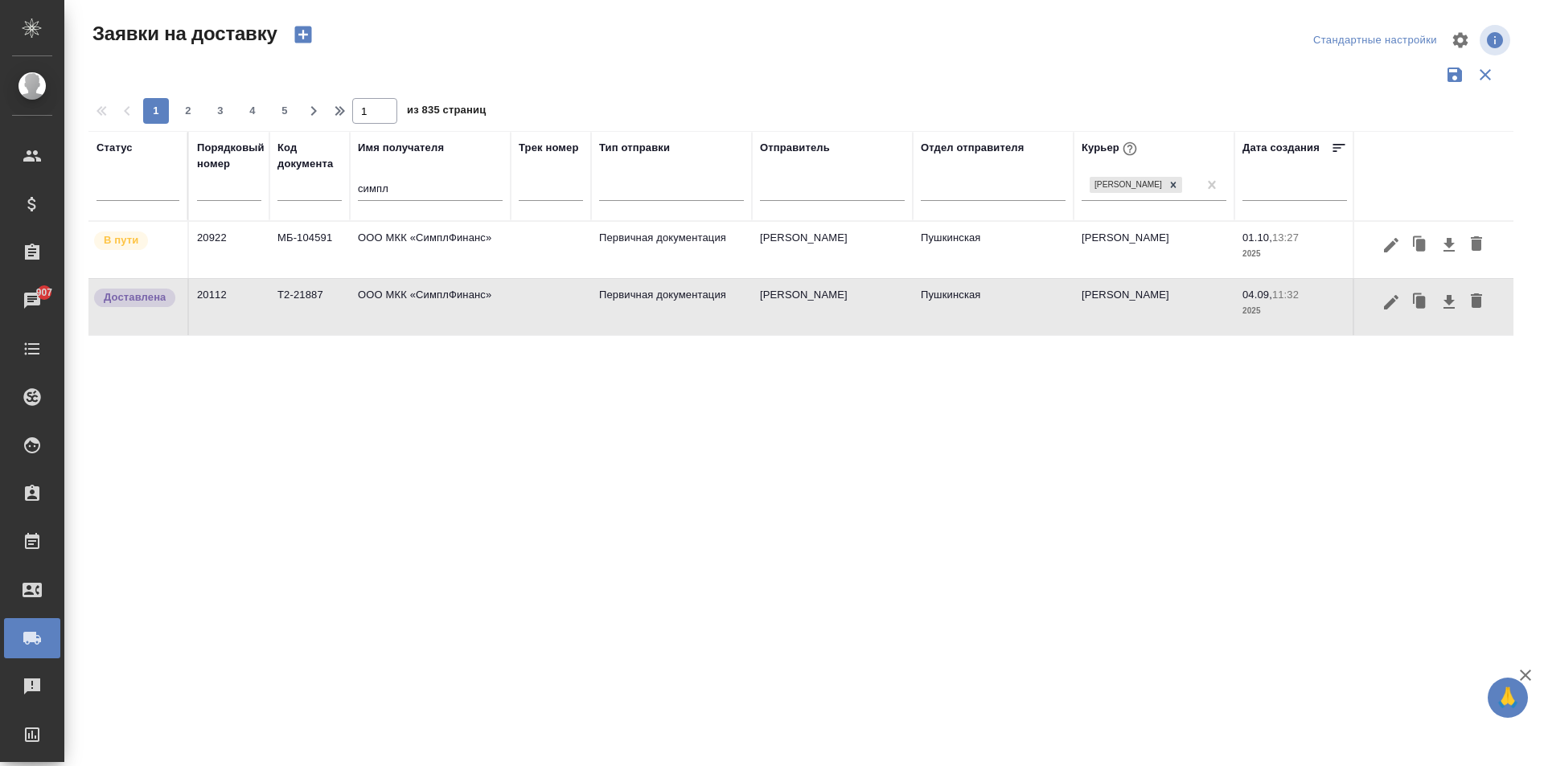
click at [475, 298] on td "ООО МКК «СимплФинанс»" at bounding box center [430, 307] width 161 height 56
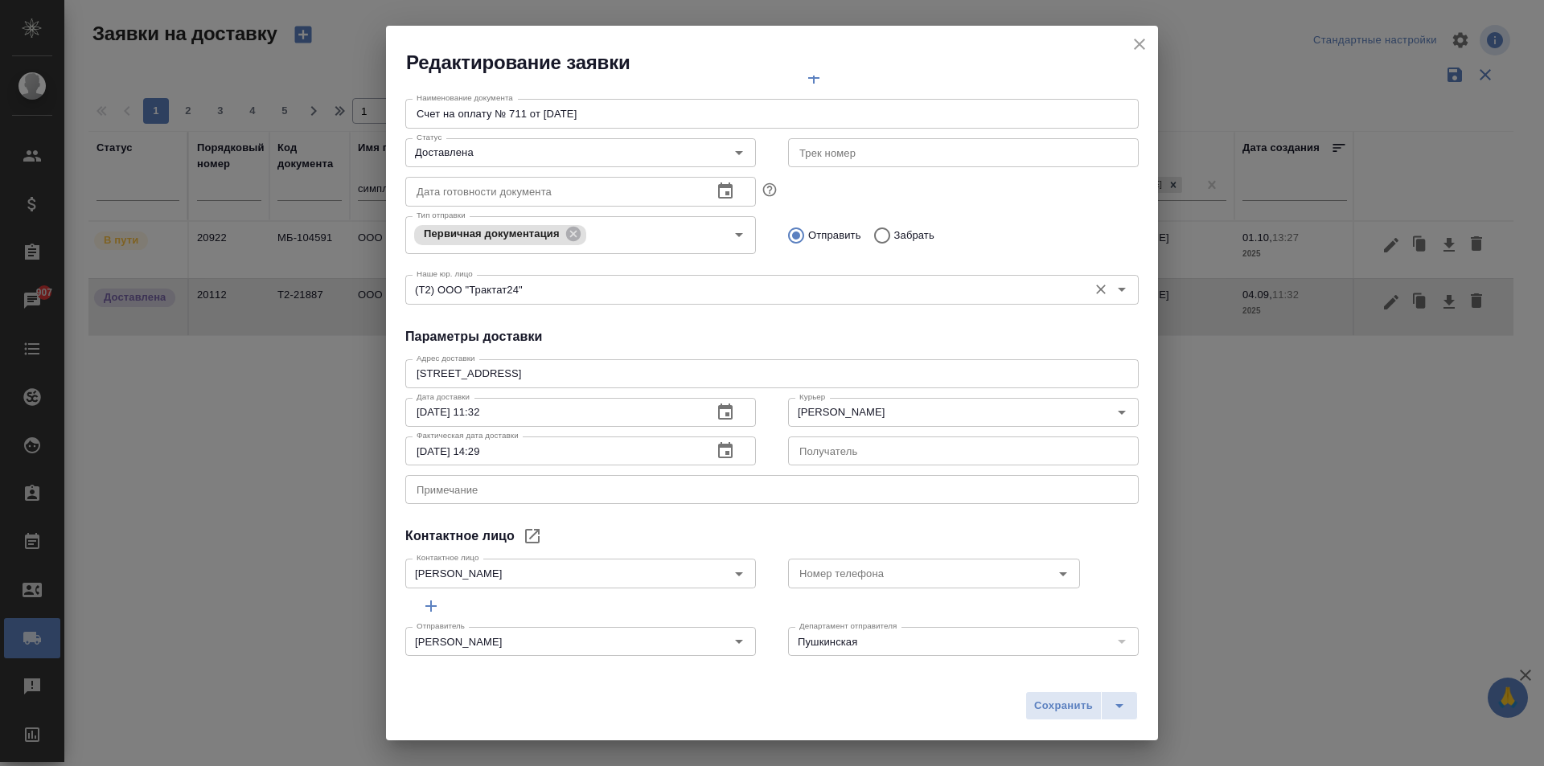
scroll to position [219, 0]
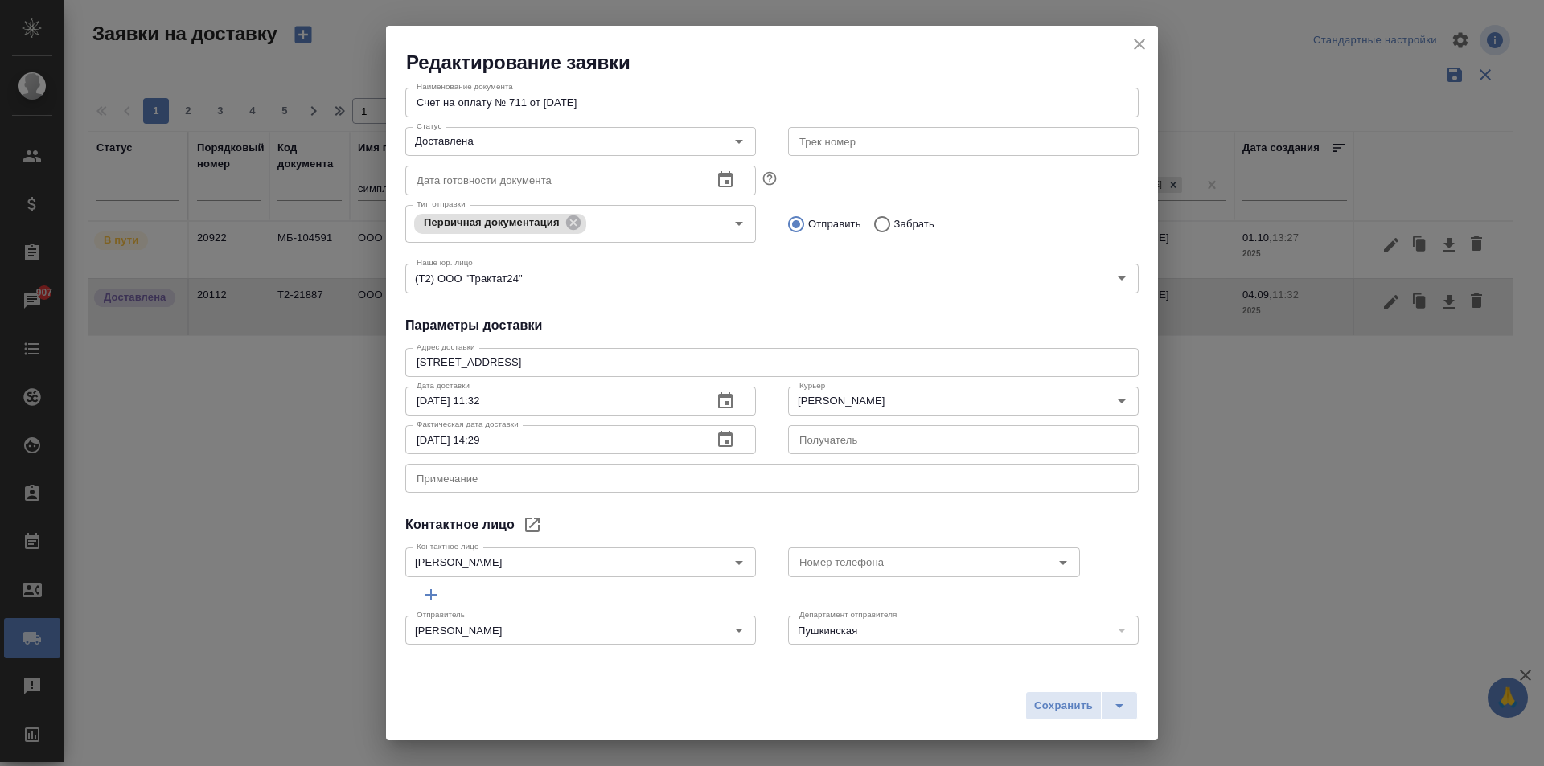
click at [681, 372] on div "[STREET_ADDRESS] x Адрес доставки" at bounding box center [771, 362] width 733 height 29
click at [669, 362] on textarea "[STREET_ADDRESS]" at bounding box center [772, 362] width 711 height 12
type textarea "[STREET_ADDRESS]"
click at [1136, 47] on icon "close" at bounding box center [1139, 44] width 11 height 11
